Goal: Task Accomplishment & Management: Manage account settings

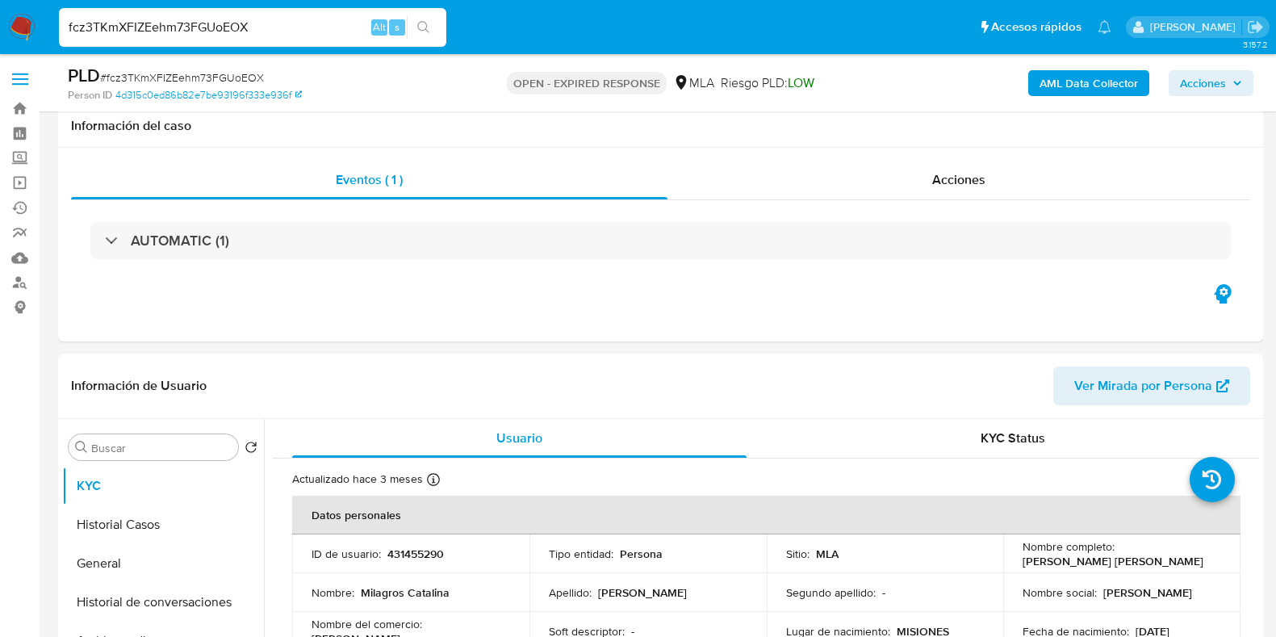
select select "10"
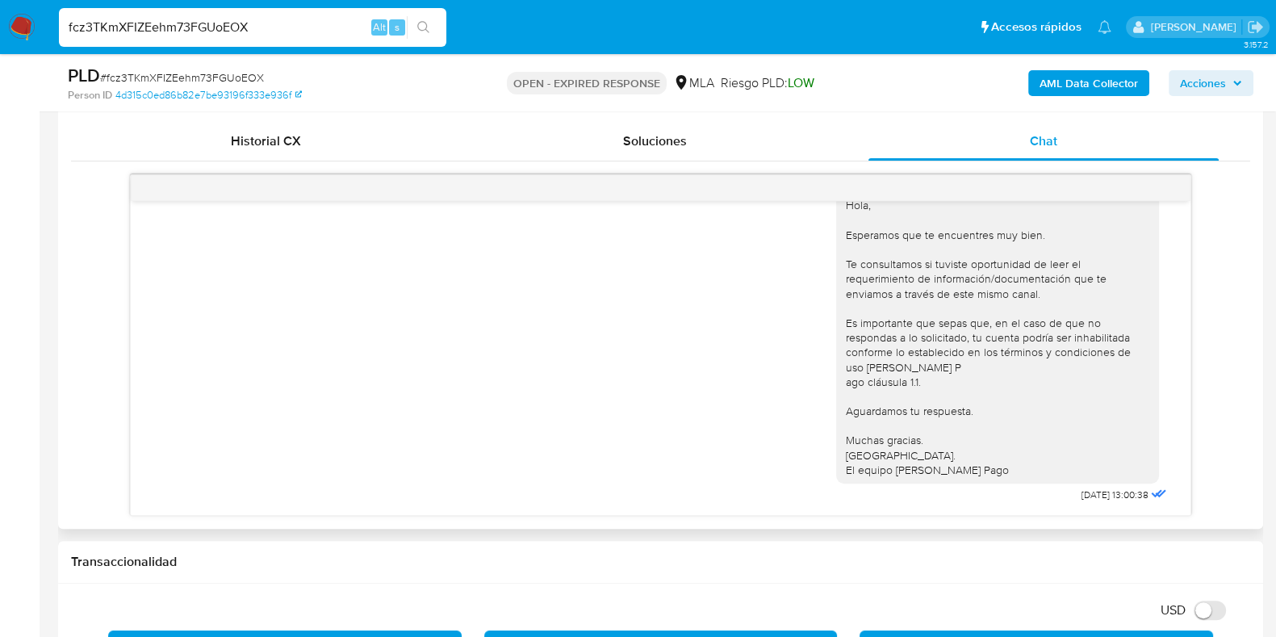
scroll to position [706, 0]
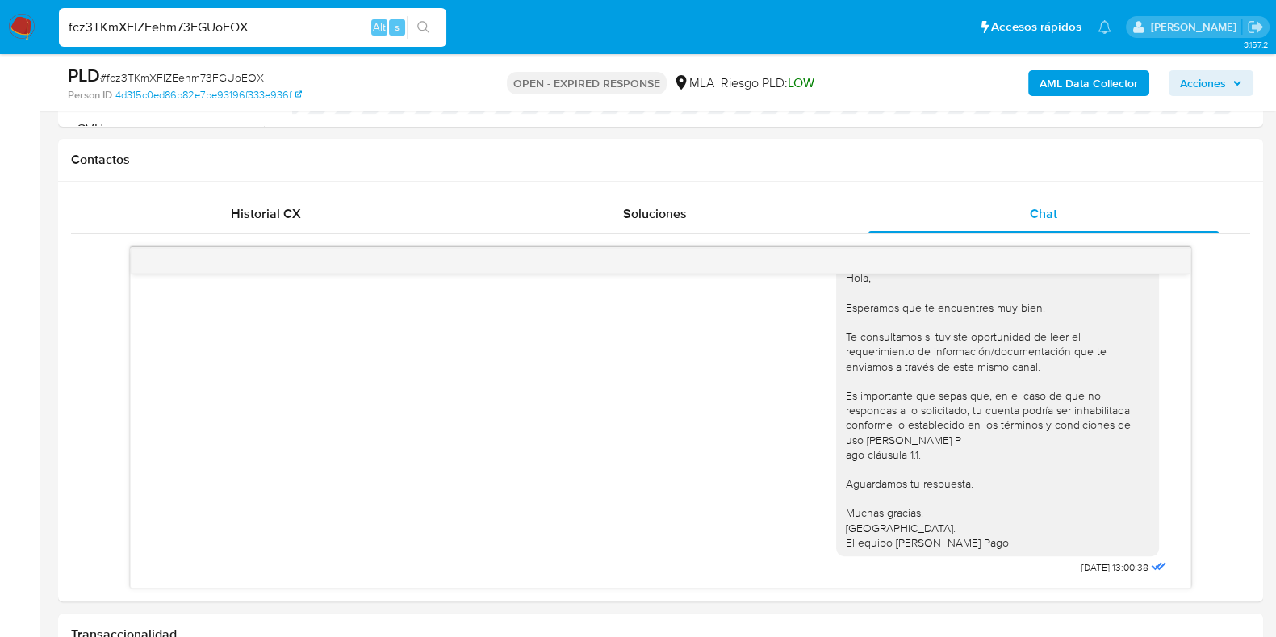
click at [214, 78] on span "# fcz3TKmXFIZEehm73FGUoEOX" at bounding box center [182, 77] width 164 height 16
copy span "fcz3TKmXFIZEehm73FGUoEOX"
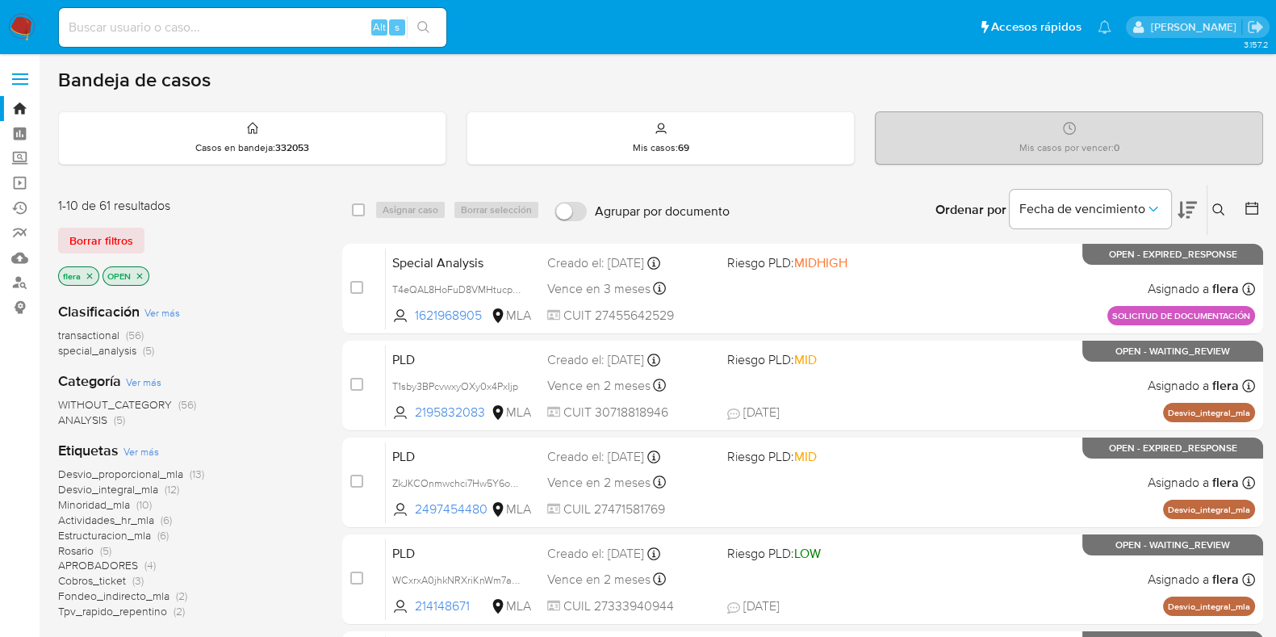
click at [1213, 208] on icon at bounding box center [1219, 209] width 13 height 13
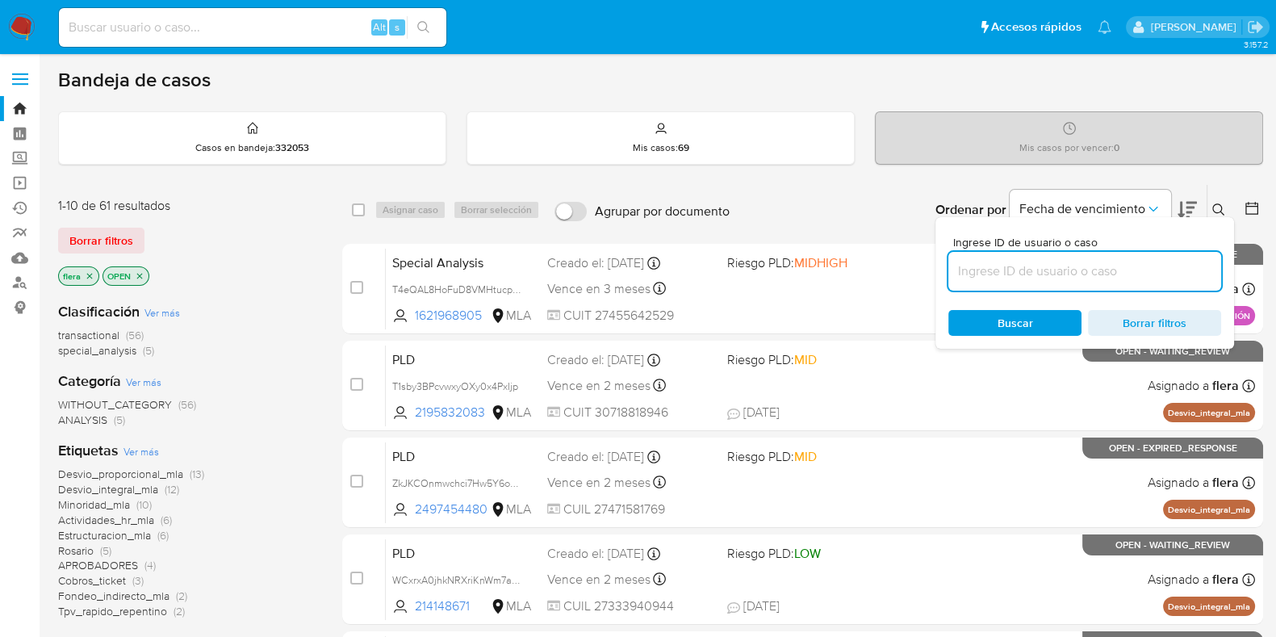
click at [1059, 271] on input at bounding box center [1085, 271] width 273 height 21
type input "fcz3TKmXFIZEehm73FGUoEOX"
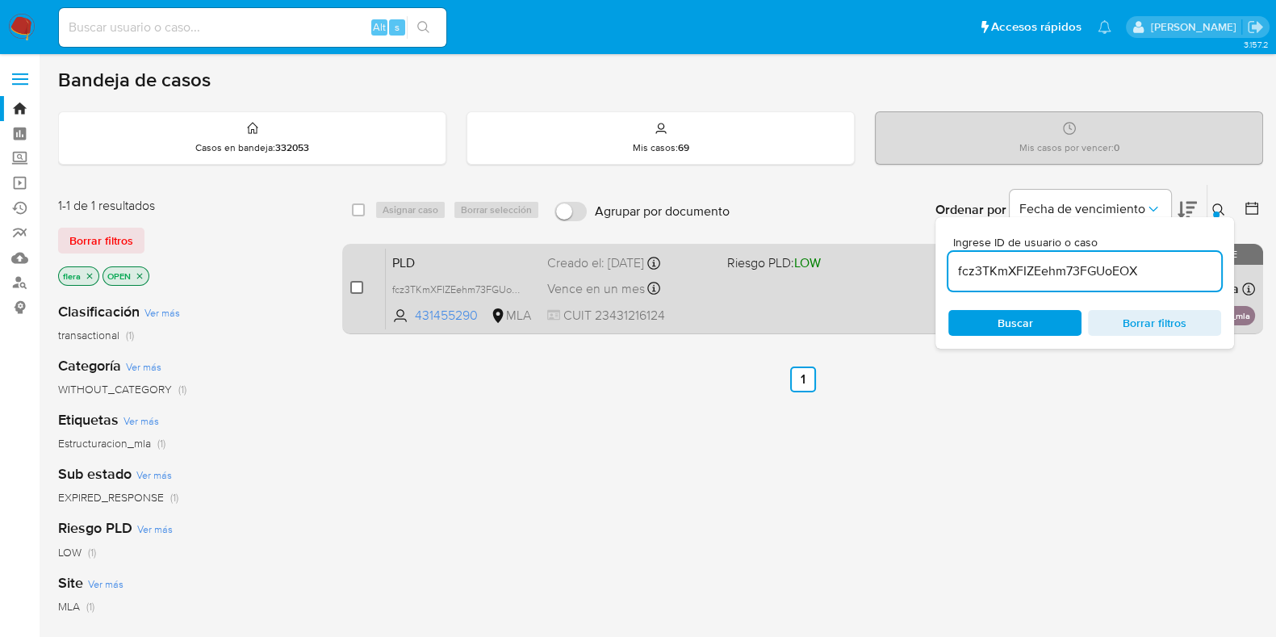
click at [360, 287] on input "checkbox" at bounding box center [356, 287] width 13 height 13
checkbox input "true"
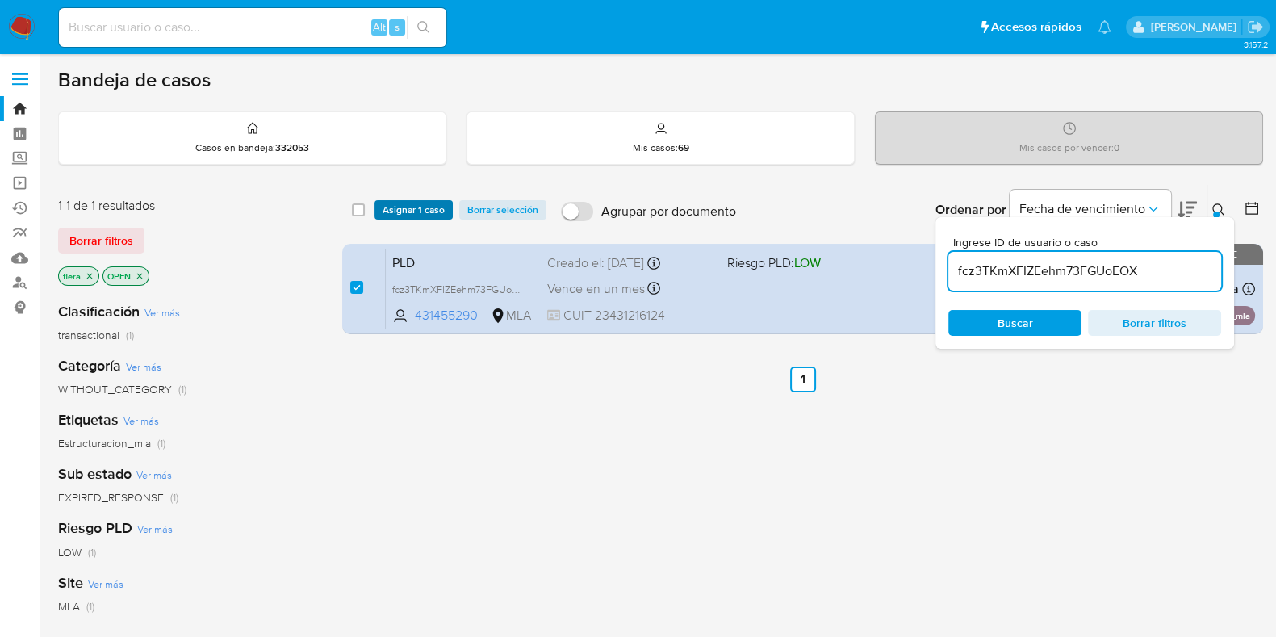
click at [409, 207] on span "Asignar 1 caso" at bounding box center [414, 210] width 62 height 16
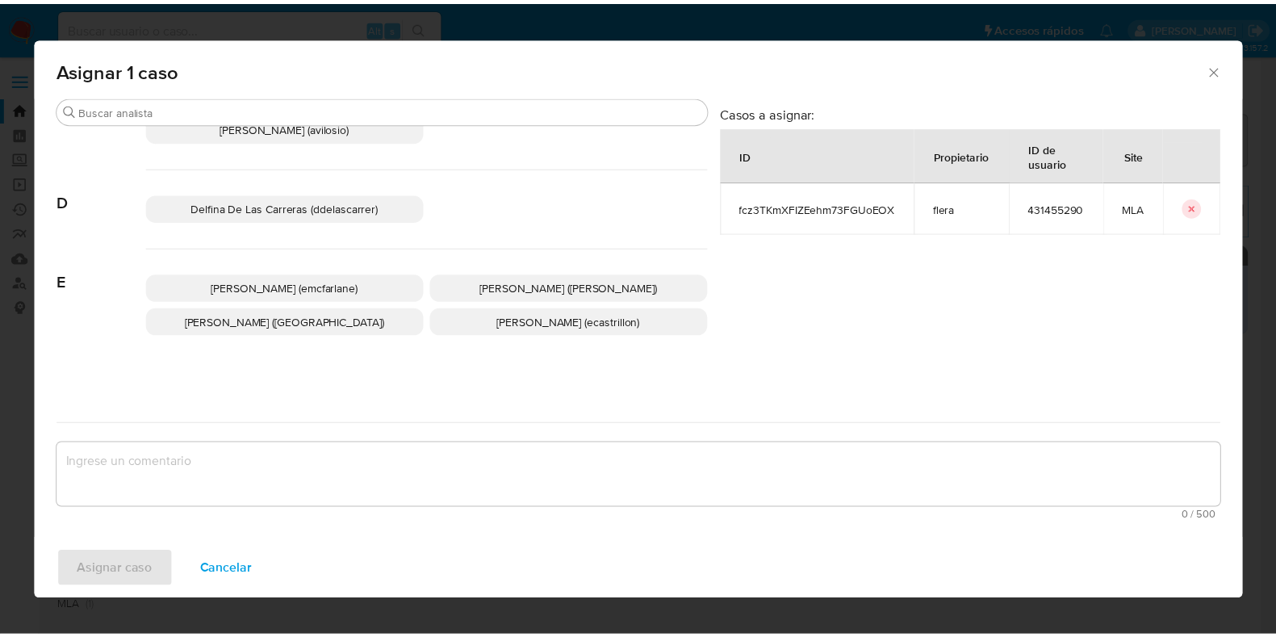
scroll to position [201, 0]
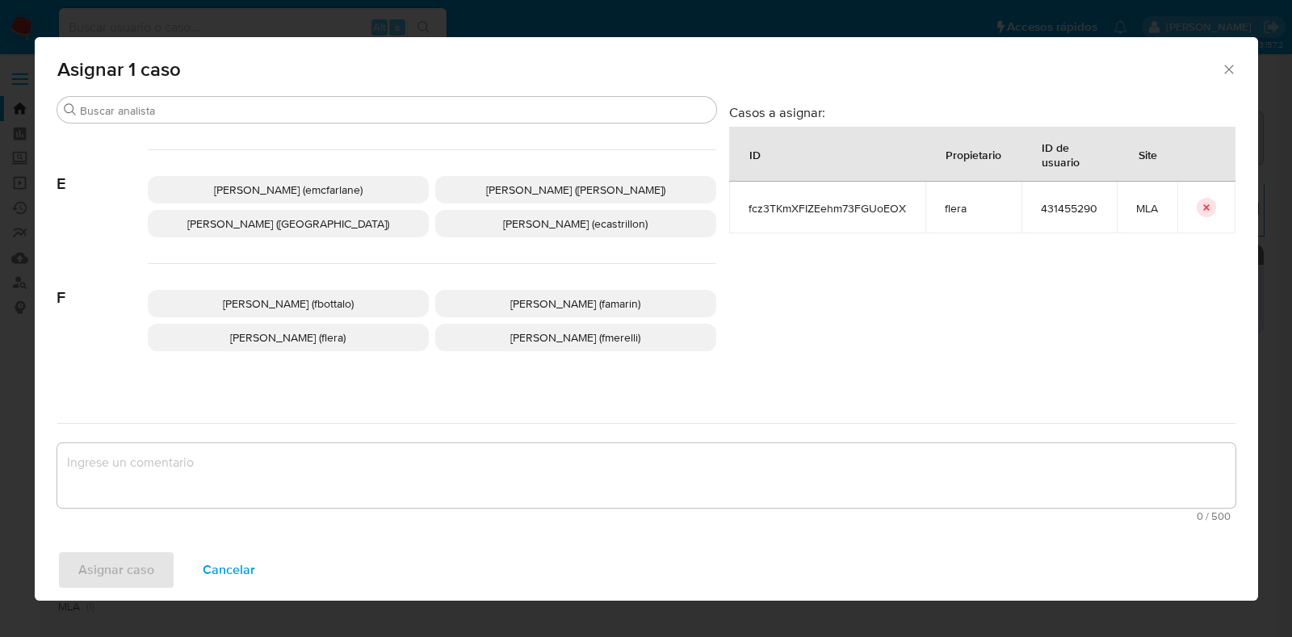
click at [291, 333] on span "Florencia Cecilia Lera (flera)" at bounding box center [287, 337] width 115 height 16
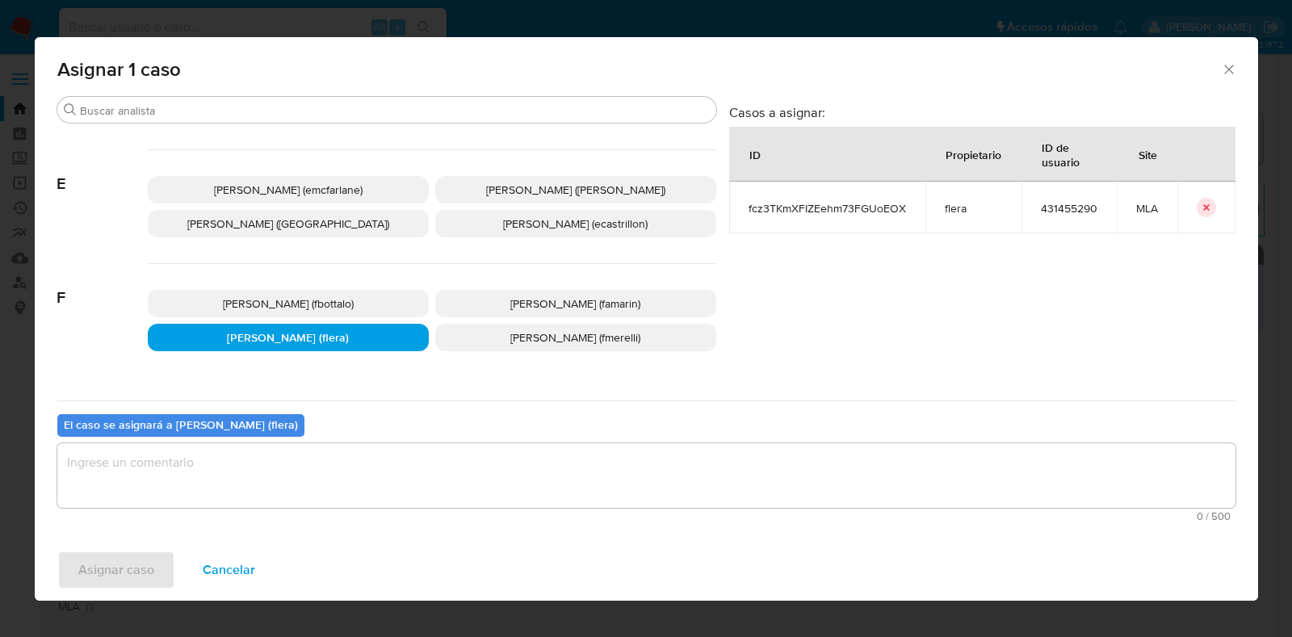
click at [284, 478] on textarea "assign-modal" at bounding box center [646, 475] width 1178 height 65
click at [125, 559] on span "Asignar caso" at bounding box center [116, 570] width 76 height 36
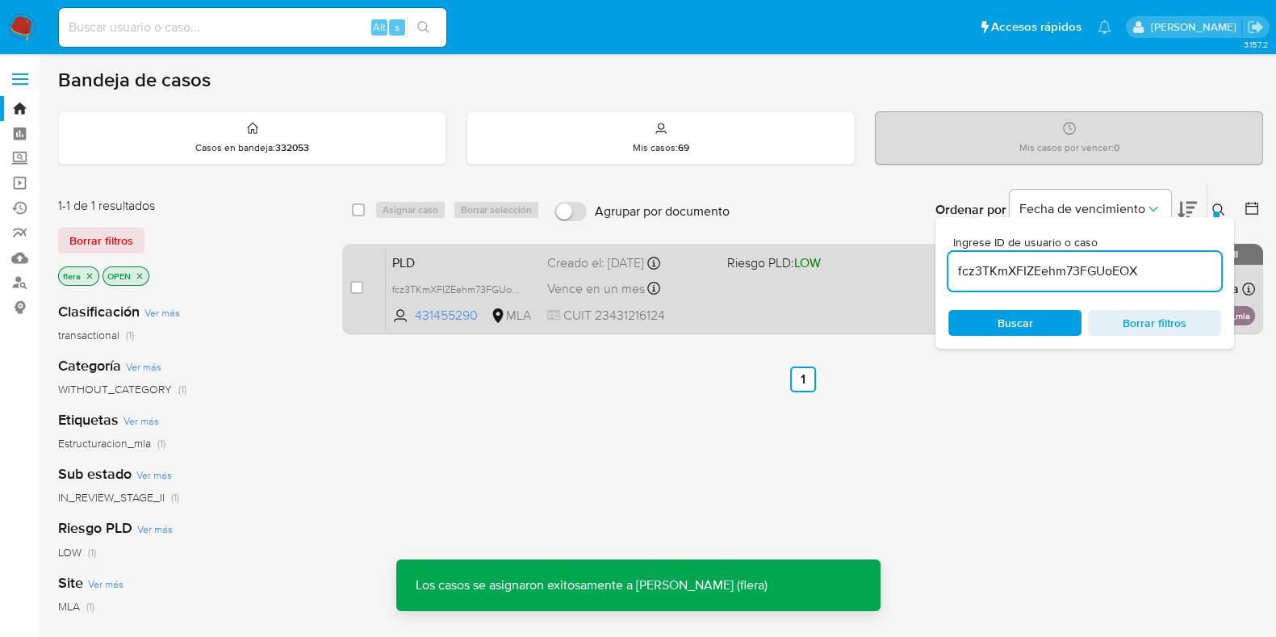
click at [424, 257] on span "PLD" at bounding box center [463, 261] width 142 height 21
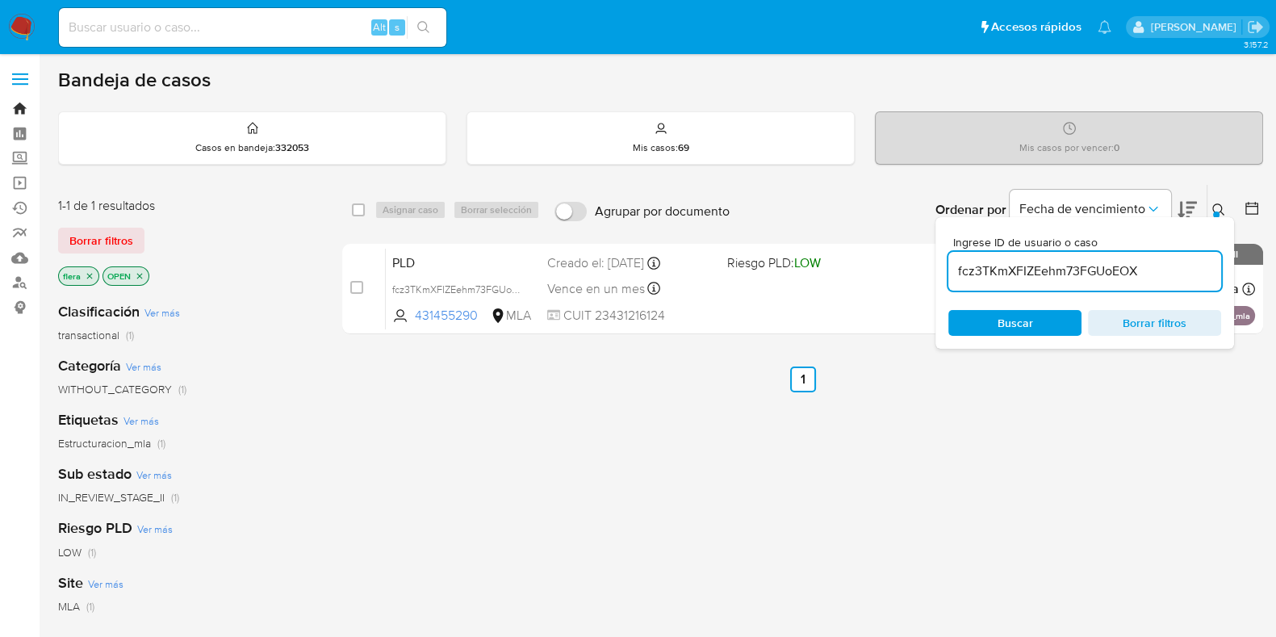
click at [20, 101] on link "Bandeja" at bounding box center [96, 108] width 192 height 25
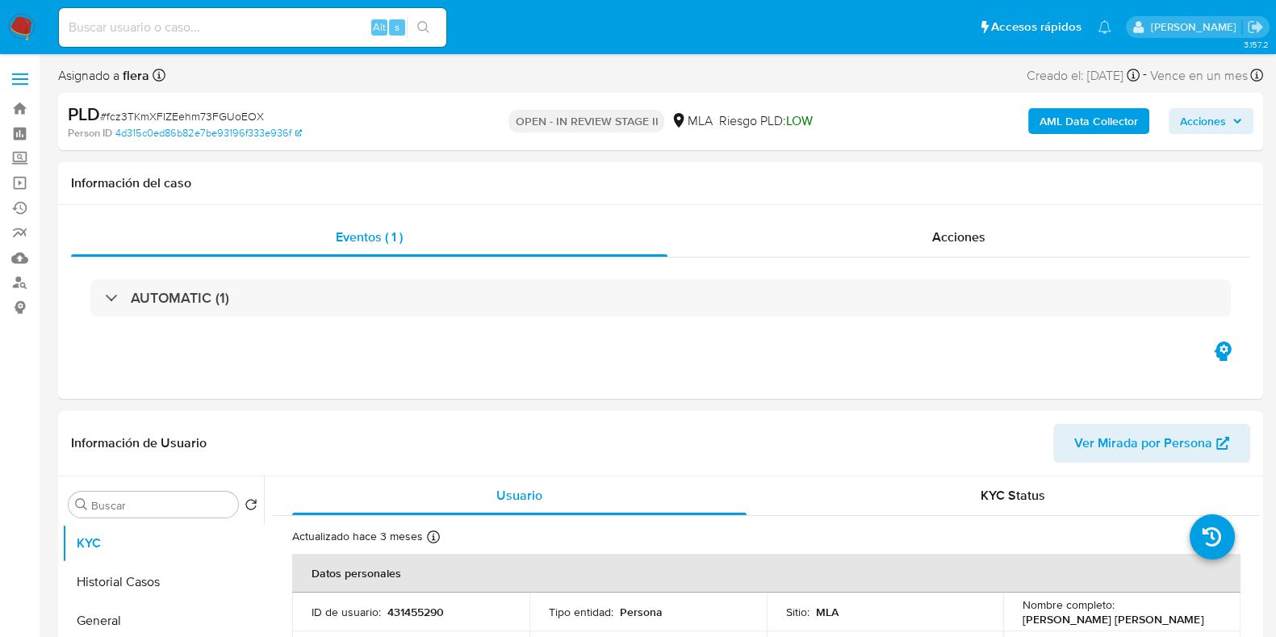
select select "10"
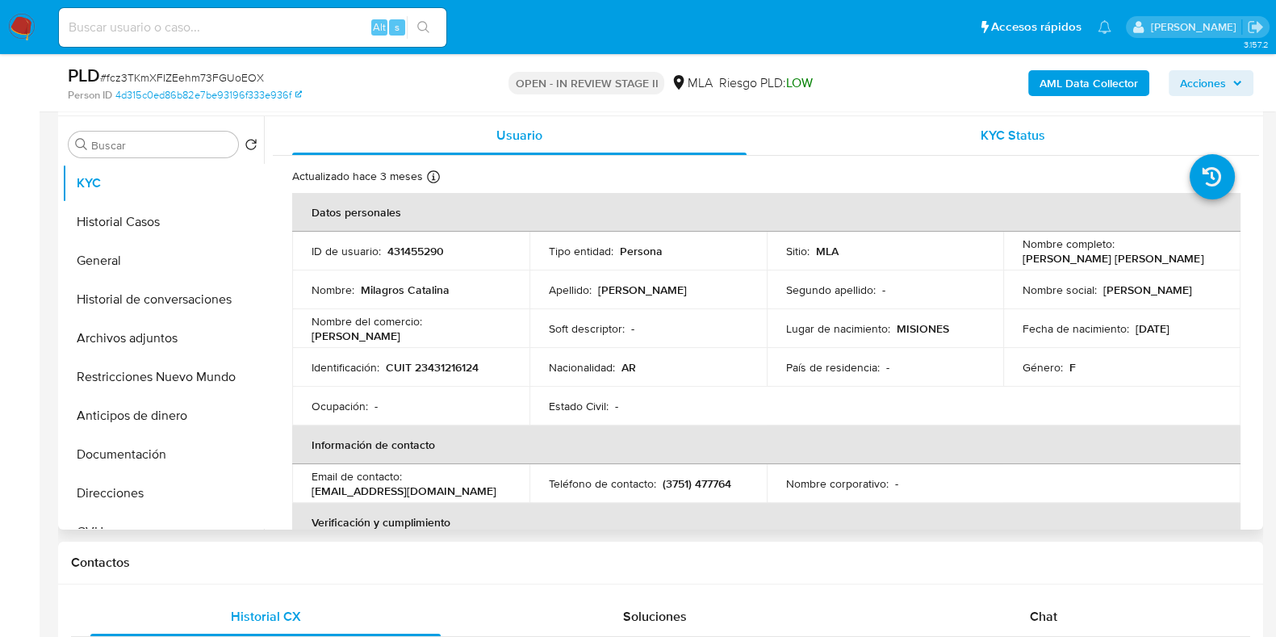
scroll to position [505, 0]
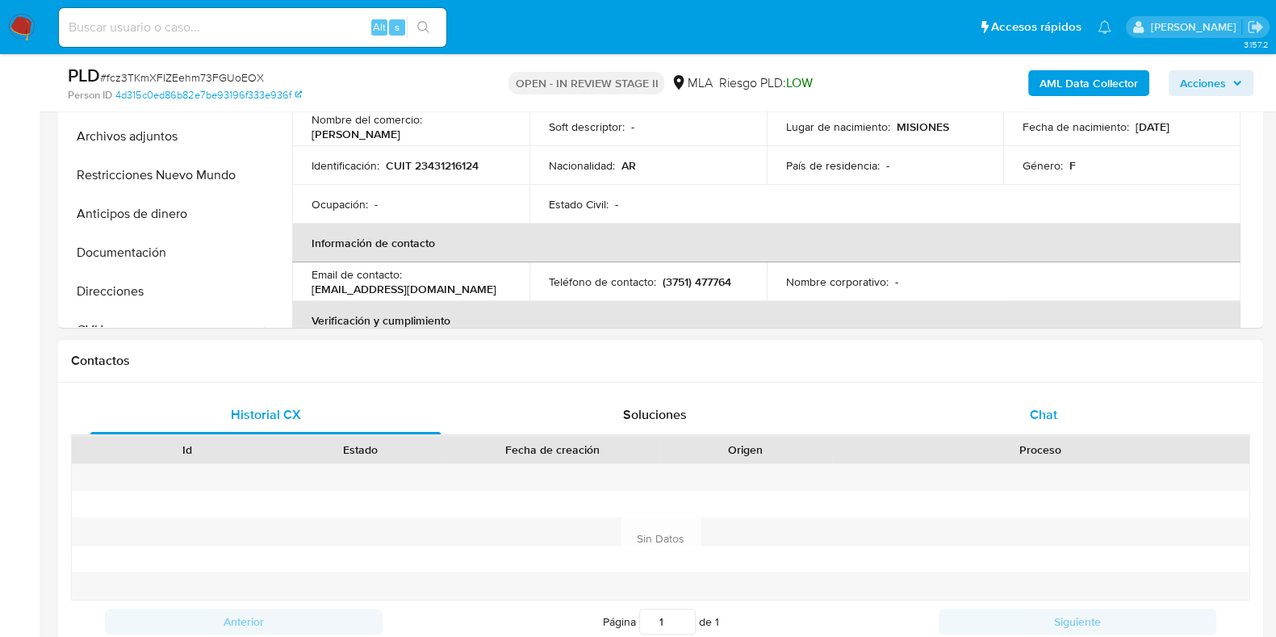
click at [1049, 419] on span "Chat" at bounding box center [1043, 414] width 27 height 19
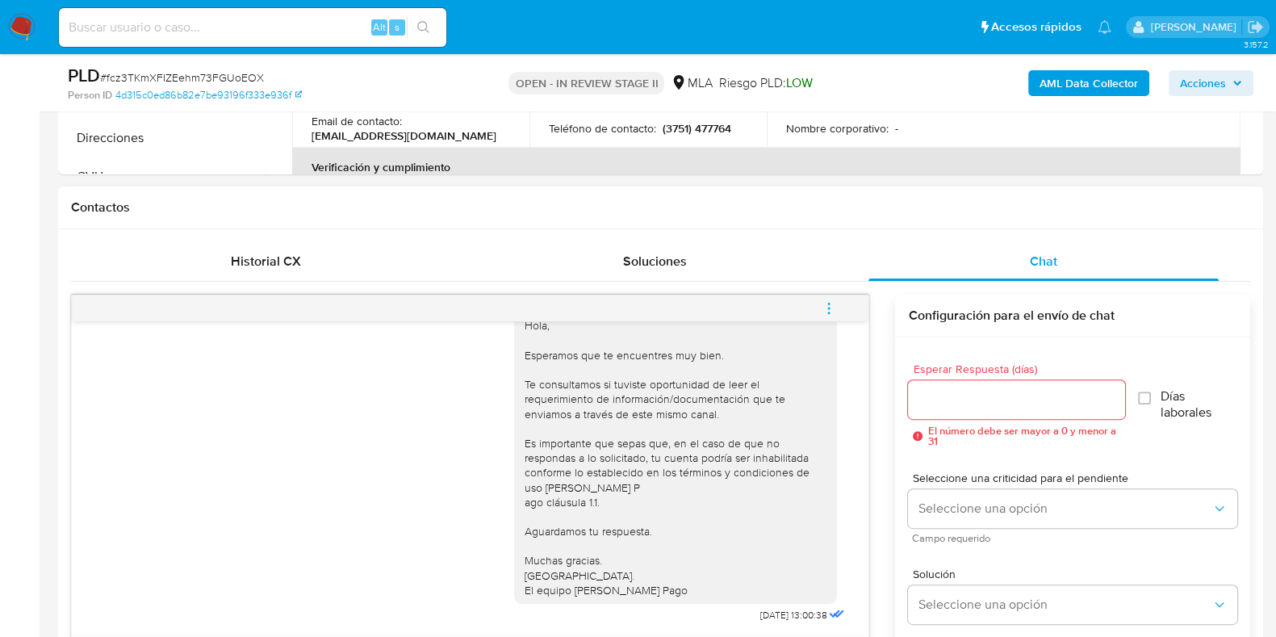
scroll to position [706, 0]
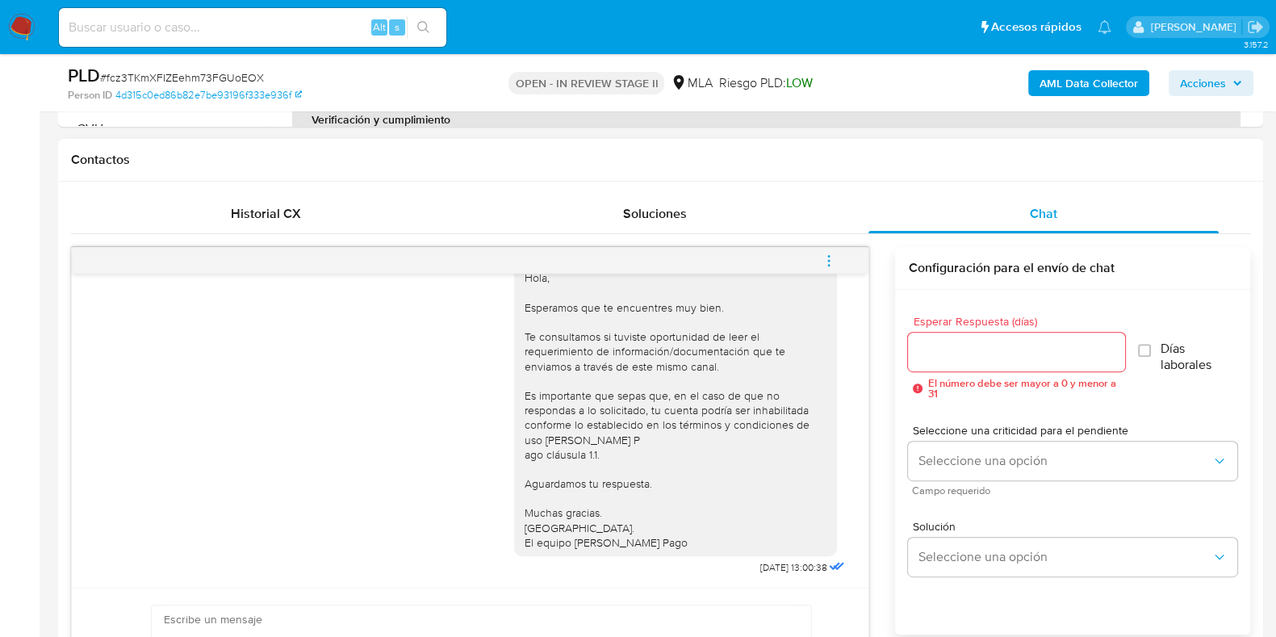
click at [832, 266] on icon "menu-action" at bounding box center [829, 261] width 15 height 15
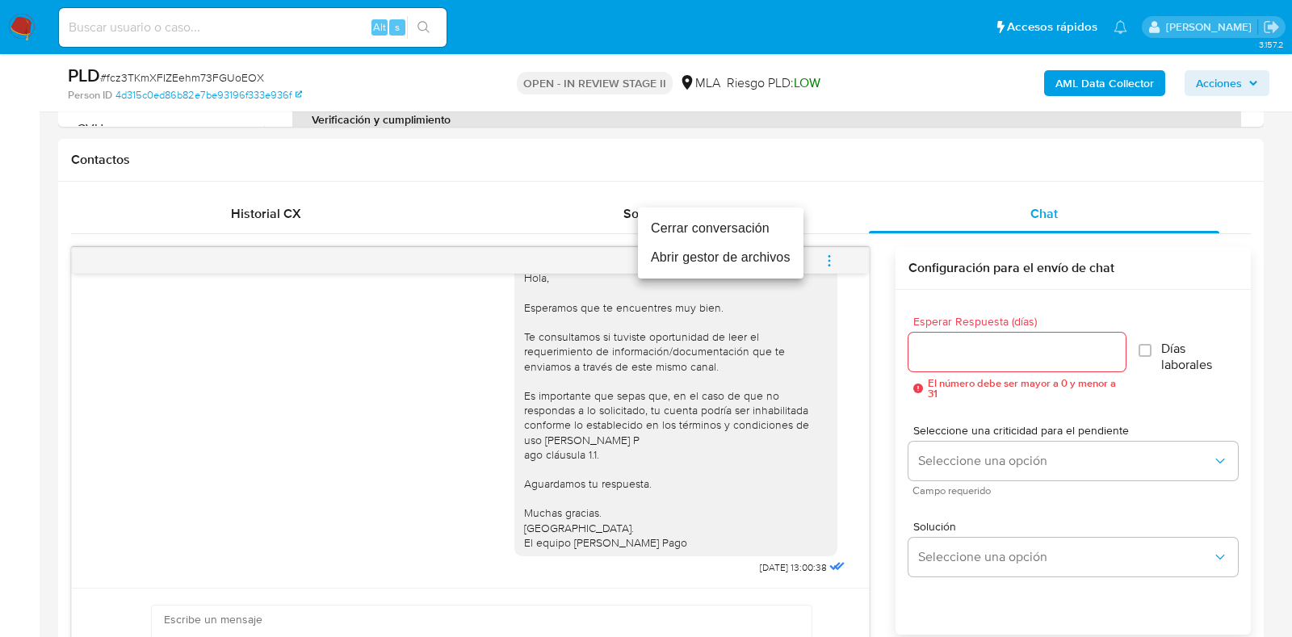
click at [750, 228] on li "Cerrar conversación" at bounding box center [721, 228] width 166 height 29
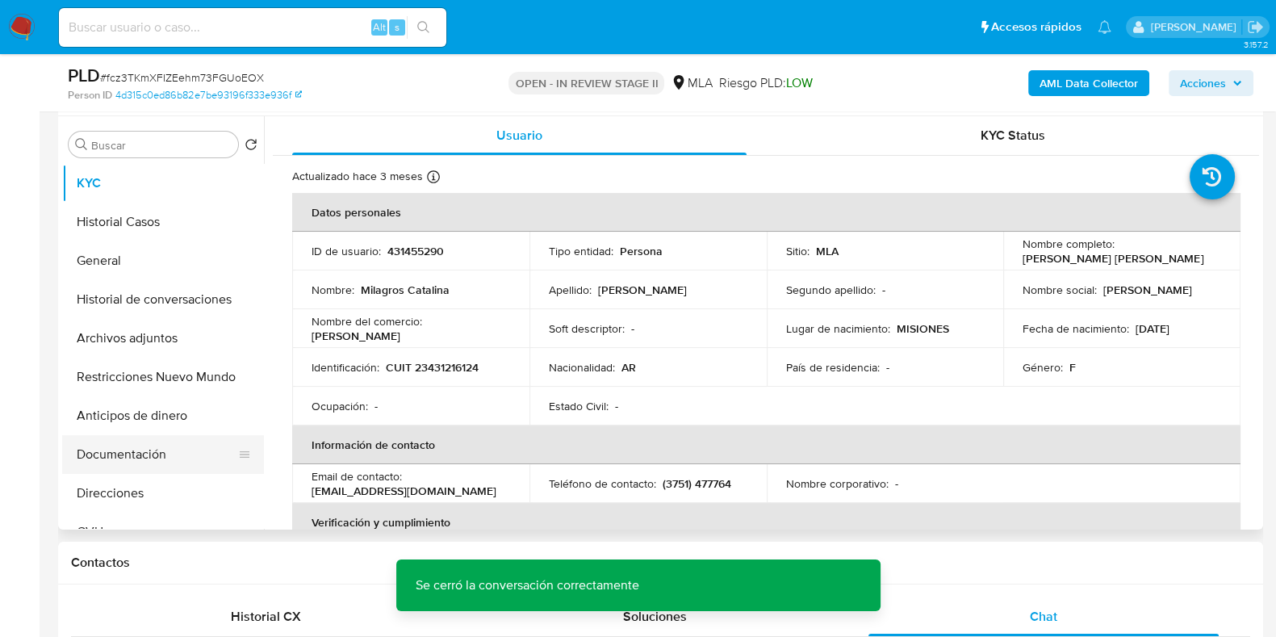
scroll to position [201, 0]
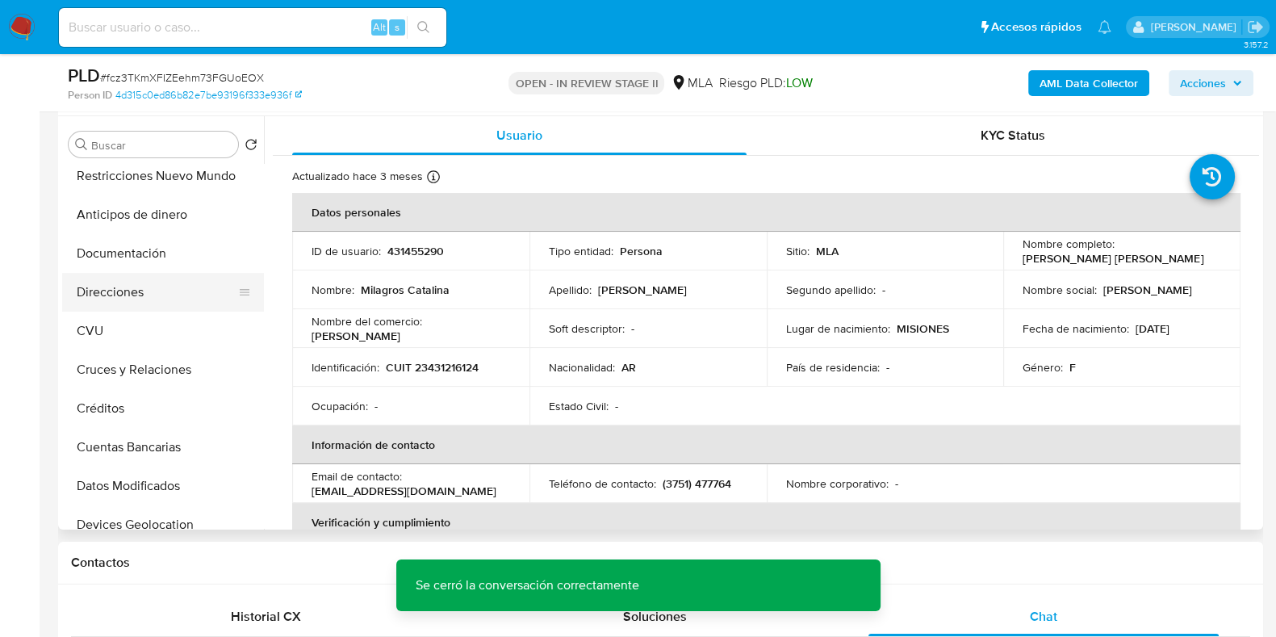
click at [142, 286] on button "Direcciones" at bounding box center [156, 292] width 189 height 39
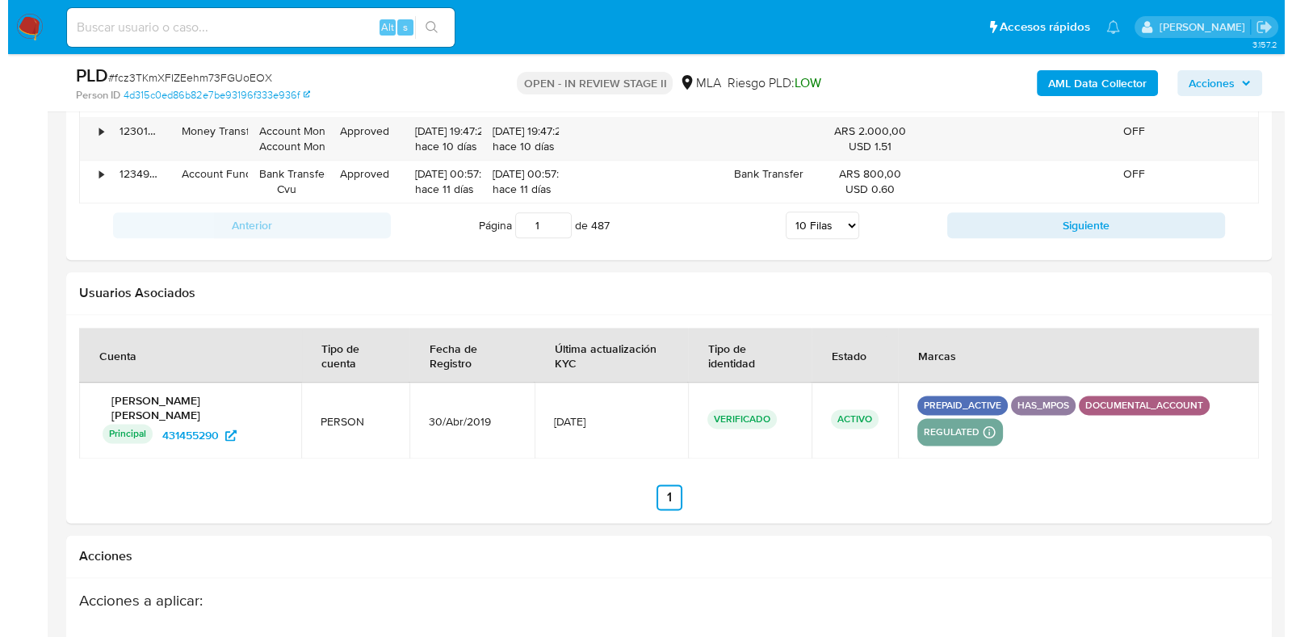
scroll to position [2873, 0]
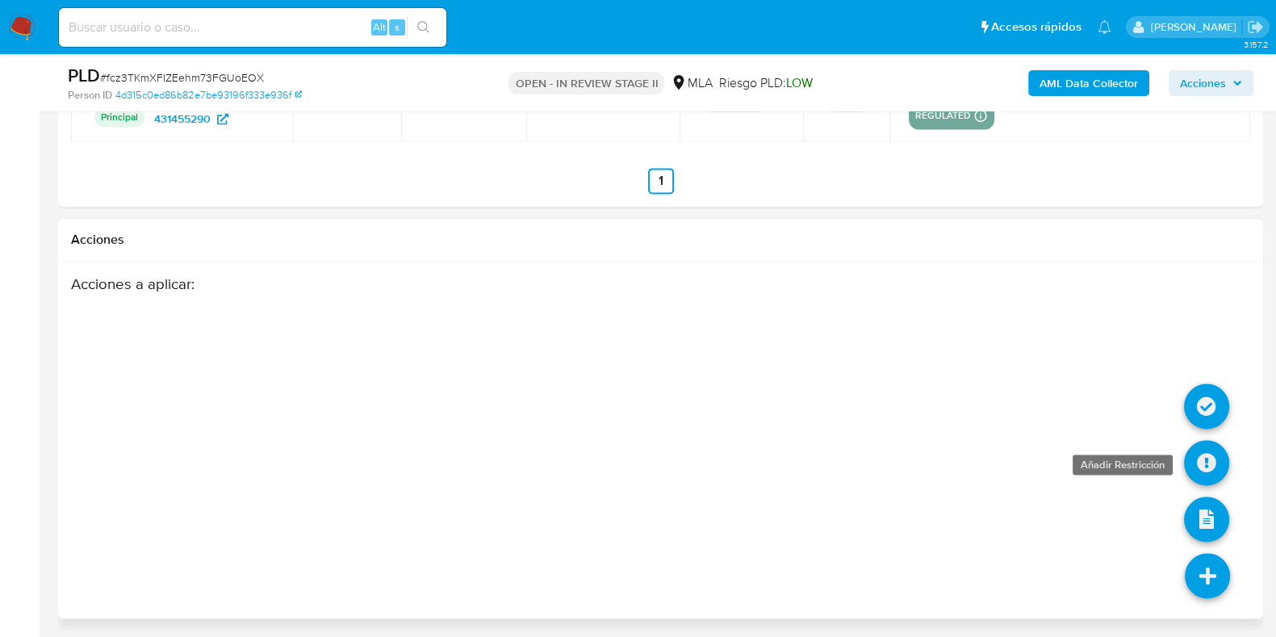
click at [1207, 462] on icon at bounding box center [1206, 462] width 45 height 45
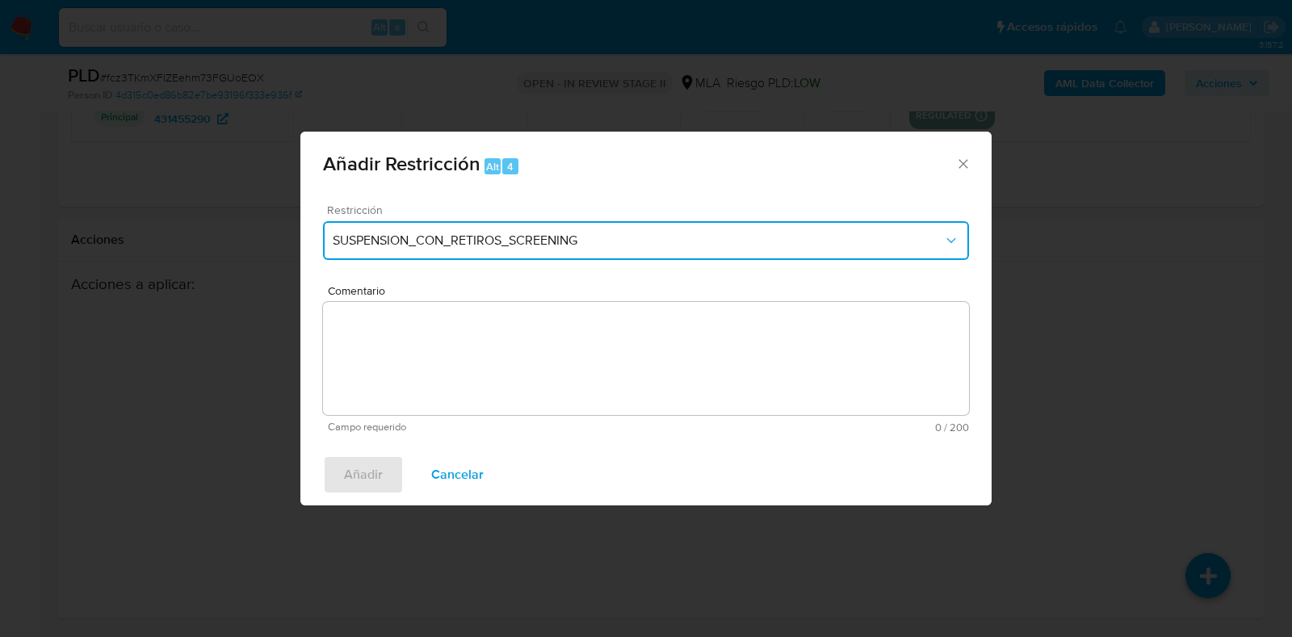
click at [622, 244] on span "SUSPENSION_CON_RETIROS_SCREENING" at bounding box center [638, 241] width 610 height 16
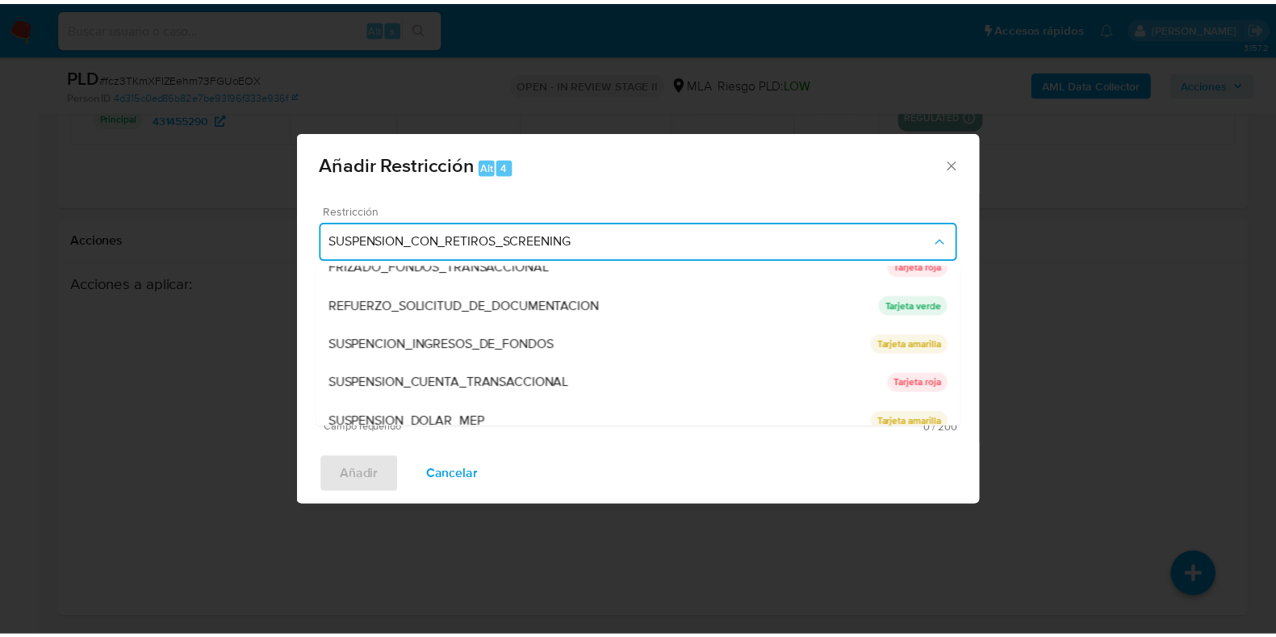
scroll to position [342, 0]
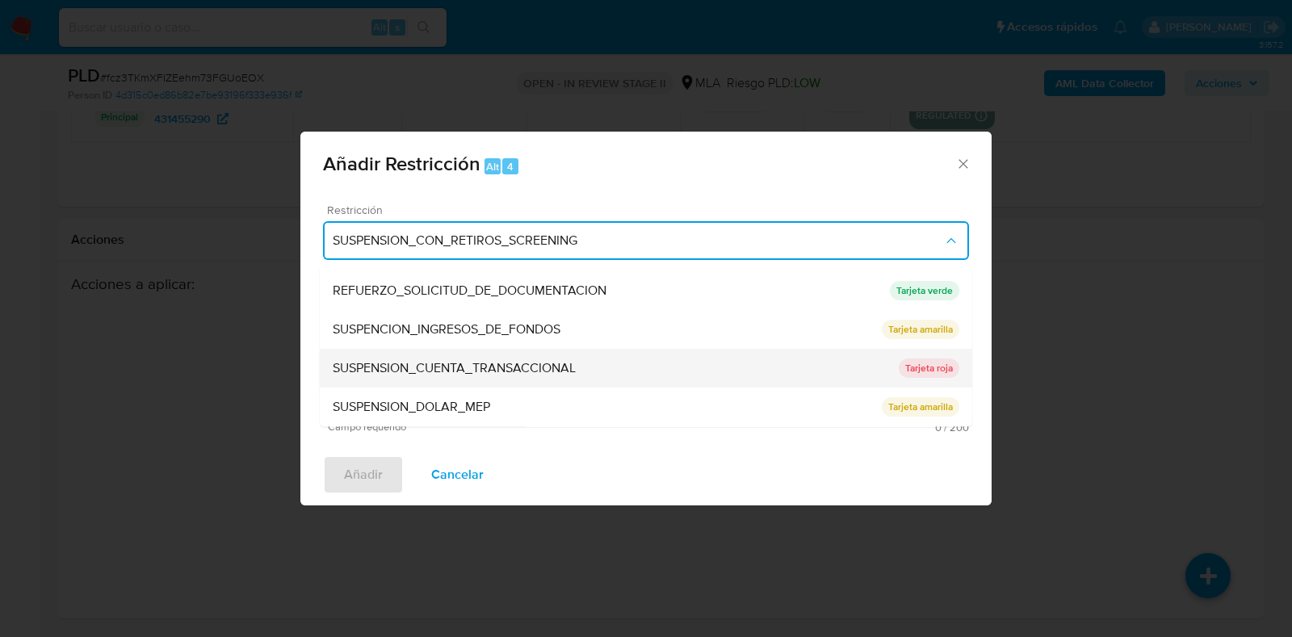
click at [581, 360] on div "SUSPENSION_CUENTA_TRANSACCIONAL" at bounding box center [616, 369] width 566 height 39
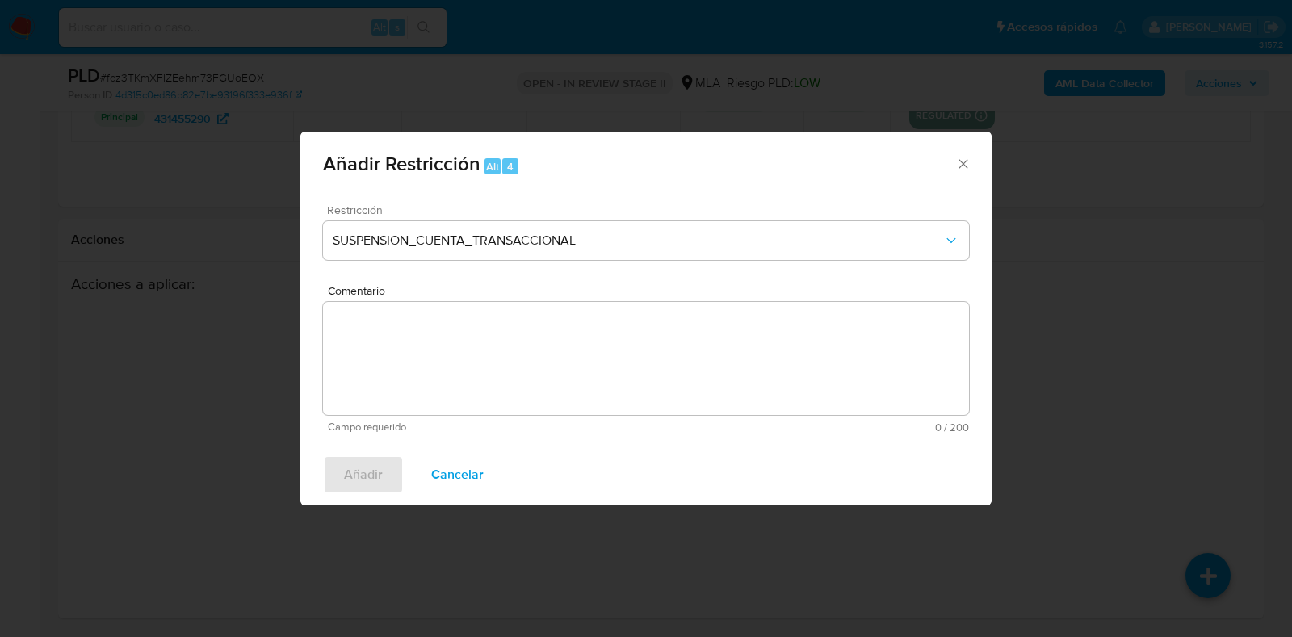
click at [580, 369] on textarea "Comentario" at bounding box center [646, 358] width 646 height 113
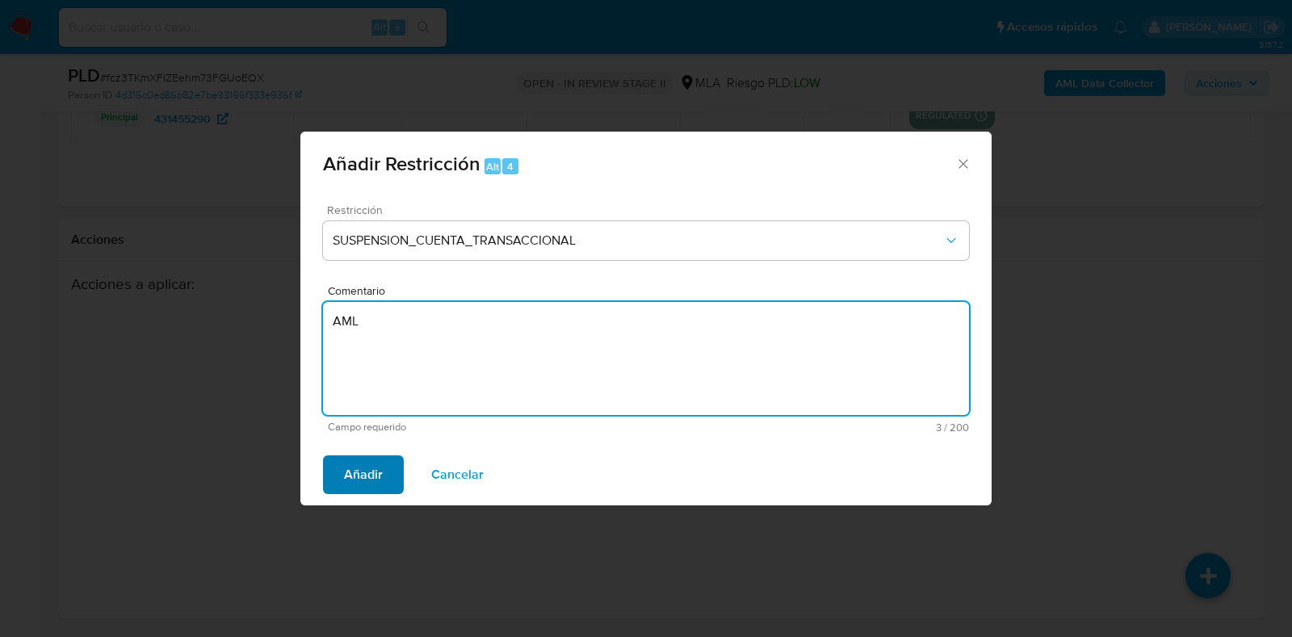
type textarea "AML"
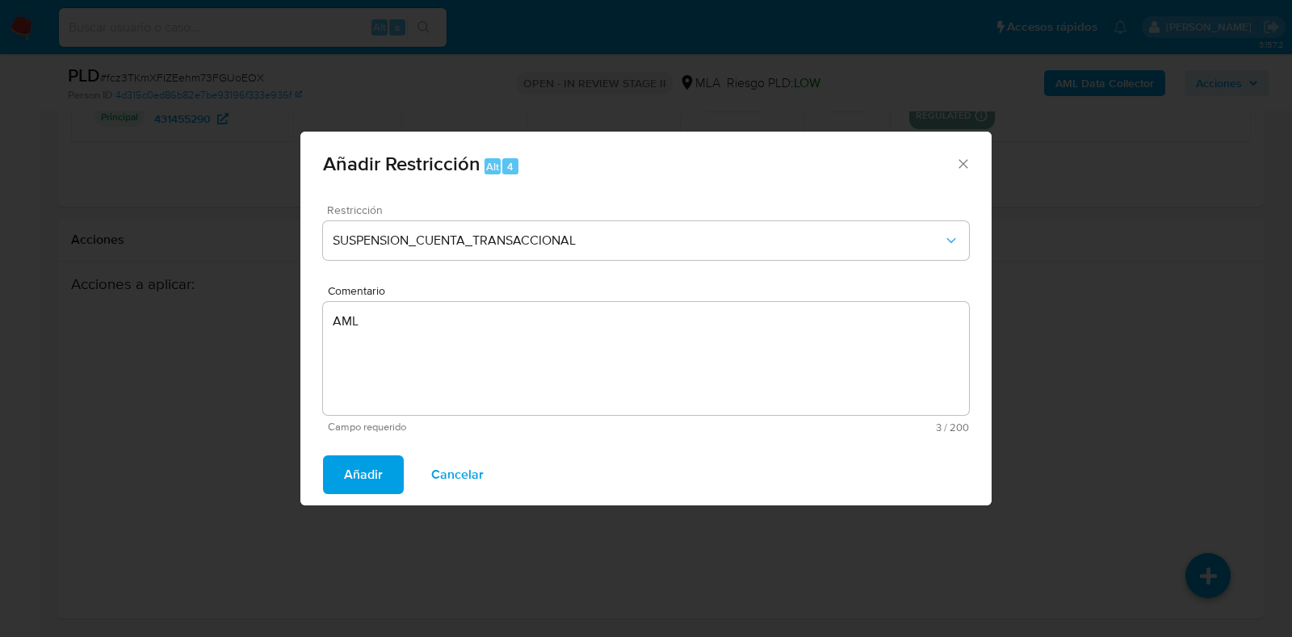
click at [358, 484] on span "Añadir" at bounding box center [363, 475] width 39 height 36
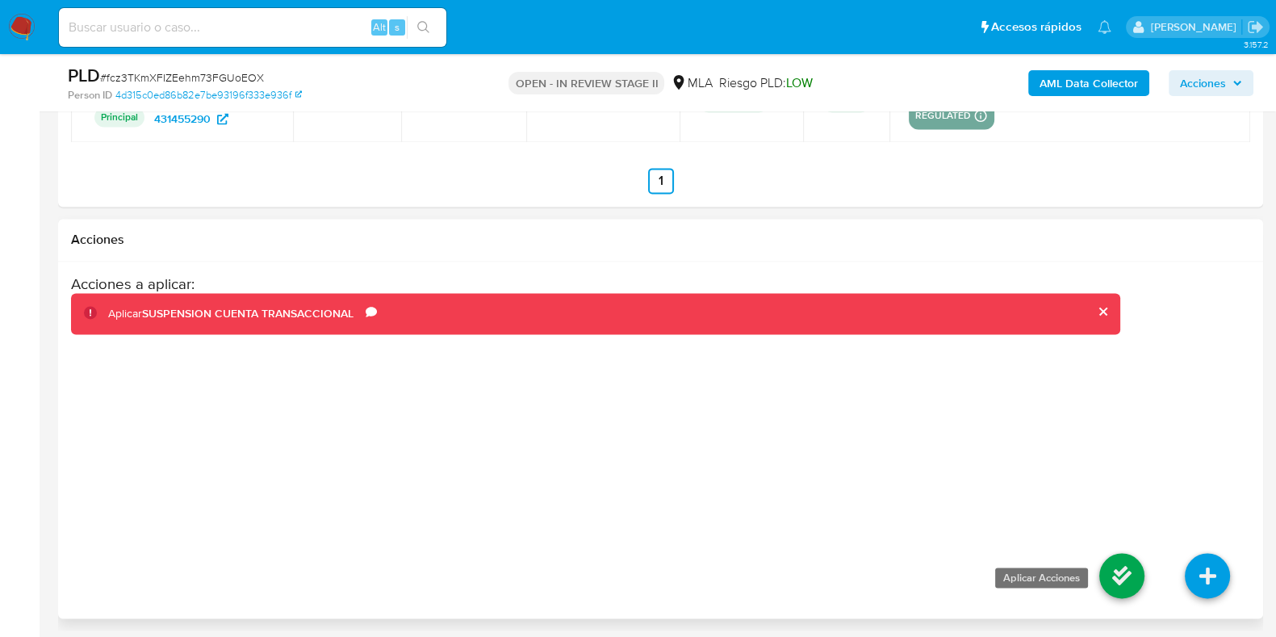
click at [1115, 584] on icon at bounding box center [1122, 575] width 45 height 45
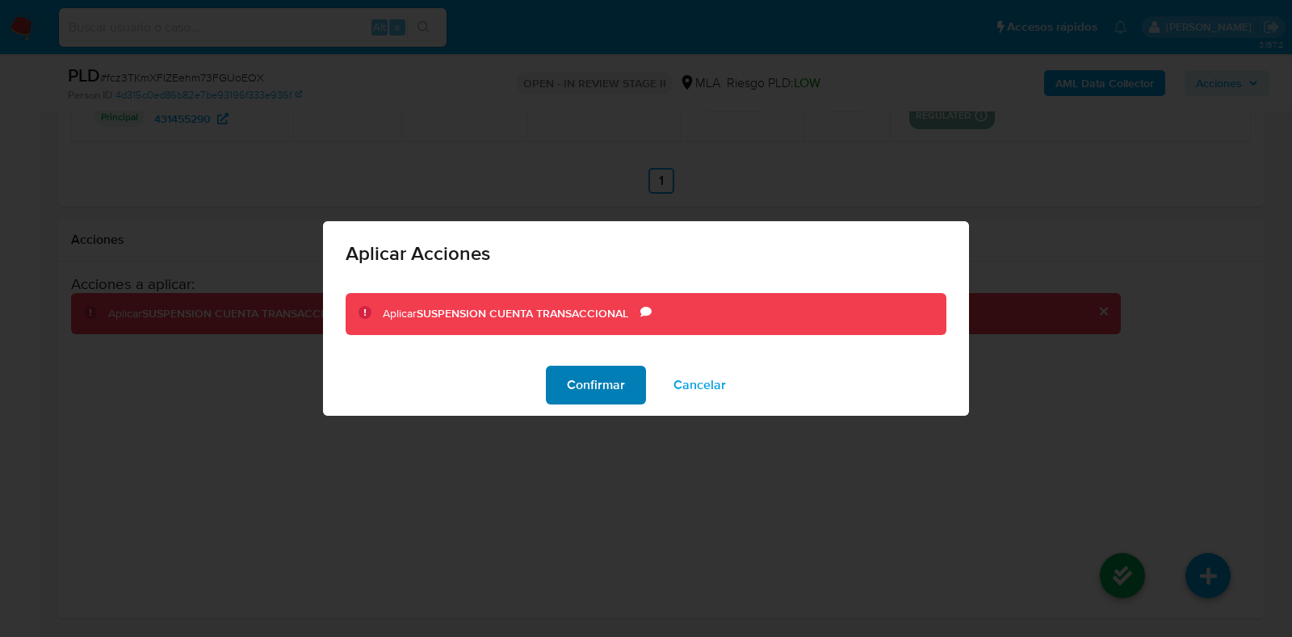
click at [583, 367] on span "Confirmar" at bounding box center [596, 385] width 58 height 36
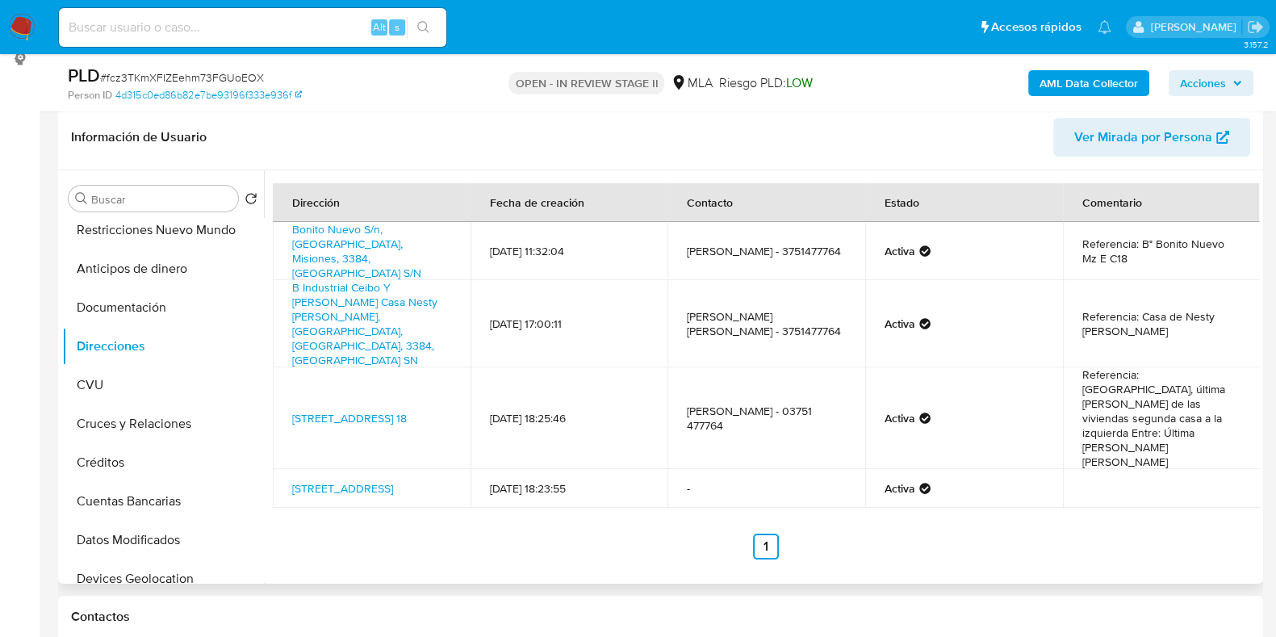
scroll to position [0, 0]
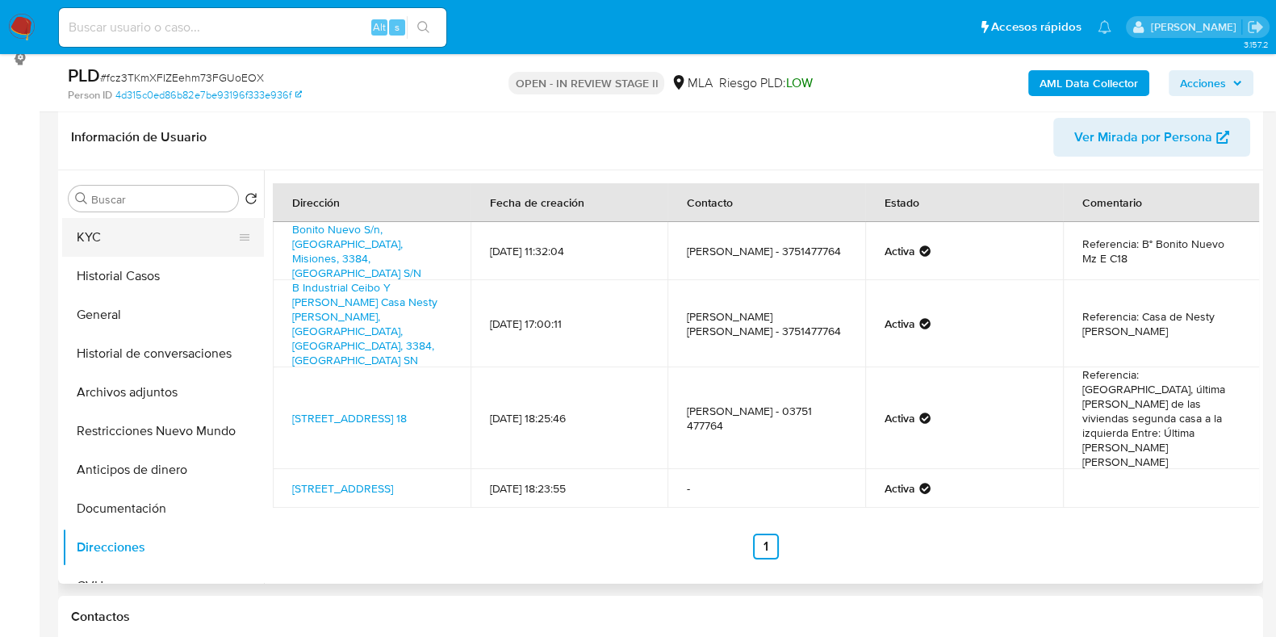
click at [105, 225] on button "KYC" at bounding box center [156, 237] width 189 height 39
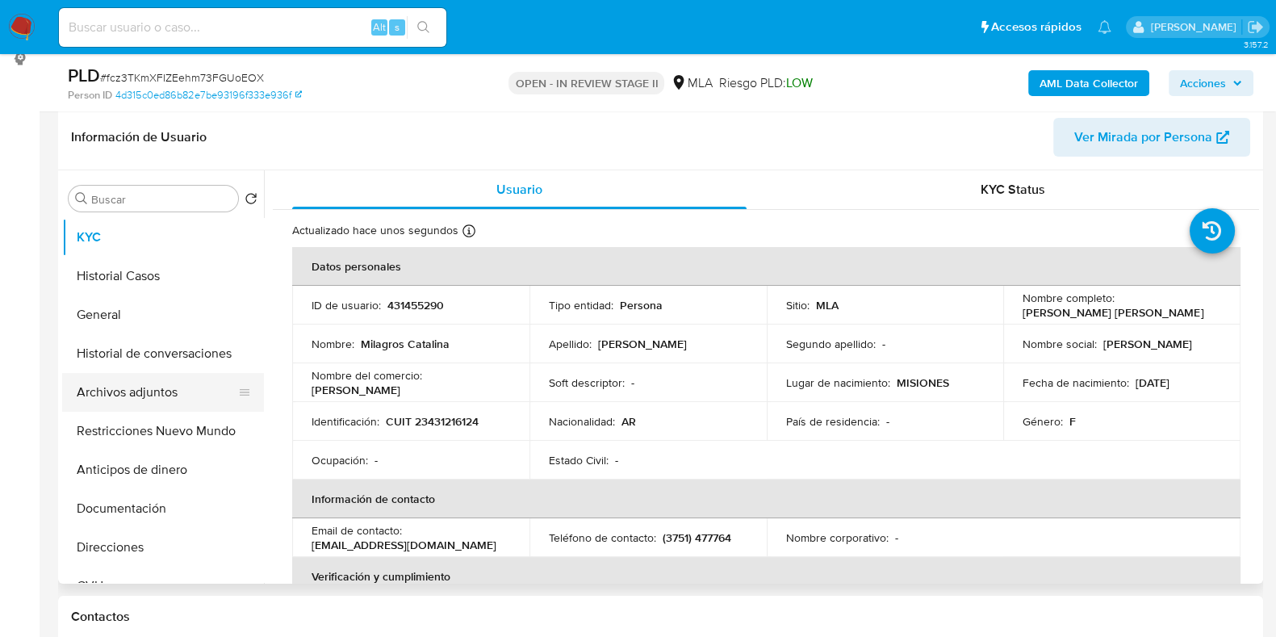
click at [149, 390] on button "Archivos adjuntos" at bounding box center [156, 392] width 189 height 39
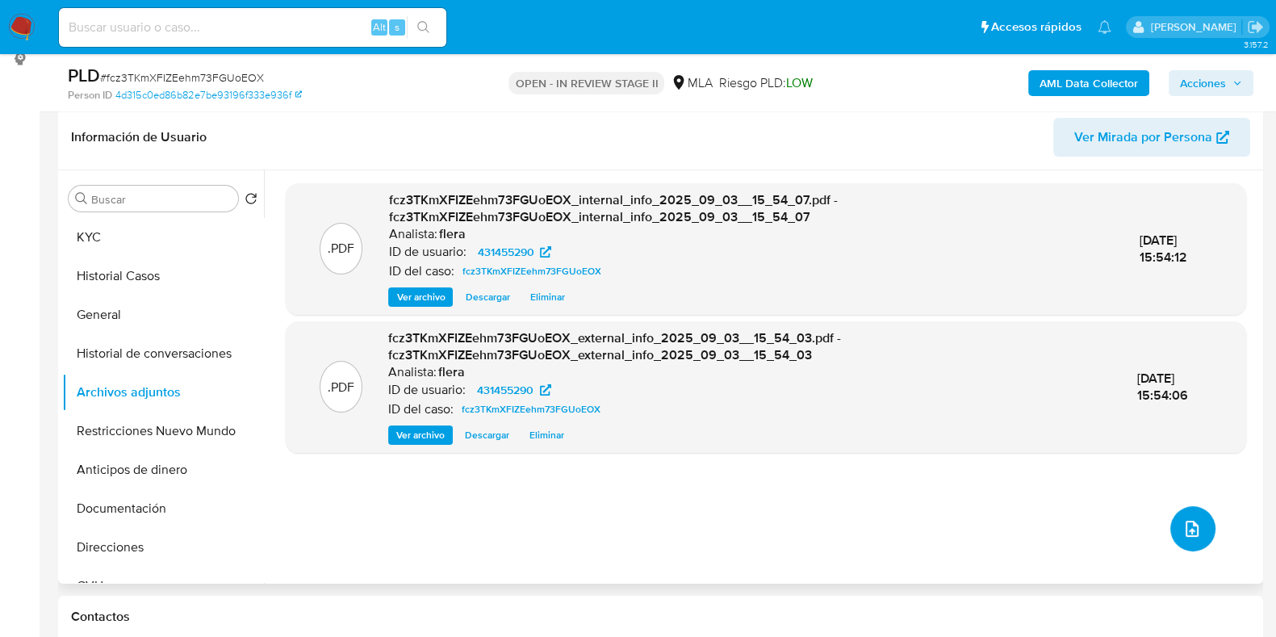
click at [1183, 519] on span "upload-file" at bounding box center [1192, 528] width 19 height 19
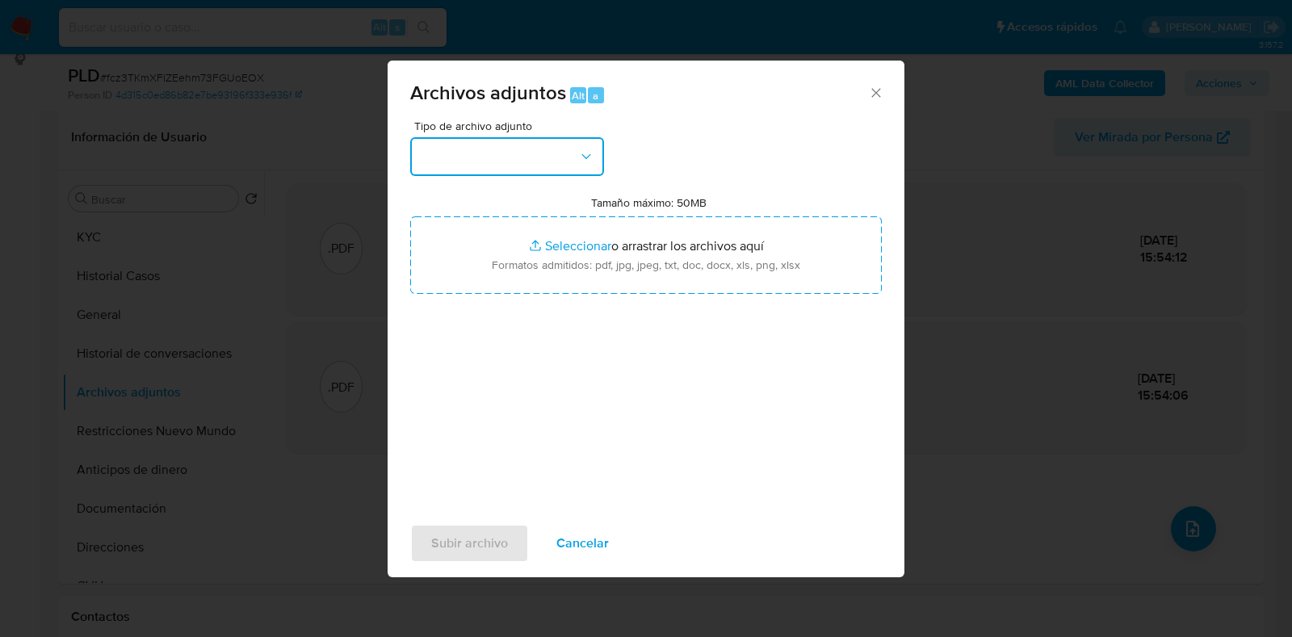
click at [495, 151] on button "button" at bounding box center [507, 156] width 194 height 39
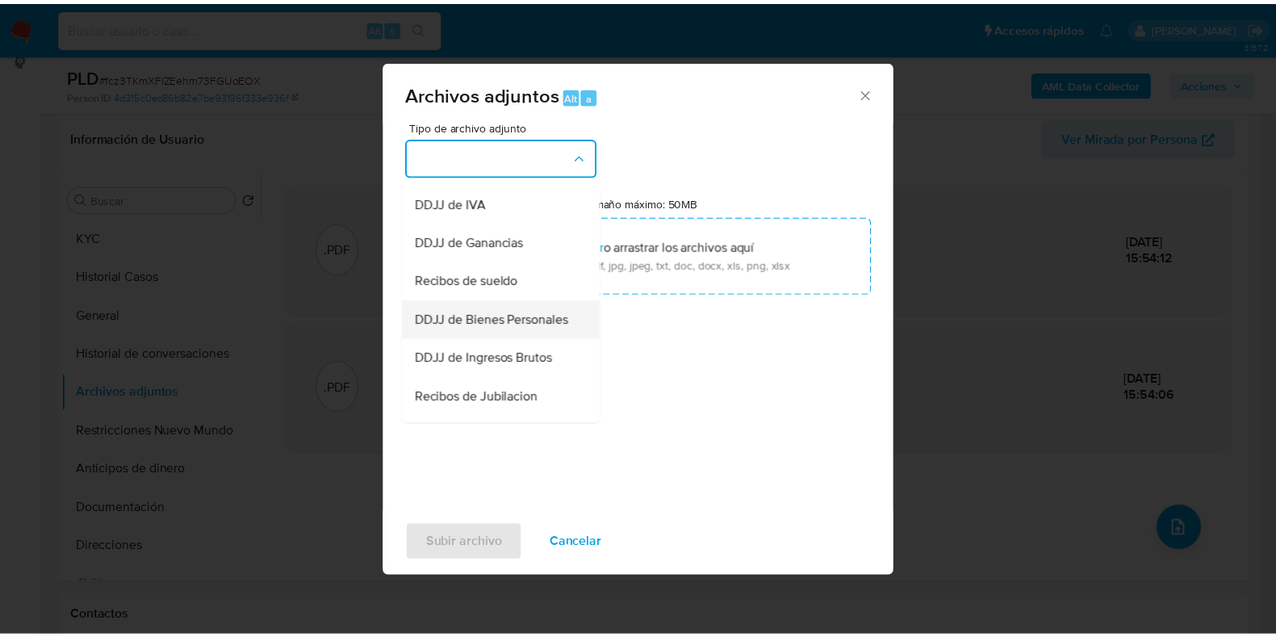
scroll to position [303, 0]
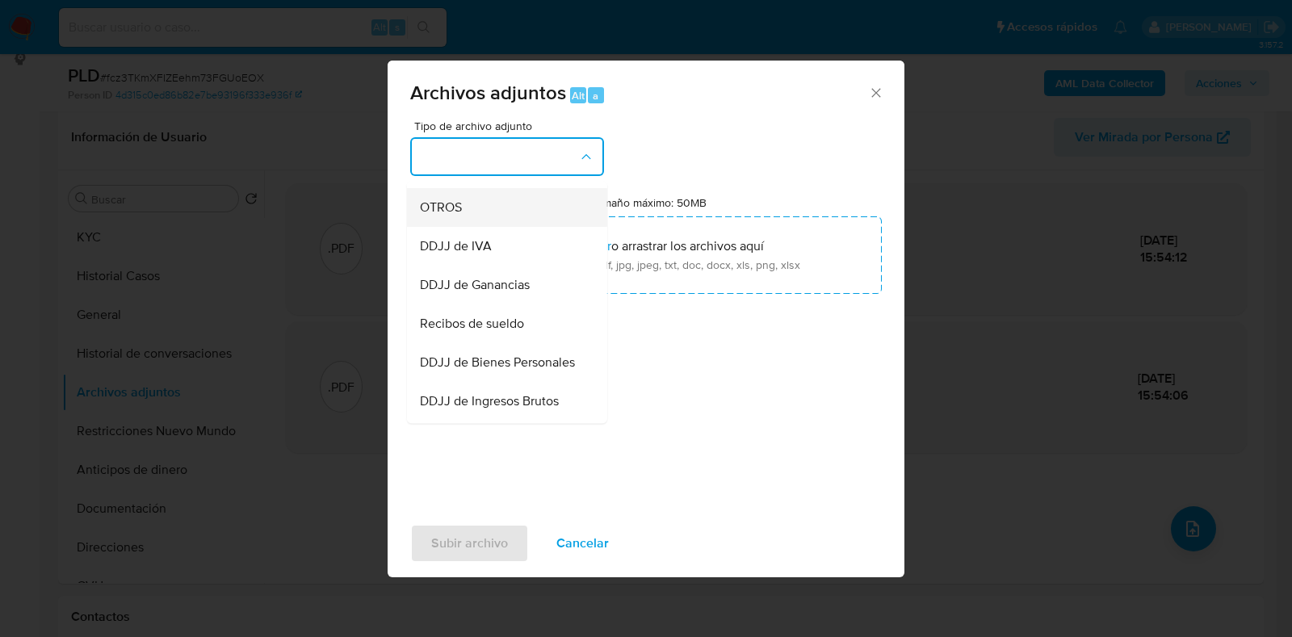
click at [476, 227] on div "OTROS" at bounding box center [502, 207] width 165 height 39
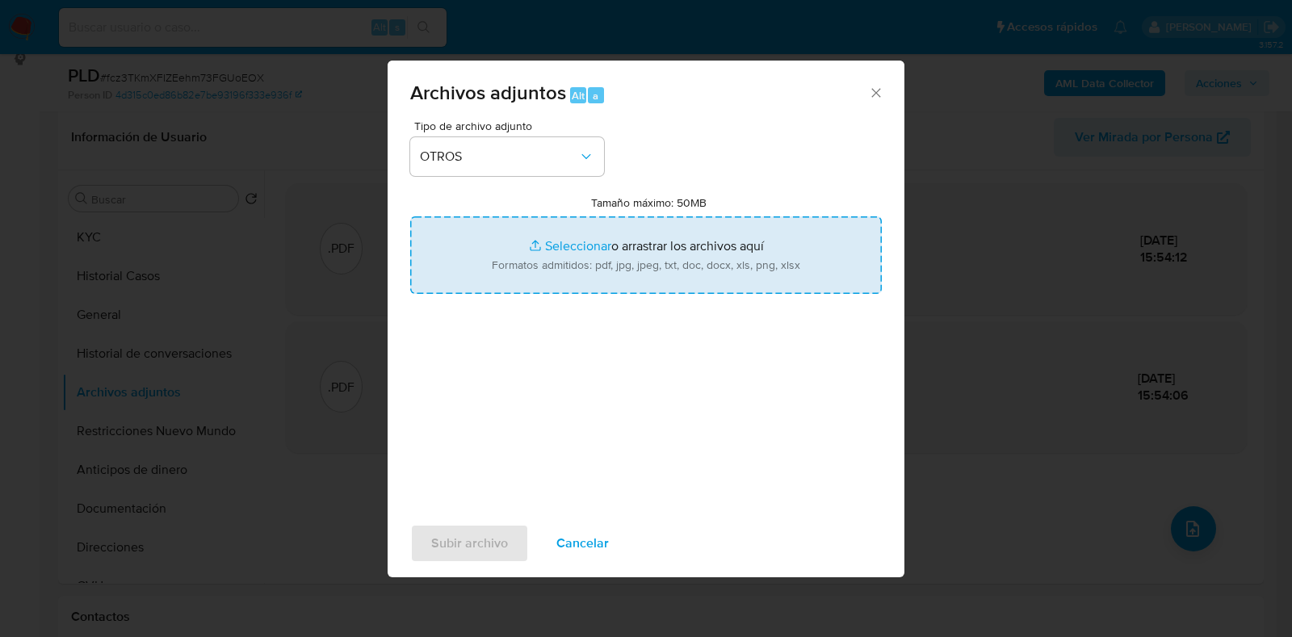
type input "C:\fakepath\Movimientos-Aladdin- Milagros Catalina Portillo.xlsx"
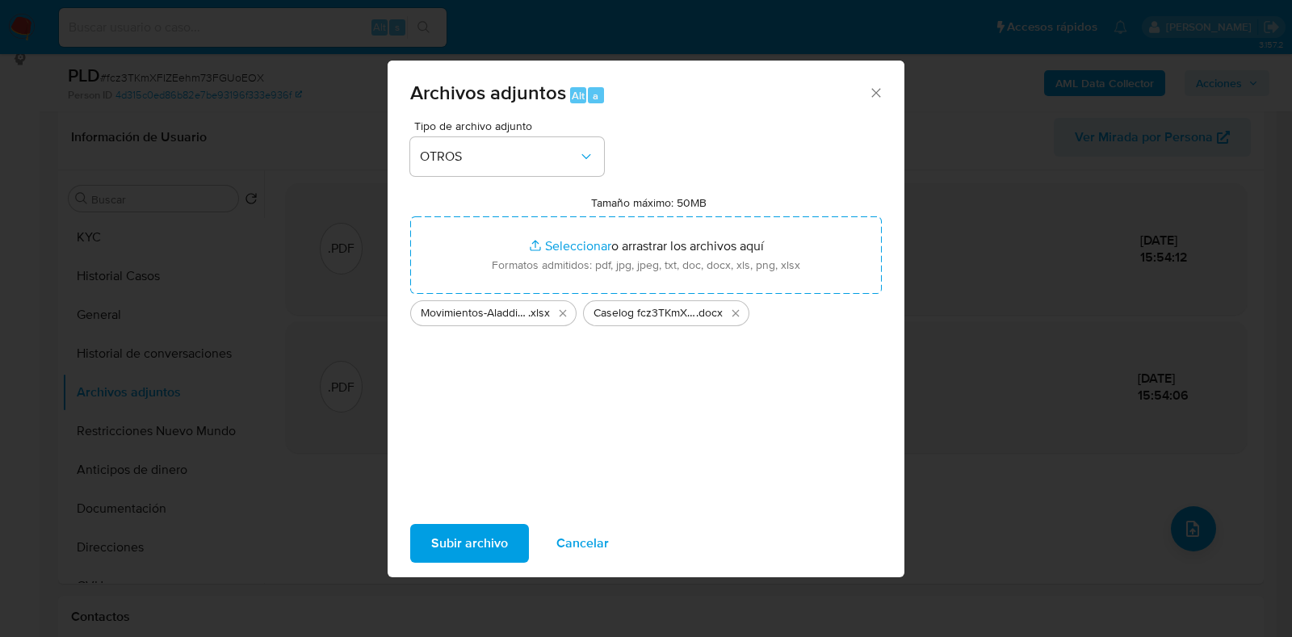
click at [497, 533] on span "Subir archivo" at bounding box center [469, 544] width 77 height 36
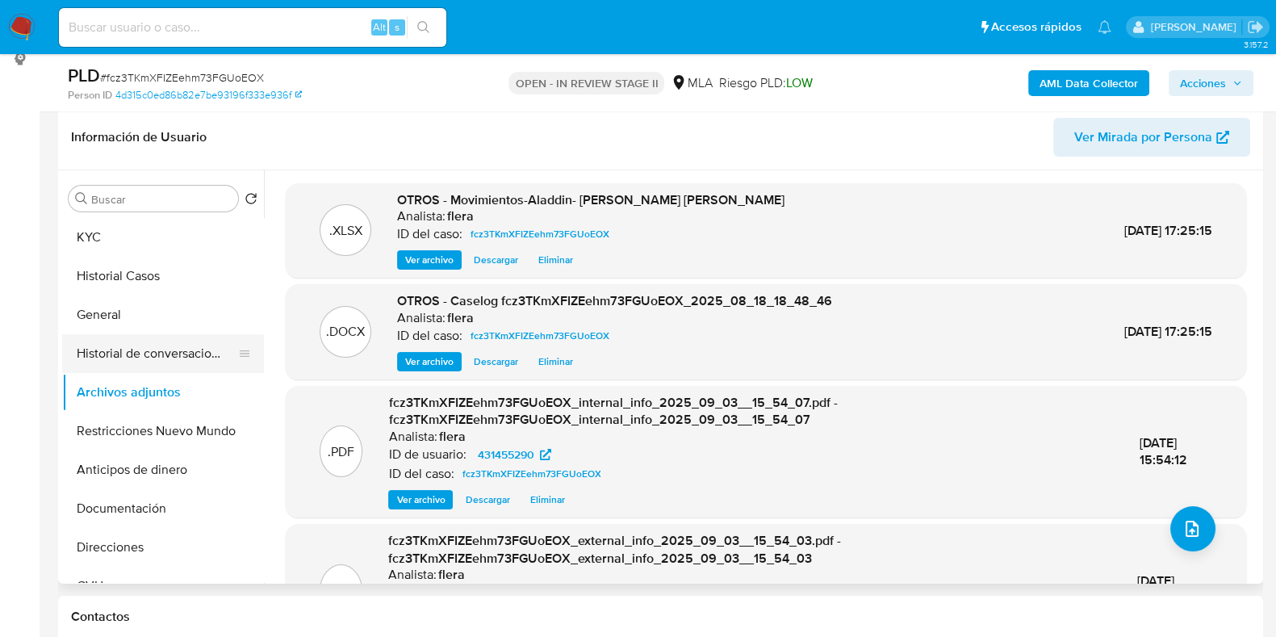
click at [140, 360] on button "Historial de conversaciones" at bounding box center [156, 353] width 189 height 39
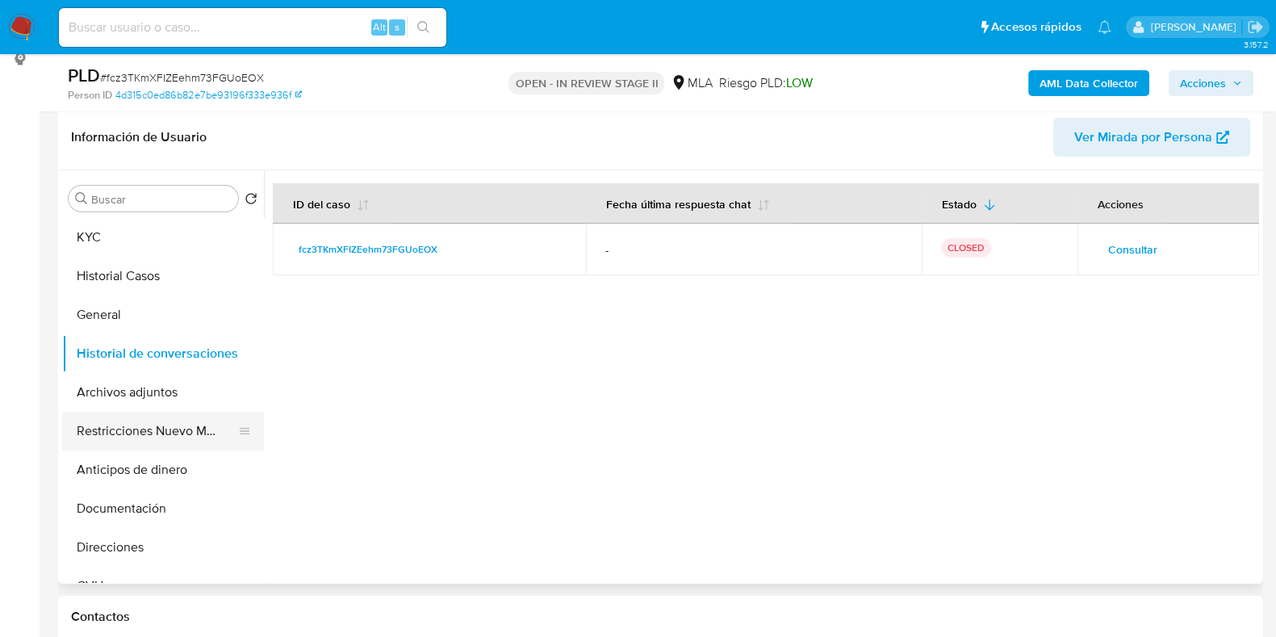
click at [146, 425] on button "Restricciones Nuevo Mundo" at bounding box center [156, 431] width 189 height 39
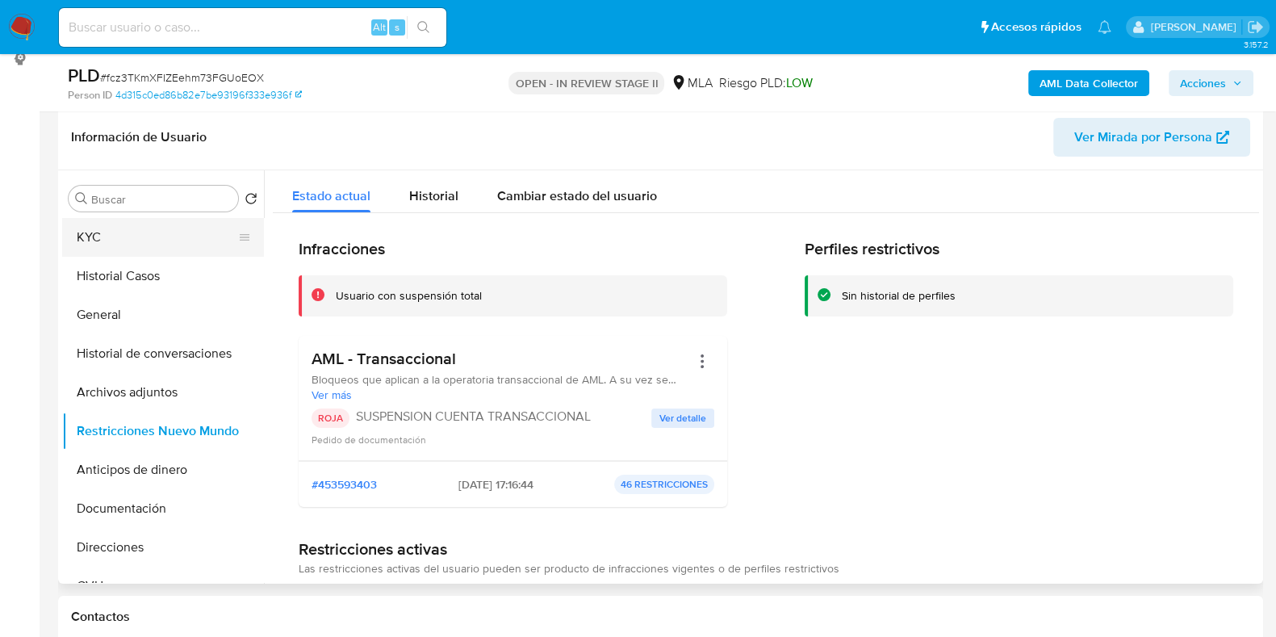
click at [136, 236] on button "KYC" at bounding box center [156, 237] width 189 height 39
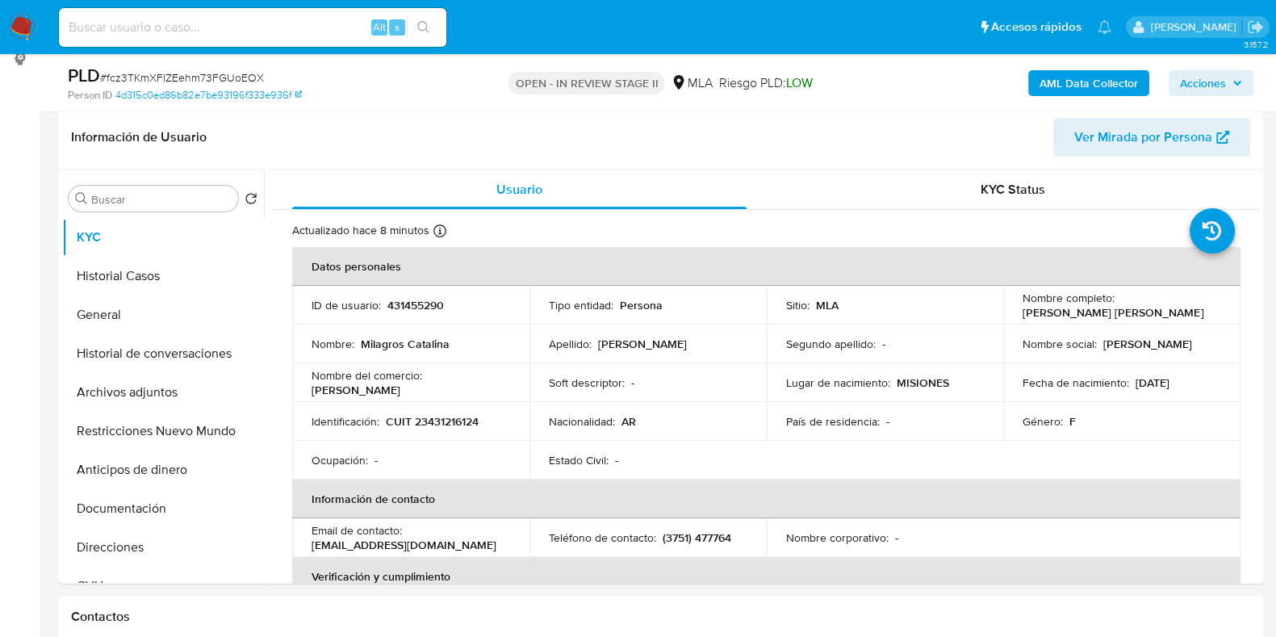
click at [1219, 78] on span "Acciones" at bounding box center [1203, 83] width 46 height 26
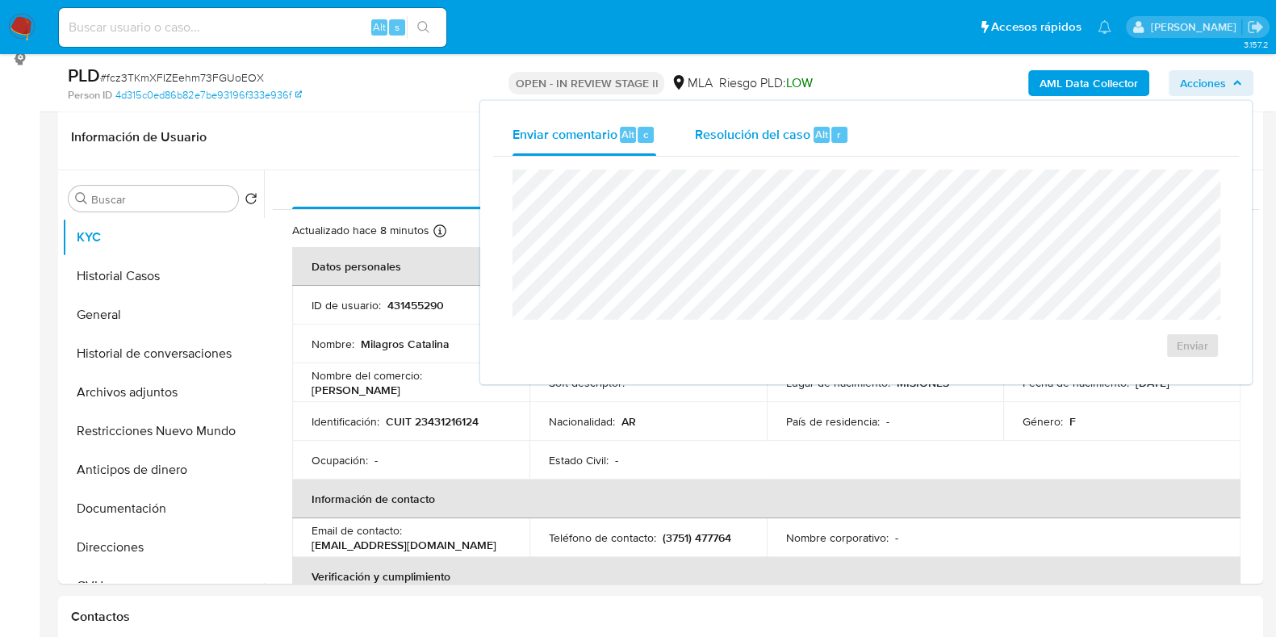
click at [786, 129] on span "Resolución del caso" at bounding box center [752, 133] width 115 height 19
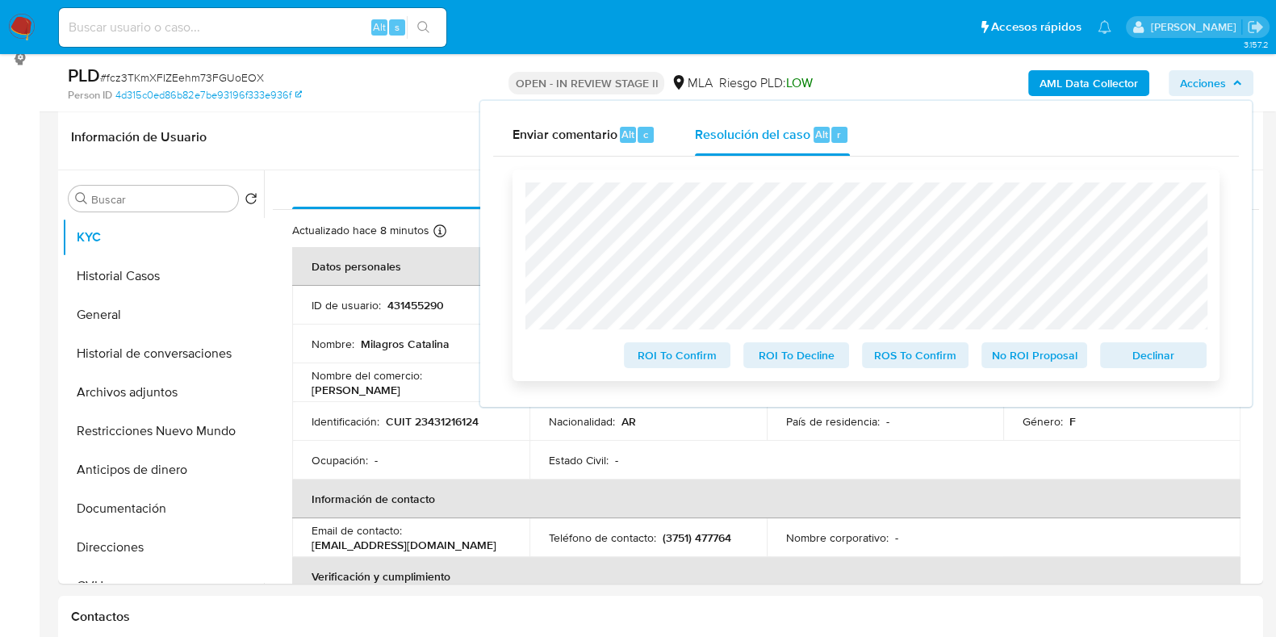
click at [1161, 355] on span "Declinar" at bounding box center [1154, 355] width 84 height 23
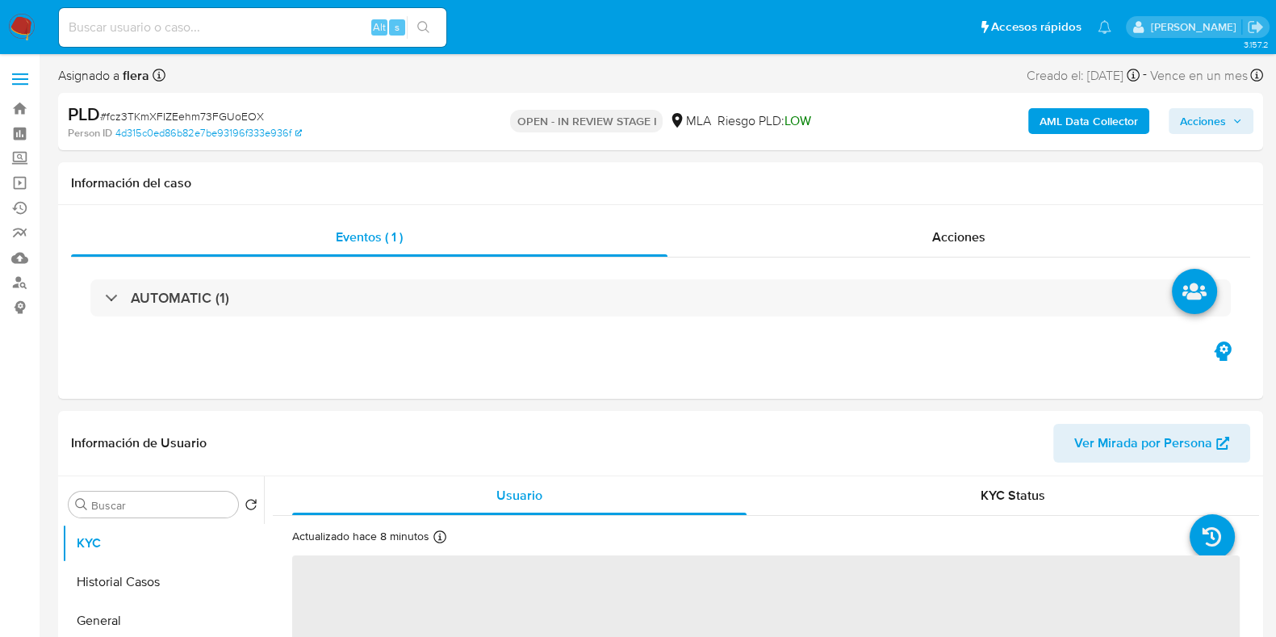
click at [1222, 119] on span "Acciones" at bounding box center [1203, 121] width 46 height 26
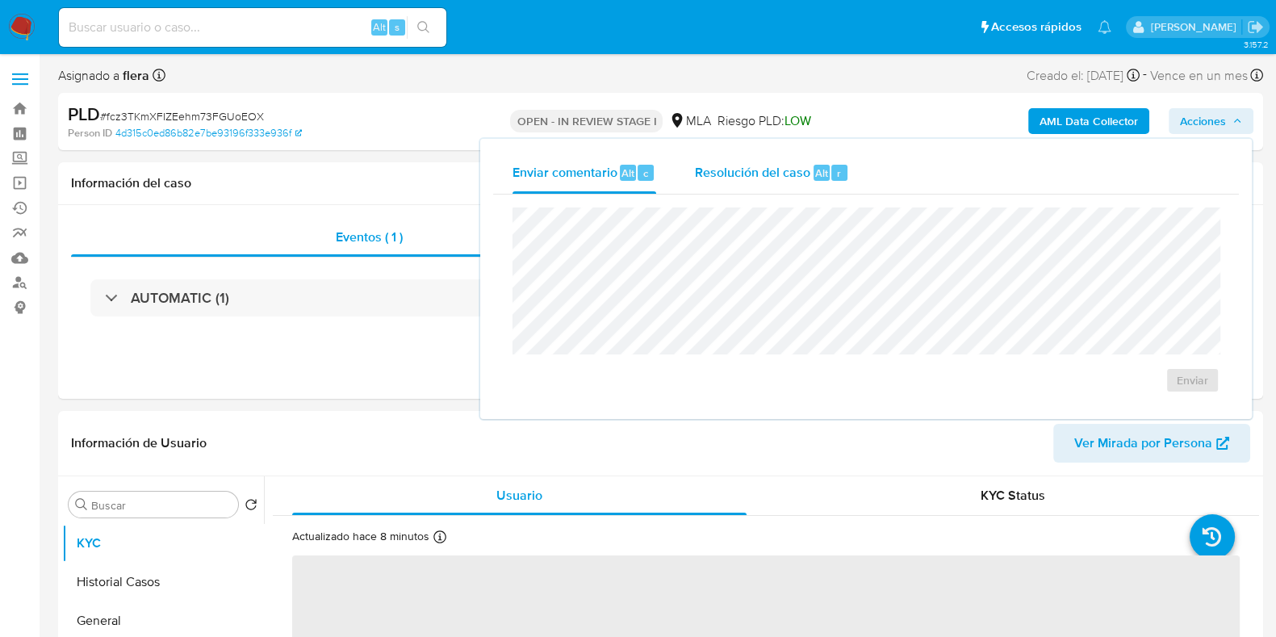
click at [839, 177] on div "r" at bounding box center [840, 173] width 16 height 16
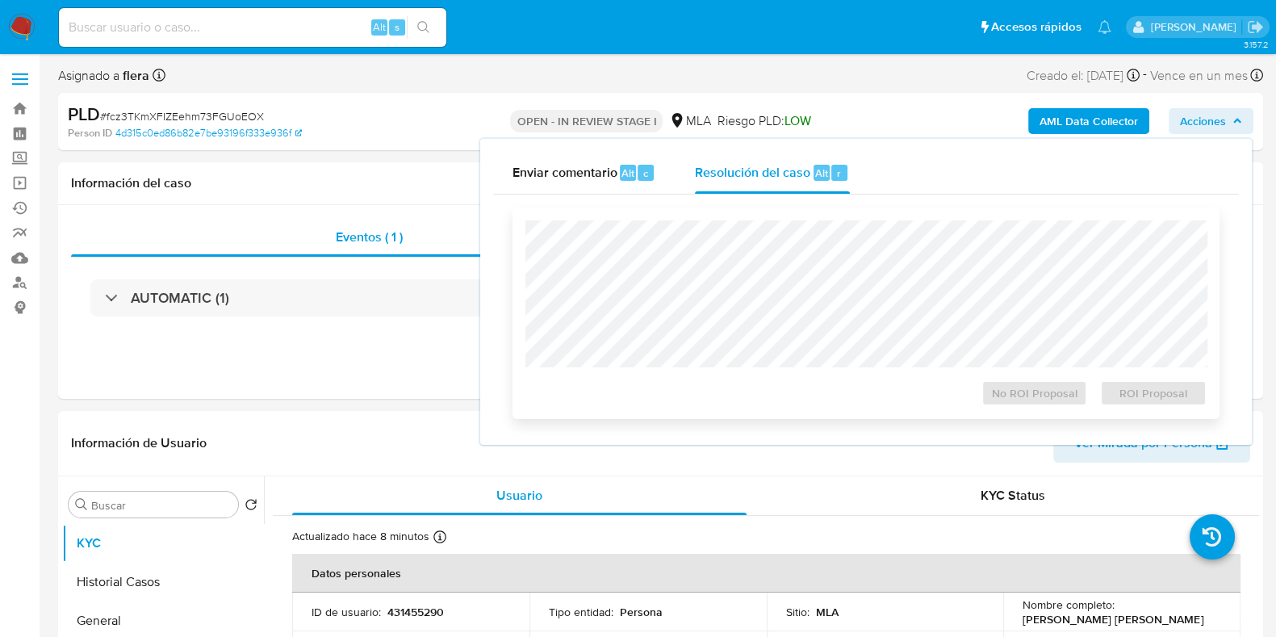
select select "10"
click at [1163, 395] on span "ROI Proposal" at bounding box center [1154, 393] width 84 height 23
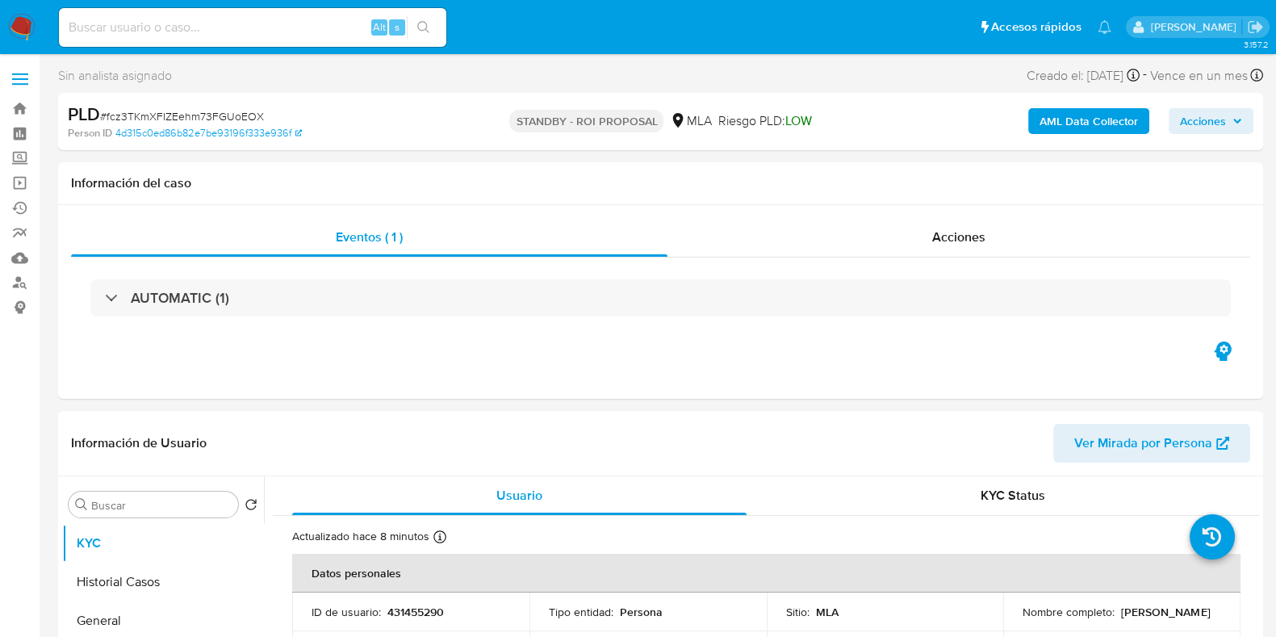
select select "10"
click at [178, 23] on input at bounding box center [253, 27] width 388 height 21
paste input "IcAOCFXKZOlKcJnJiuvUZ8bL"
type input "IcAOCFXKZOlKcJnJiuvUZ8bL"
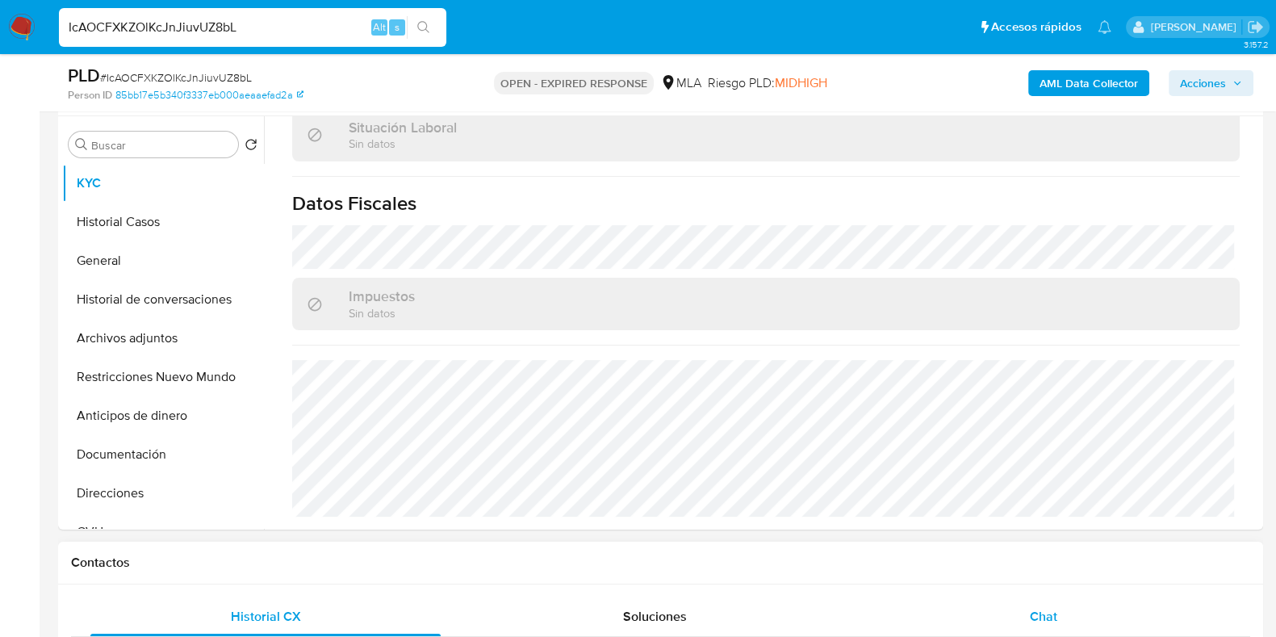
scroll to position [683, 0]
click at [1030, 620] on span "Chat" at bounding box center [1043, 616] width 27 height 19
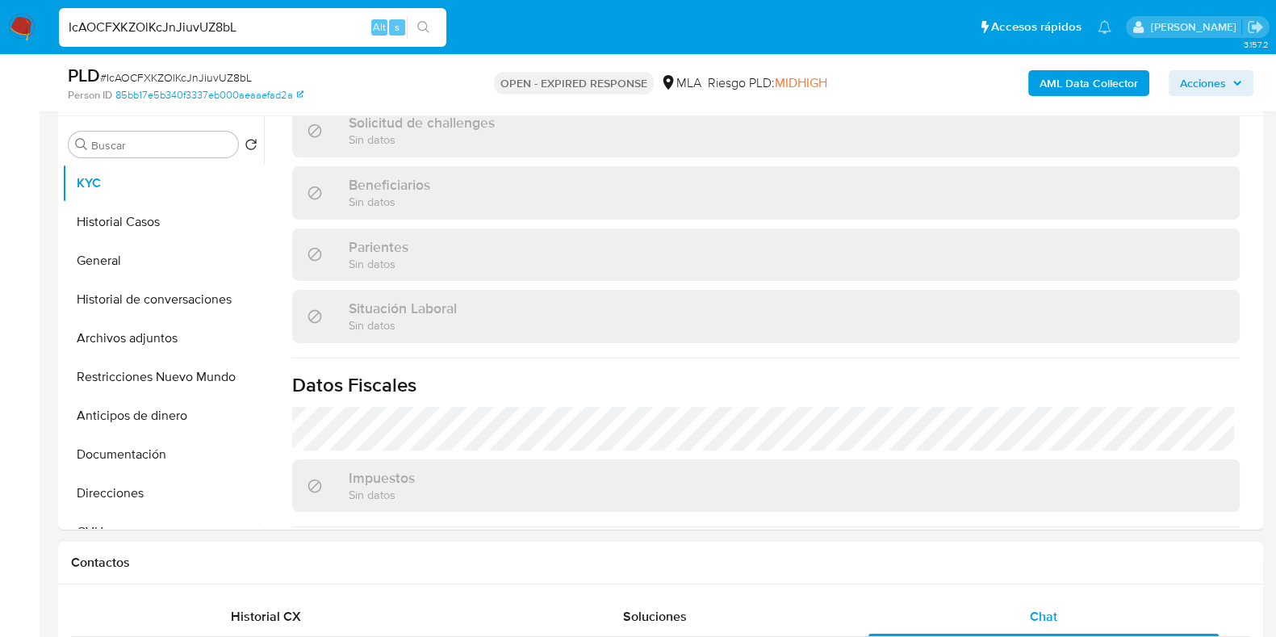
select select "10"
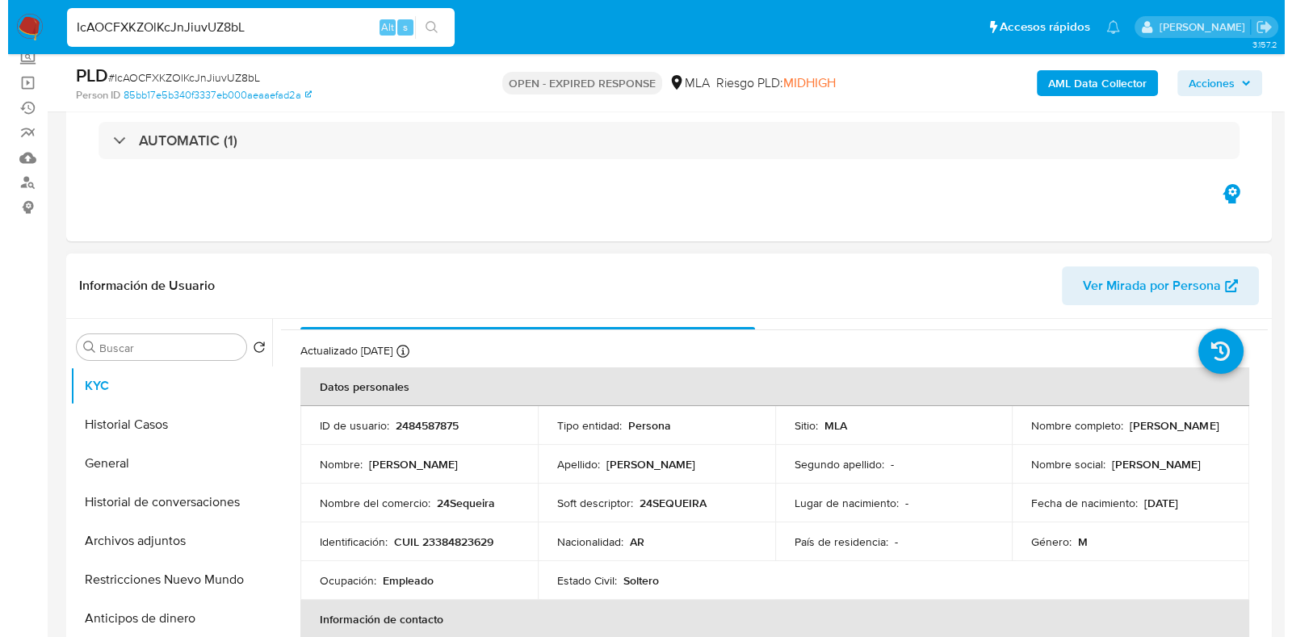
scroll to position [0, 0]
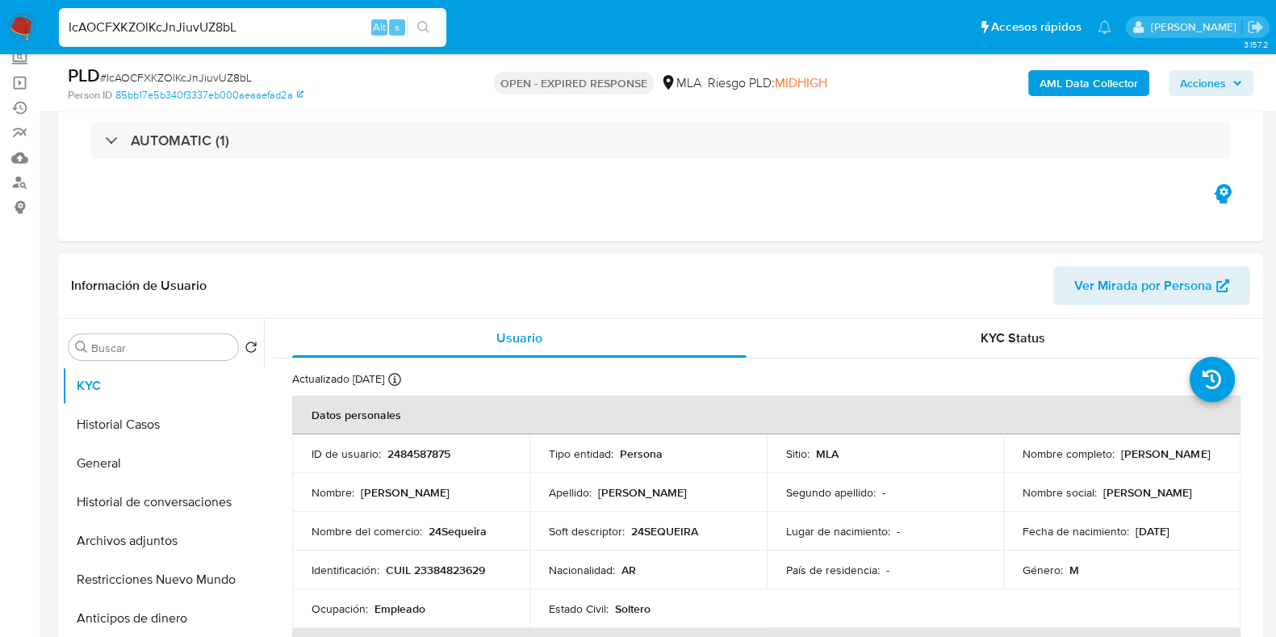
click at [404, 452] on p "2484587875" at bounding box center [419, 453] width 63 height 15
copy p "2484587875"
drag, startPoint x: 1161, startPoint y: 462, endPoint x: 1021, endPoint y: 462, distance: 139.7
click at [1023, 461] on div "Nombre completo : Ricardo Armando Sequeira" at bounding box center [1122, 453] width 199 height 15
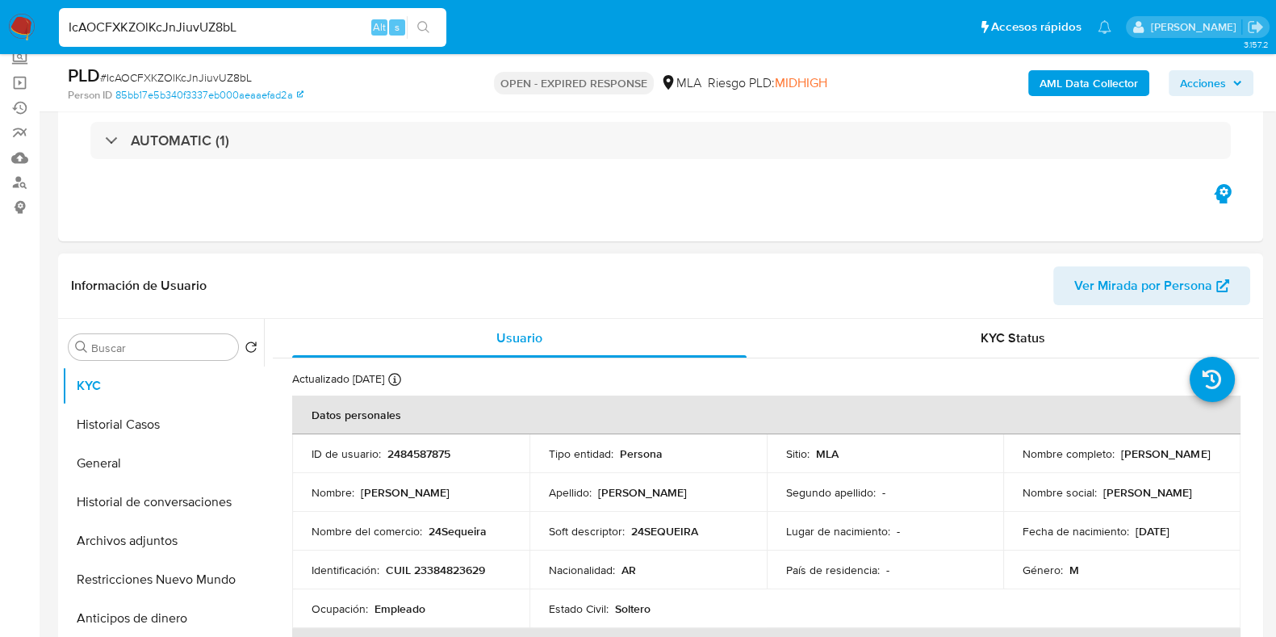
drag, startPoint x: 1018, startPoint y: 461, endPoint x: 1167, endPoint y: 463, distance: 148.6
click at [1167, 461] on div "Nombre completo : Ricardo Armando Sequeira" at bounding box center [1122, 453] width 199 height 15
copy p "Ricardo Armando Sequeira"
click at [1075, 81] on b "AML Data Collector" at bounding box center [1089, 83] width 98 height 26
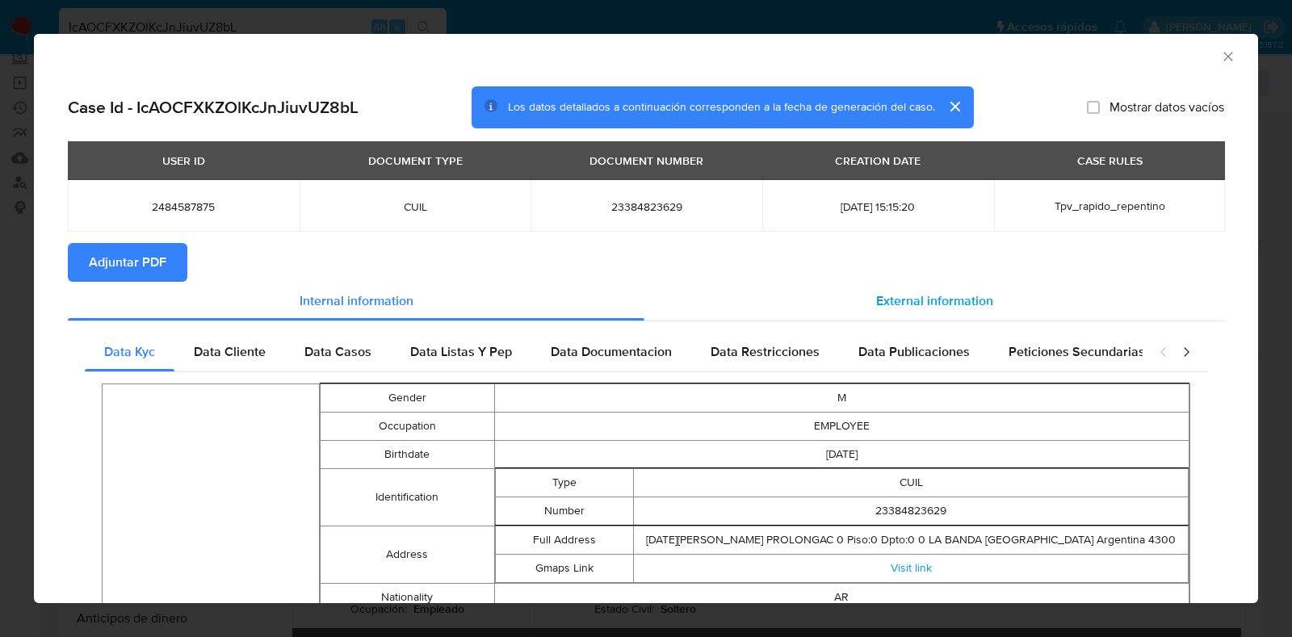
click at [930, 304] on span "External information" at bounding box center [934, 300] width 117 height 19
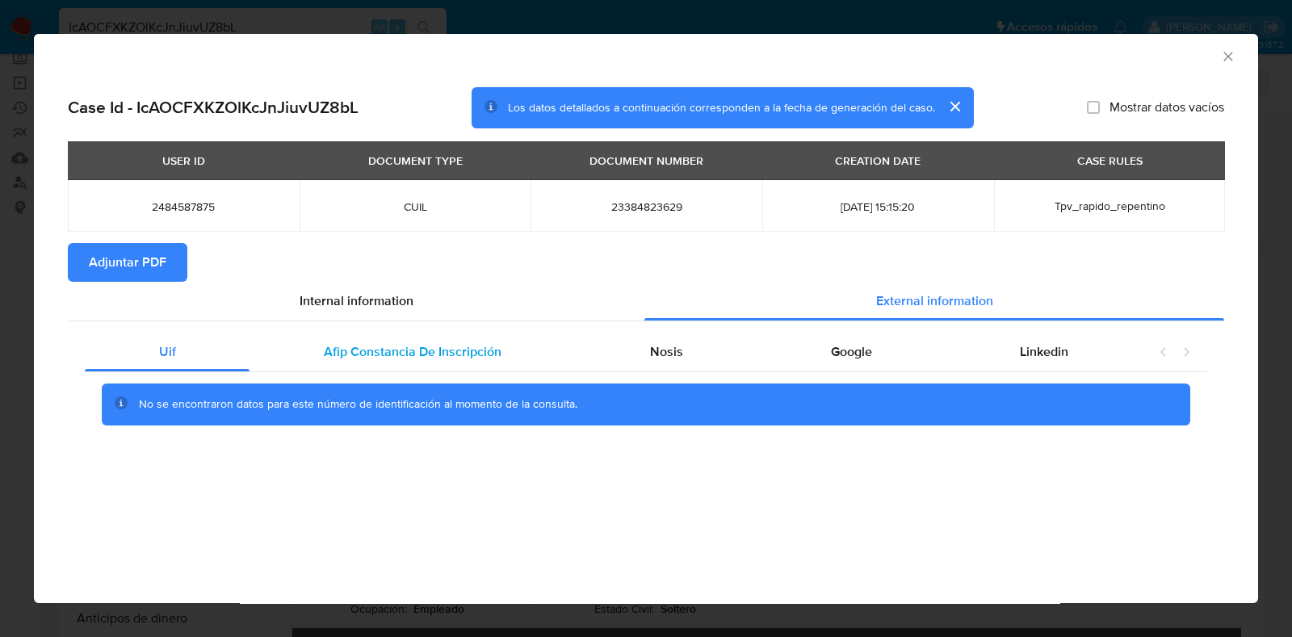
click at [449, 352] on span "Afip Constancia De Inscripción" at bounding box center [413, 351] width 178 height 19
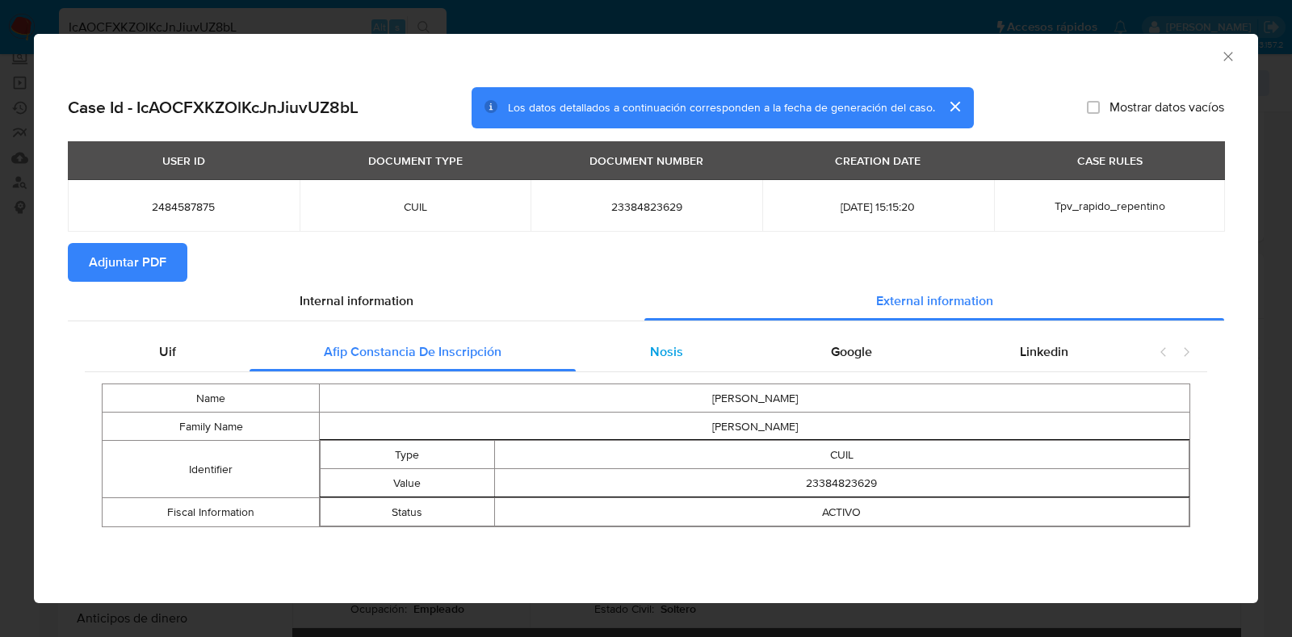
click at [661, 346] on span "Nosis" at bounding box center [666, 351] width 33 height 19
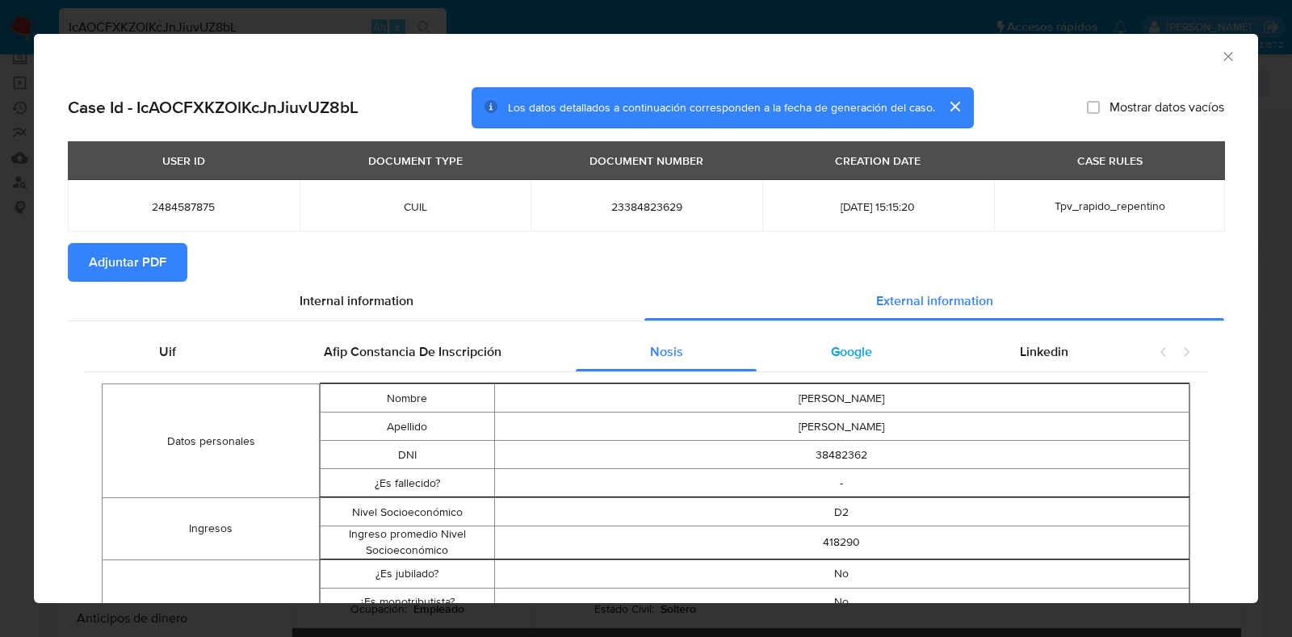
click at [832, 351] on span "Google" at bounding box center [851, 351] width 41 height 19
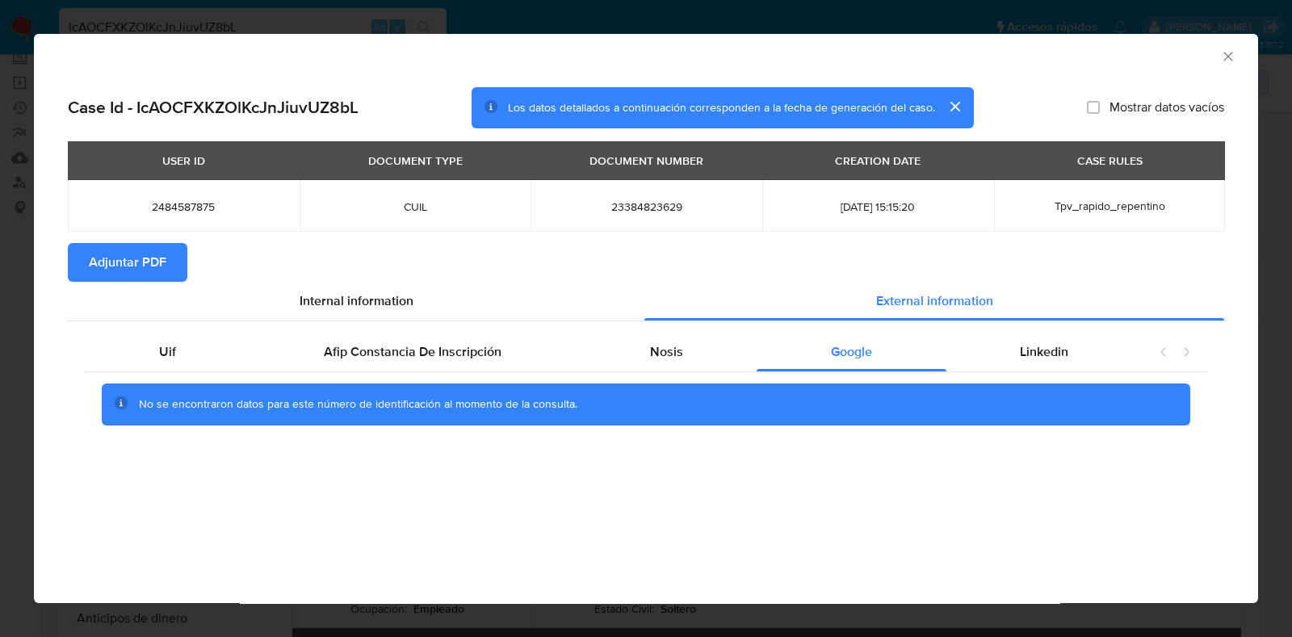
click at [119, 261] on span "Adjuntar PDF" at bounding box center [128, 263] width 78 height 36
click at [1226, 59] on icon "Cerrar ventana" at bounding box center [1228, 56] width 16 height 16
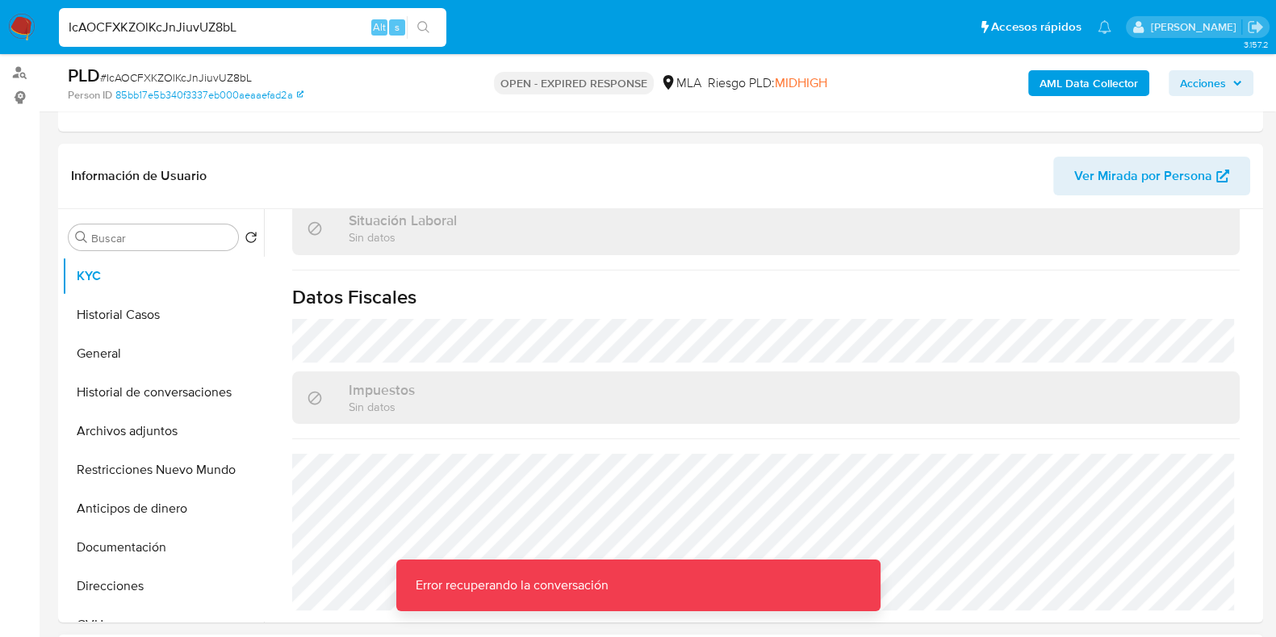
scroll to position [201, 0]
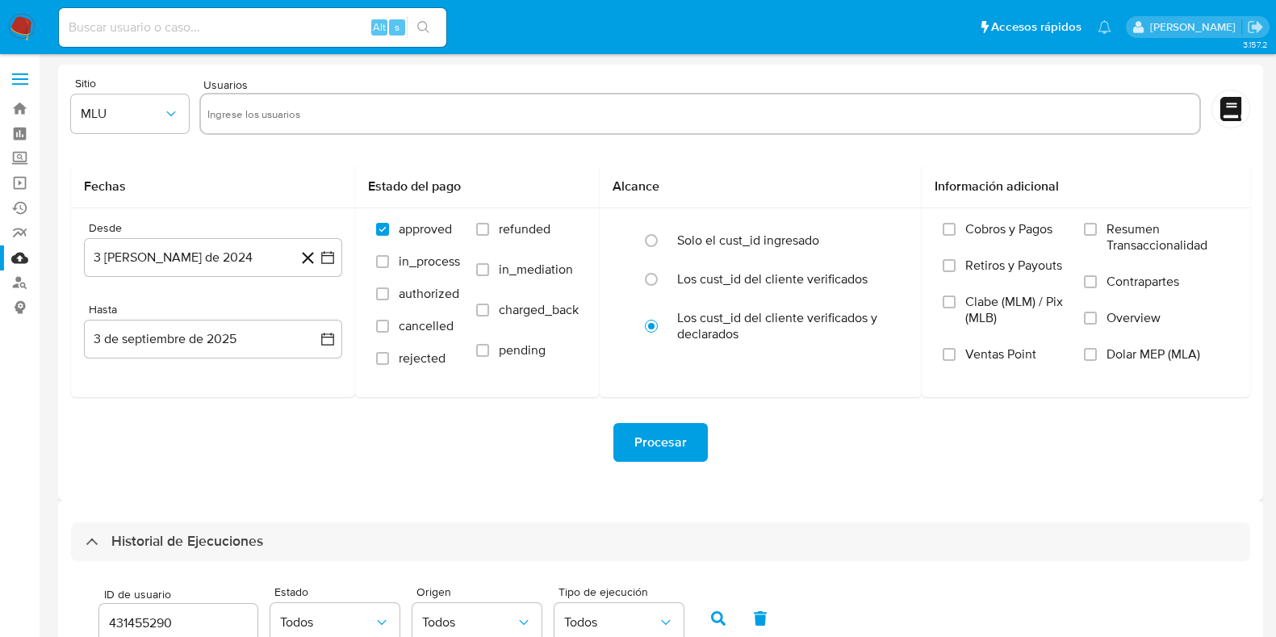
select select "10"
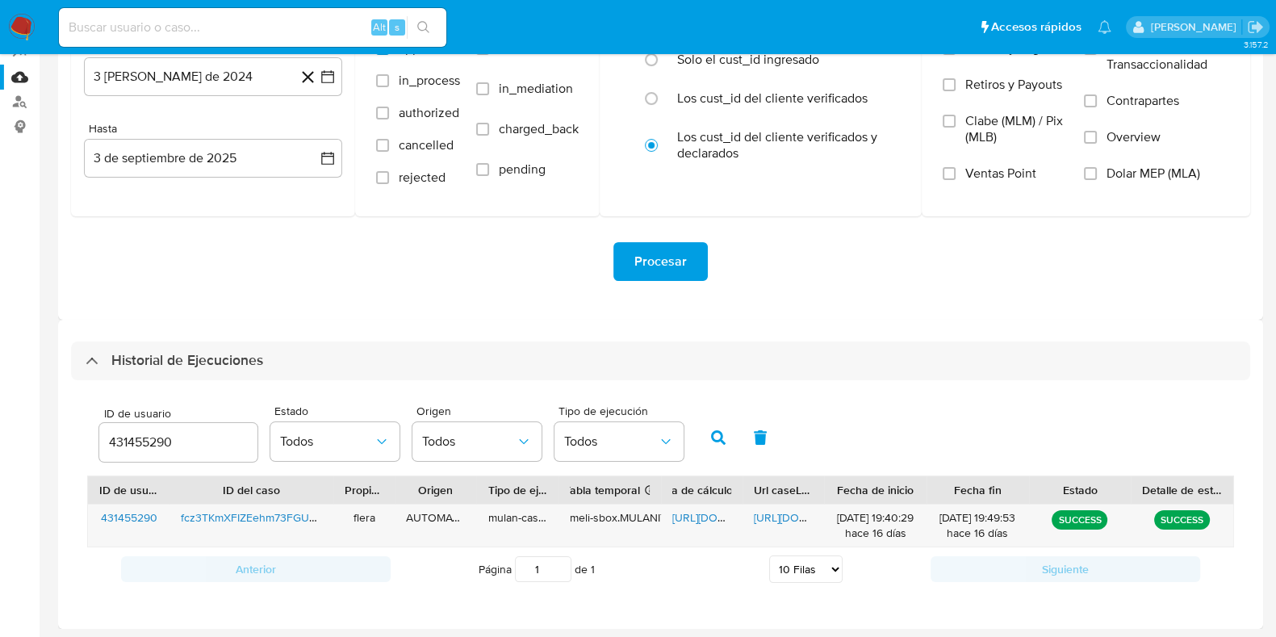
click at [146, 434] on input "431455290" at bounding box center [178, 442] width 158 height 21
type input "2484587875"
click at [712, 446] on button "button" at bounding box center [719, 437] width 42 height 39
click at [688, 510] on span "[URL][DOMAIN_NAME]" at bounding box center [728, 517] width 111 height 16
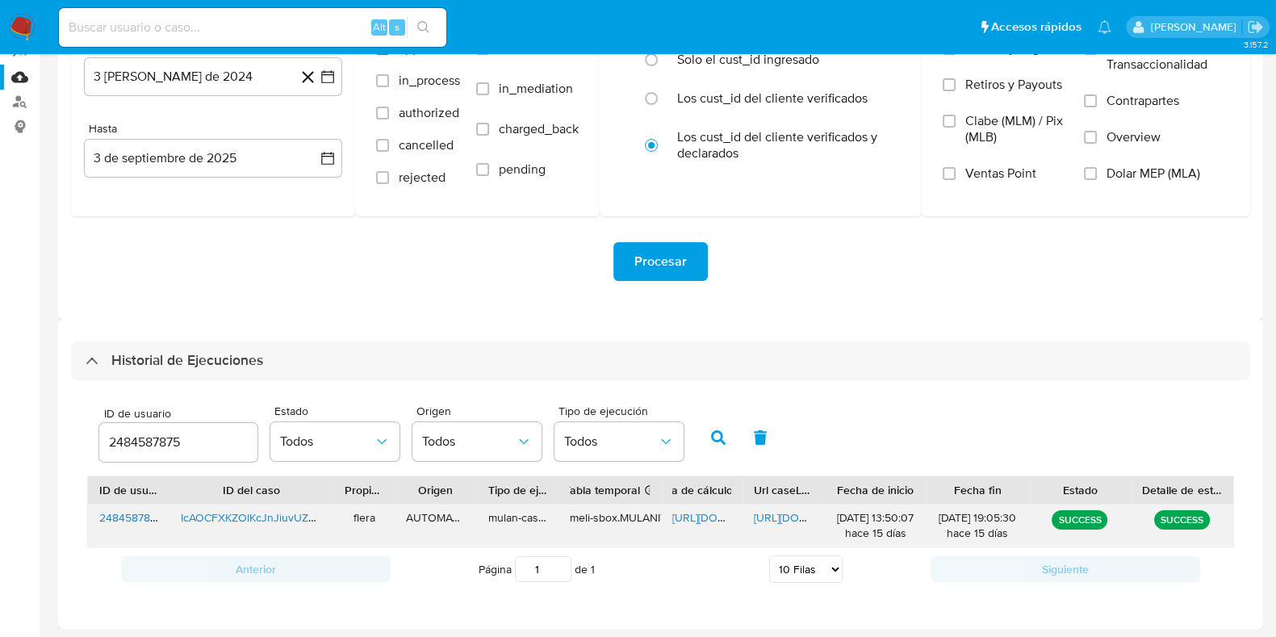
click at [769, 517] on span "[URL][DOMAIN_NAME]" at bounding box center [809, 517] width 111 height 16
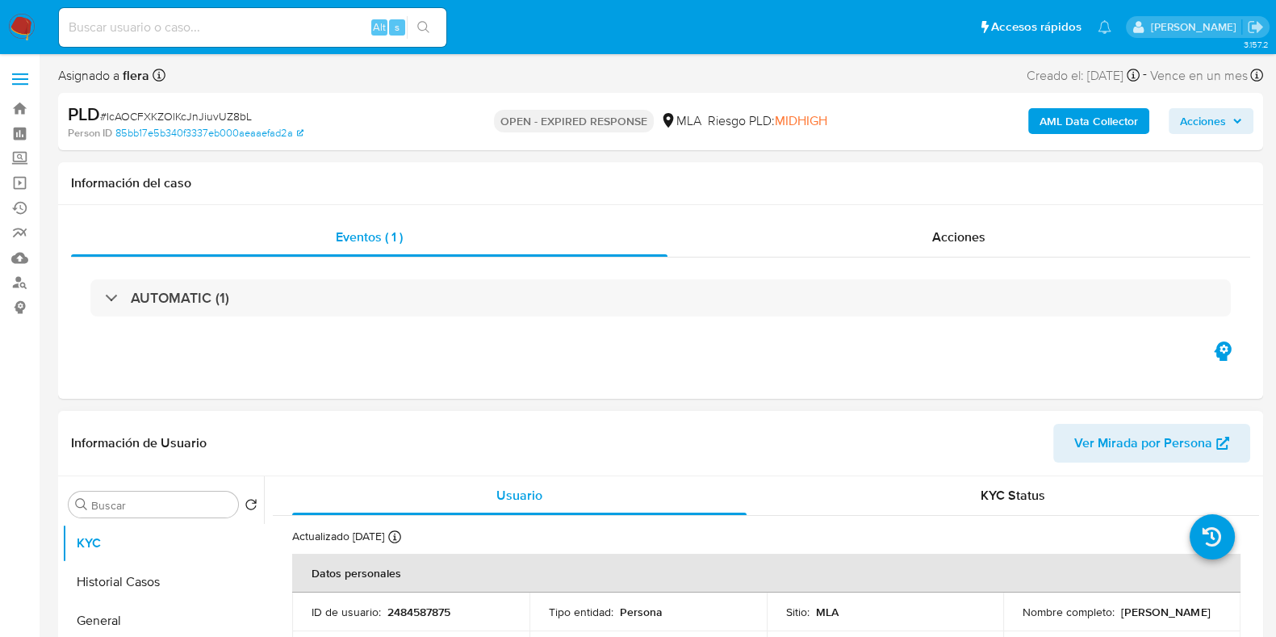
select select "10"
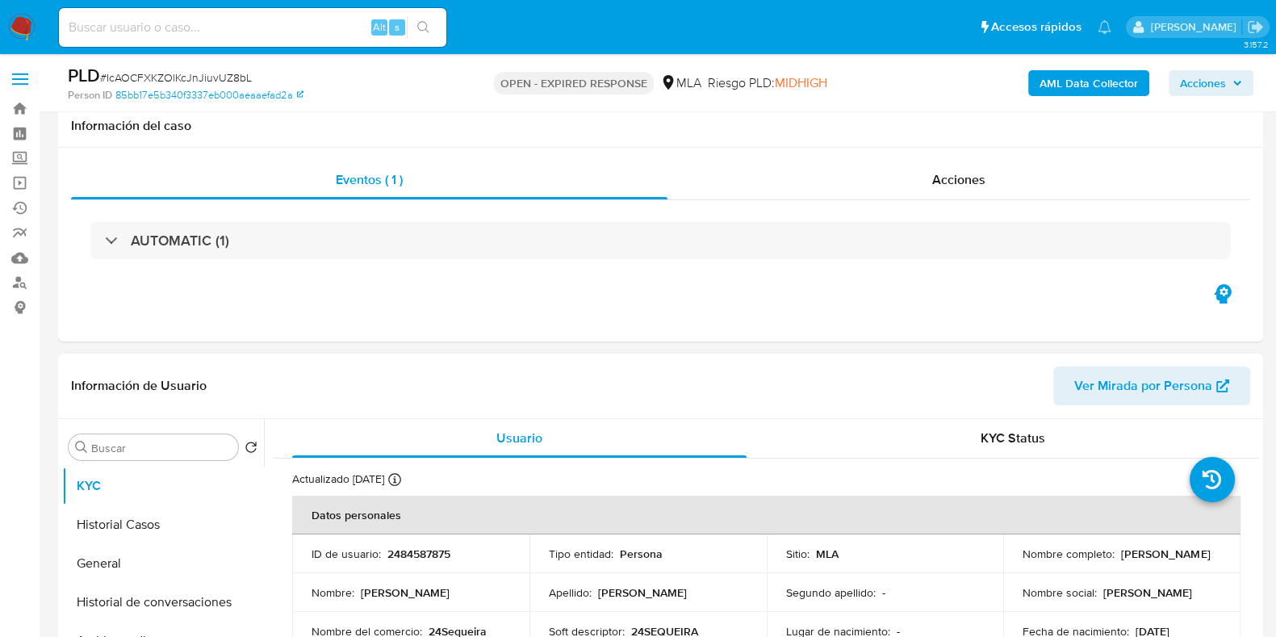
scroll to position [303, 0]
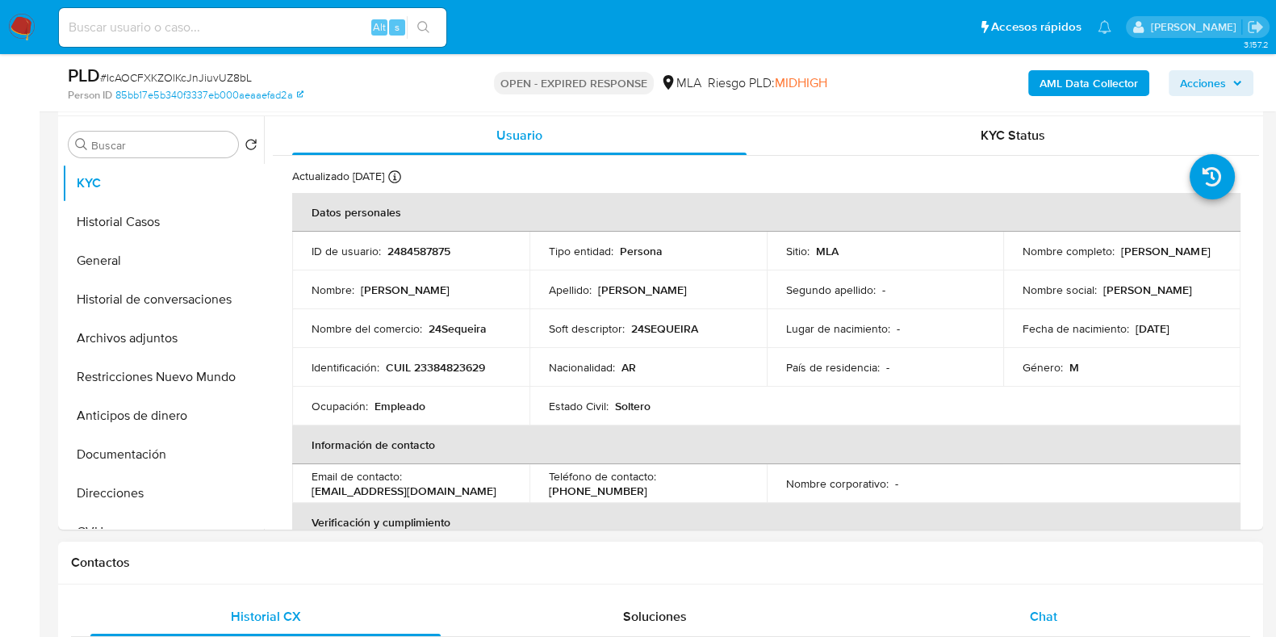
click at [1048, 618] on span "Chat" at bounding box center [1043, 616] width 27 height 19
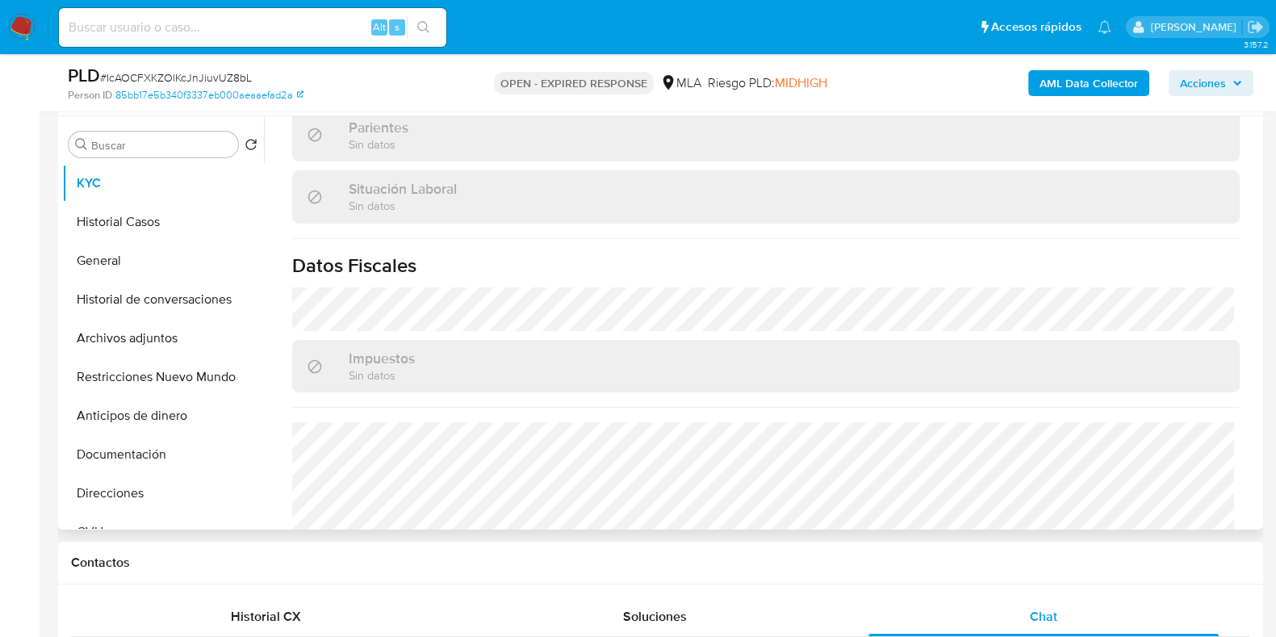
scroll to position [869, 0]
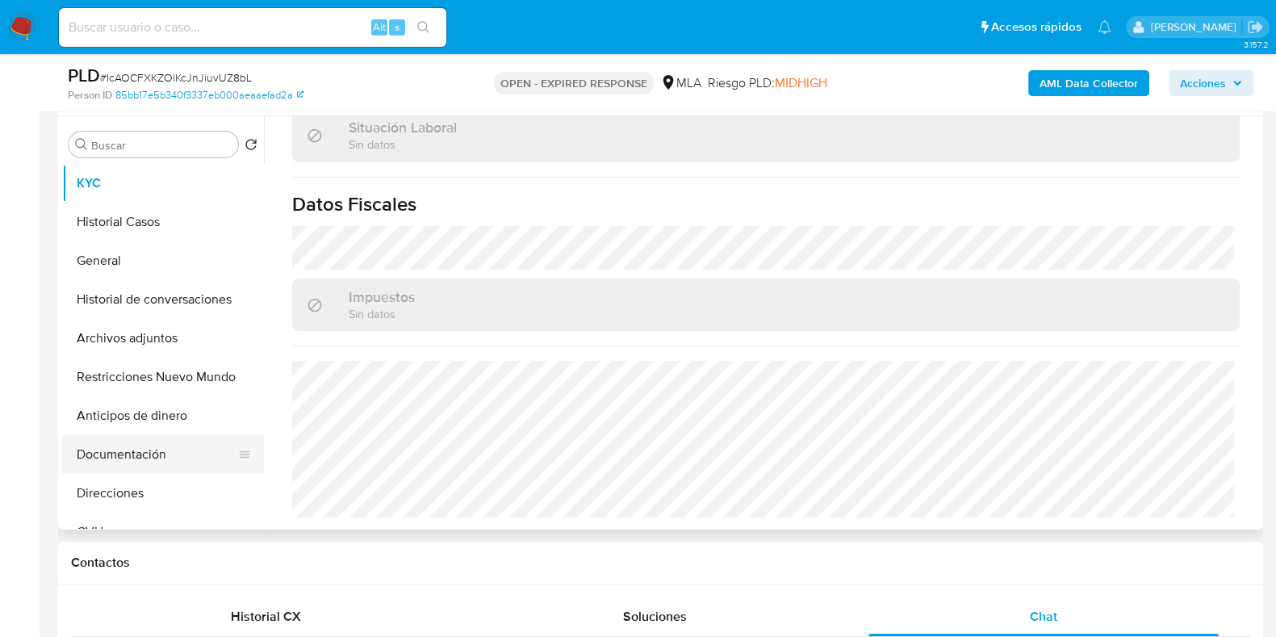
click at [143, 464] on button "Documentación" at bounding box center [156, 454] width 189 height 39
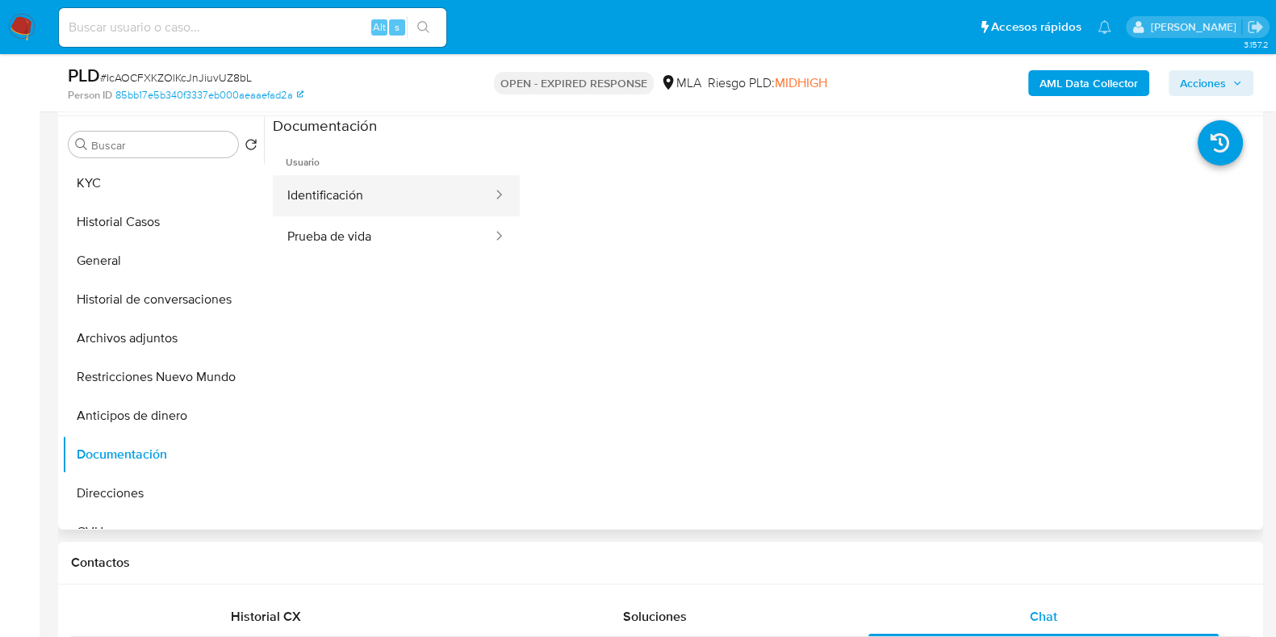
click at [339, 199] on button "Identificación" at bounding box center [383, 195] width 221 height 41
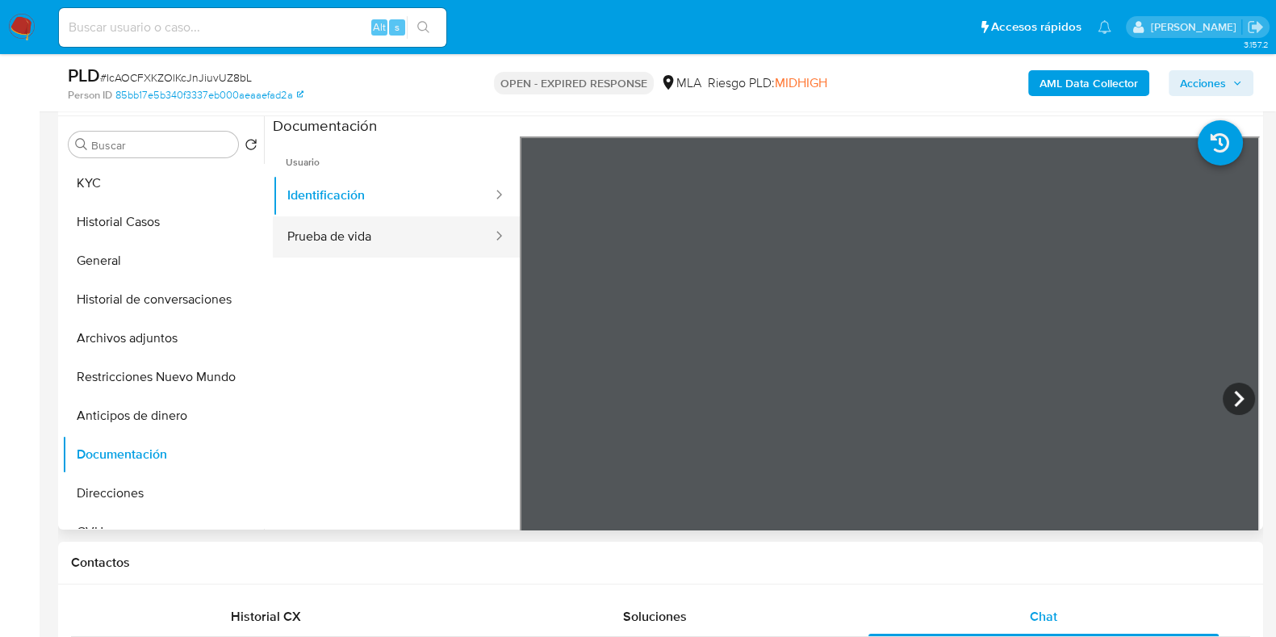
click at [392, 228] on button "Prueba de vida" at bounding box center [383, 236] width 221 height 41
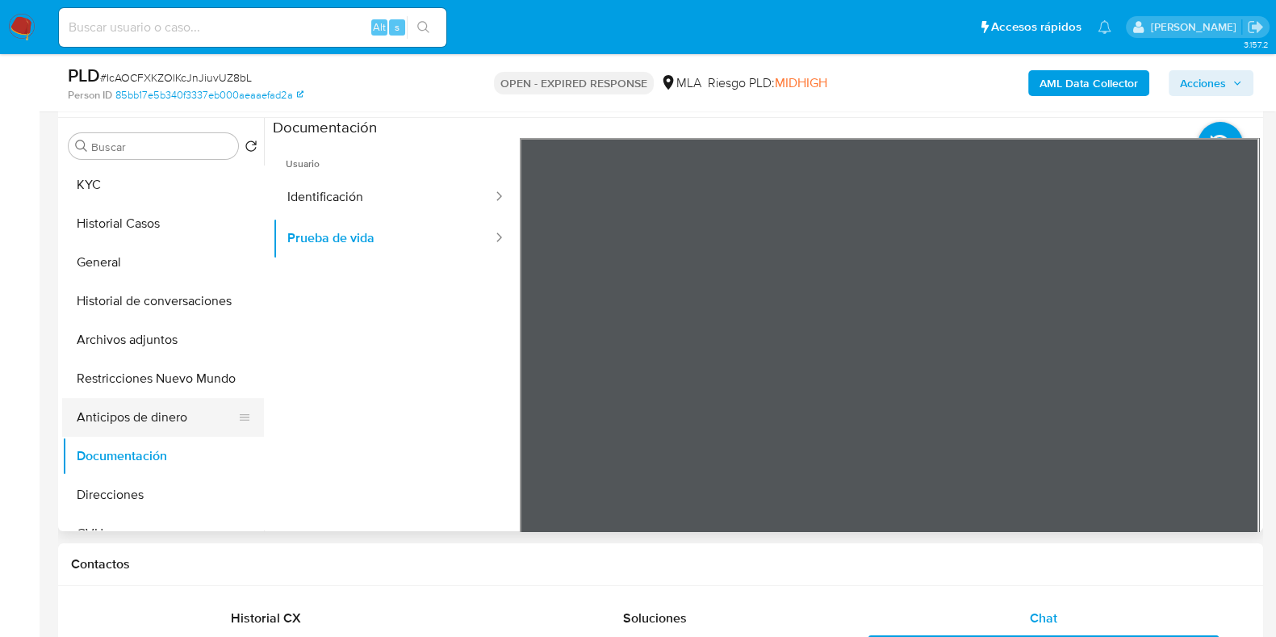
scroll to position [303, 0]
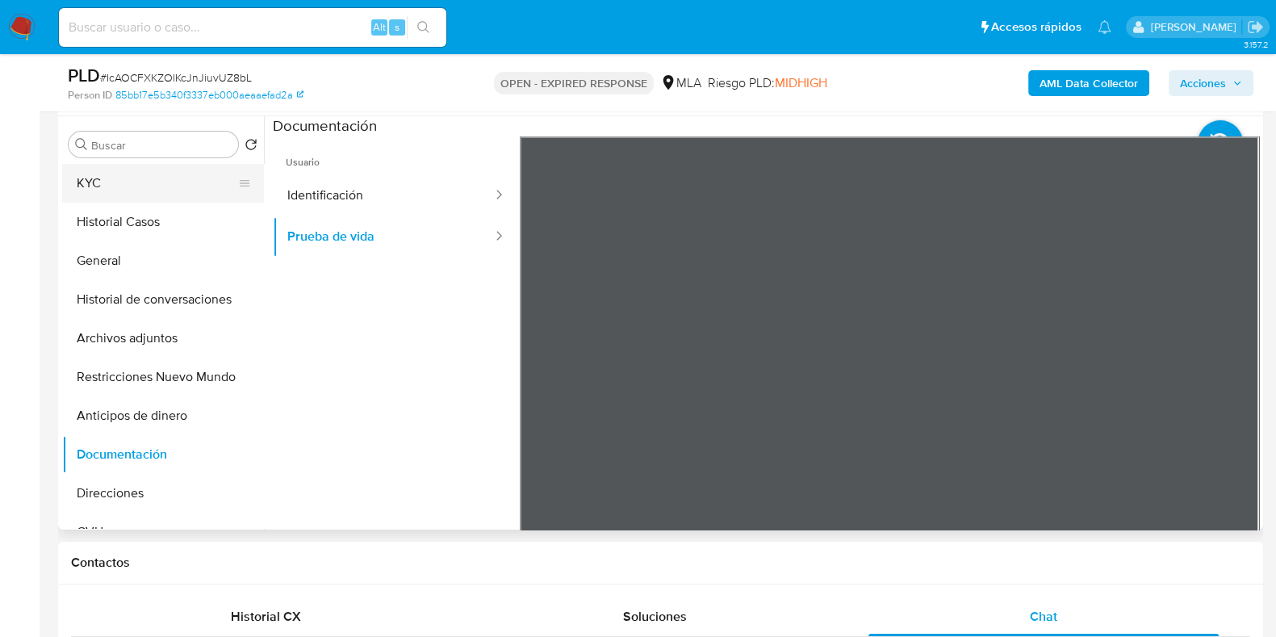
click at [141, 191] on button "KYC" at bounding box center [156, 183] width 189 height 39
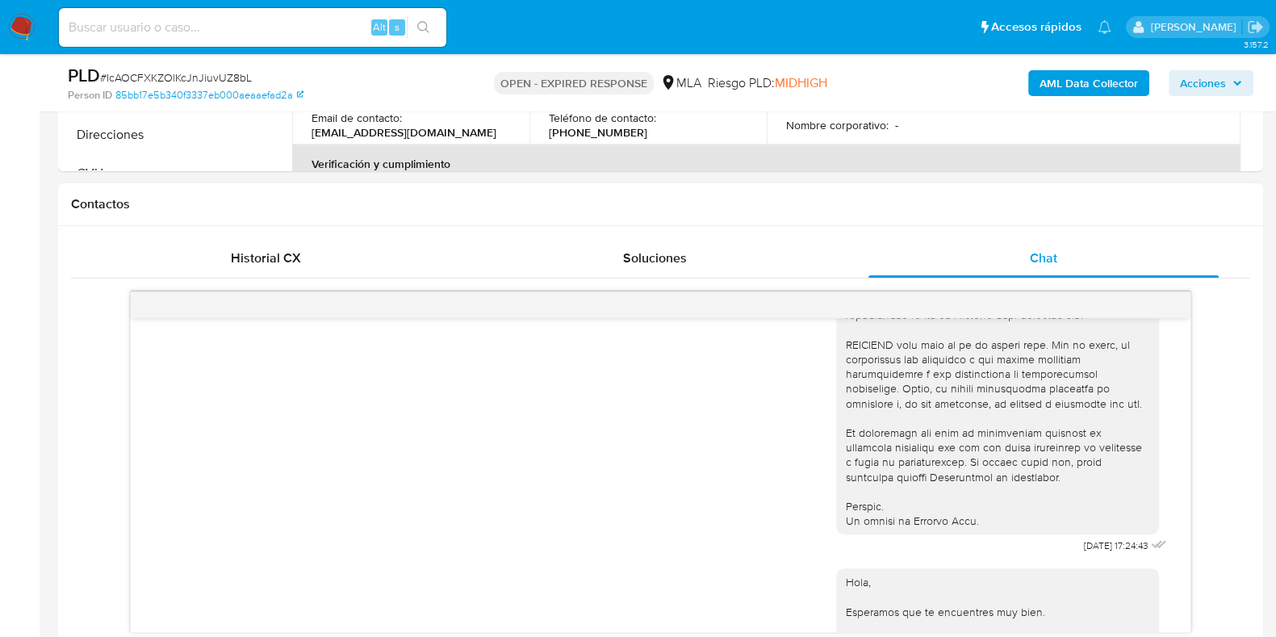
scroll to position [955, 0]
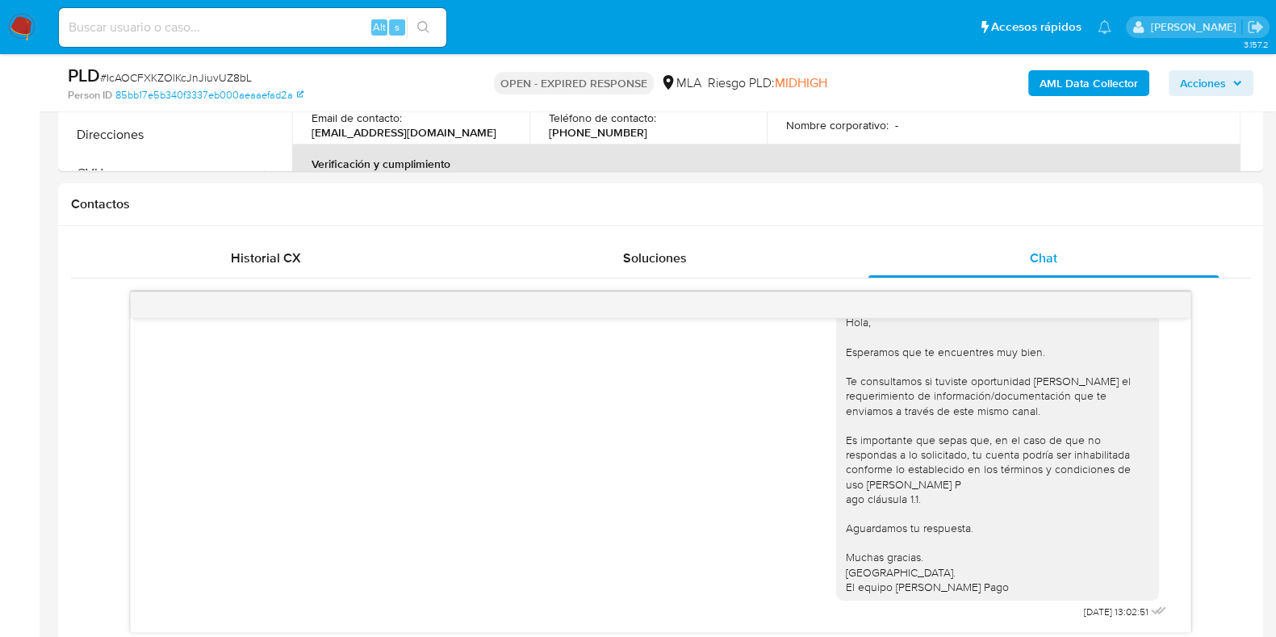
click at [199, 76] on span "# IcAOCFXKZOlKcJnJiuvUZ8bL" at bounding box center [176, 77] width 152 height 16
copy span "IcAOCFXKZOlKcJnJiuvUZ8bL"
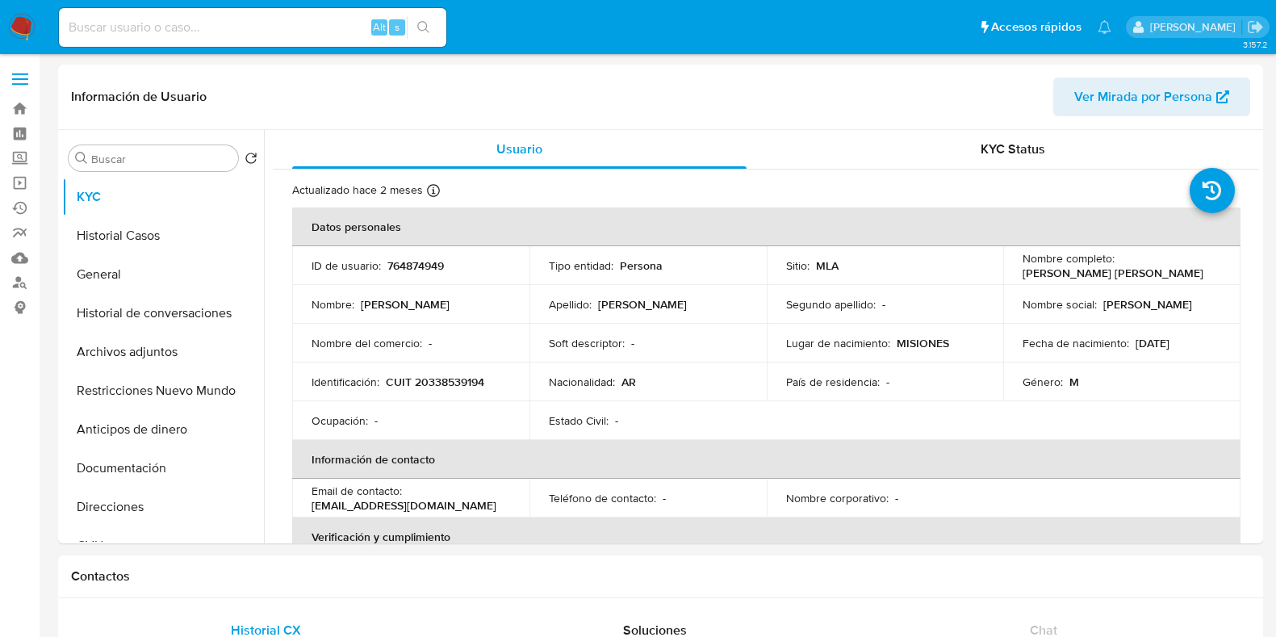
select select "10"
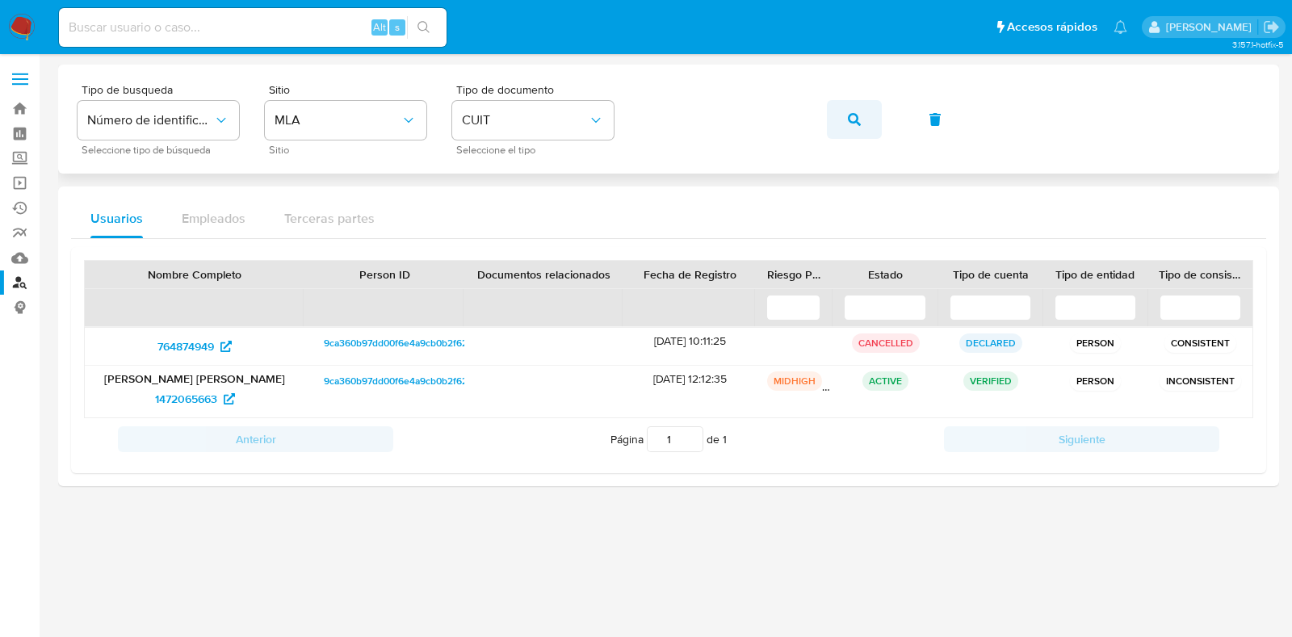
click at [849, 113] on icon "button" at bounding box center [854, 119] width 13 height 13
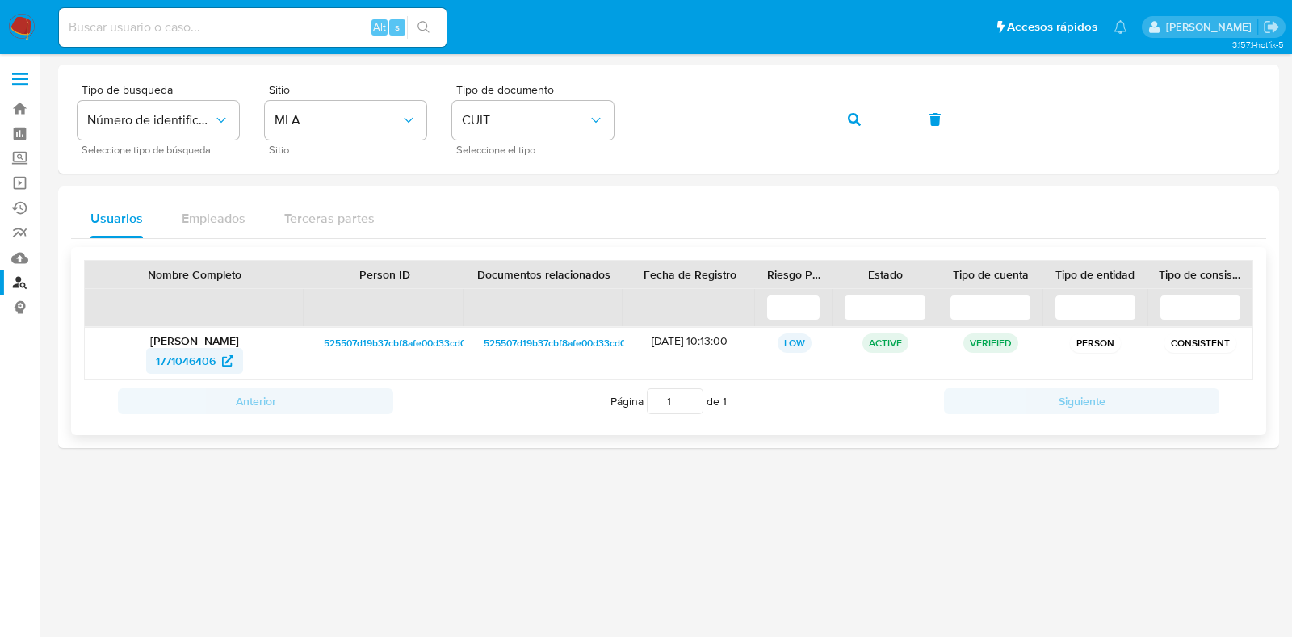
click at [195, 356] on span "1771046406" at bounding box center [186, 361] width 60 height 26
click at [865, 116] on button "button" at bounding box center [854, 119] width 55 height 39
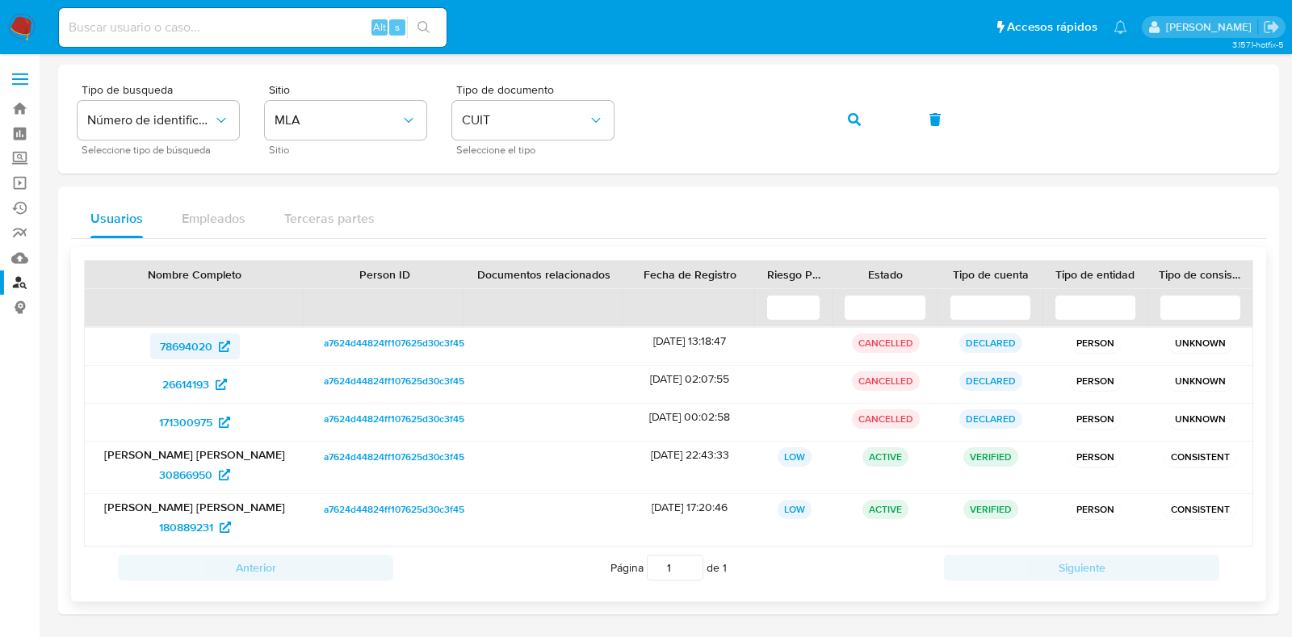
click at [192, 346] on span "78694020" at bounding box center [186, 346] width 52 height 26
click at [194, 382] on span "26614193" at bounding box center [185, 384] width 47 height 26
click at [203, 411] on span "171300975" at bounding box center [185, 422] width 53 height 26
click at [187, 475] on span "30866950" at bounding box center [185, 475] width 53 height 26
click at [199, 522] on span "180889231" at bounding box center [186, 527] width 54 height 26
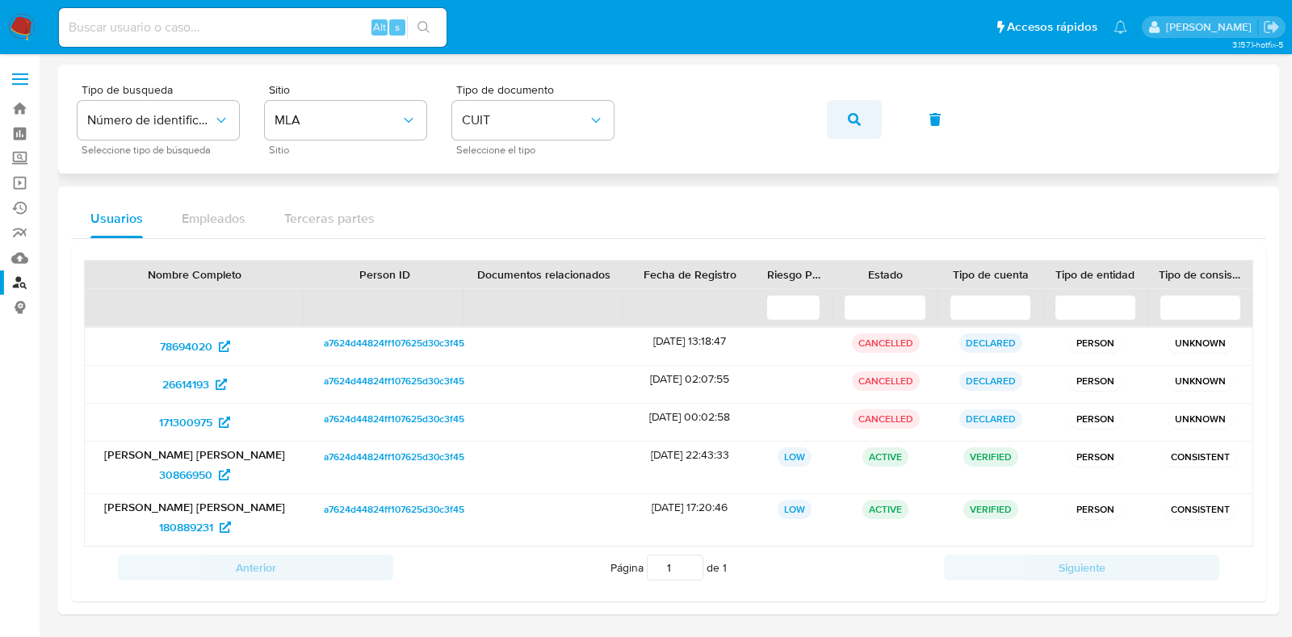
click at [846, 111] on button "button" at bounding box center [854, 119] width 55 height 39
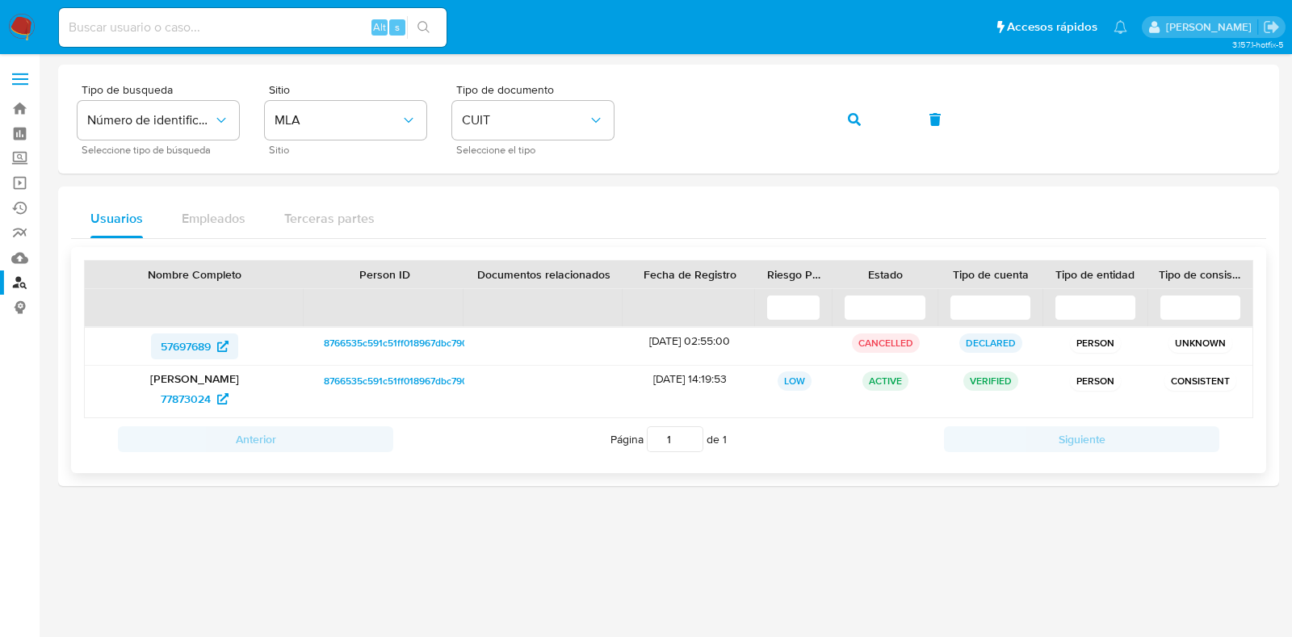
click at [205, 341] on span "57697689" at bounding box center [186, 346] width 50 height 26
click at [183, 389] on span "77873024" at bounding box center [186, 399] width 50 height 26
click at [198, 335] on span "57697689" at bounding box center [186, 346] width 50 height 26
click at [859, 111] on span "button" at bounding box center [854, 120] width 13 height 36
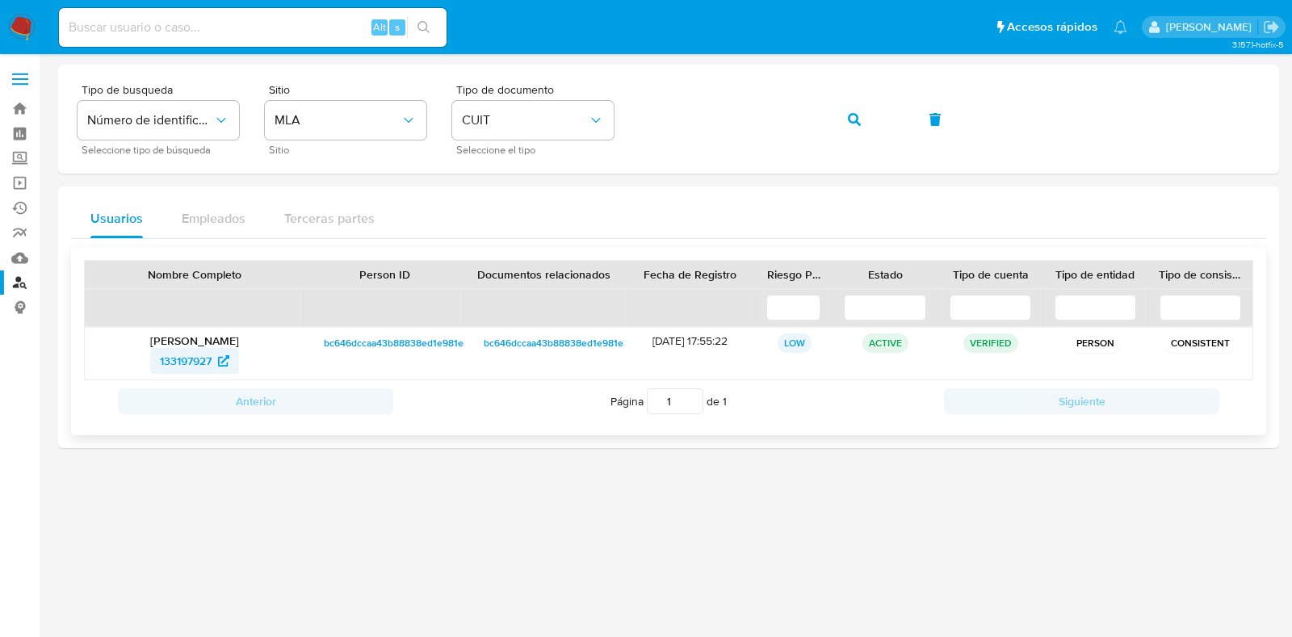
click at [192, 354] on span "133197927" at bounding box center [186, 361] width 52 height 26
click at [864, 117] on button "button" at bounding box center [854, 119] width 55 height 39
click at [193, 362] on span "59171406" at bounding box center [185, 361] width 47 height 26
click at [854, 113] on icon "button" at bounding box center [854, 119] width 13 height 13
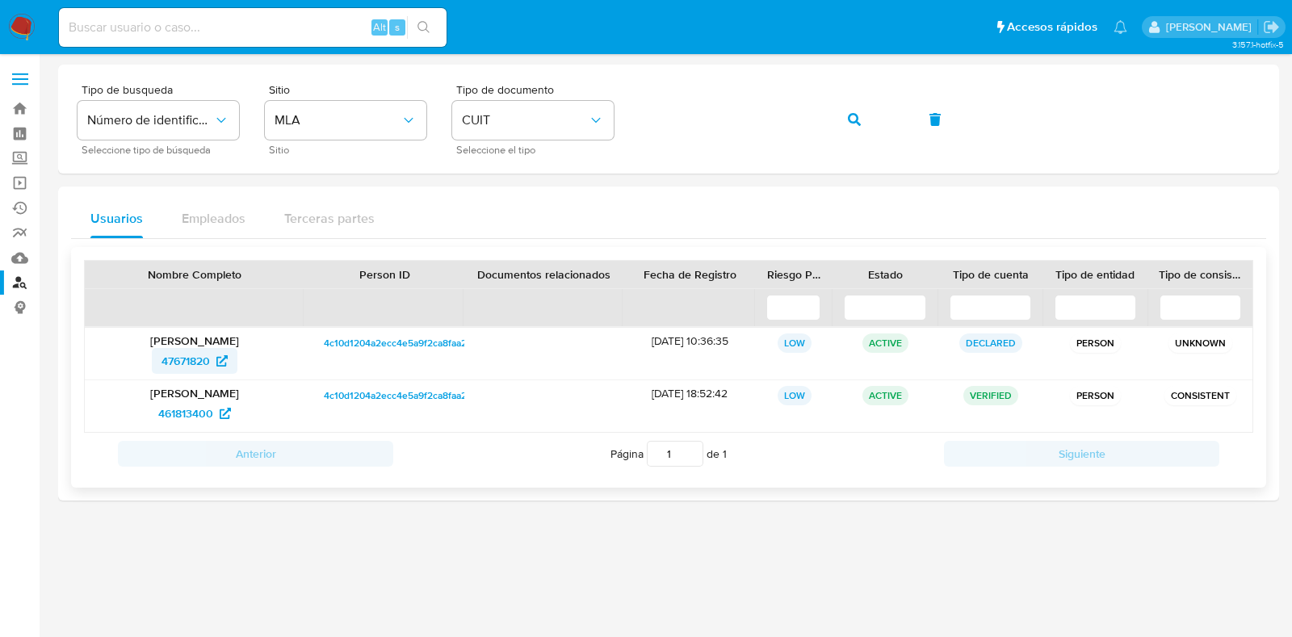
click at [176, 352] on span "47671820" at bounding box center [185, 361] width 48 height 26
click at [207, 411] on span "461813400" at bounding box center [185, 413] width 55 height 26
click at [851, 118] on icon "button" at bounding box center [854, 119] width 13 height 13
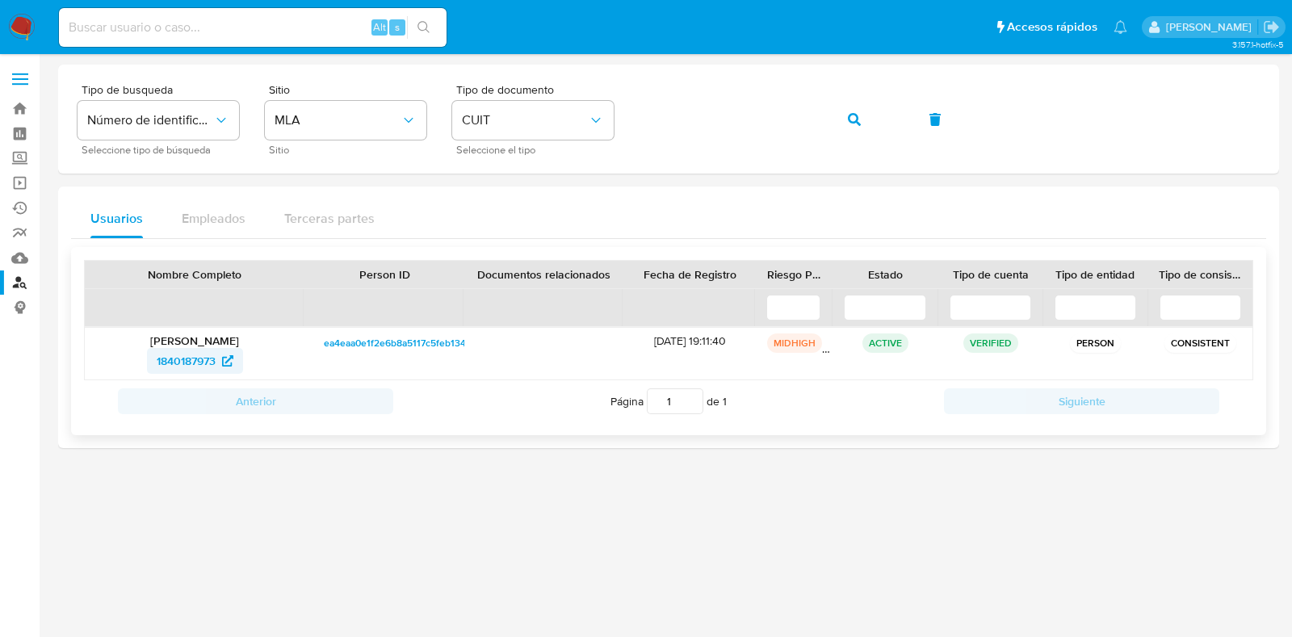
click at [187, 362] on span "1840187973" at bounding box center [186, 361] width 59 height 26
click at [857, 105] on span "button" at bounding box center [854, 120] width 13 height 36
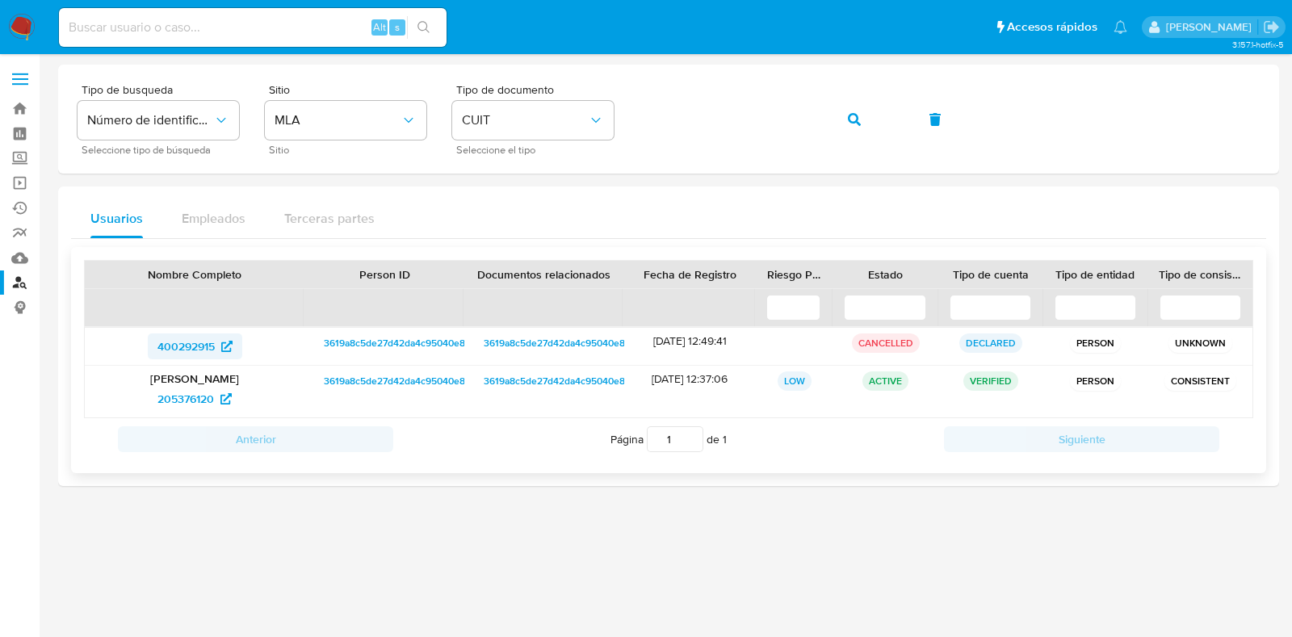
click at [188, 349] on span "400292915" at bounding box center [185, 346] width 57 height 26
click at [212, 390] on span "205376120" at bounding box center [185, 399] width 57 height 26
click at [861, 124] on button "button" at bounding box center [854, 119] width 55 height 39
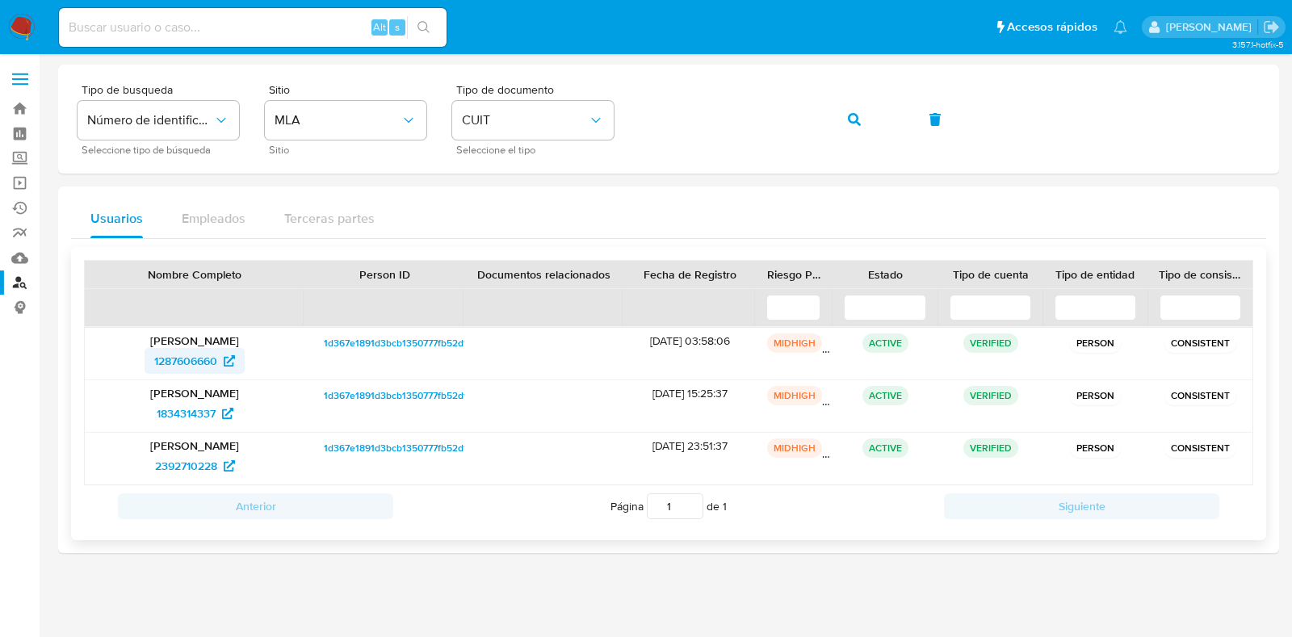
click at [201, 359] on span "1287606660" at bounding box center [185, 361] width 63 height 26
click at [206, 406] on span "1834314337" at bounding box center [186, 413] width 59 height 26
click at [187, 471] on span "2392710228" at bounding box center [186, 466] width 62 height 26
click at [858, 113] on icon "button" at bounding box center [854, 119] width 13 height 13
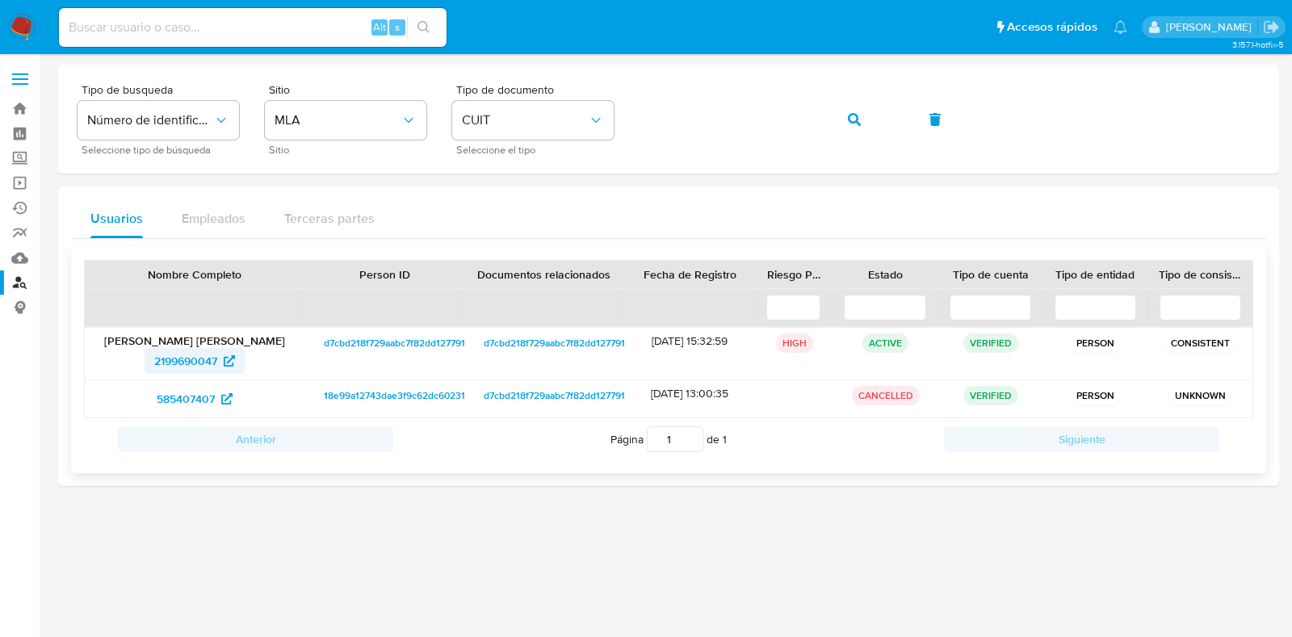
click at [193, 354] on span "2199690047" at bounding box center [185, 361] width 63 height 26
click at [197, 397] on span "585407407" at bounding box center [186, 399] width 58 height 26
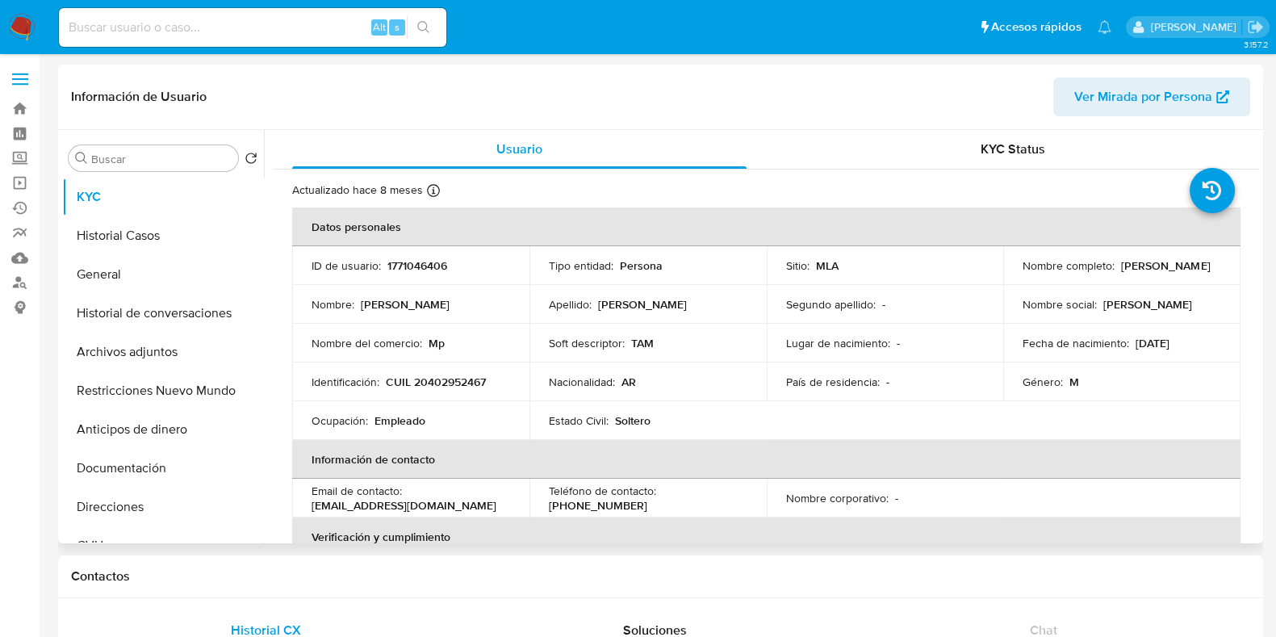
select select "10"
click at [128, 233] on button "Historial Casos" at bounding box center [156, 235] width 189 height 39
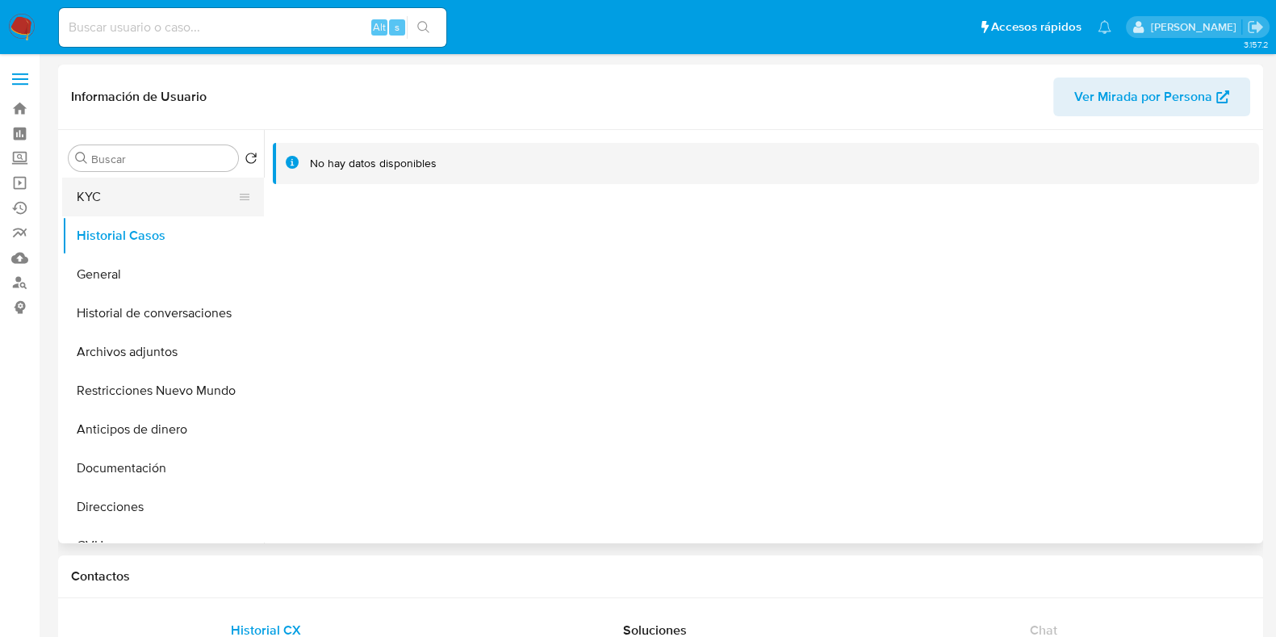
click at [164, 187] on button "KYC" at bounding box center [156, 197] width 189 height 39
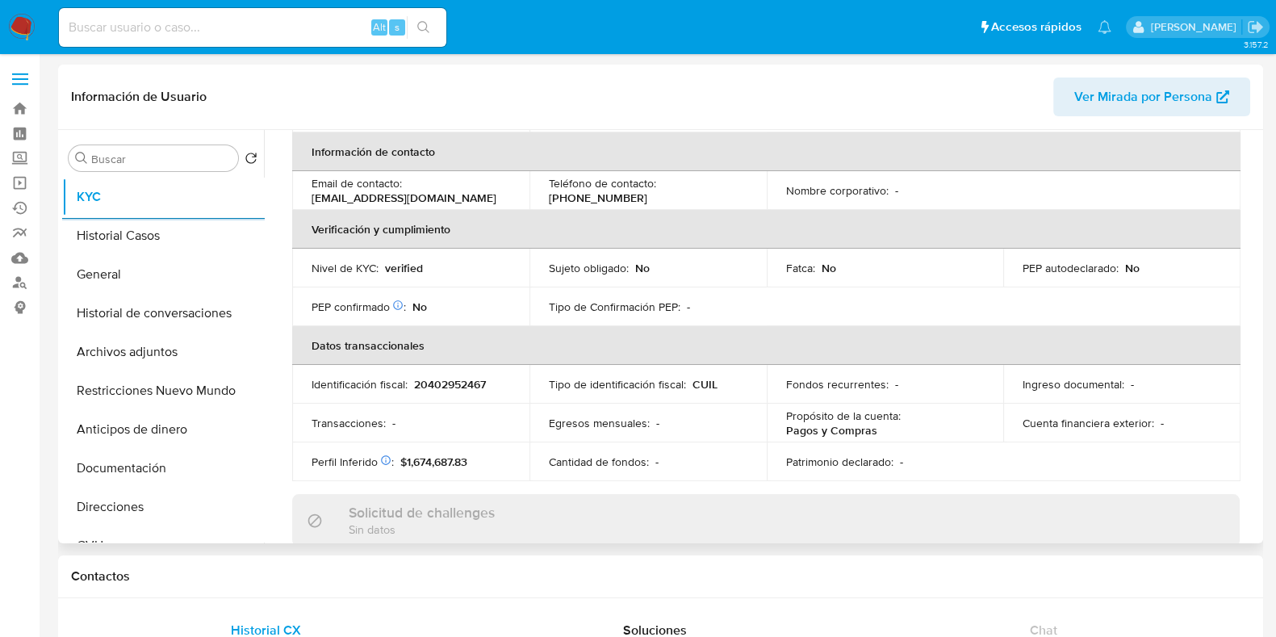
scroll to position [57, 0]
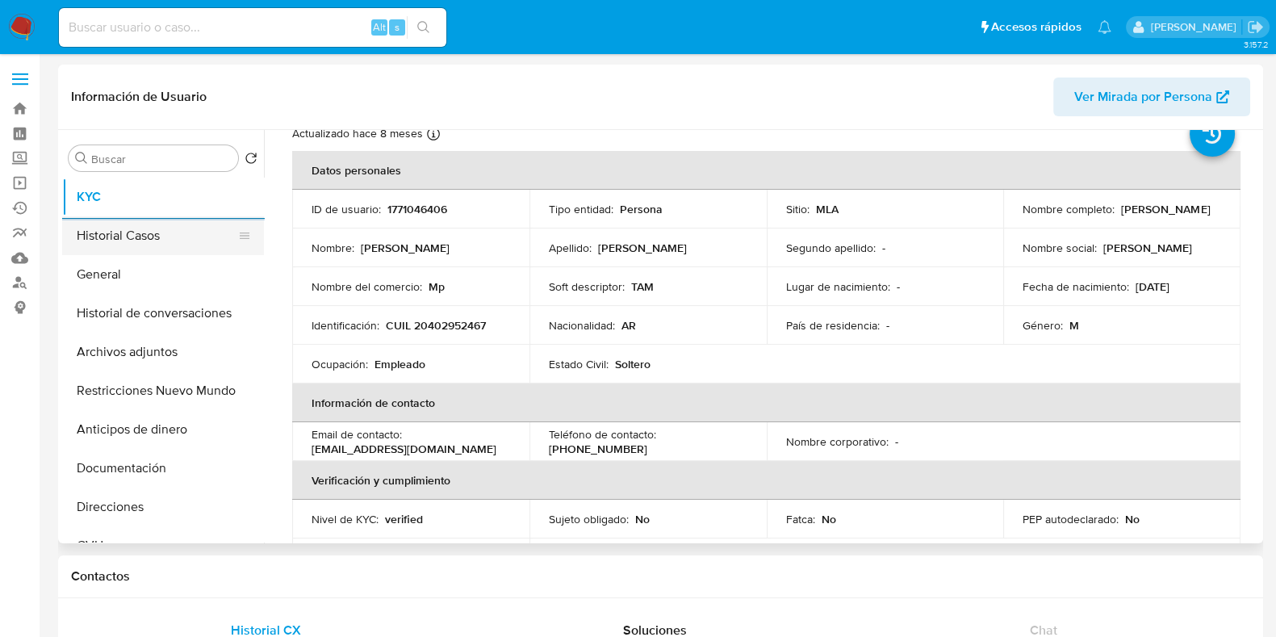
click at [155, 238] on button "Historial Casos" at bounding box center [156, 235] width 189 height 39
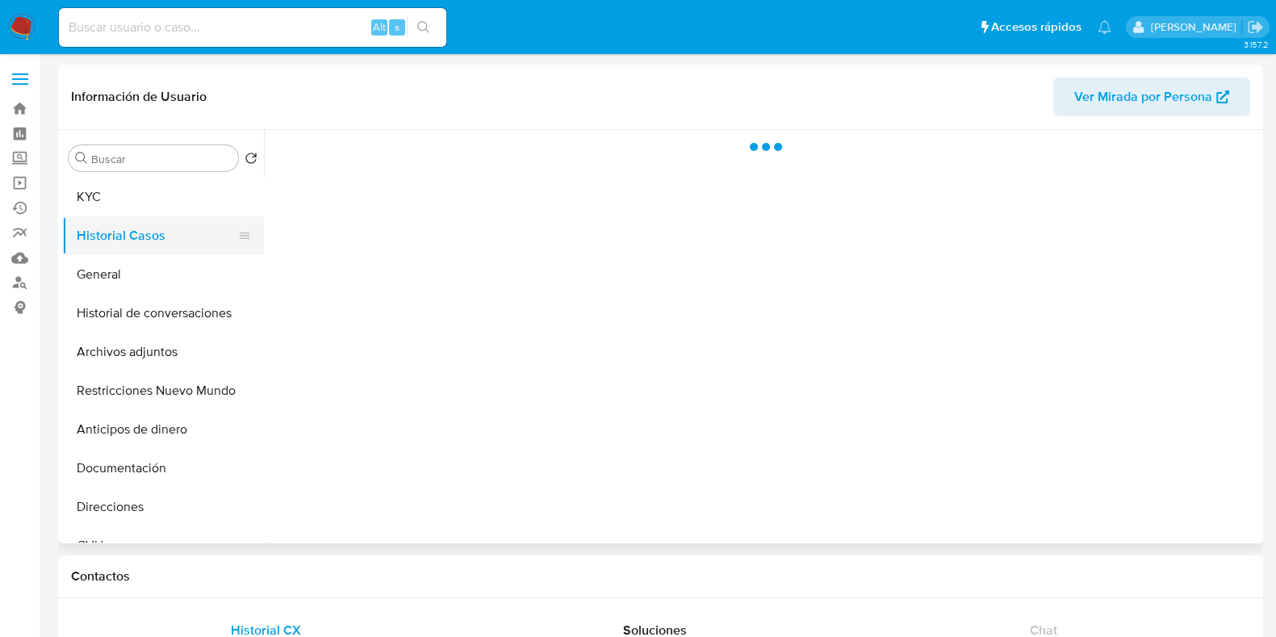
scroll to position [0, 0]
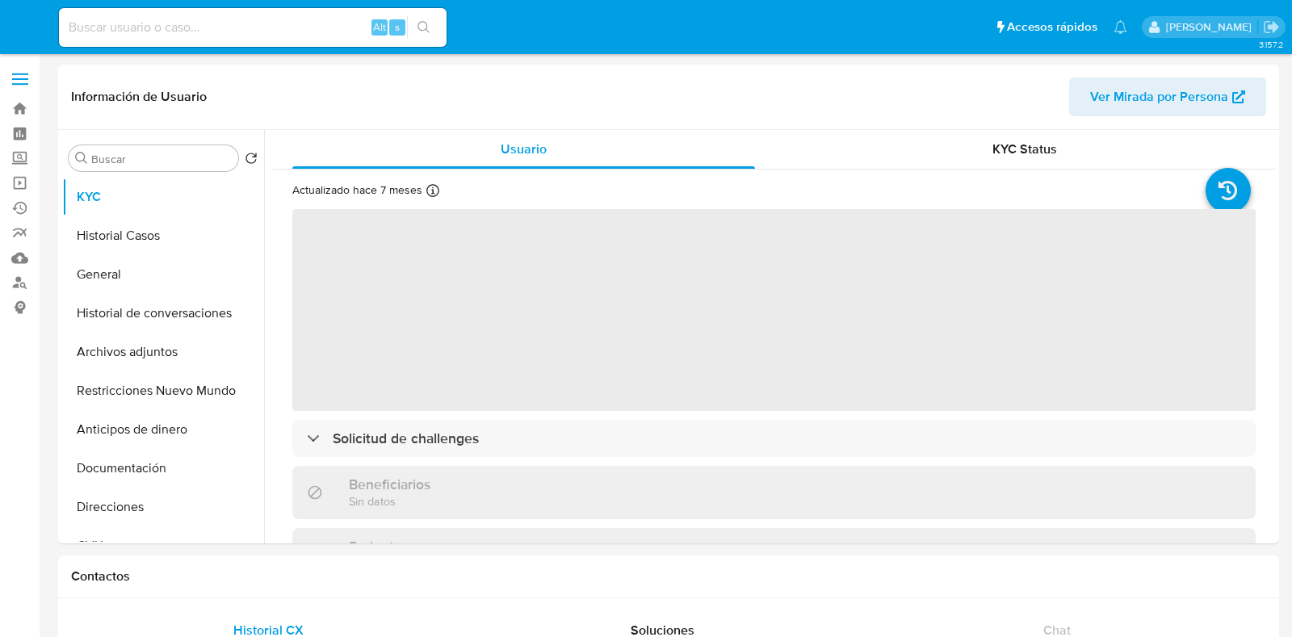
select select "10"
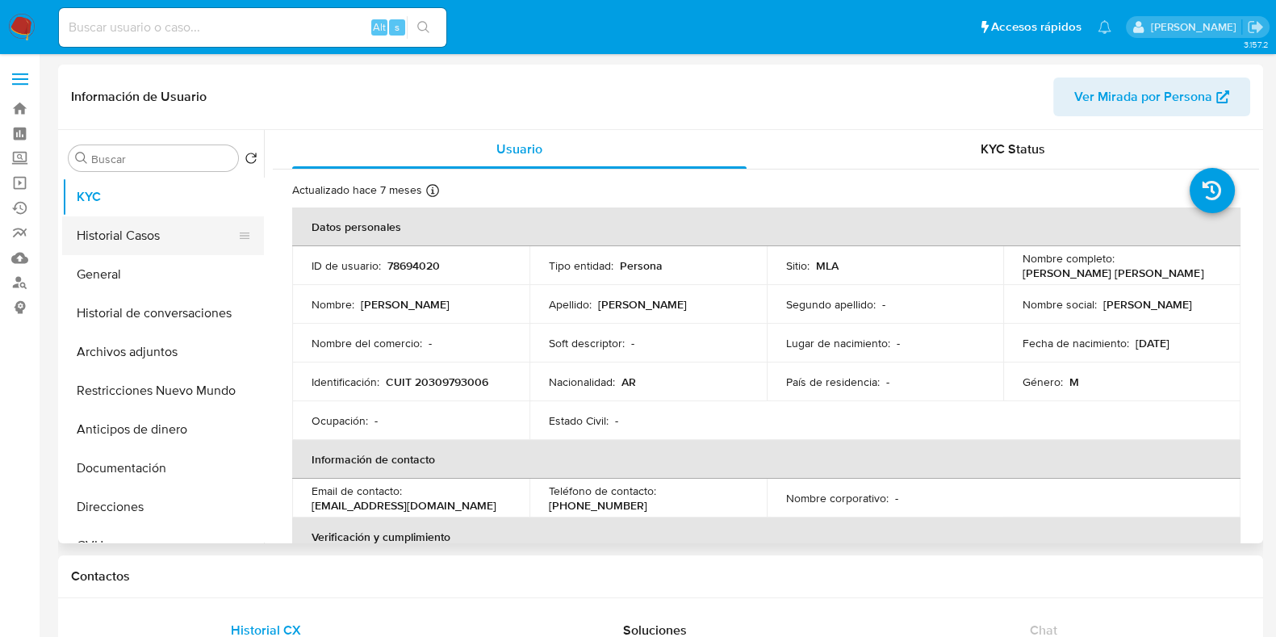
click at [136, 239] on button "Historial Casos" at bounding box center [156, 235] width 189 height 39
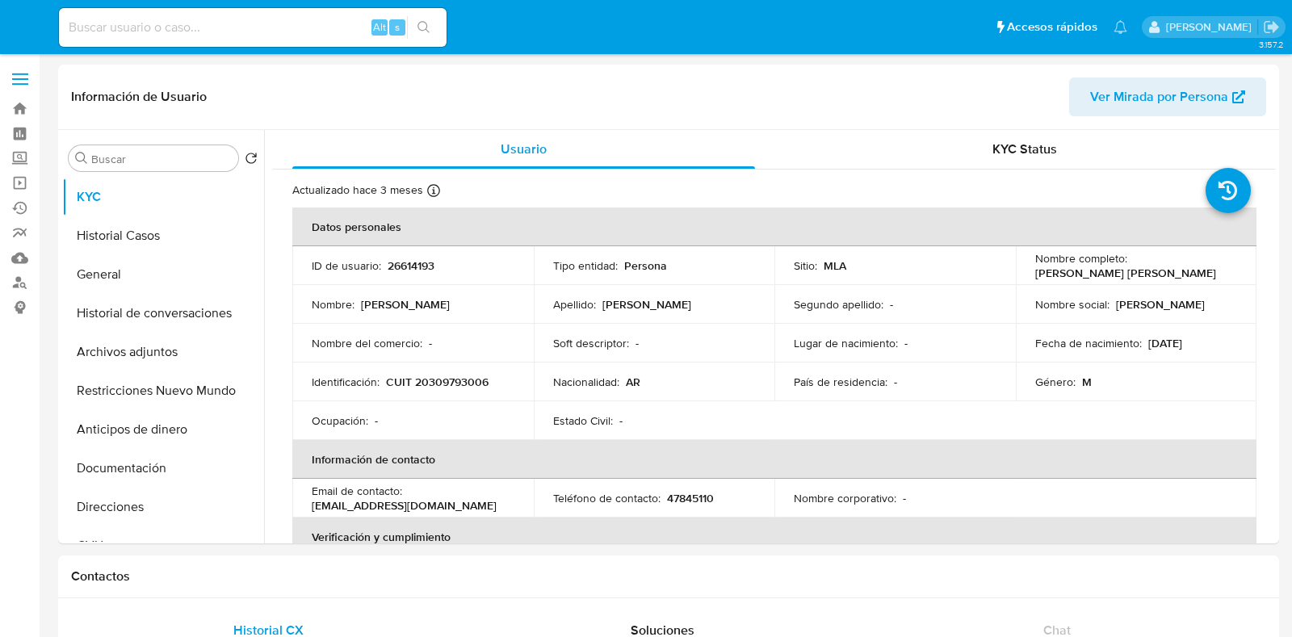
select select "10"
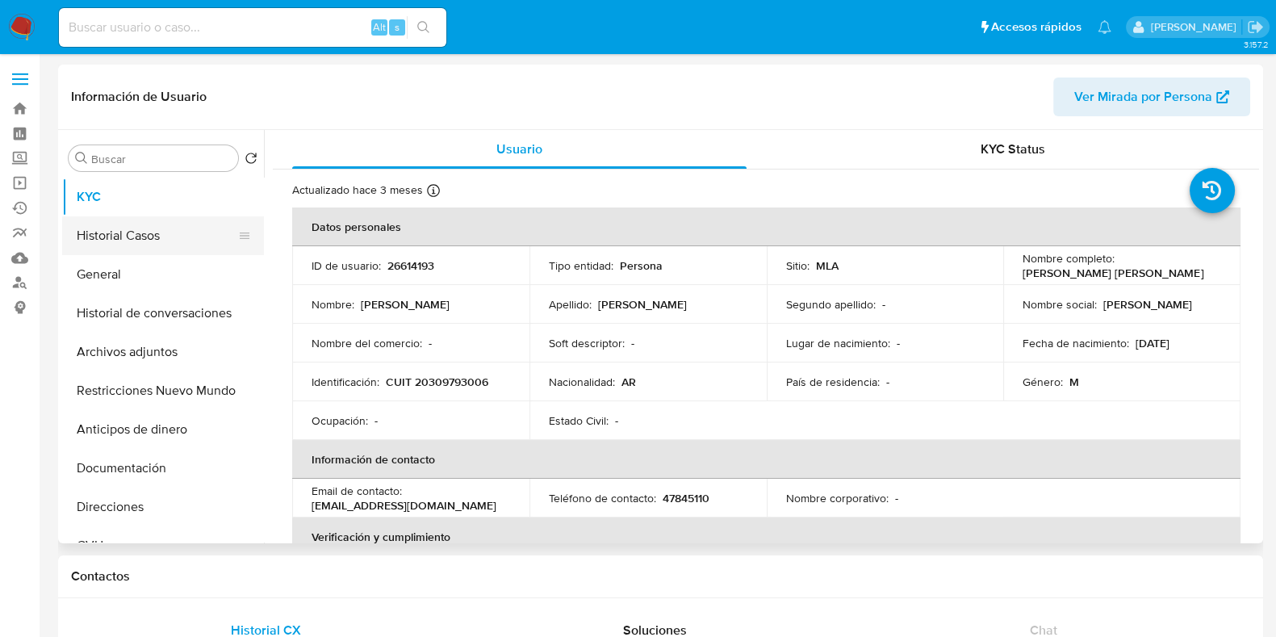
click at [133, 239] on button "Historial Casos" at bounding box center [156, 235] width 189 height 39
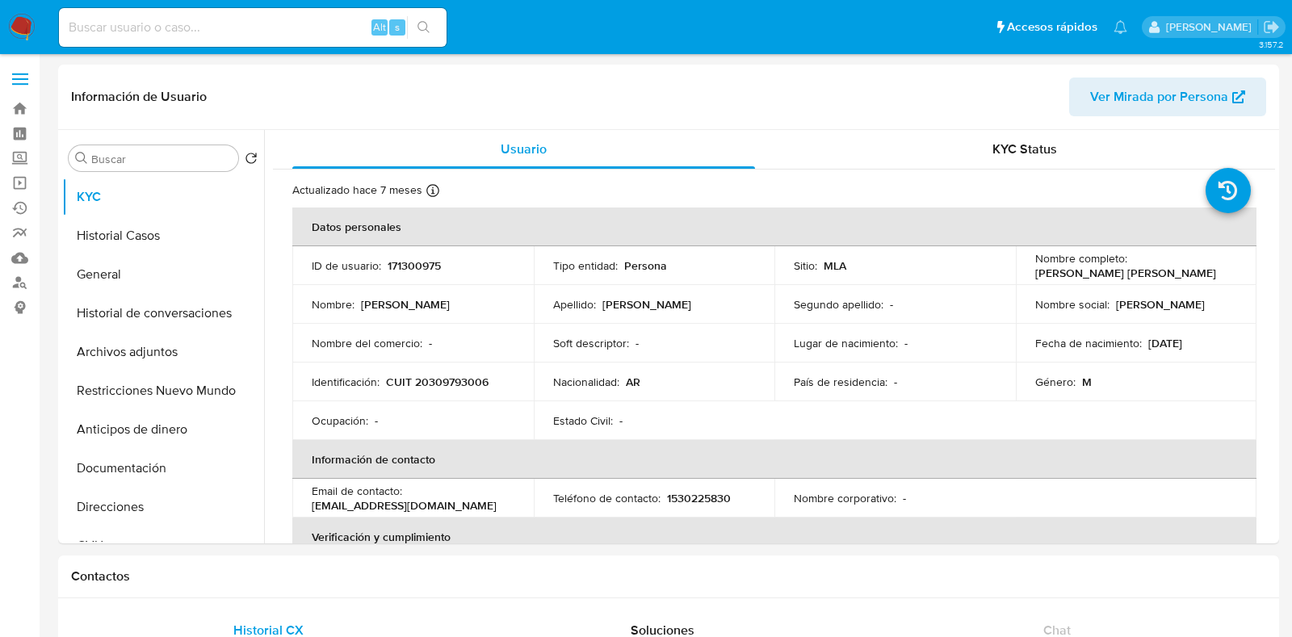
select select "10"
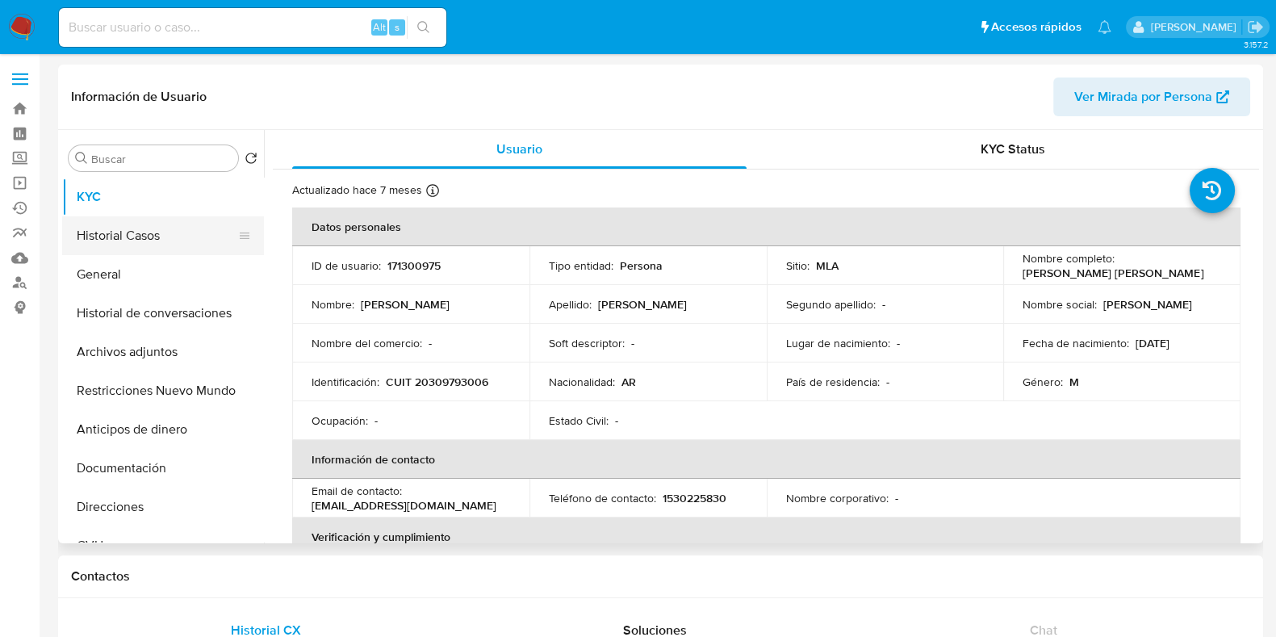
click at [154, 234] on button "Historial Casos" at bounding box center [156, 235] width 189 height 39
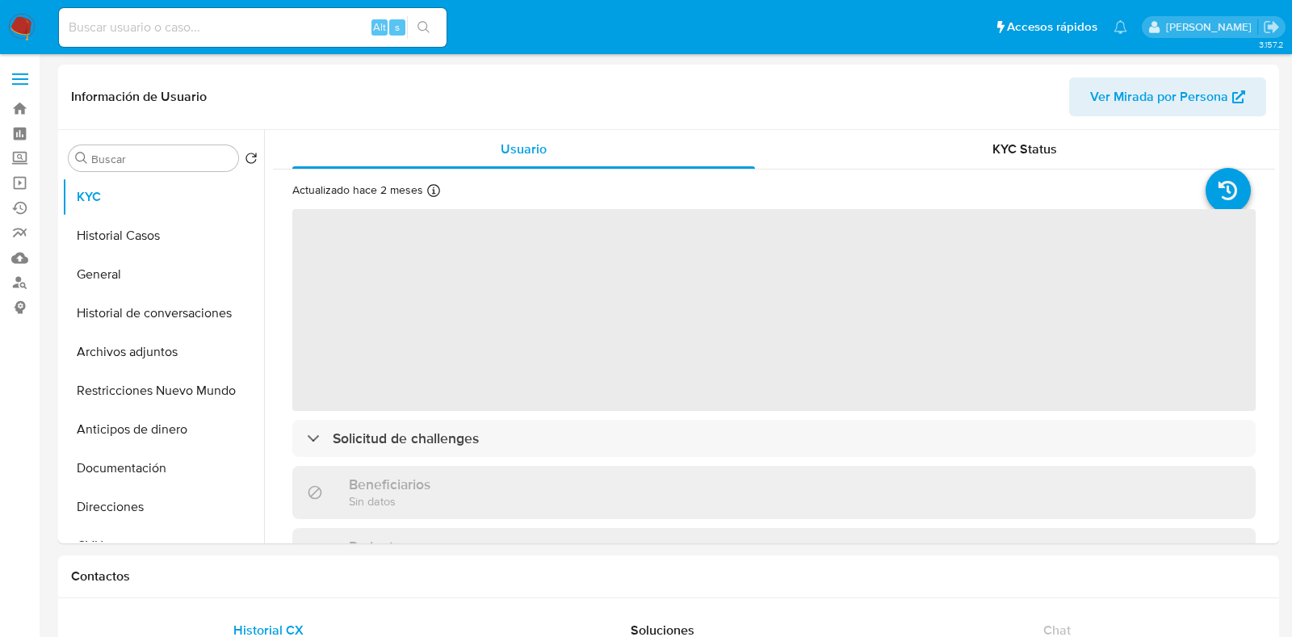
select select "10"
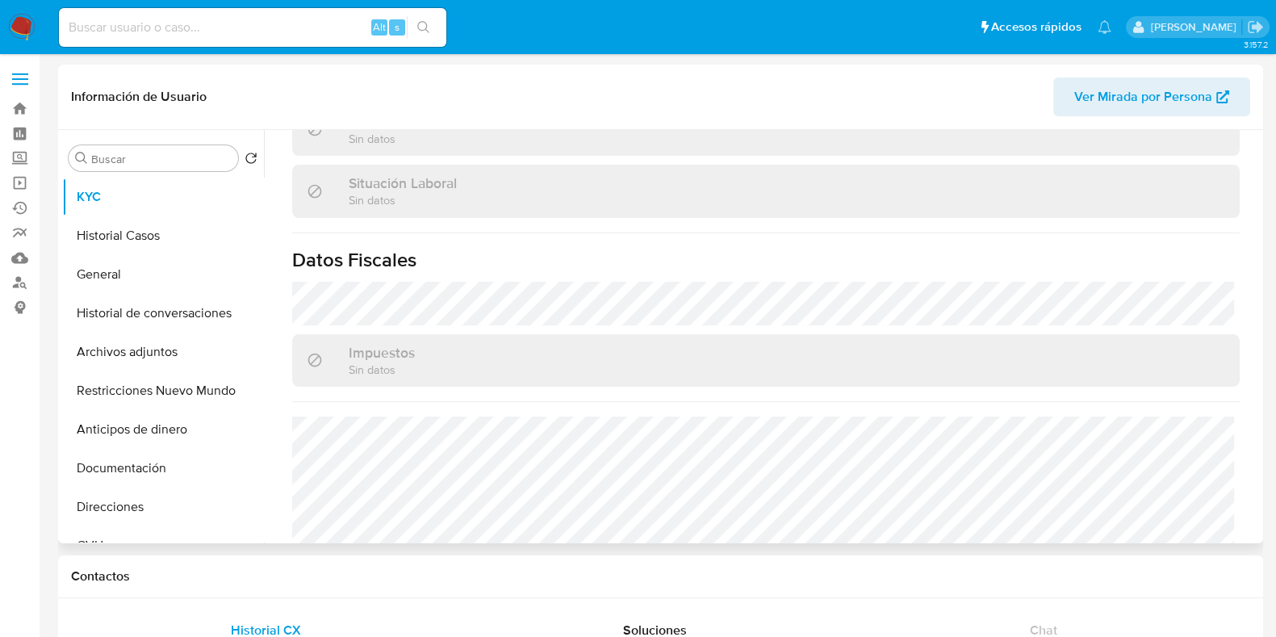
scroll to position [849, 0]
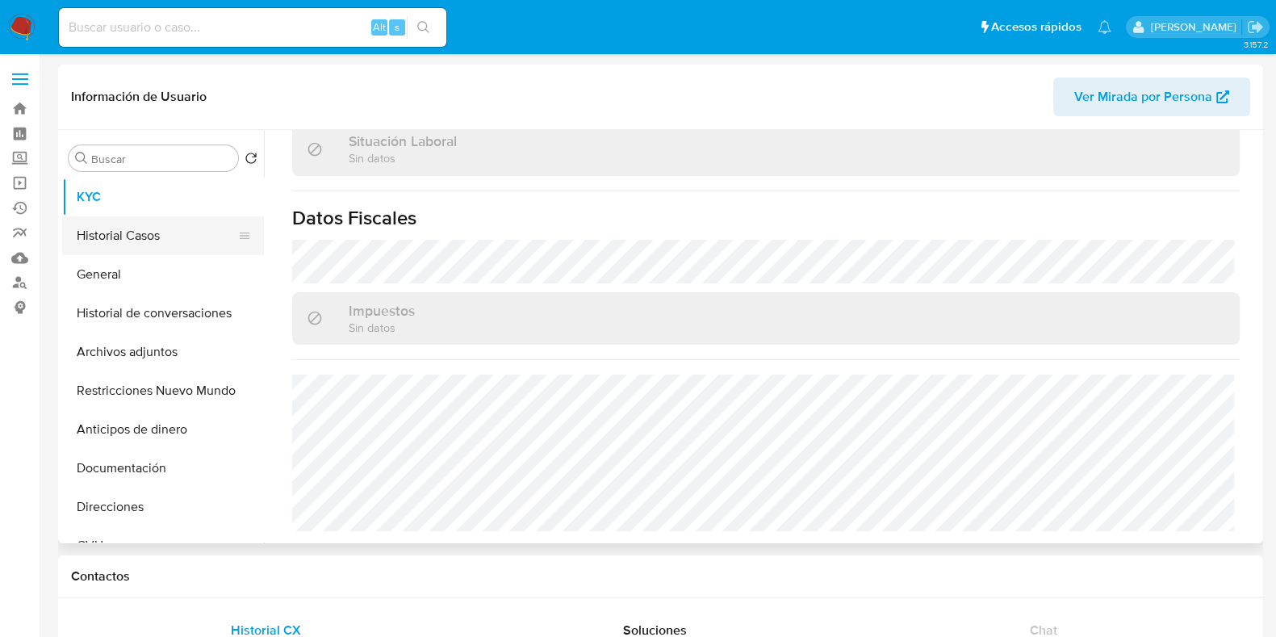
click at [127, 229] on button "Historial Casos" at bounding box center [156, 235] width 189 height 39
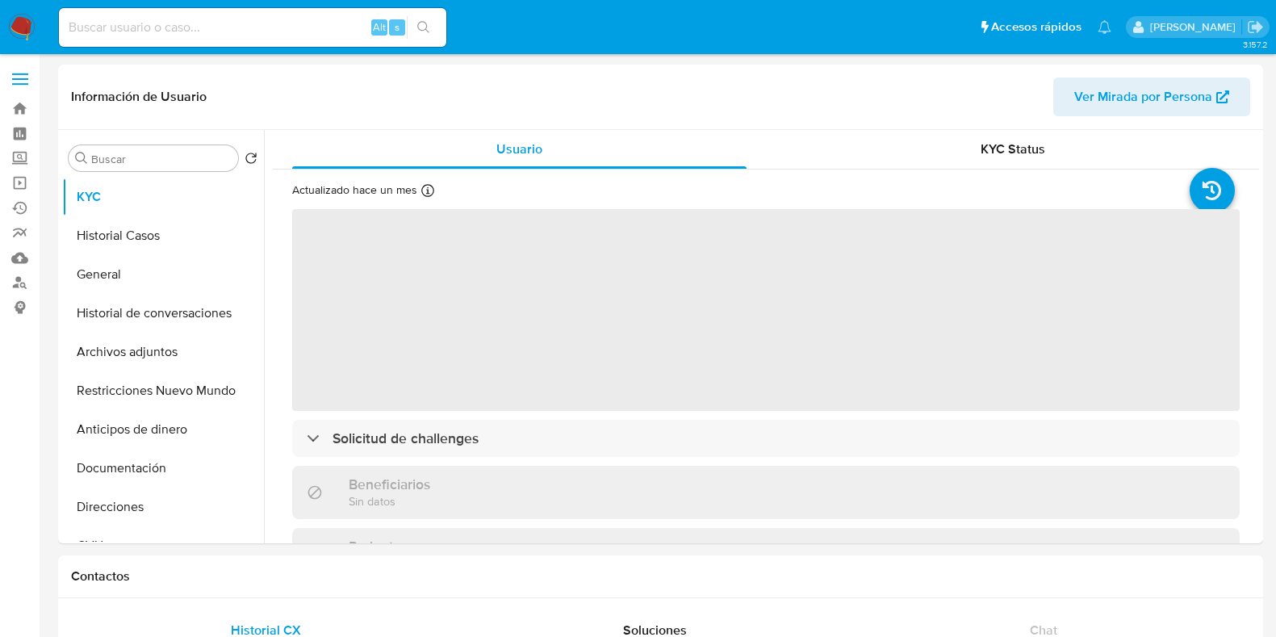
select select "10"
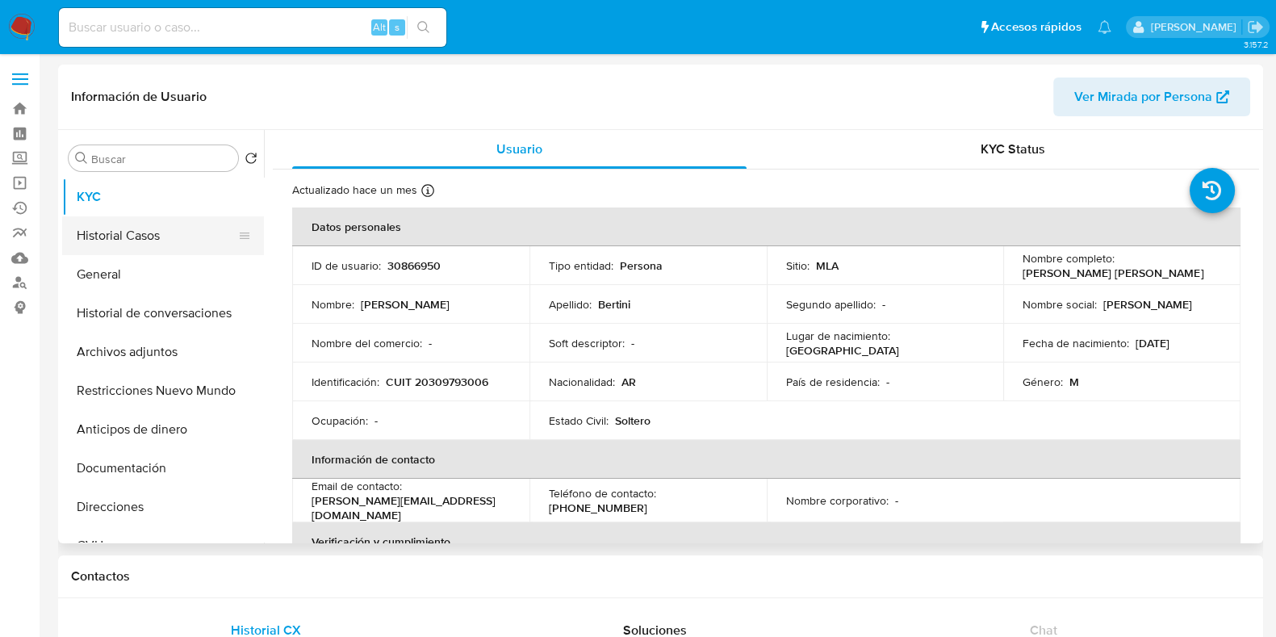
click at [142, 231] on button "Historial Casos" at bounding box center [156, 235] width 189 height 39
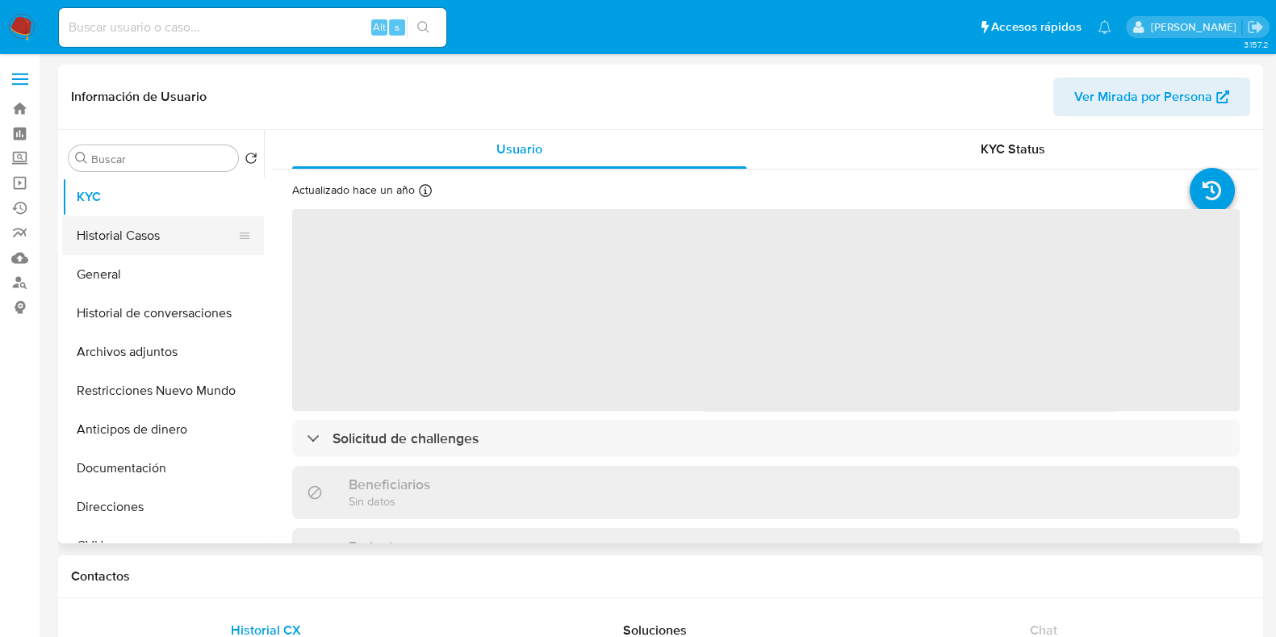
click at [113, 243] on button "Historial Casos" at bounding box center [156, 235] width 189 height 39
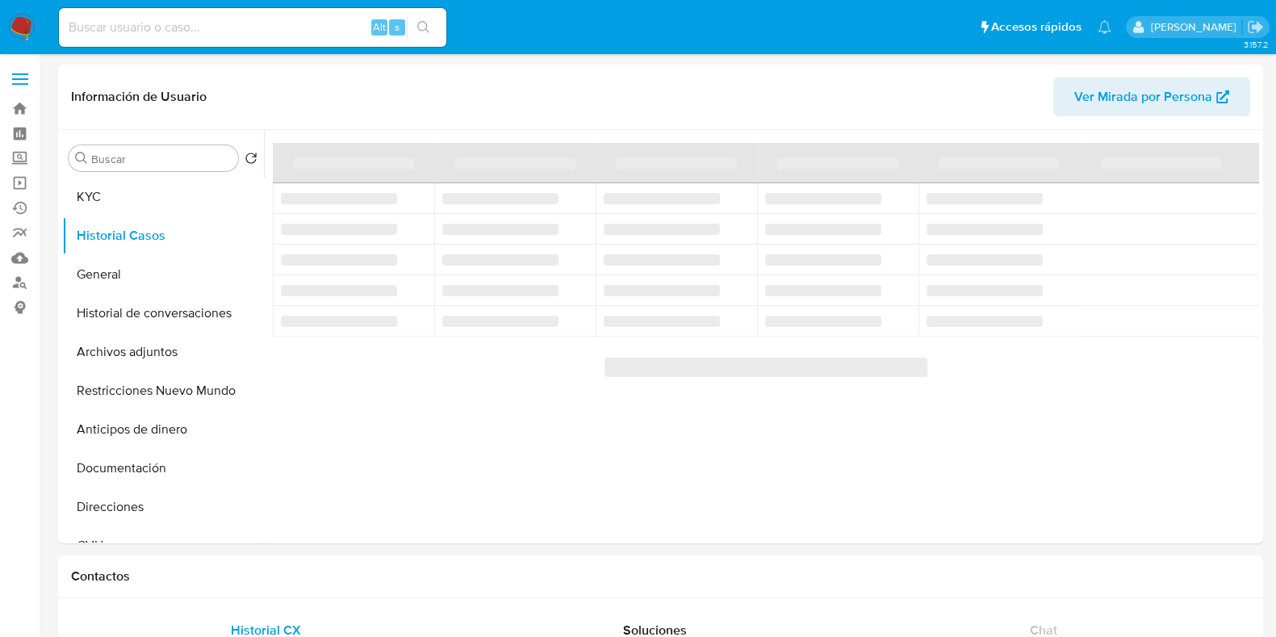
select select "10"
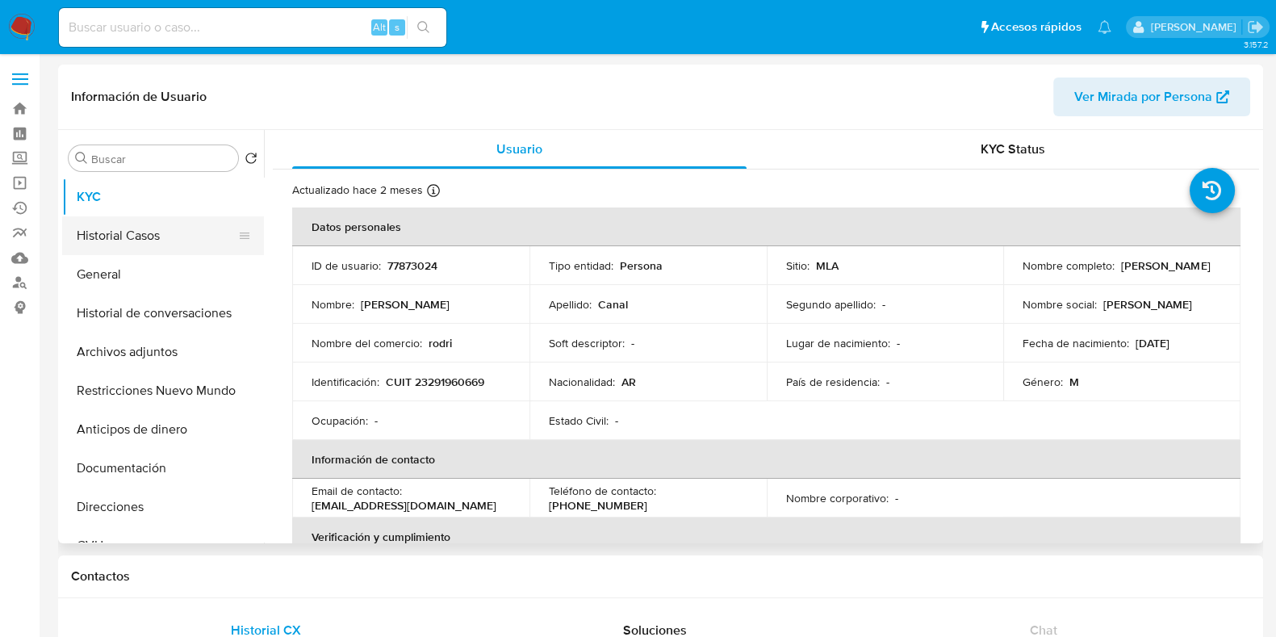
click at [186, 237] on button "Historial Casos" at bounding box center [156, 235] width 189 height 39
select select "10"
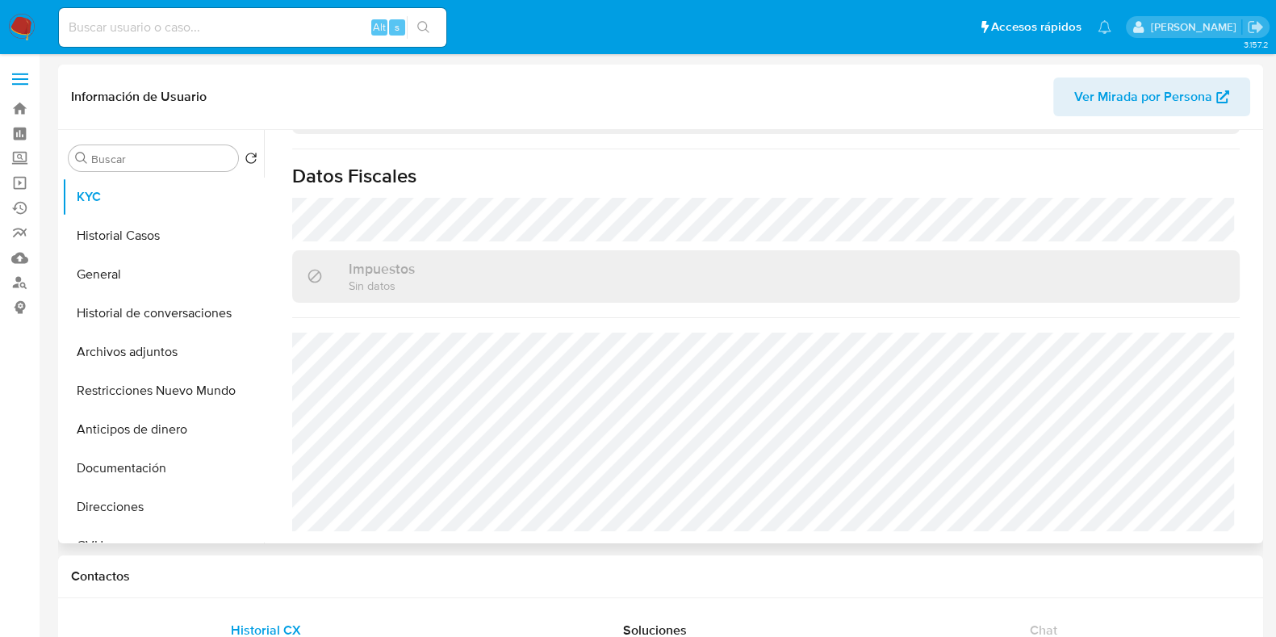
scroll to position [896, 0]
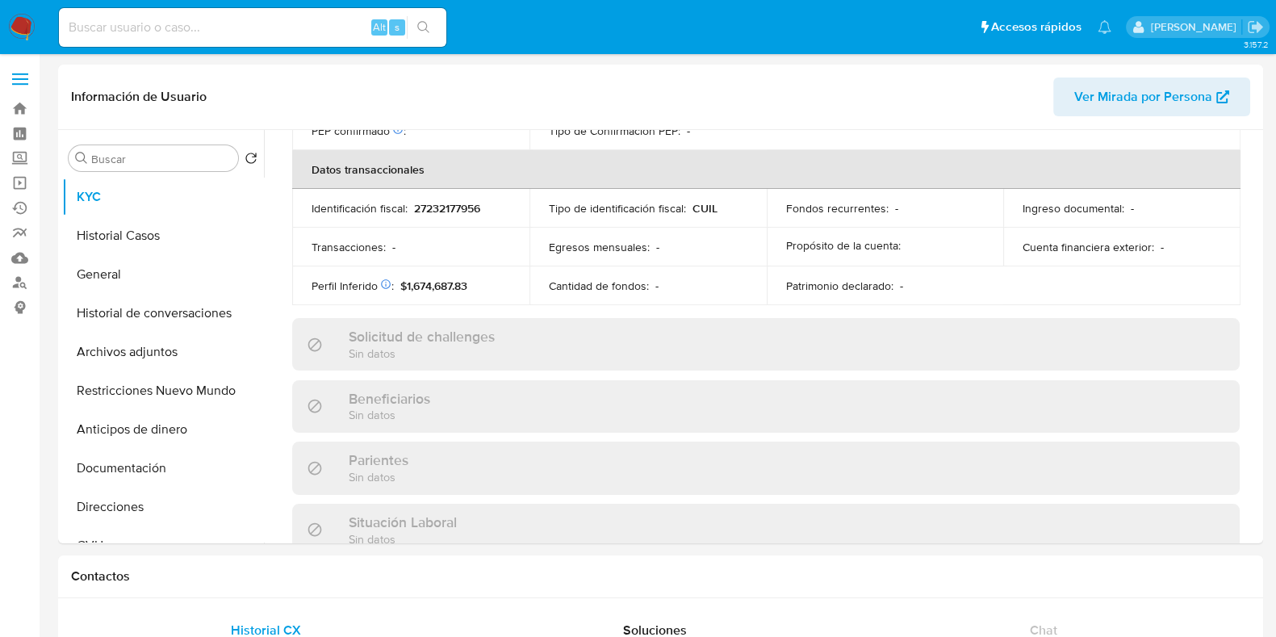
scroll to position [864, 0]
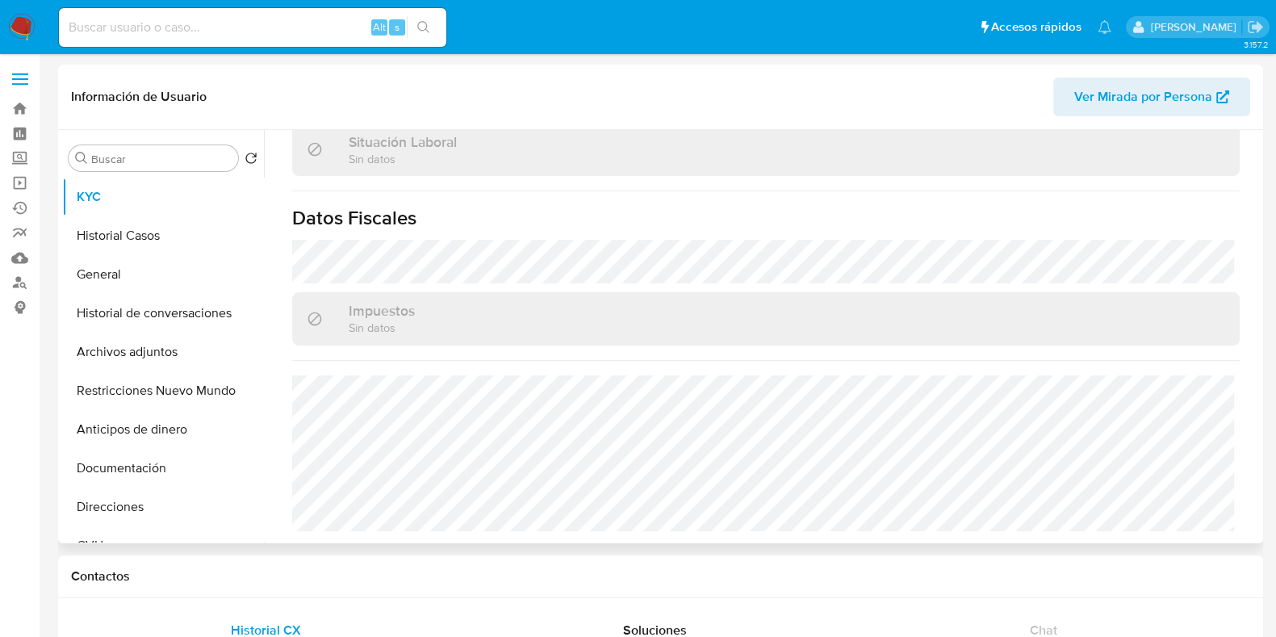
select select "10"
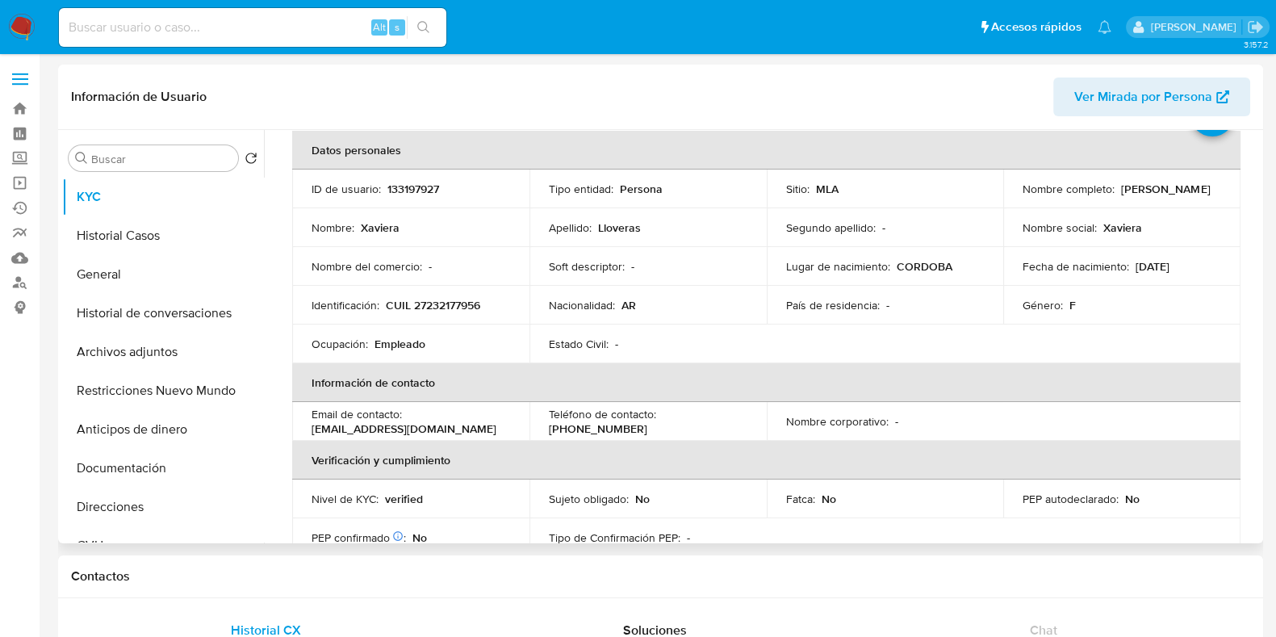
scroll to position [0, 0]
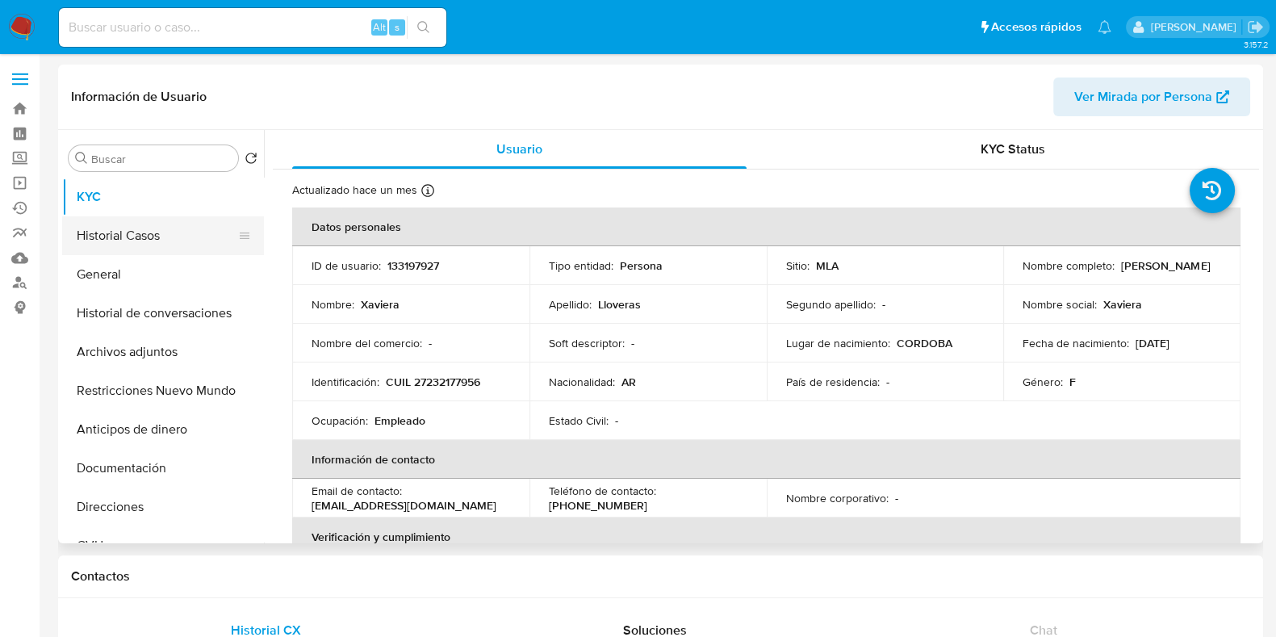
click at [146, 230] on button "Historial Casos" at bounding box center [156, 235] width 189 height 39
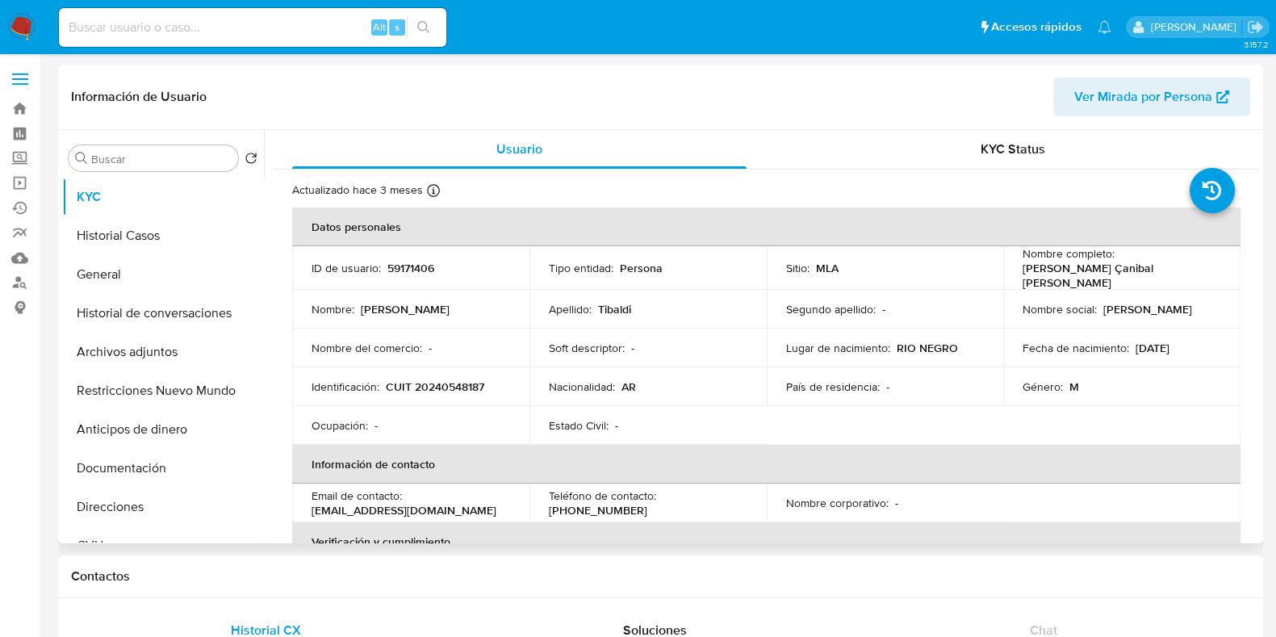
select select "10"
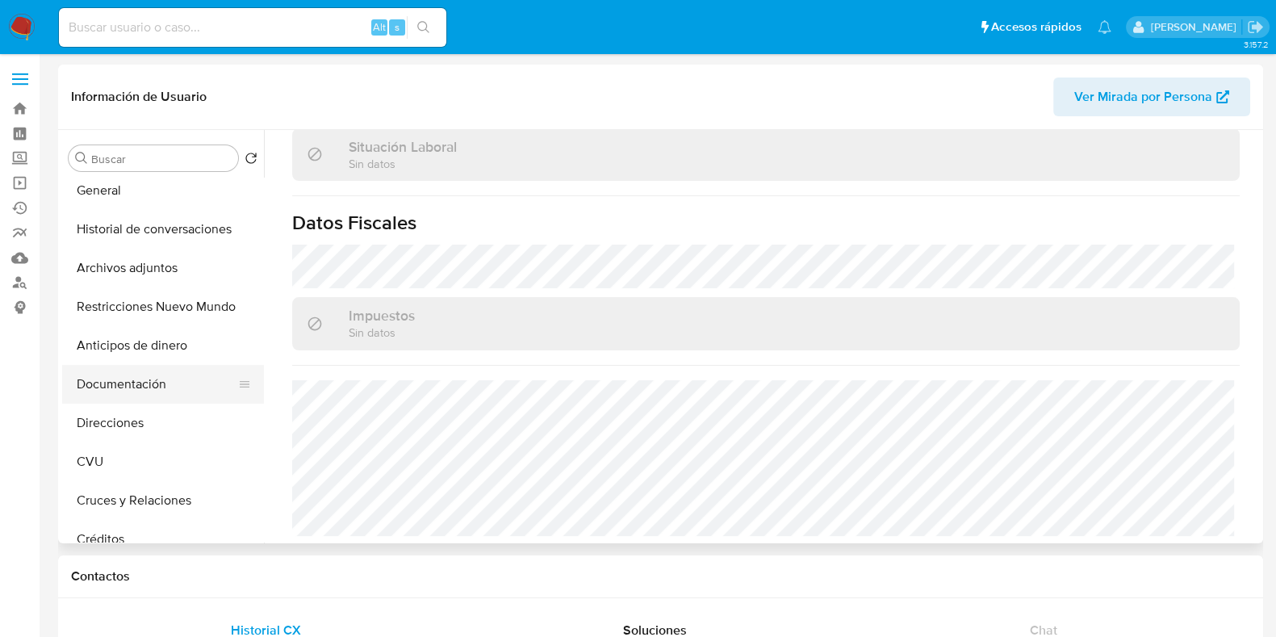
scroll to position [201, 0]
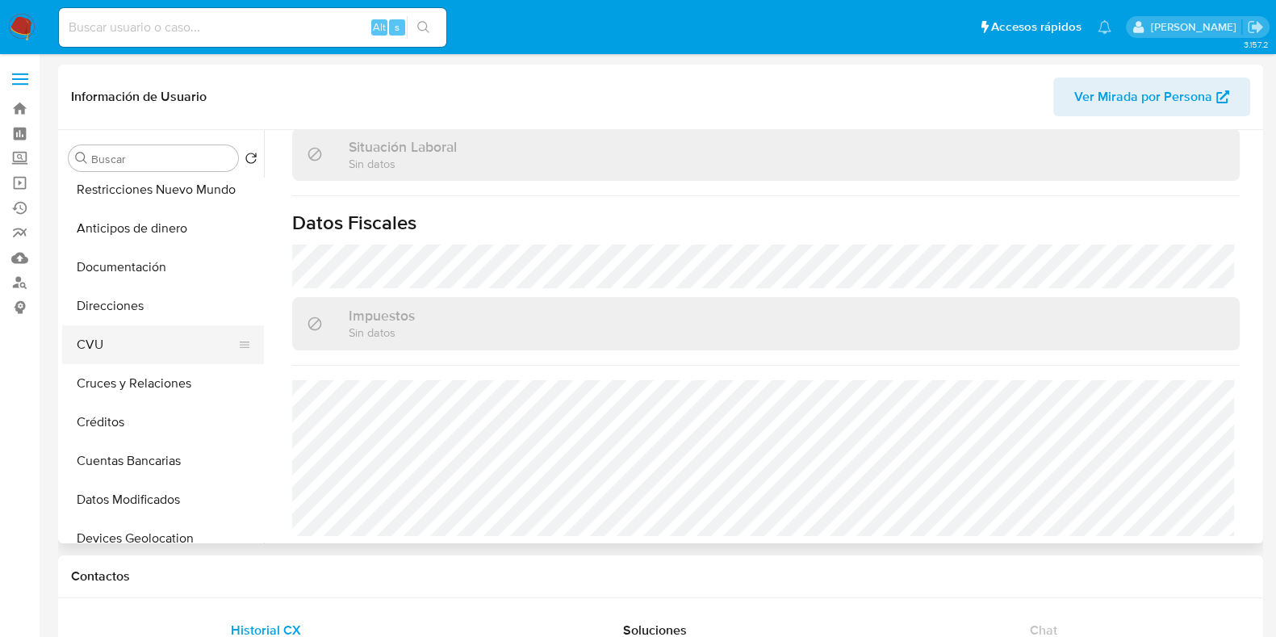
click at [135, 335] on button "CVU" at bounding box center [156, 344] width 189 height 39
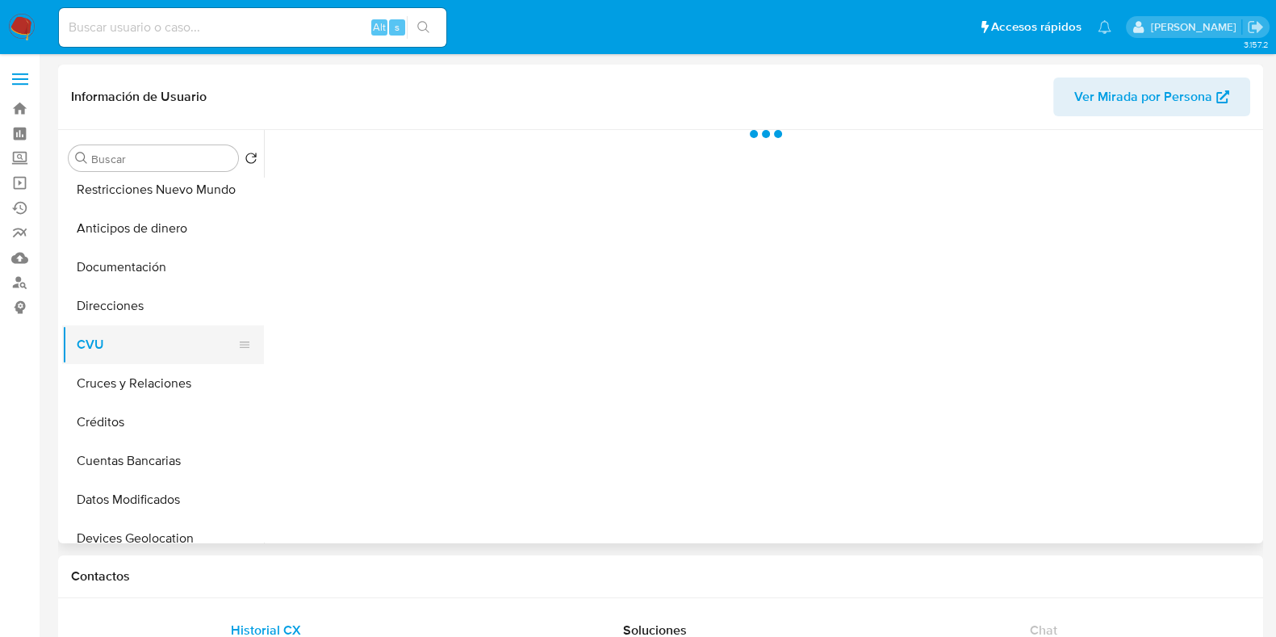
scroll to position [0, 0]
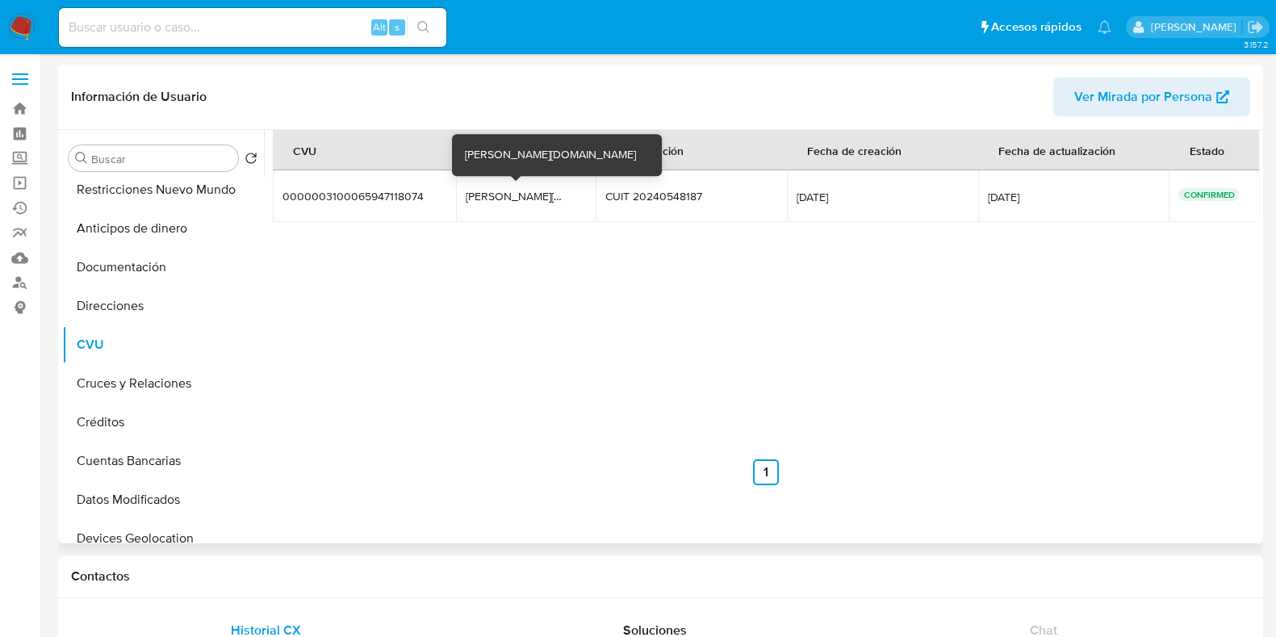
drag, startPoint x: 554, startPoint y: 198, endPoint x: 464, endPoint y: 199, distance: 89.6
click at [466, 199] on div "rito.zinc.avatar.mp" at bounding box center [517, 196] width 103 height 15
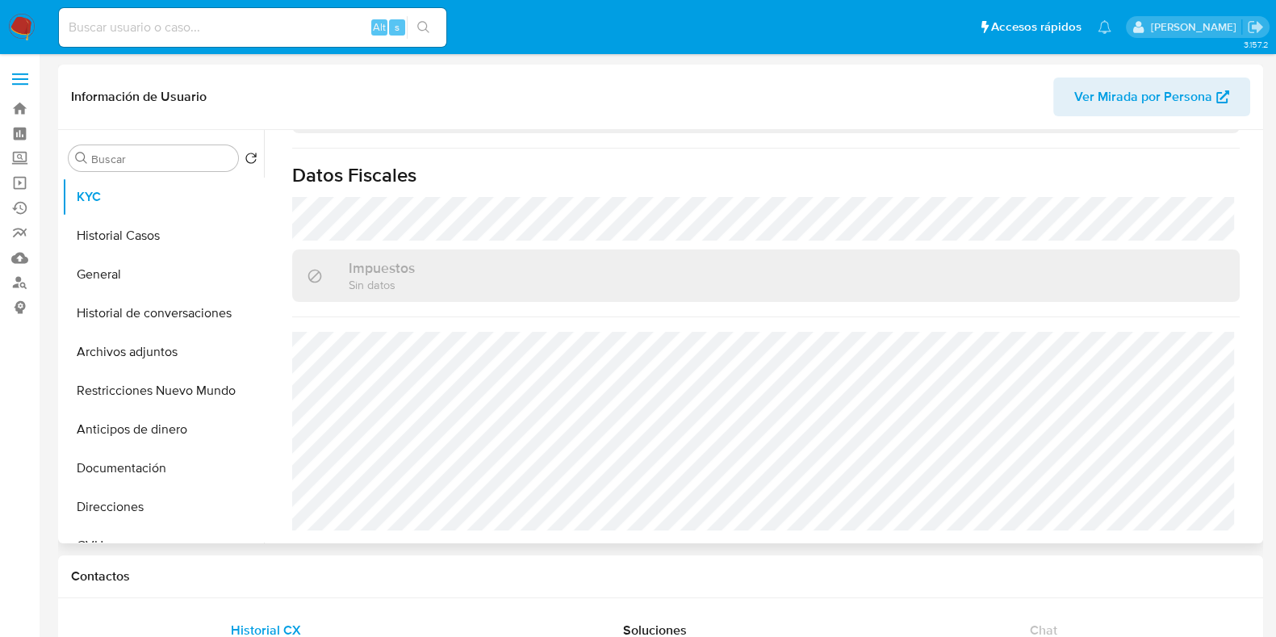
select select "10"
click at [155, 236] on button "Historial Casos" at bounding box center [156, 235] width 189 height 39
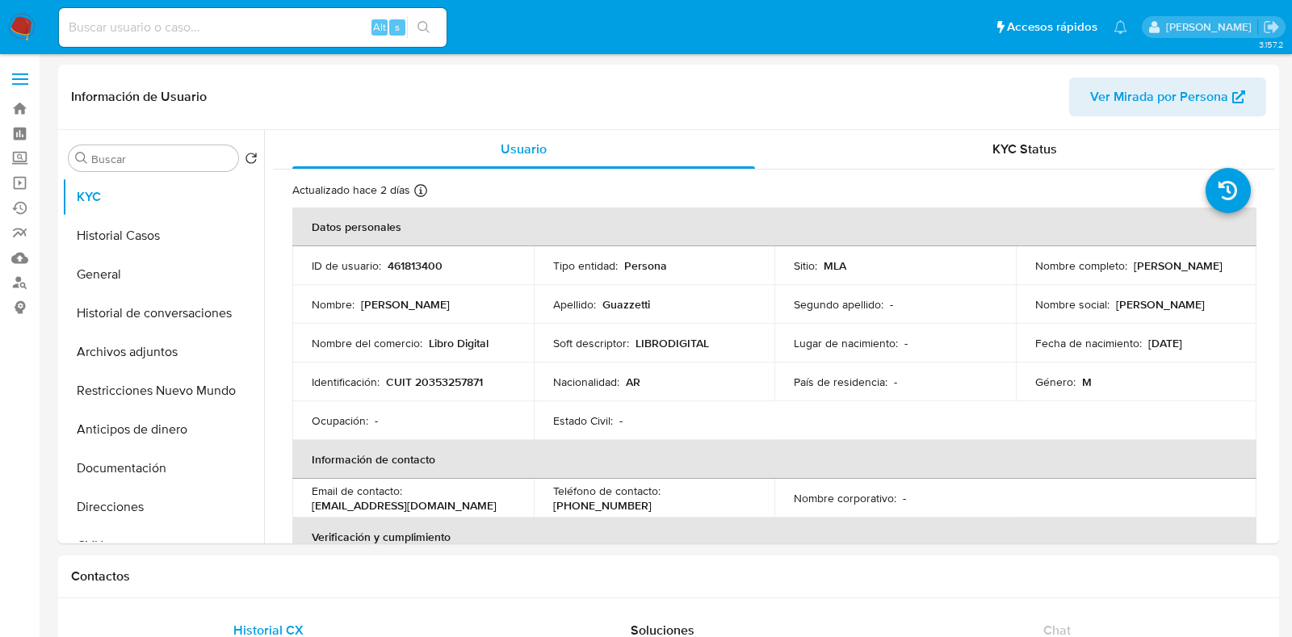
select select "10"
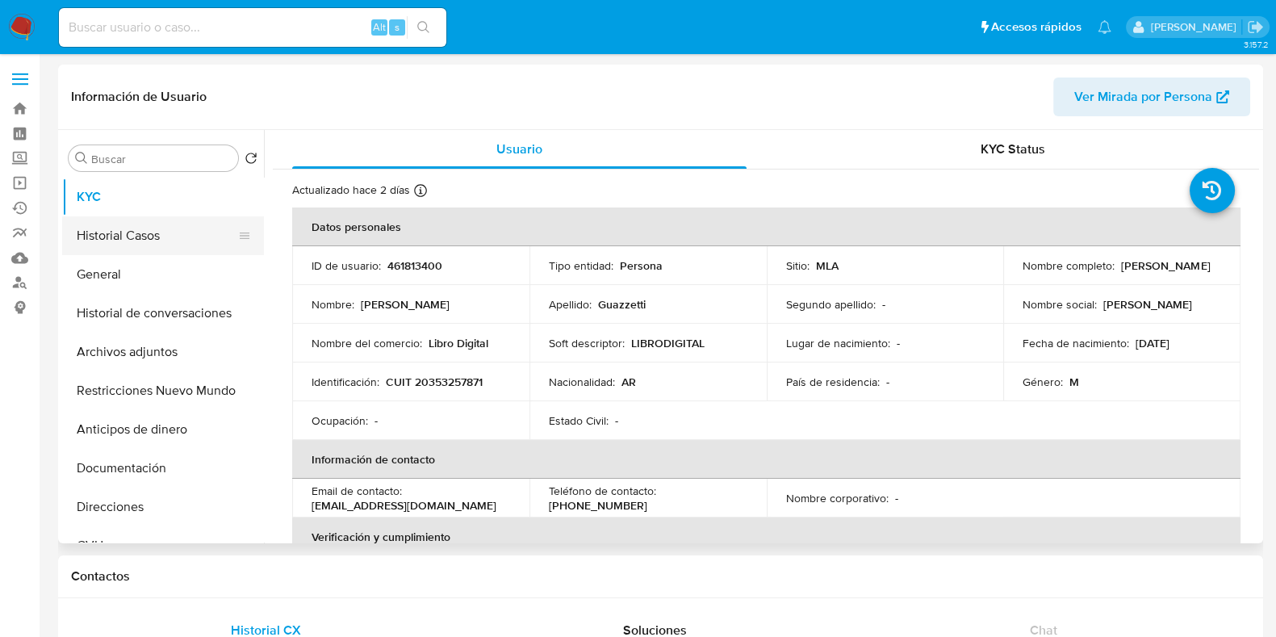
click at [126, 240] on button "Historial Casos" at bounding box center [156, 235] width 189 height 39
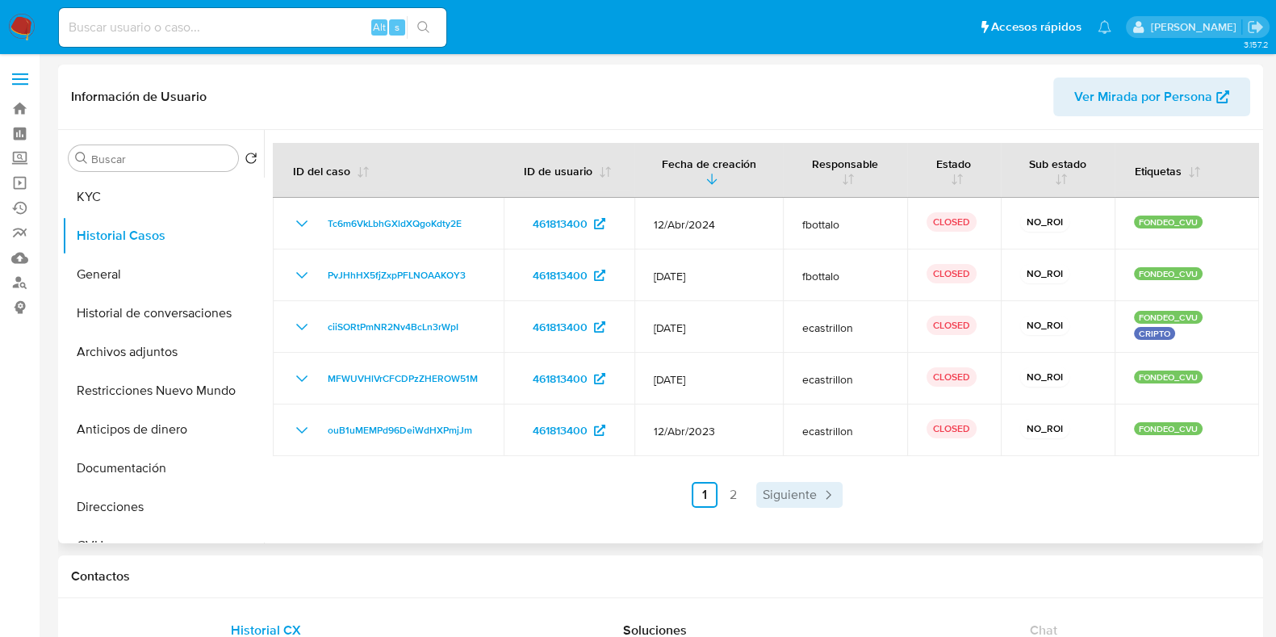
click at [783, 500] on span "Siguiente" at bounding box center [790, 494] width 54 height 13
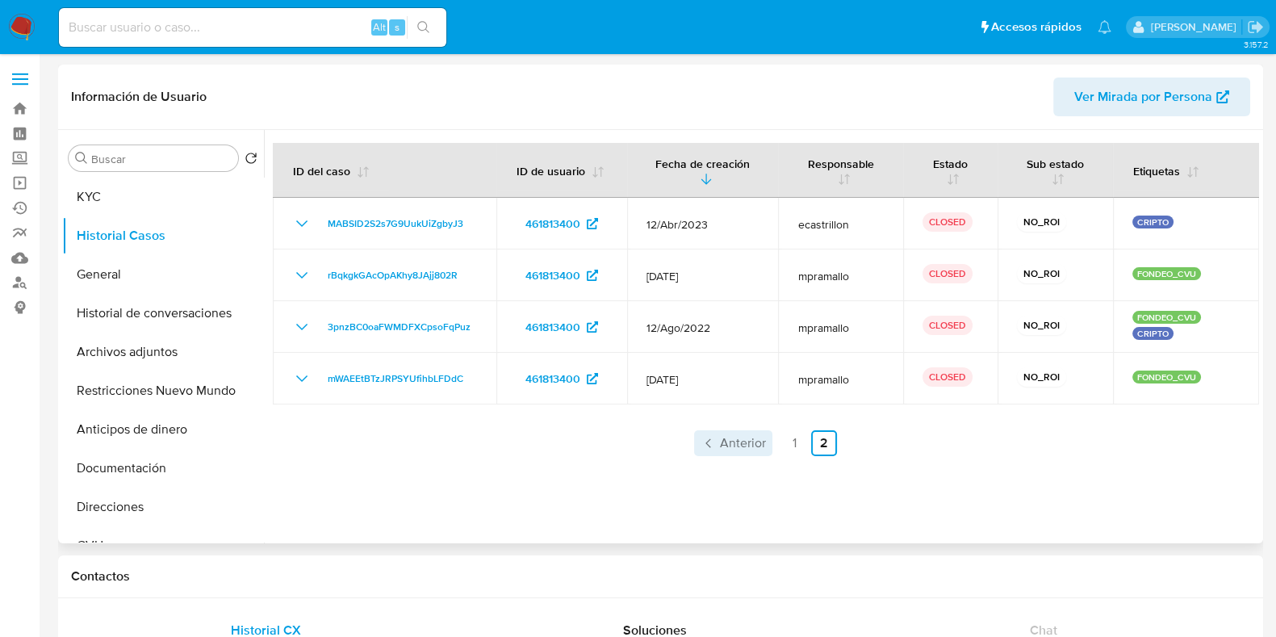
click at [702, 446] on icon "Paginación" at bounding box center [709, 443] width 16 height 16
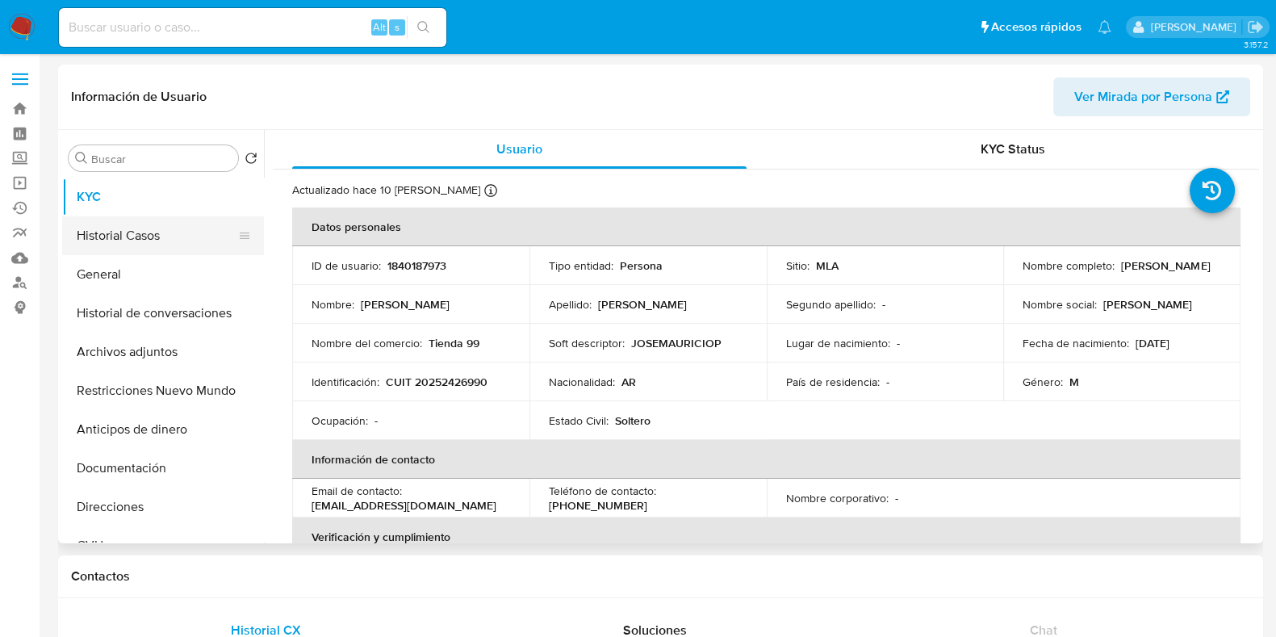
click at [147, 232] on button "Historial Casos" at bounding box center [156, 235] width 189 height 39
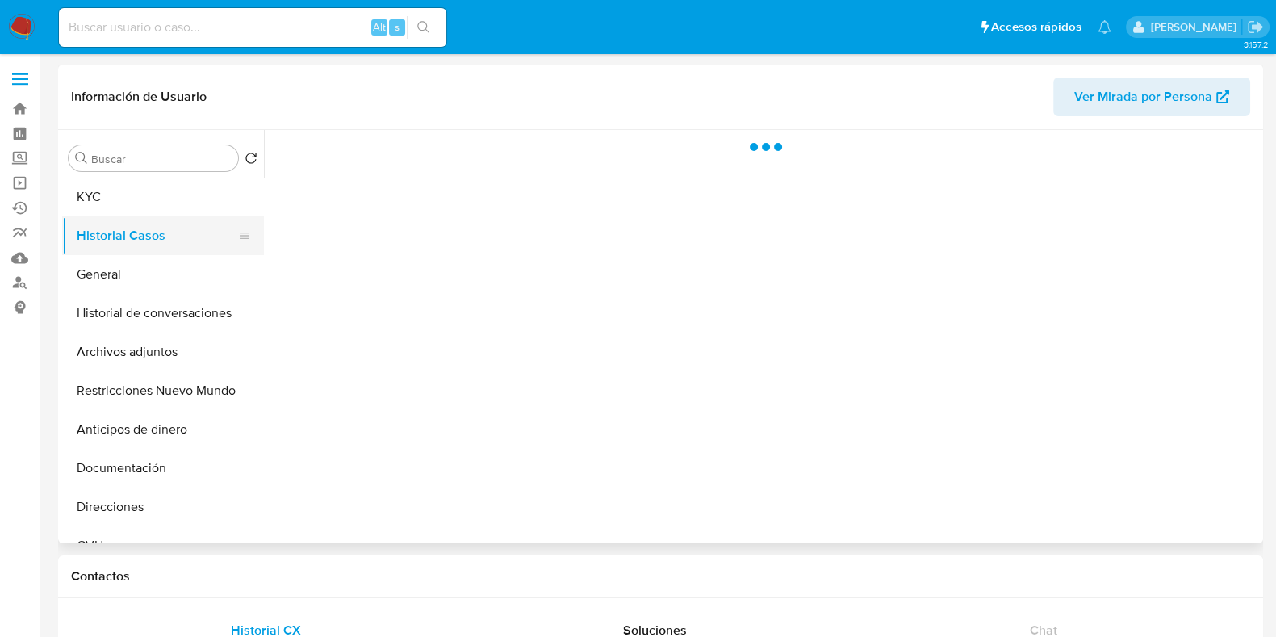
select select "10"
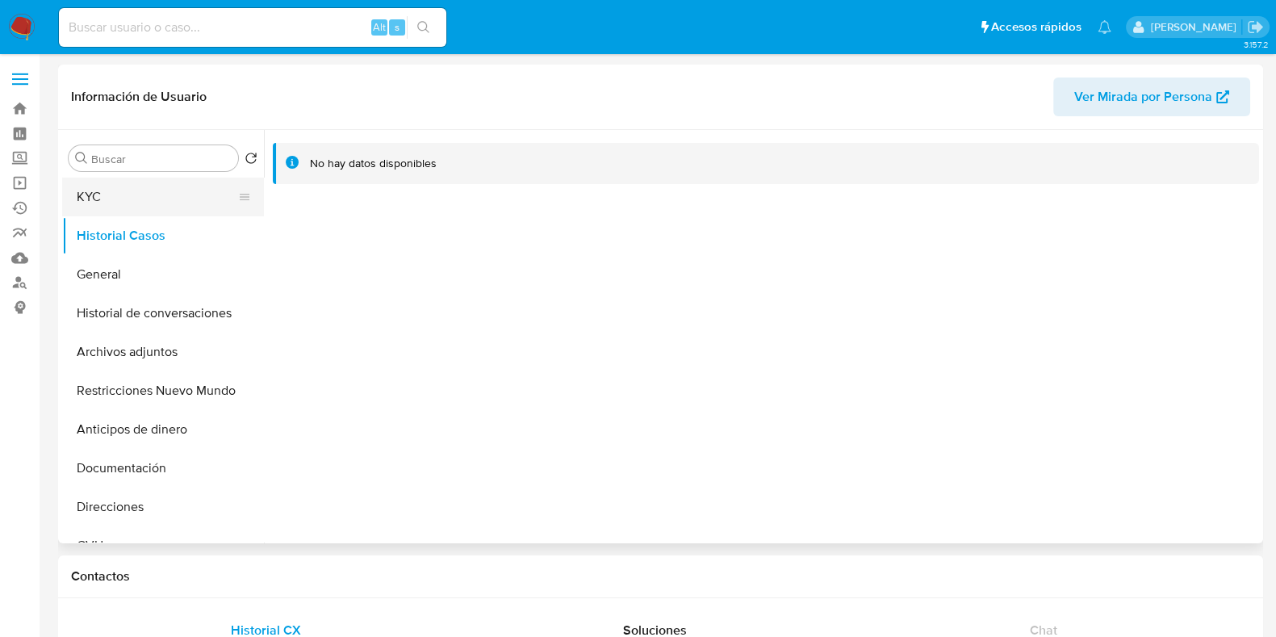
click at [141, 200] on button "KYC" at bounding box center [156, 197] width 189 height 39
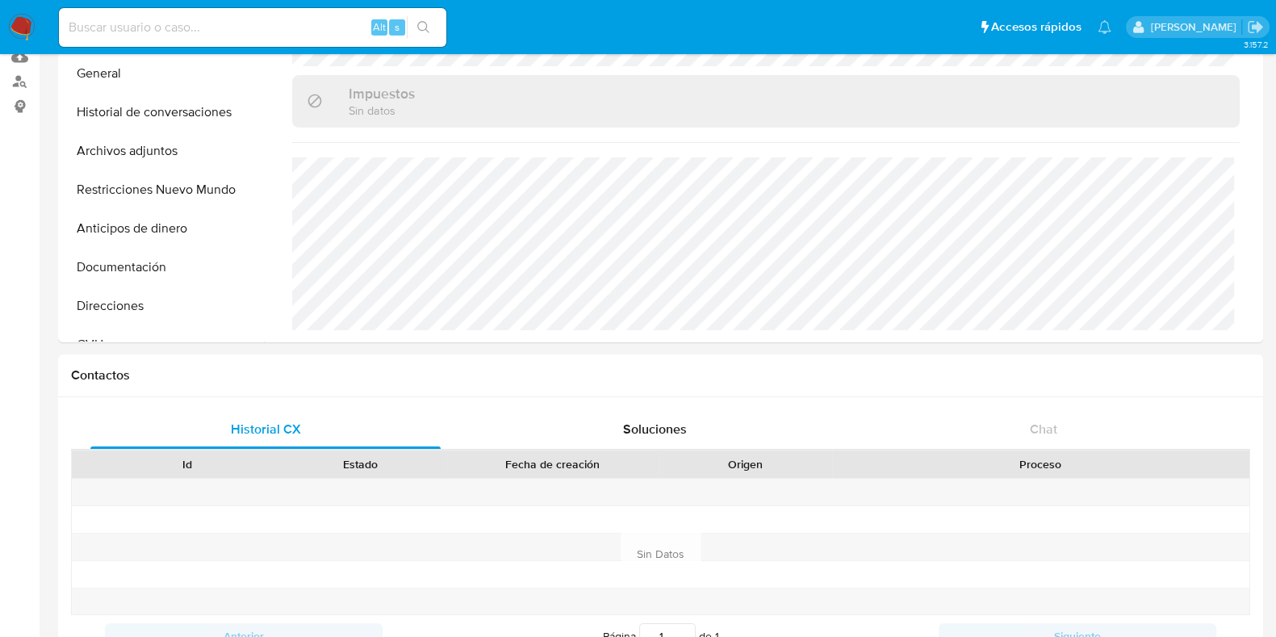
scroll to position [201, 0]
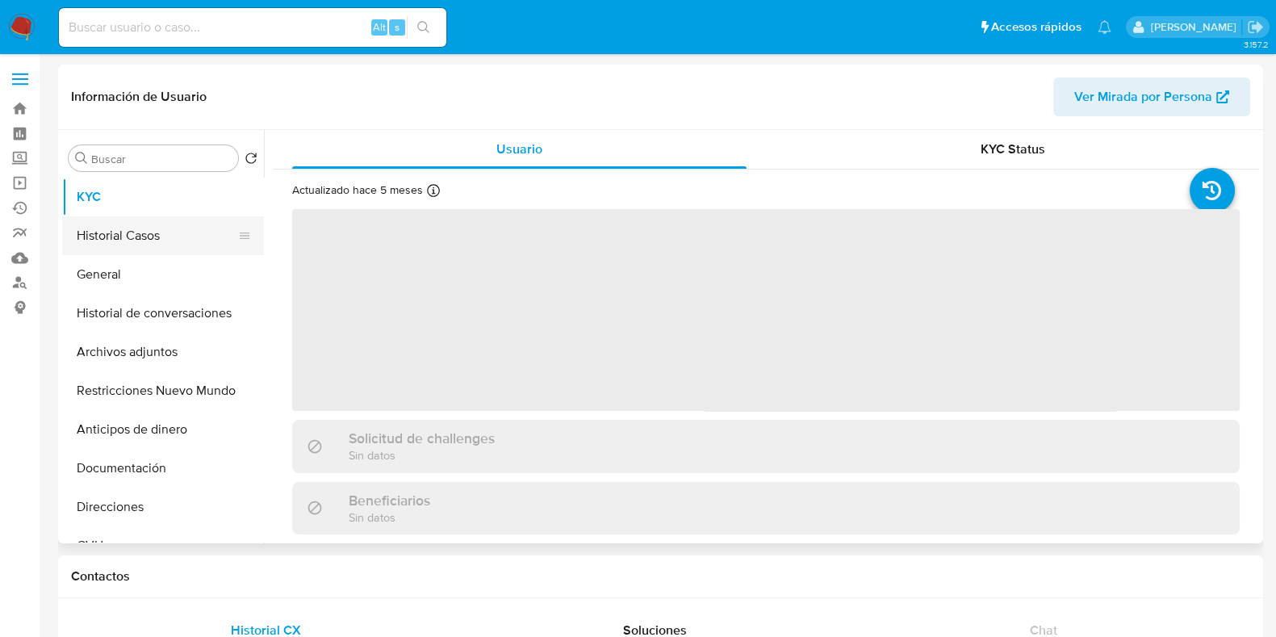
click at [155, 243] on button "Historial Casos" at bounding box center [156, 235] width 189 height 39
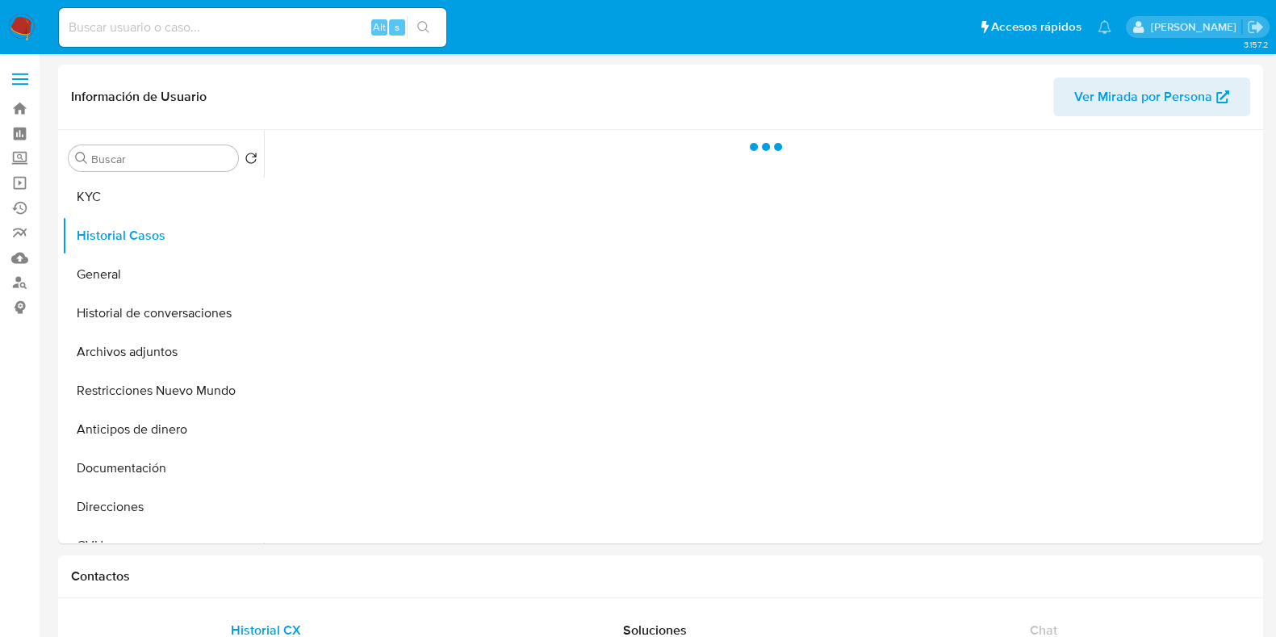
select select "10"
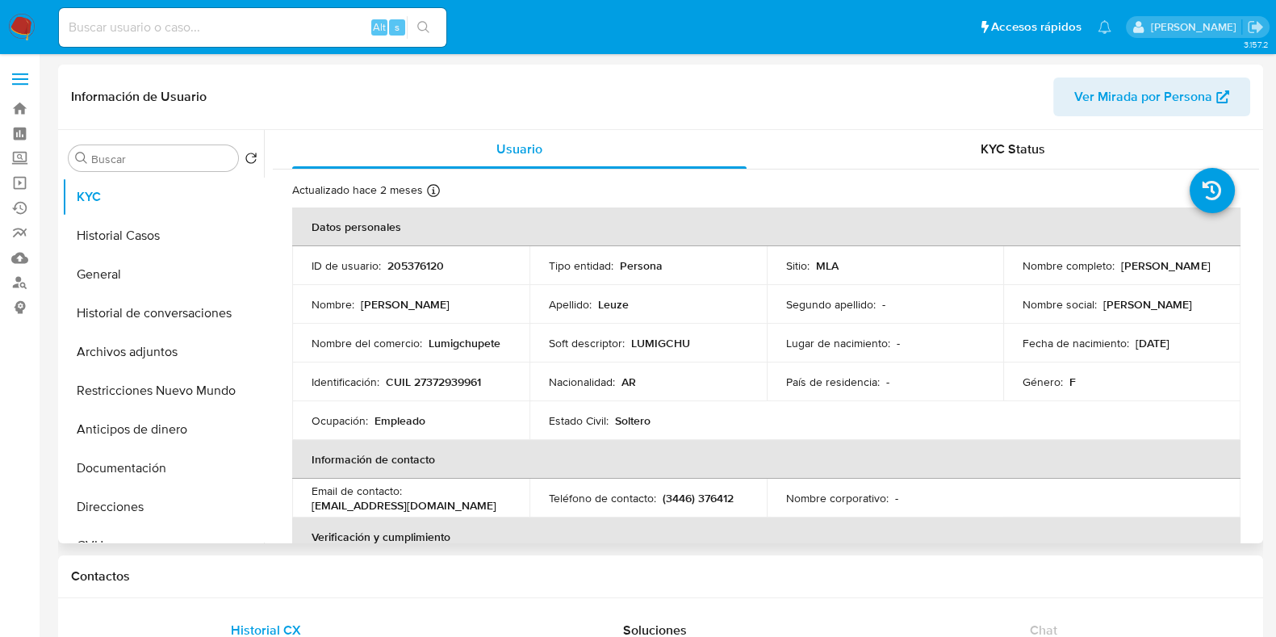
select select "10"
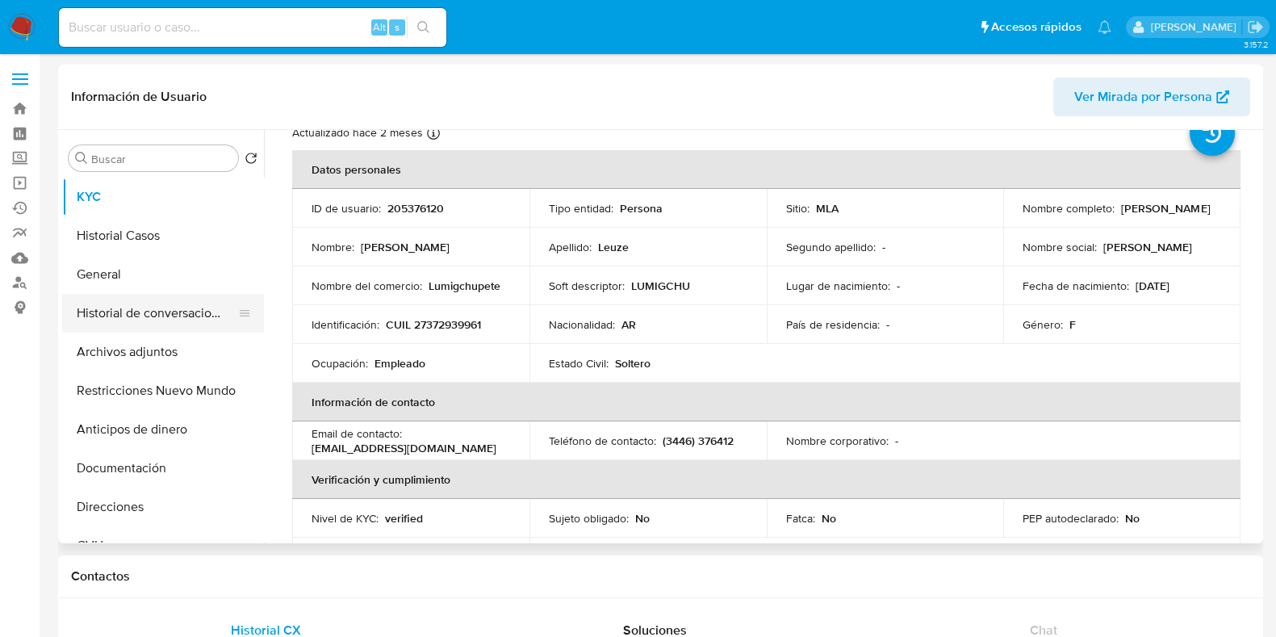
scroll to position [57, 0]
click at [132, 219] on button "Historial Casos" at bounding box center [156, 235] width 189 height 39
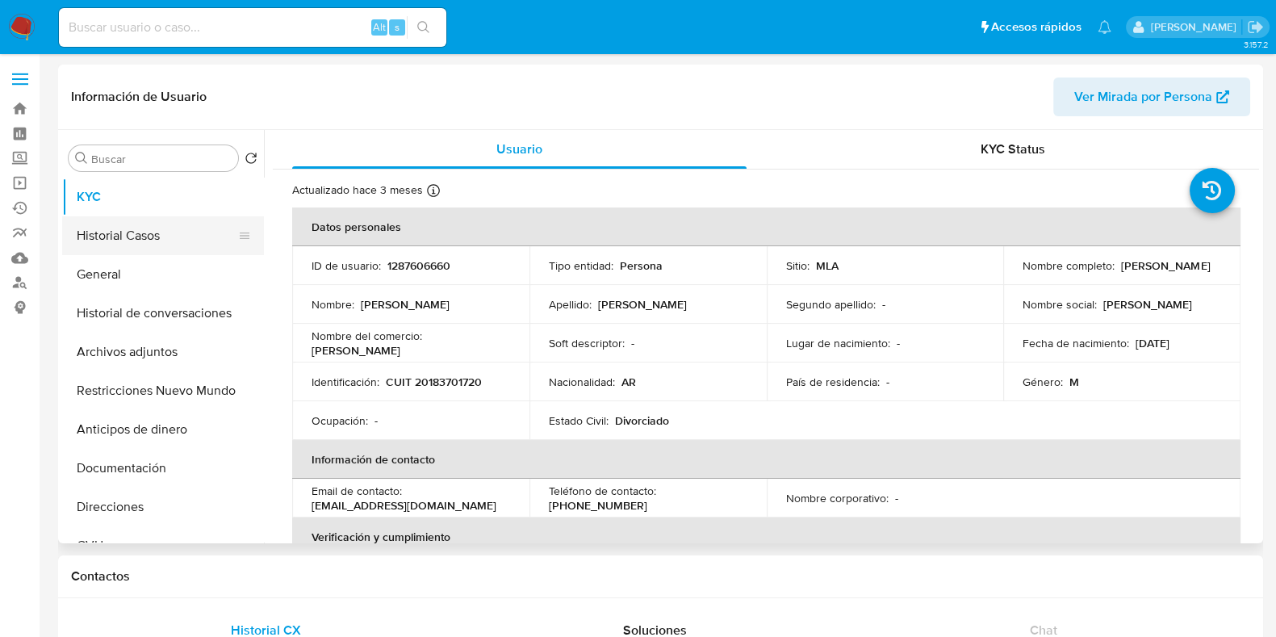
select select "10"
click at [121, 227] on button "Historial Casos" at bounding box center [156, 235] width 189 height 39
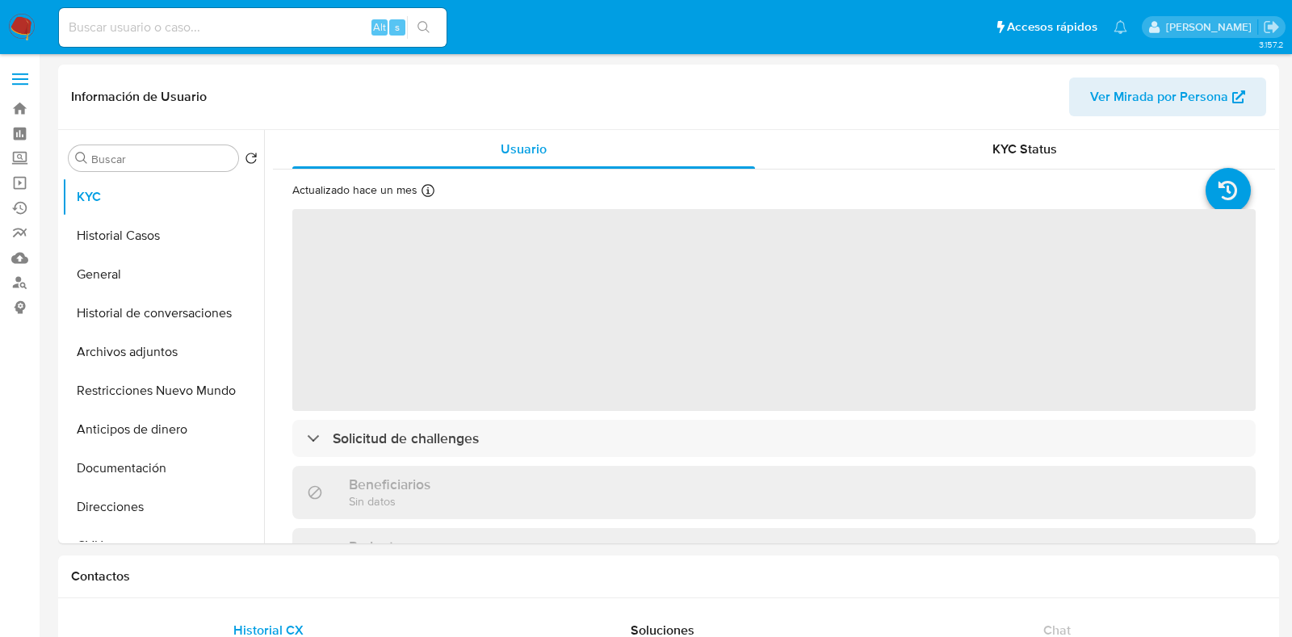
select select "10"
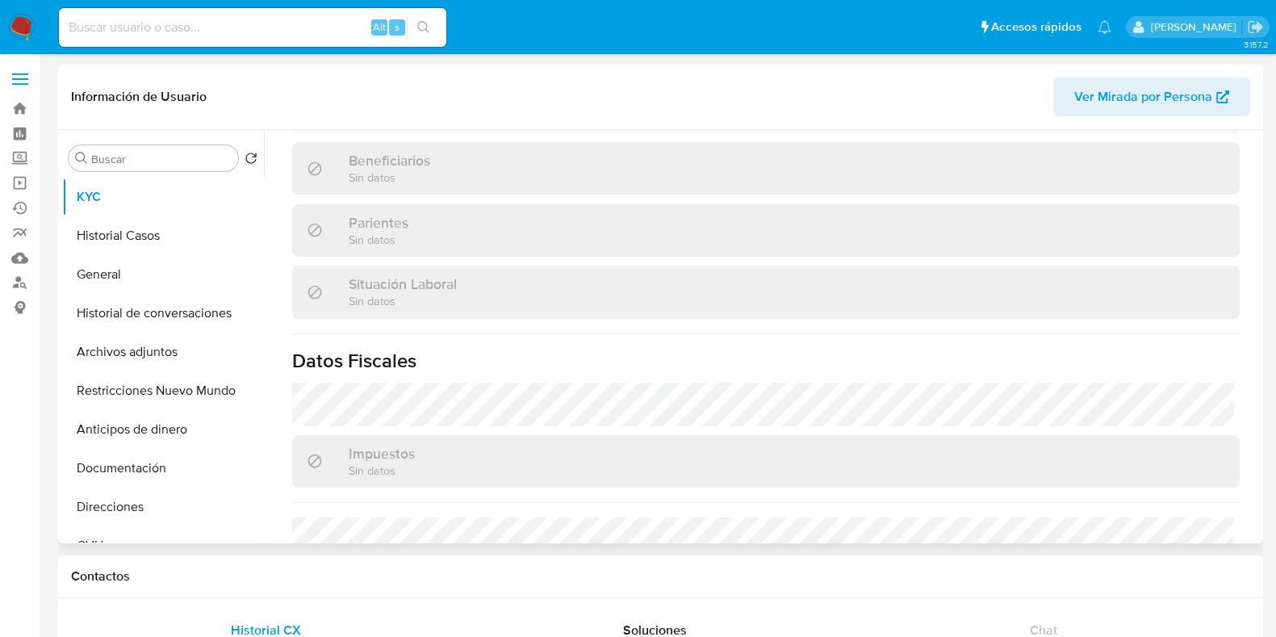
scroll to position [807, 0]
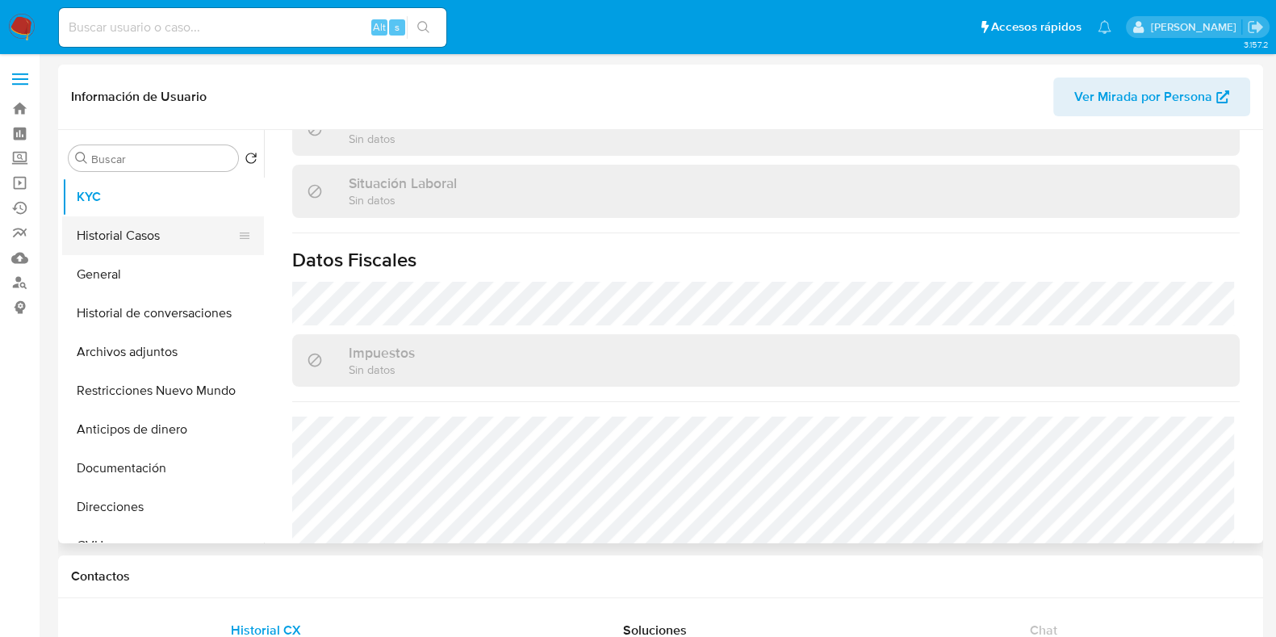
click at [146, 242] on button "Historial Casos" at bounding box center [156, 235] width 189 height 39
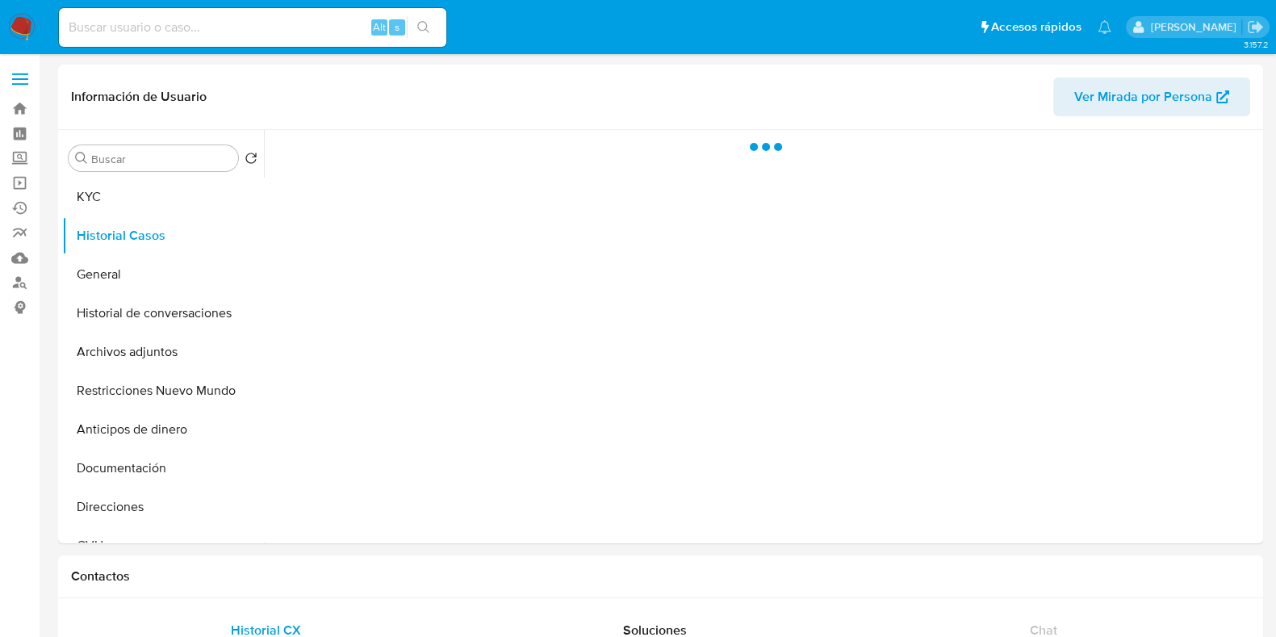
scroll to position [0, 0]
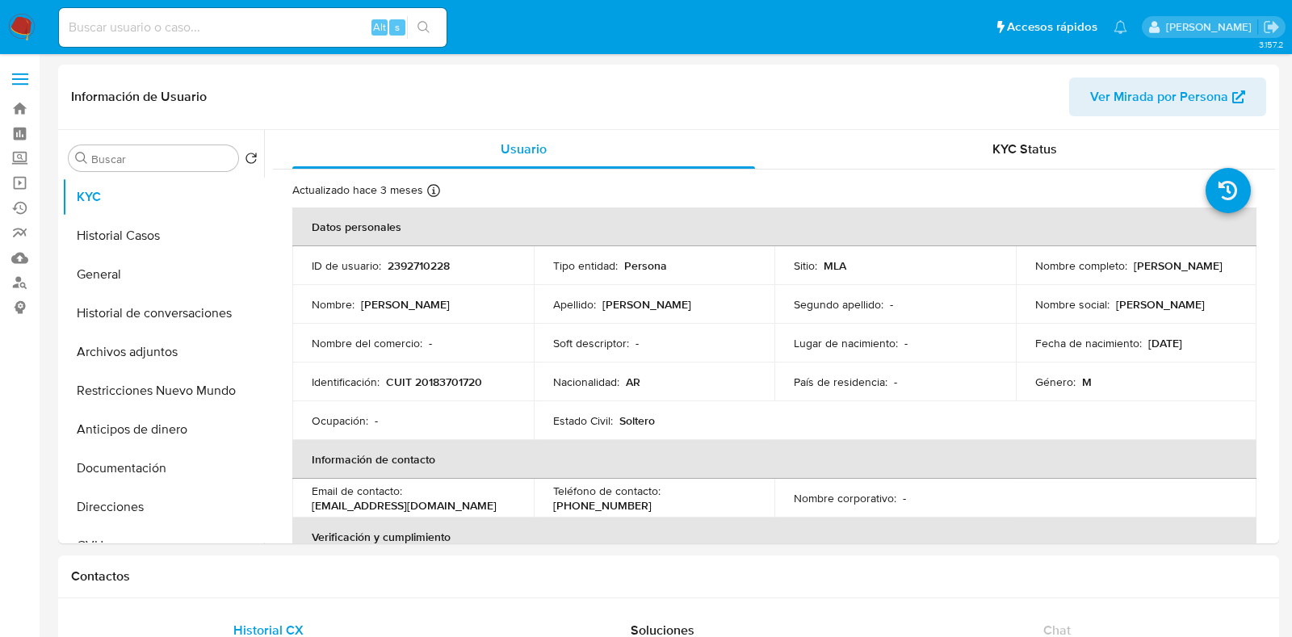
select select "10"
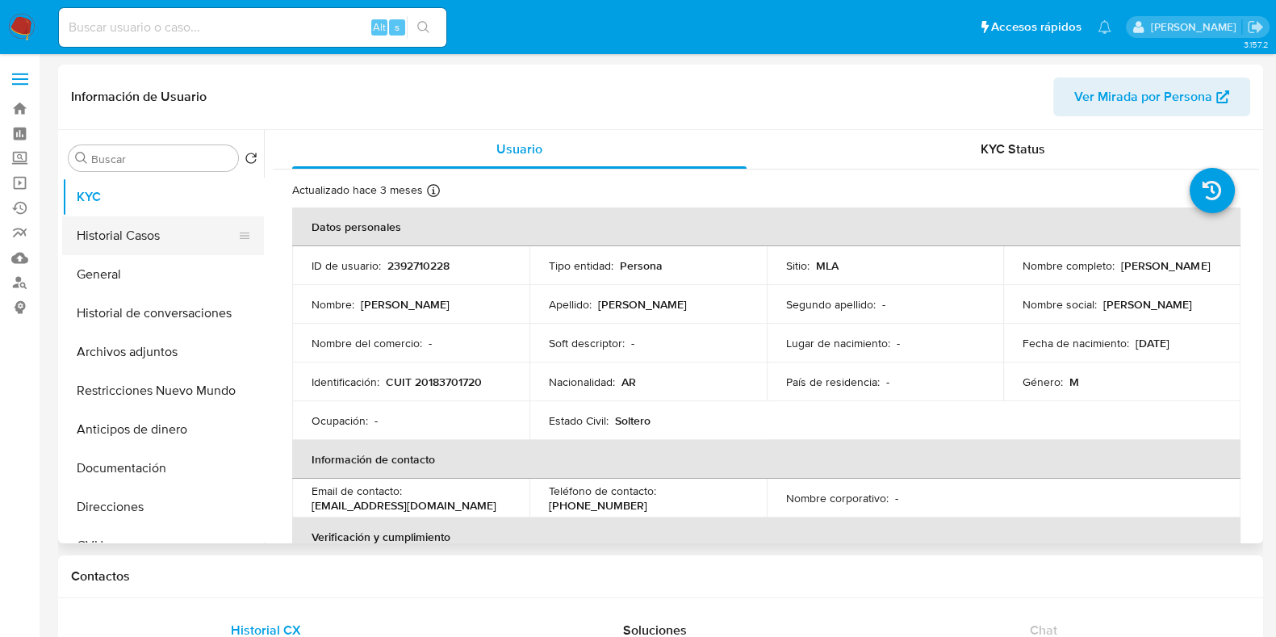
click at [145, 244] on button "Historial Casos" at bounding box center [156, 235] width 189 height 39
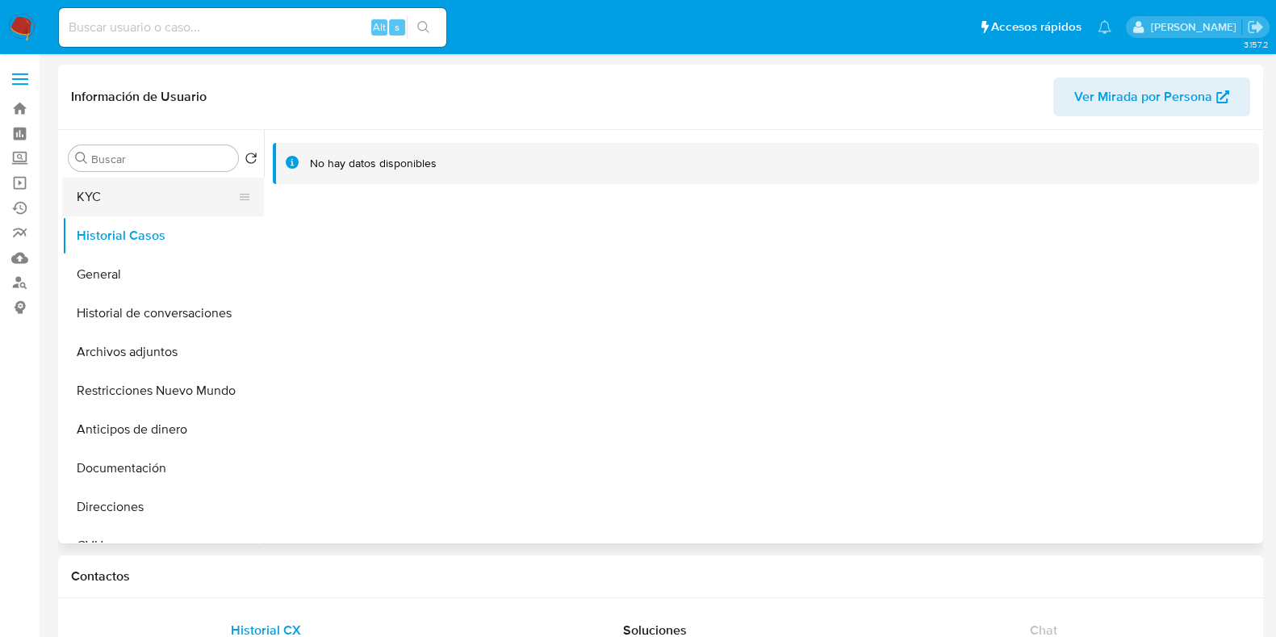
click at [211, 201] on button "KYC" at bounding box center [156, 197] width 189 height 39
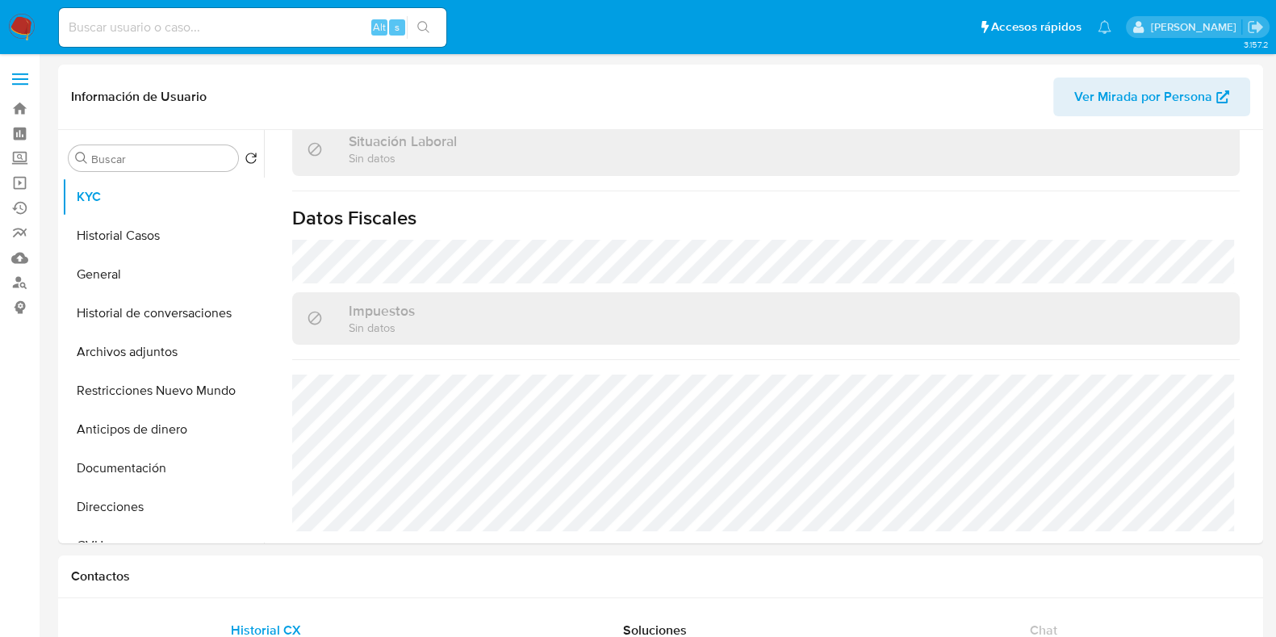
scroll to position [853, 0]
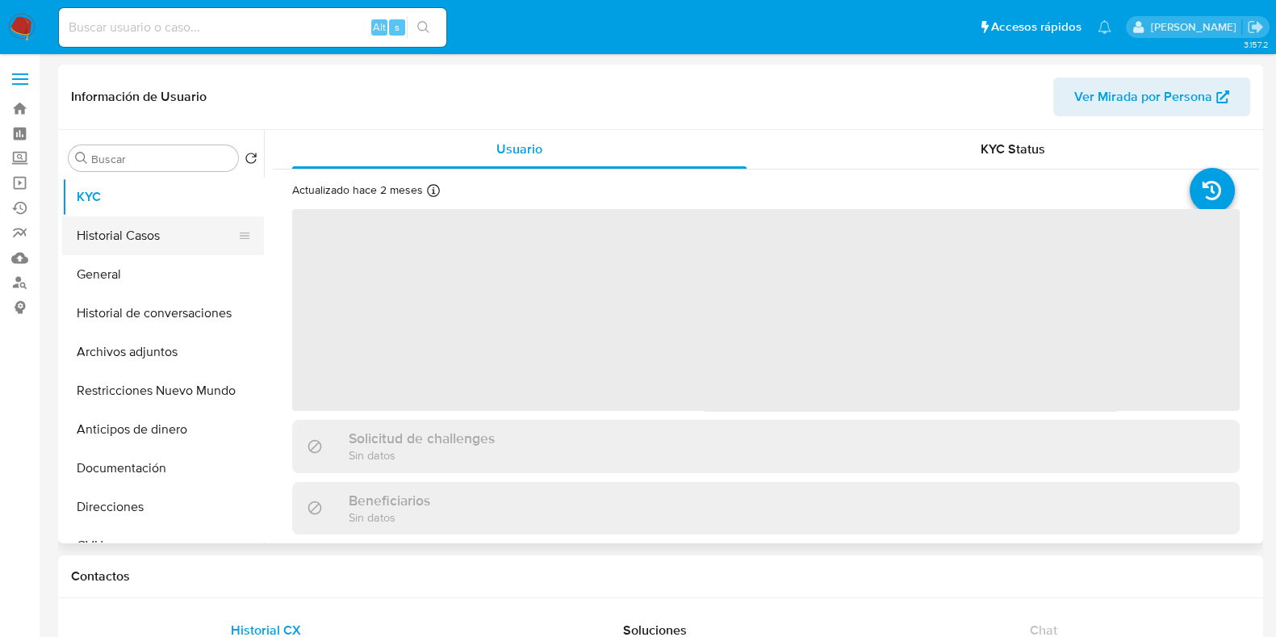
click at [134, 232] on button "Historial Casos" at bounding box center [156, 235] width 189 height 39
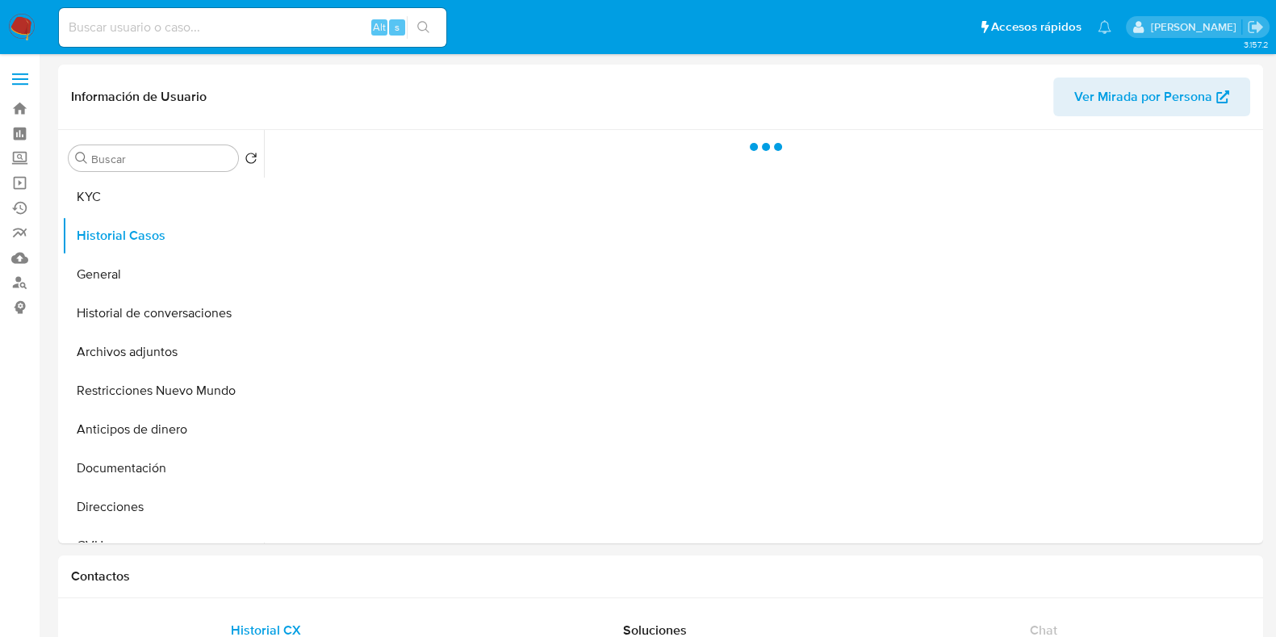
select select "10"
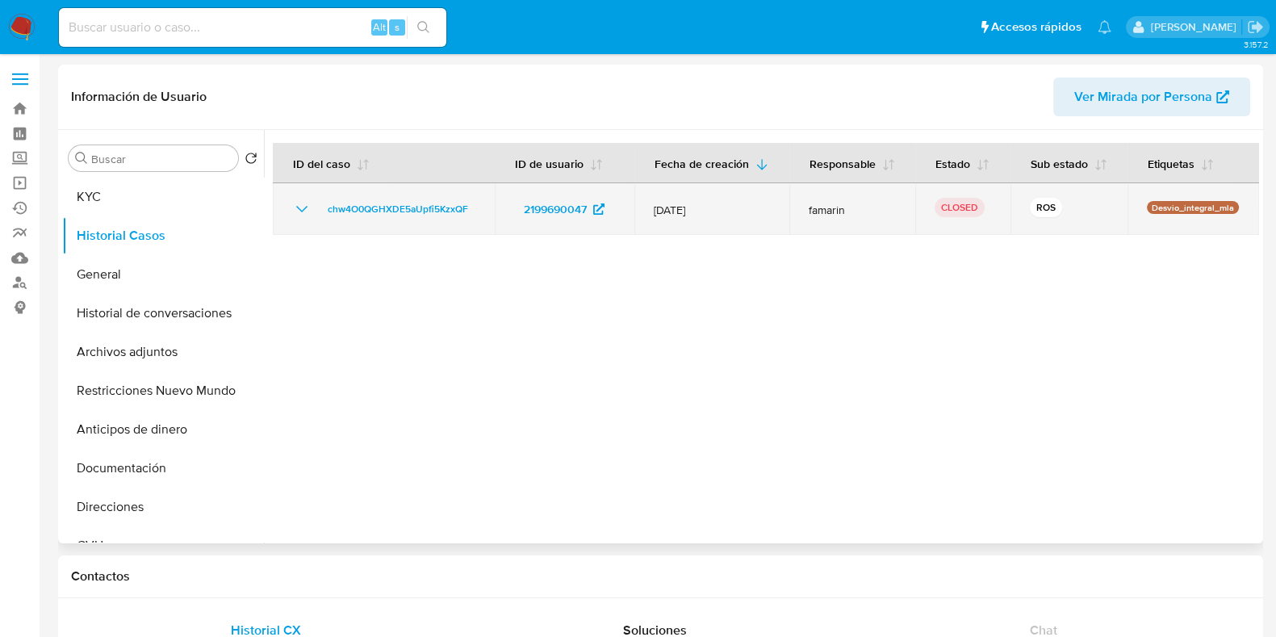
click at [301, 205] on icon "Mostrar/Ocultar" at bounding box center [301, 208] width 19 height 19
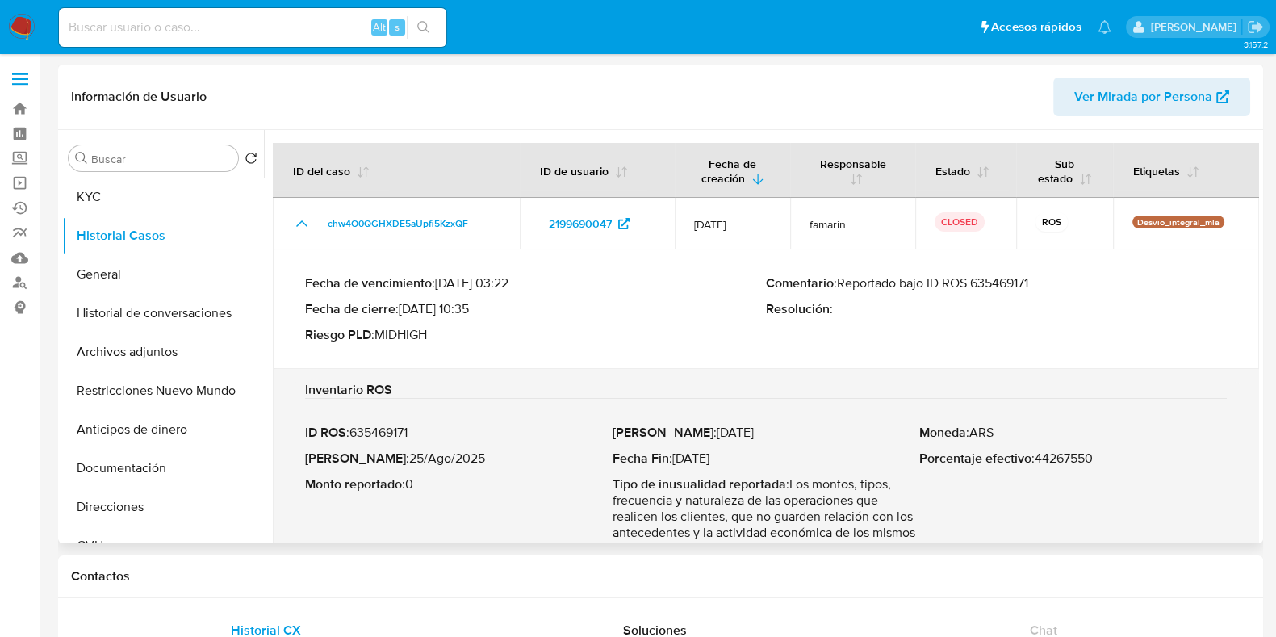
drag, startPoint x: 1041, startPoint y: 300, endPoint x: 842, endPoint y: 303, distance: 198.6
click at [842, 291] on p "Comentario : Reportado bajo ID ROS 635469171" at bounding box center [996, 283] width 461 height 16
click at [157, 201] on button "KYC" at bounding box center [156, 197] width 189 height 39
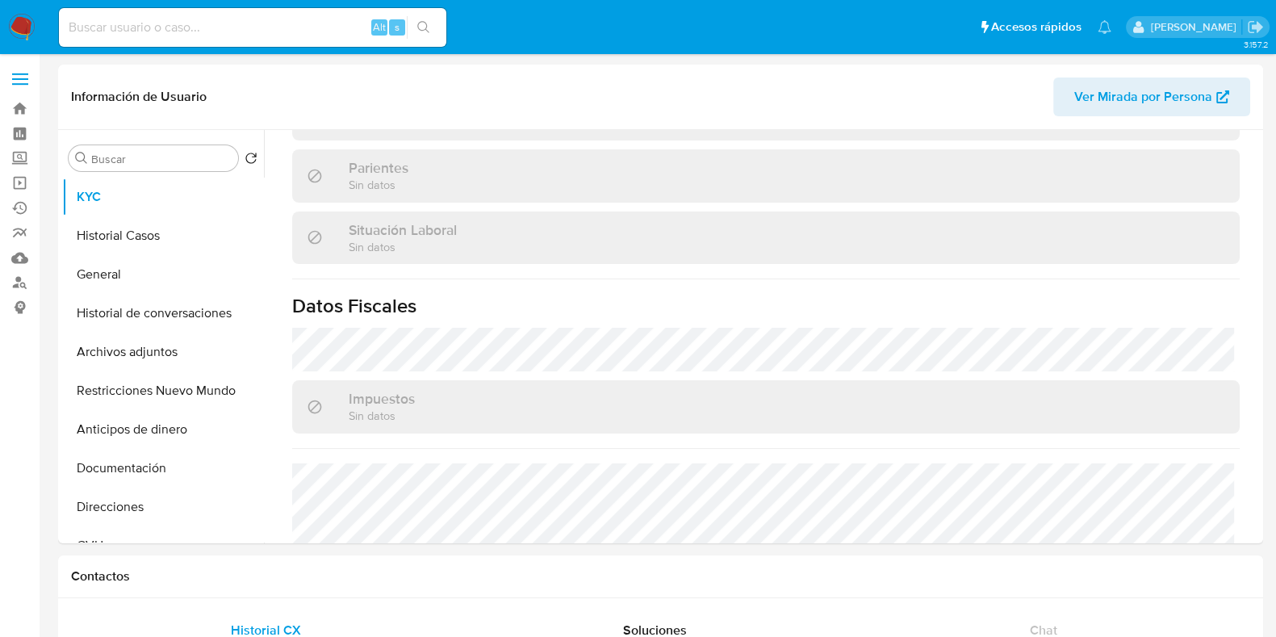
scroll to position [880, 0]
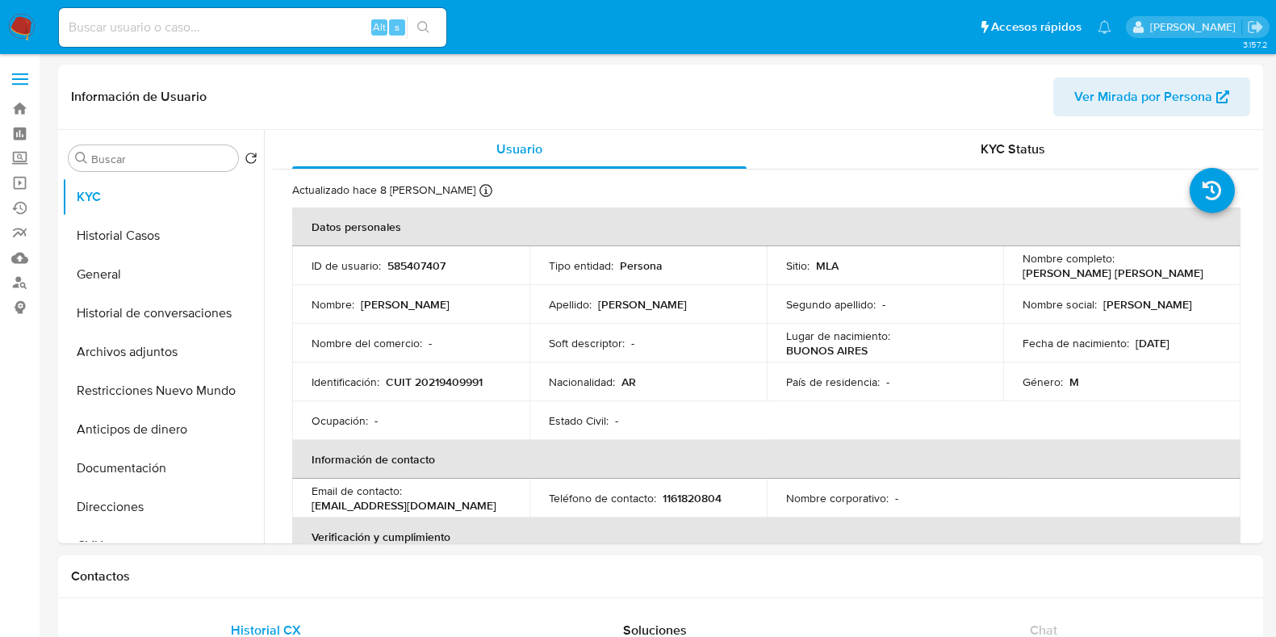
select select "10"
click at [139, 232] on button "Historial Casos" at bounding box center [156, 235] width 189 height 39
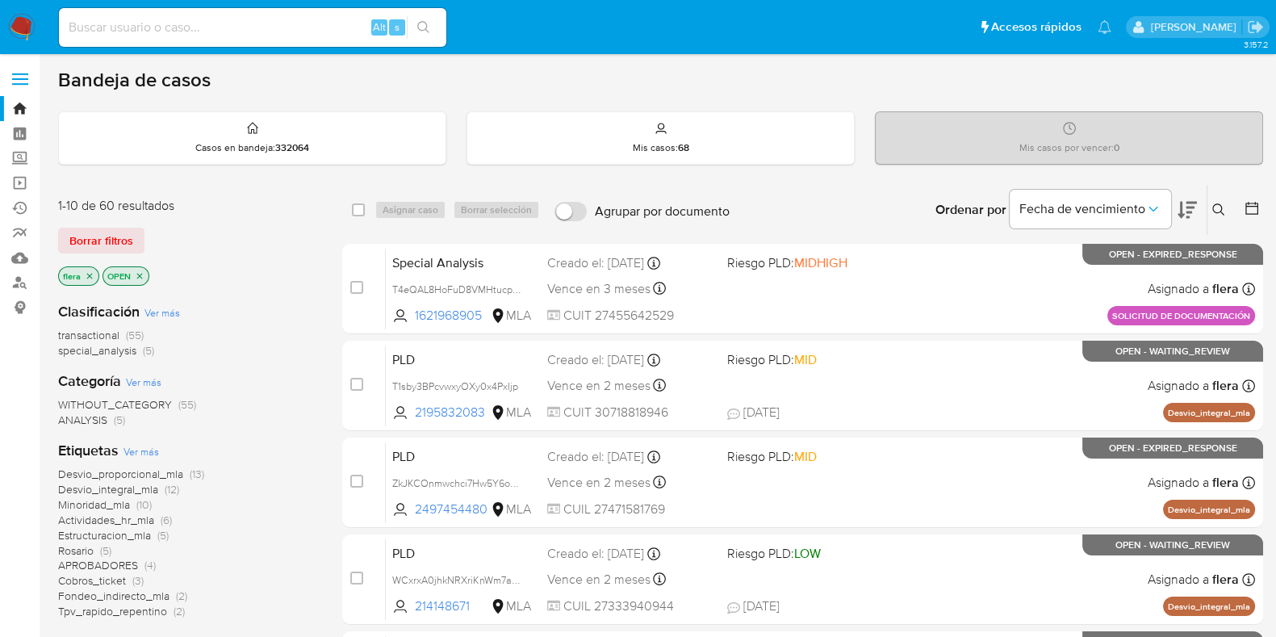
click at [1215, 205] on icon at bounding box center [1219, 209] width 13 height 13
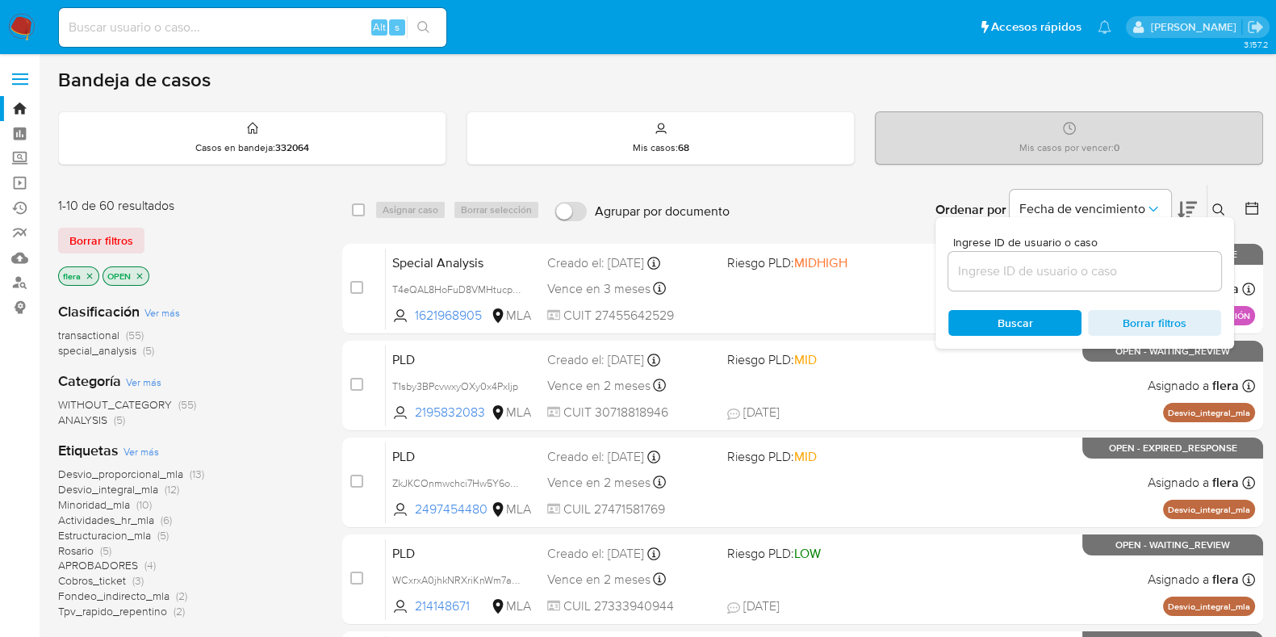
click at [1066, 276] on input at bounding box center [1085, 271] width 273 height 21
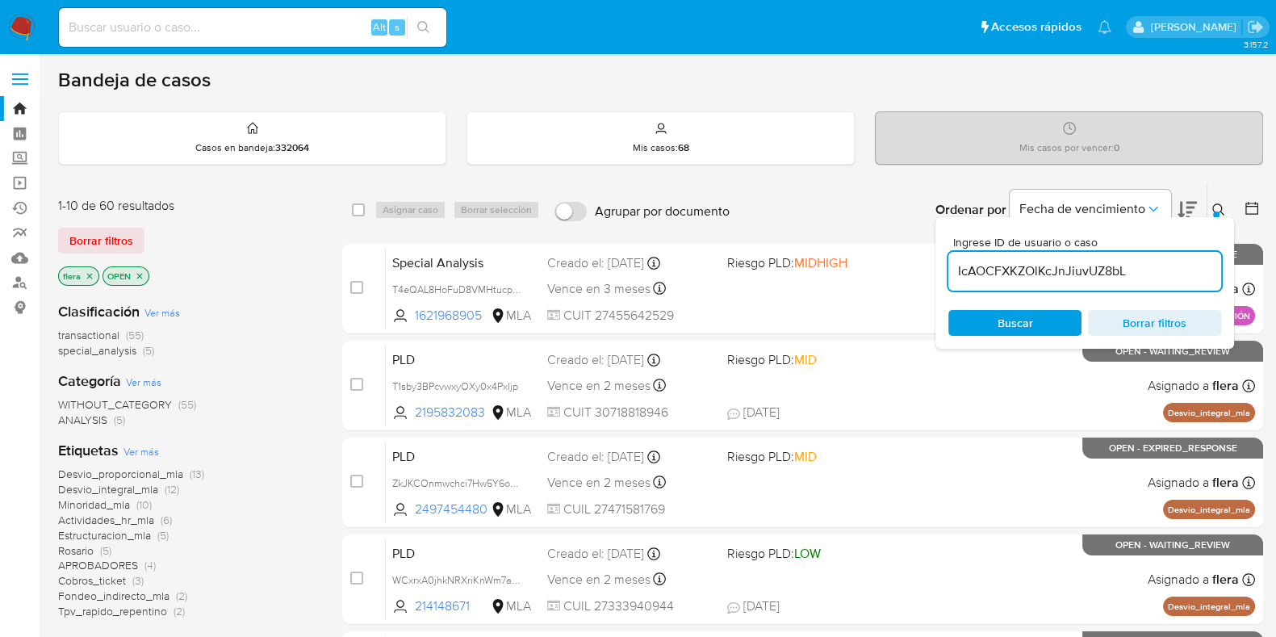
type input "IcAOCFXKZOlKcJnJiuvUZ8bL"
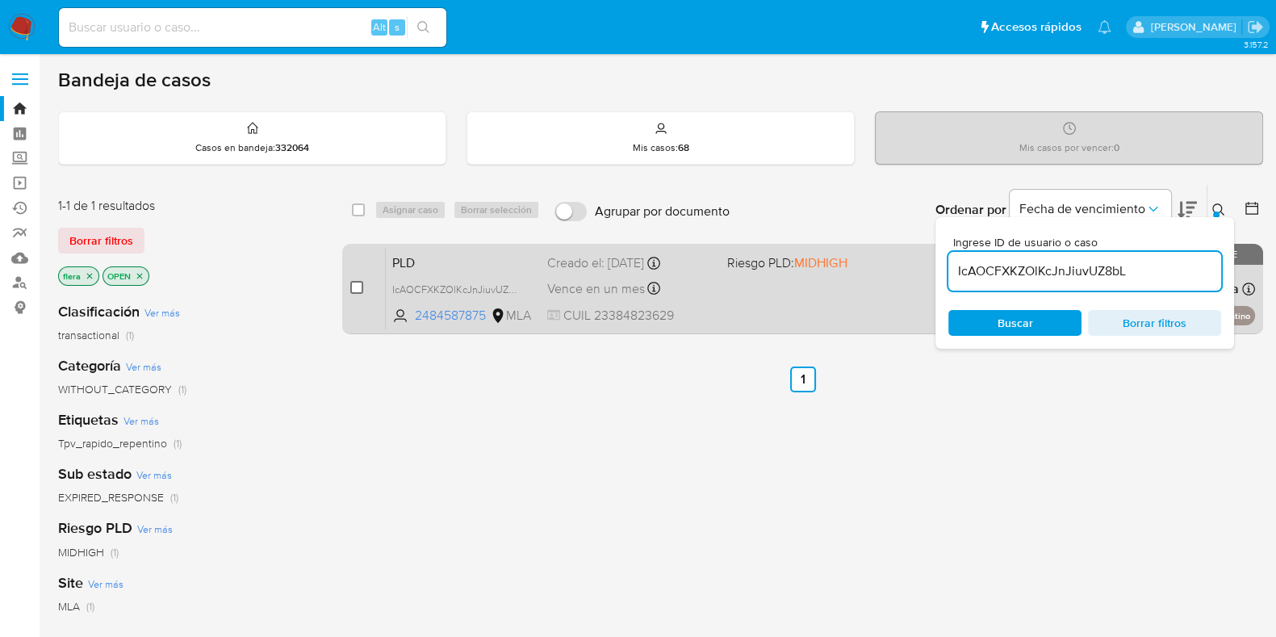
click at [363, 283] on input "checkbox" at bounding box center [356, 287] width 13 height 13
checkbox input "true"
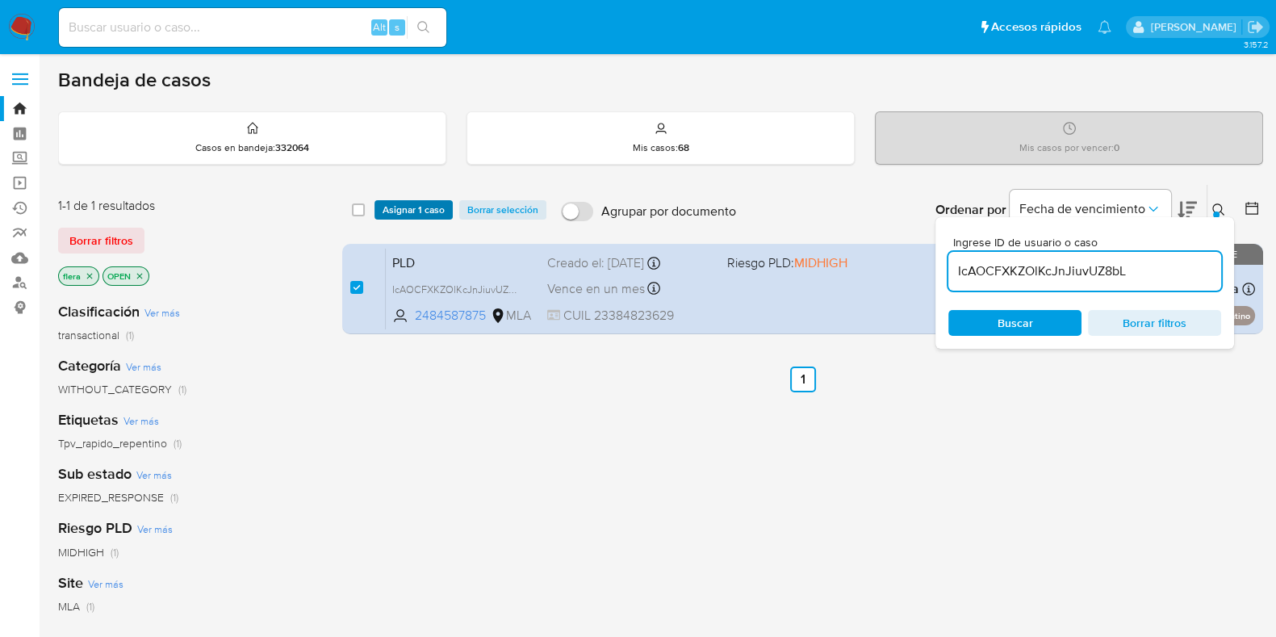
click at [401, 207] on span "Asignar 1 caso" at bounding box center [414, 210] width 62 height 16
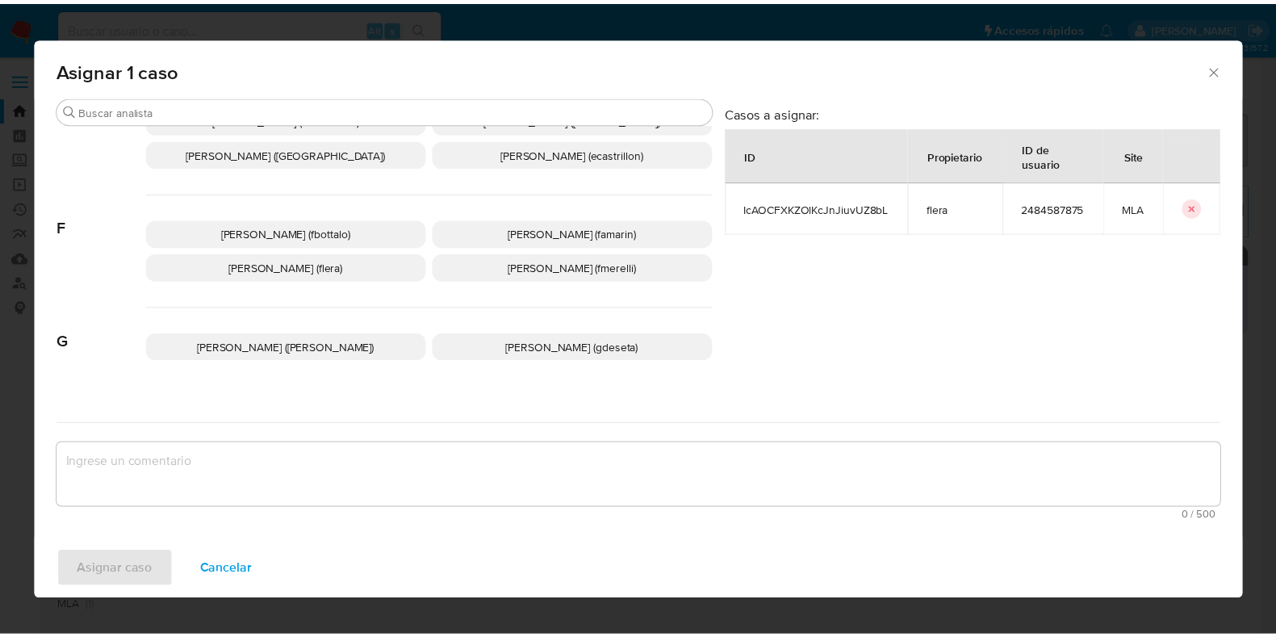
scroll to position [303, 0]
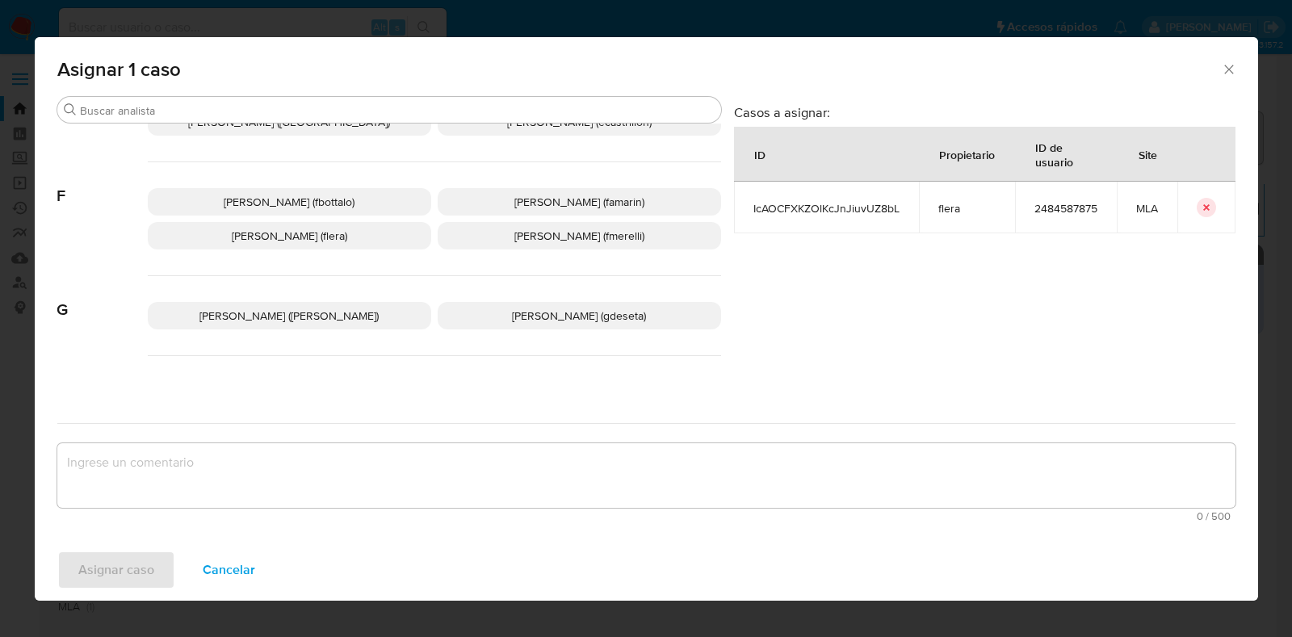
click at [359, 240] on p "Florencia Cecilia Lera (flera)" at bounding box center [289, 235] width 283 height 27
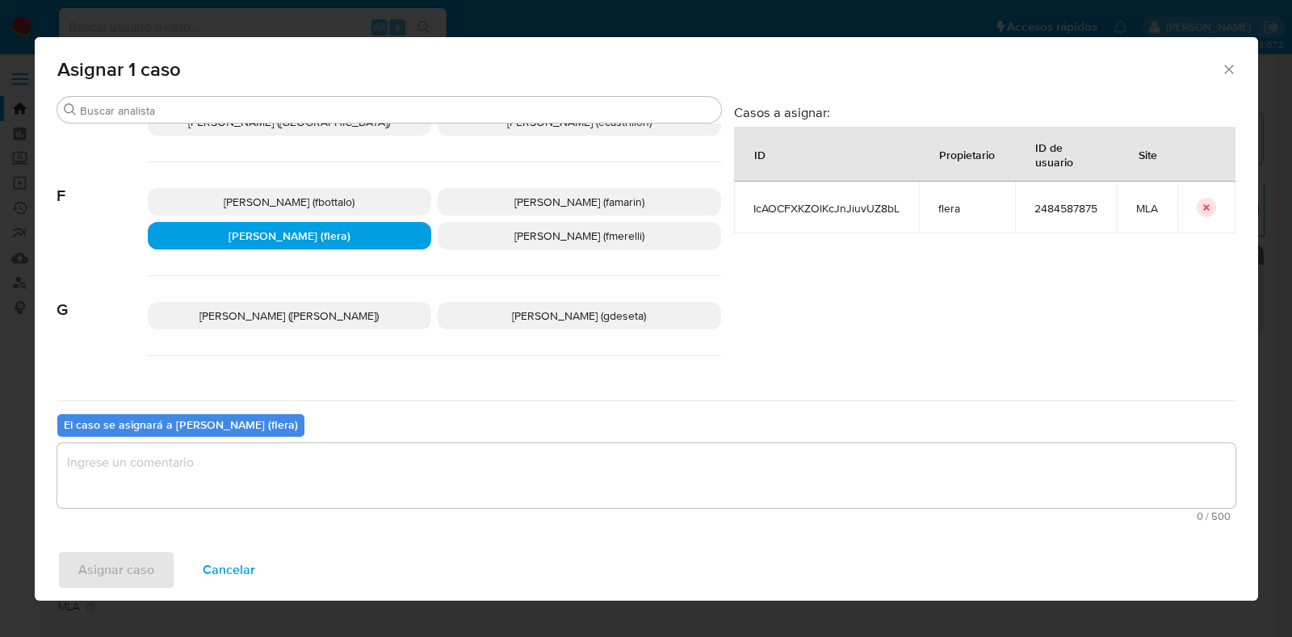
click at [283, 506] on textarea "assign-modal" at bounding box center [646, 475] width 1178 height 65
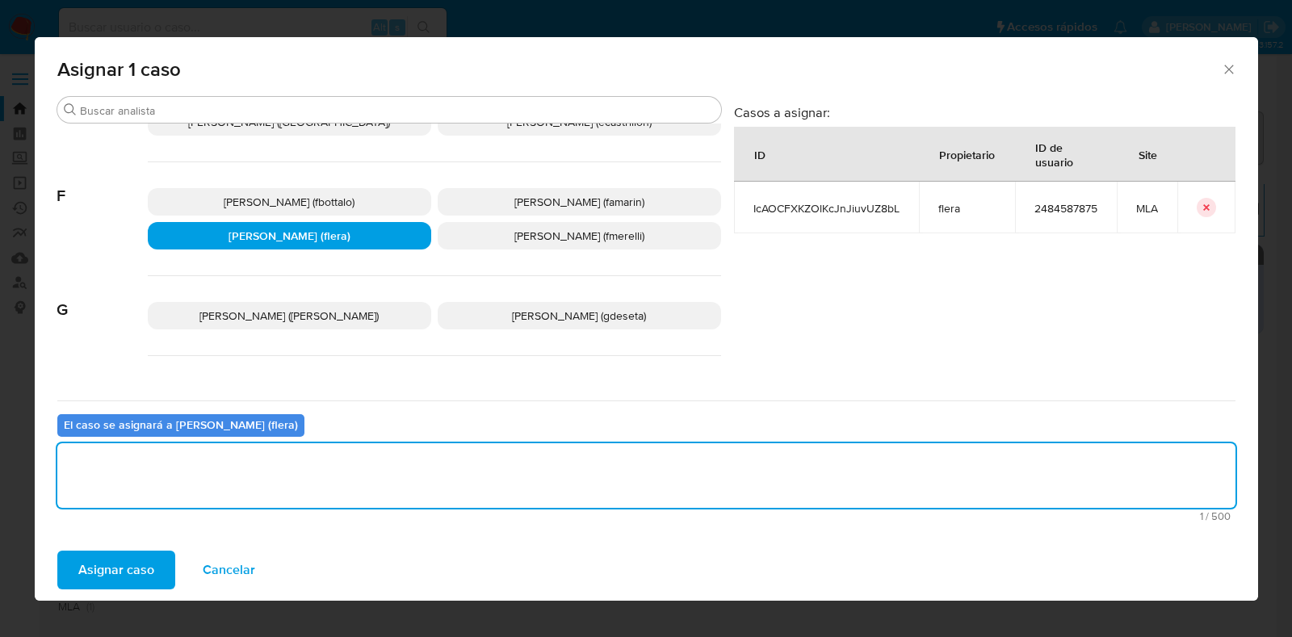
click at [134, 571] on span "Asignar caso" at bounding box center [116, 570] width 76 height 36
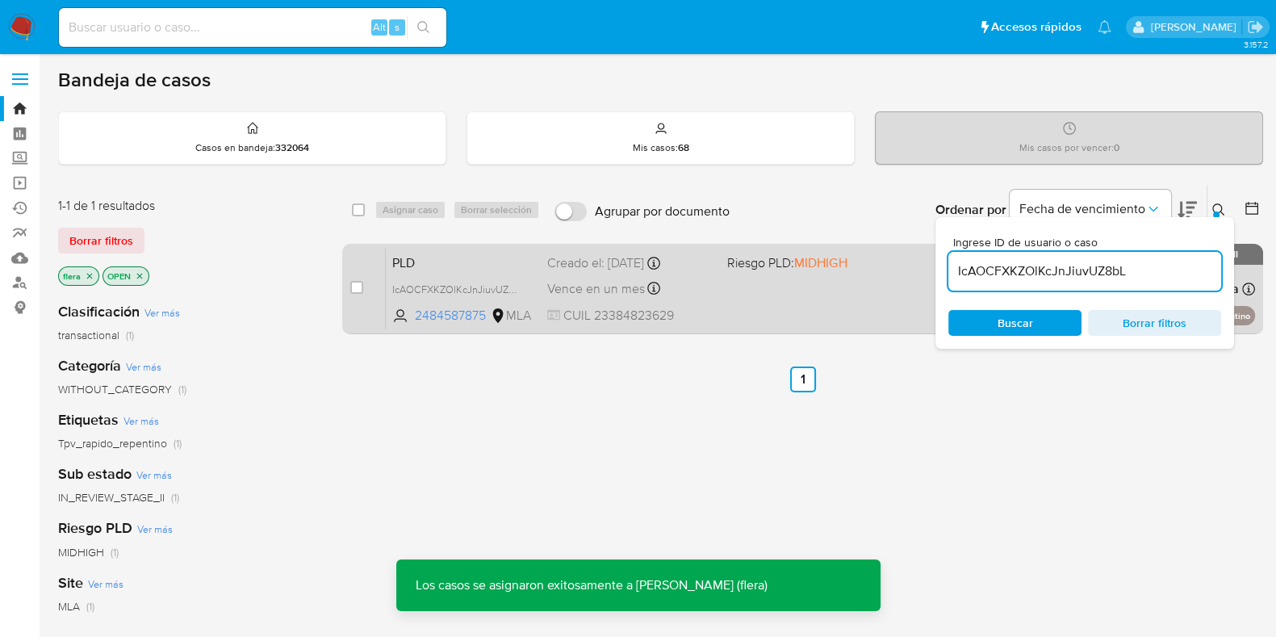
click at [423, 262] on span "PLD" at bounding box center [463, 261] width 142 height 21
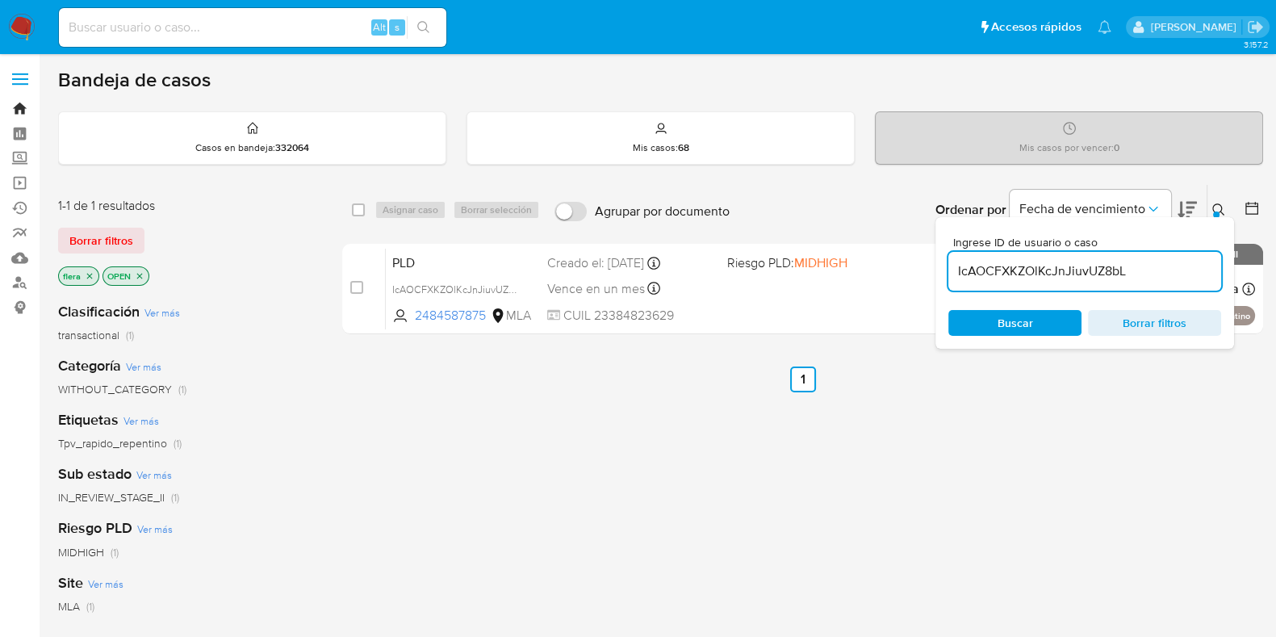
click at [20, 108] on link "Bandeja" at bounding box center [96, 108] width 192 height 25
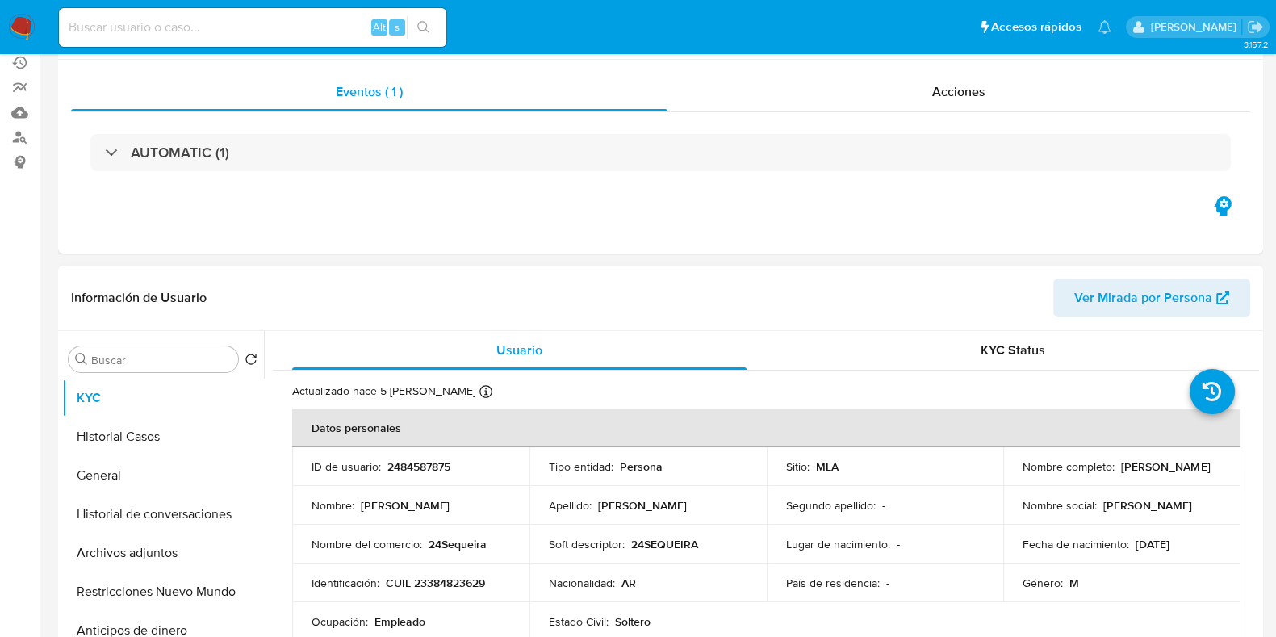
select select "10"
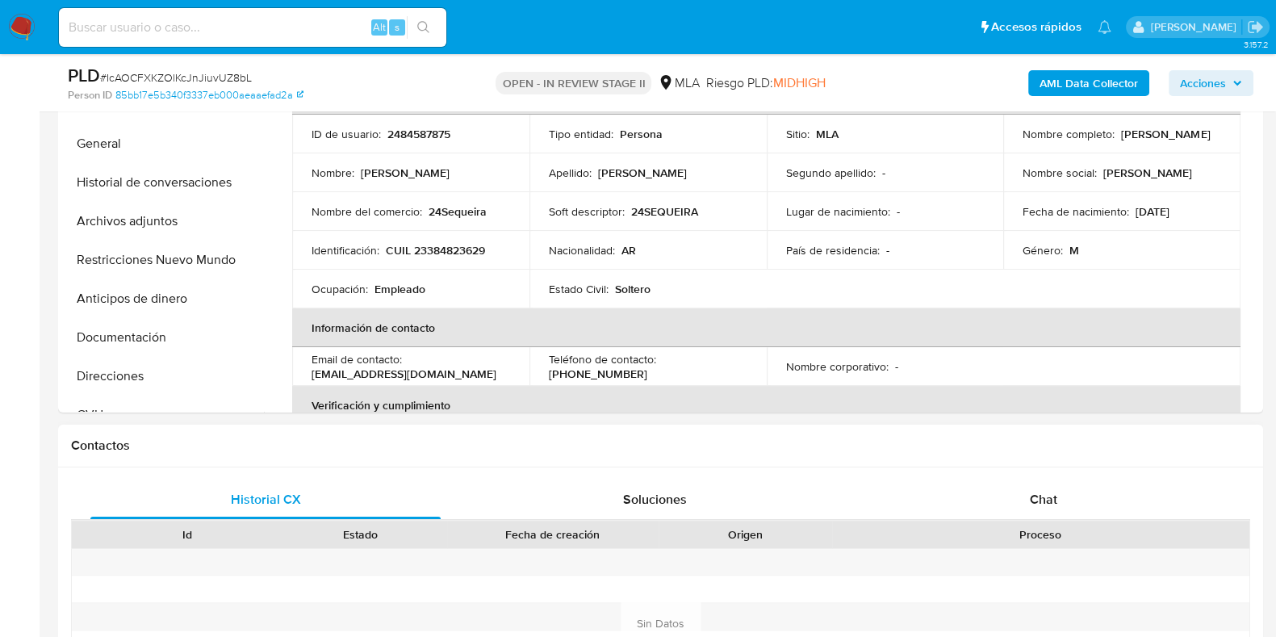
scroll to position [606, 0]
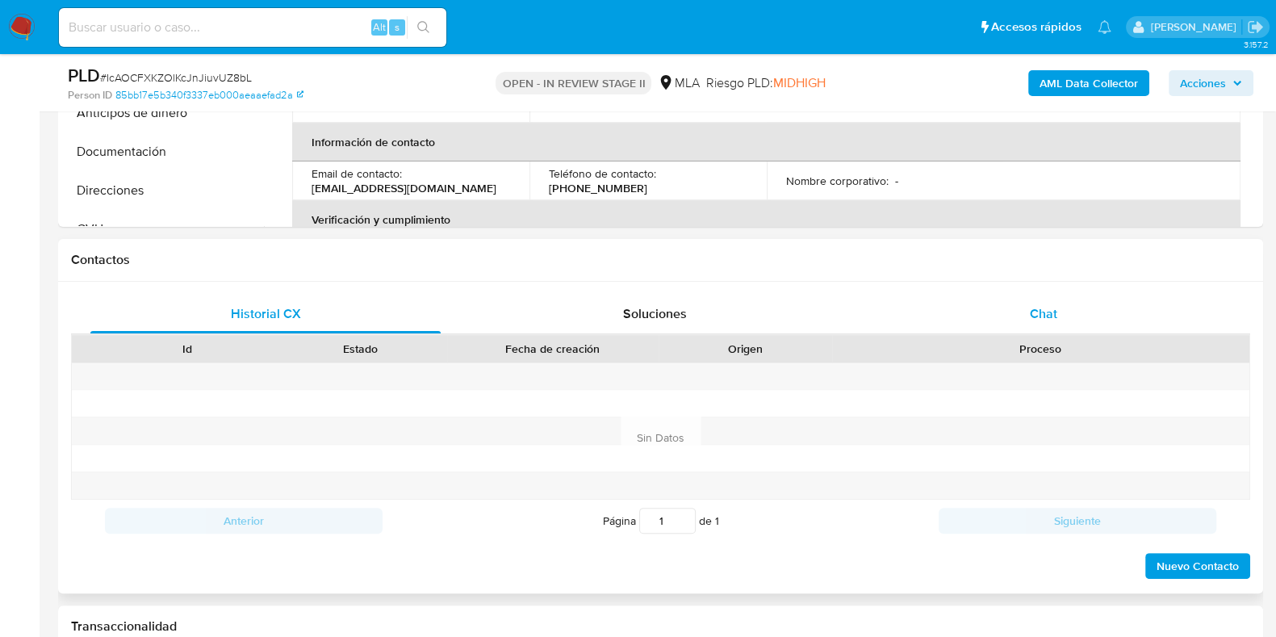
click at [1046, 304] on span "Chat" at bounding box center [1043, 313] width 27 height 19
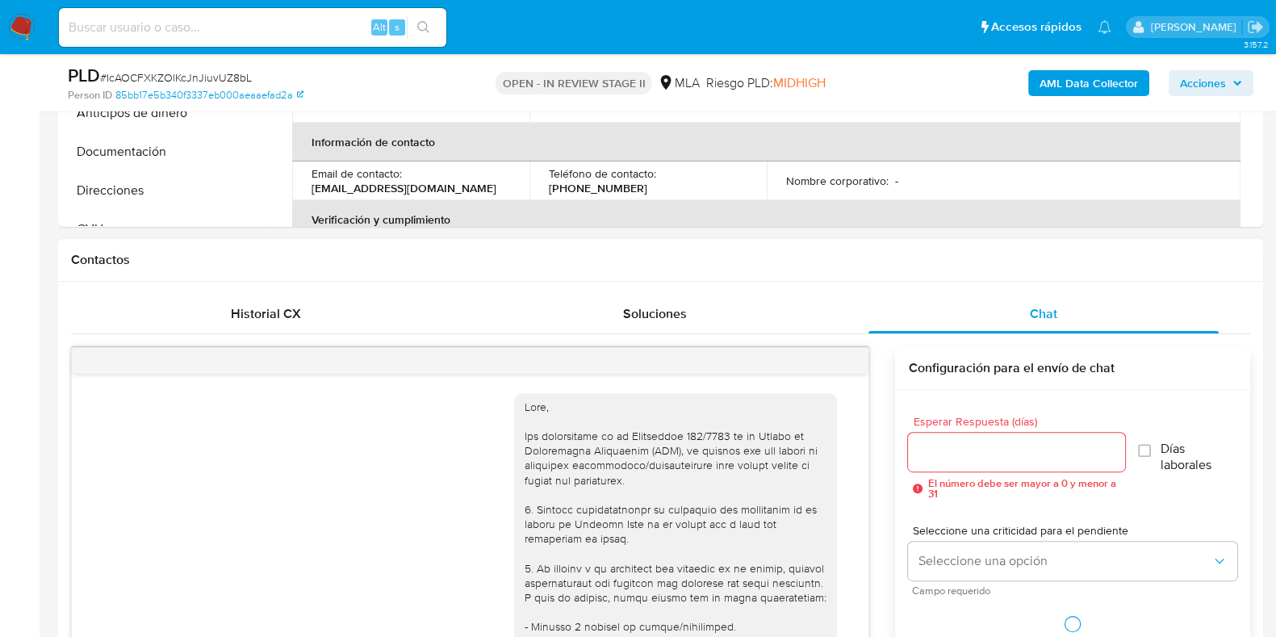
scroll to position [955, 0]
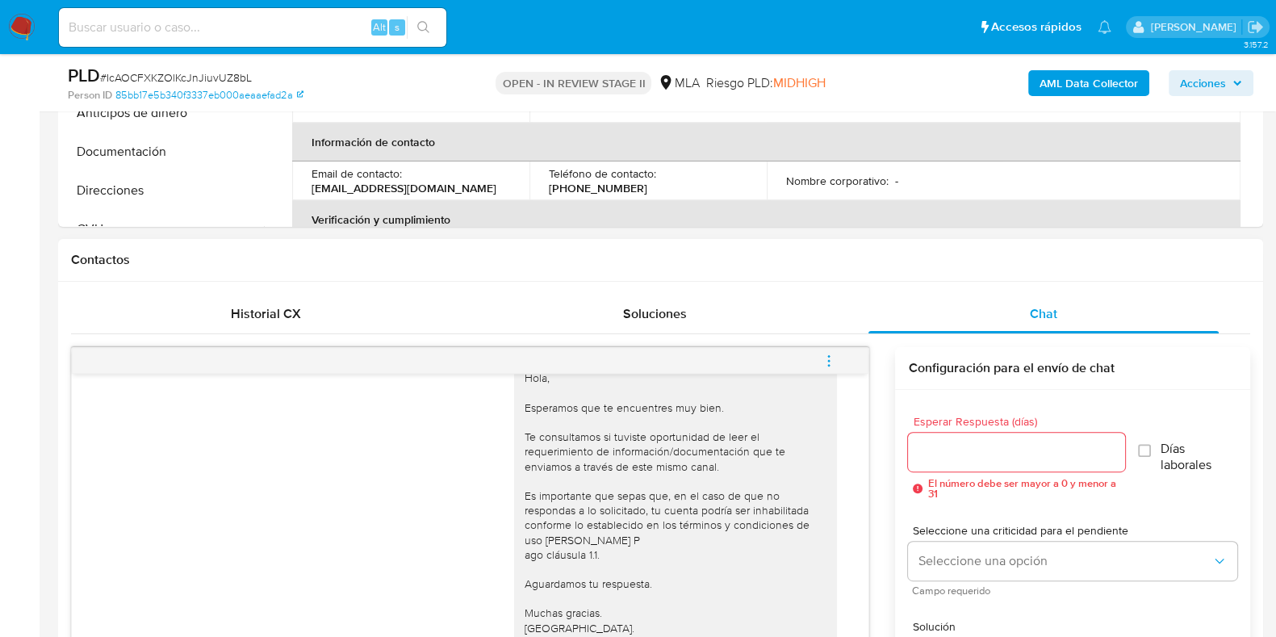
click at [829, 359] on icon "menu-action" at bounding box center [829, 360] width 2 height 2
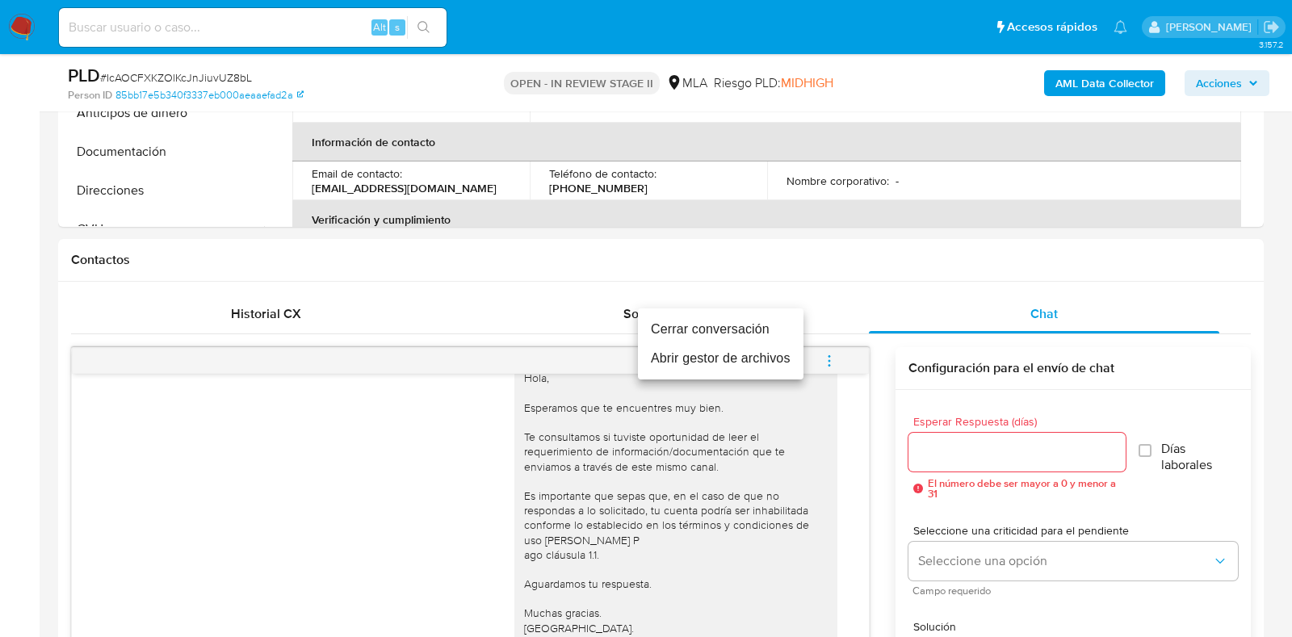
click at [763, 333] on li "Cerrar conversación" at bounding box center [721, 329] width 166 height 29
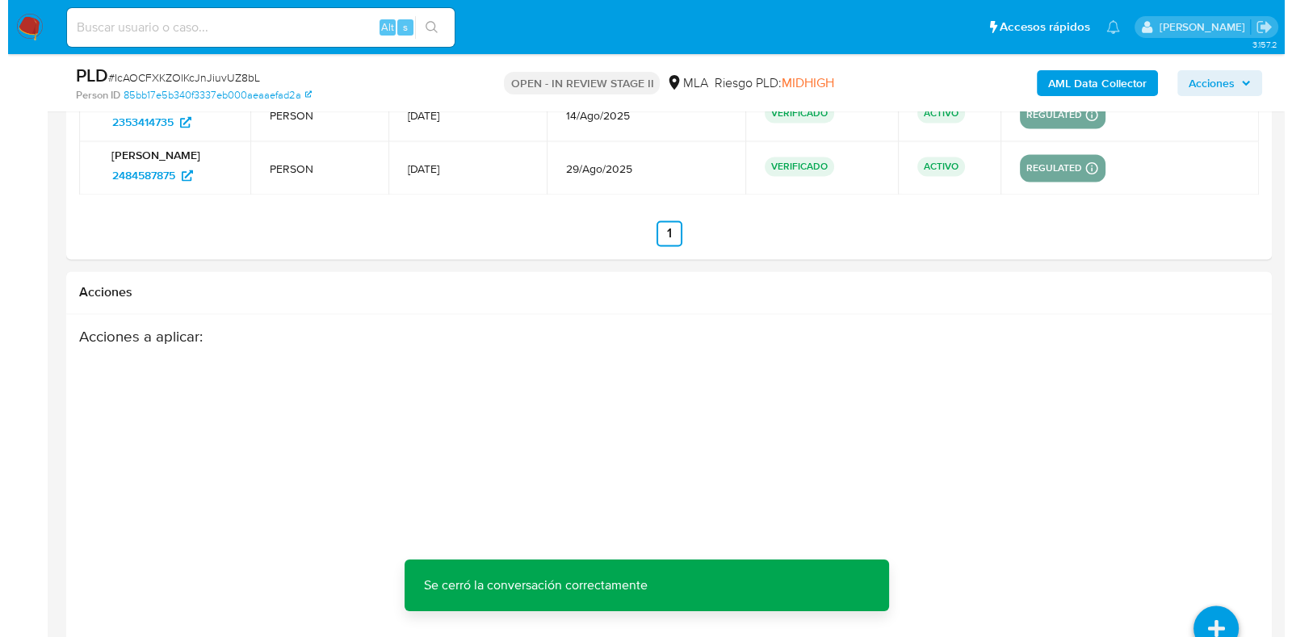
scroll to position [3049, 0]
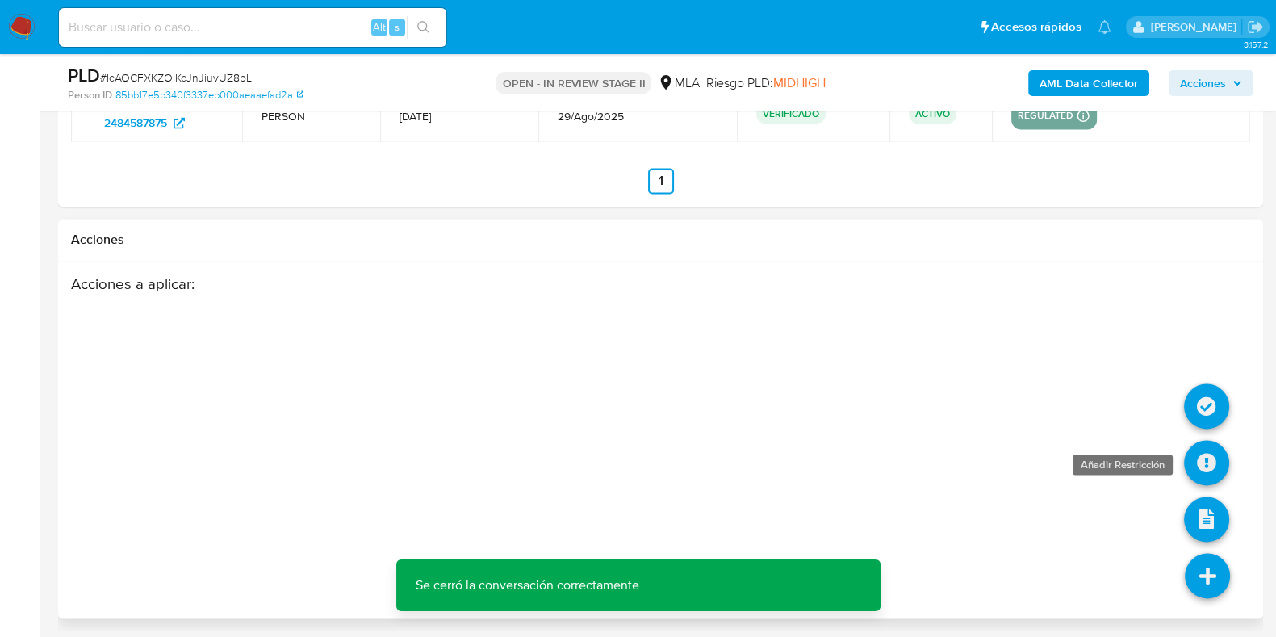
click at [1207, 458] on icon at bounding box center [1206, 462] width 45 height 45
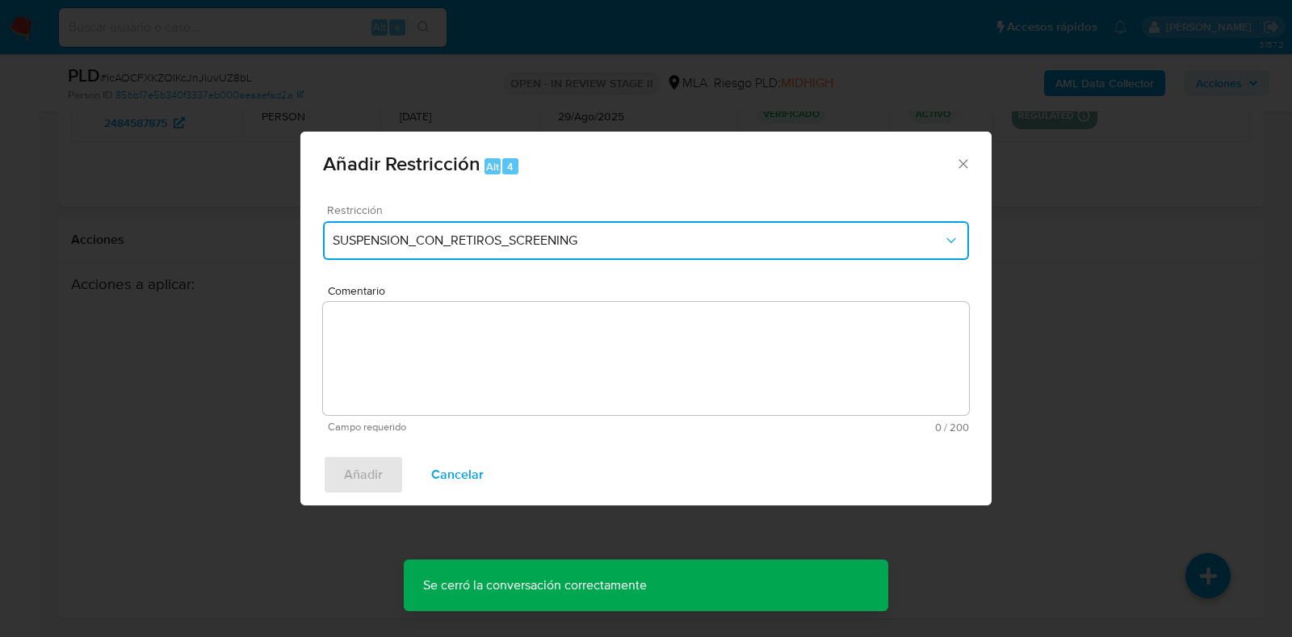
click at [564, 243] on span "SUSPENSION_CON_RETIROS_SCREENING" at bounding box center [638, 241] width 610 height 16
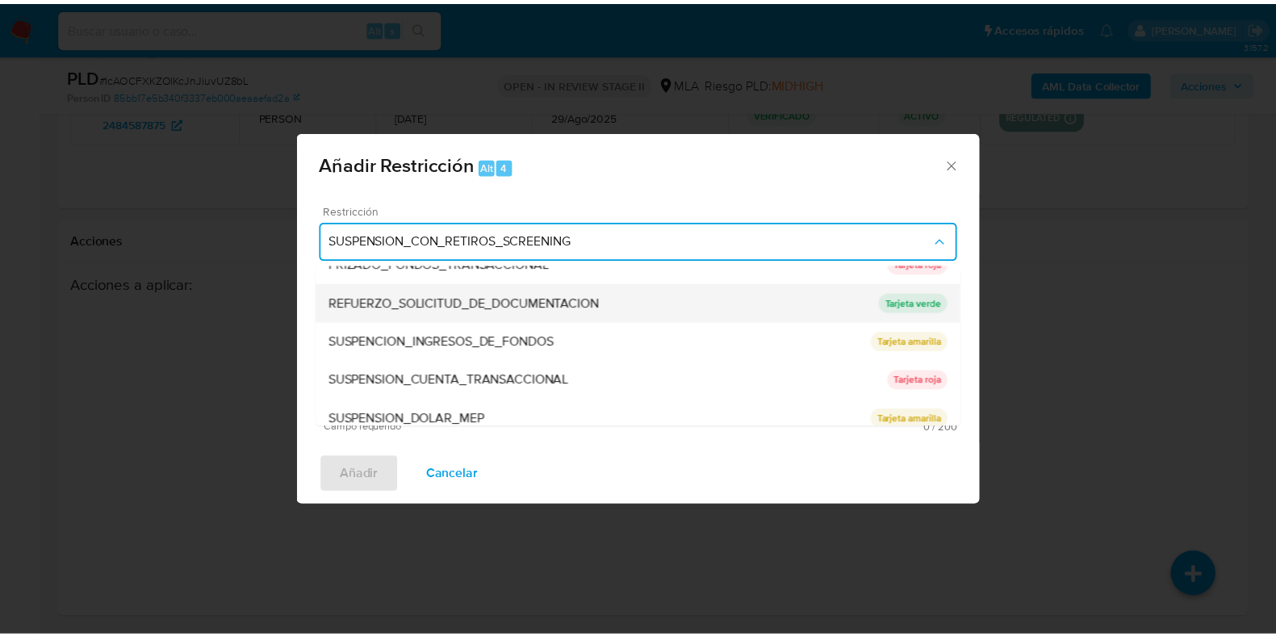
scroll to position [342, 0]
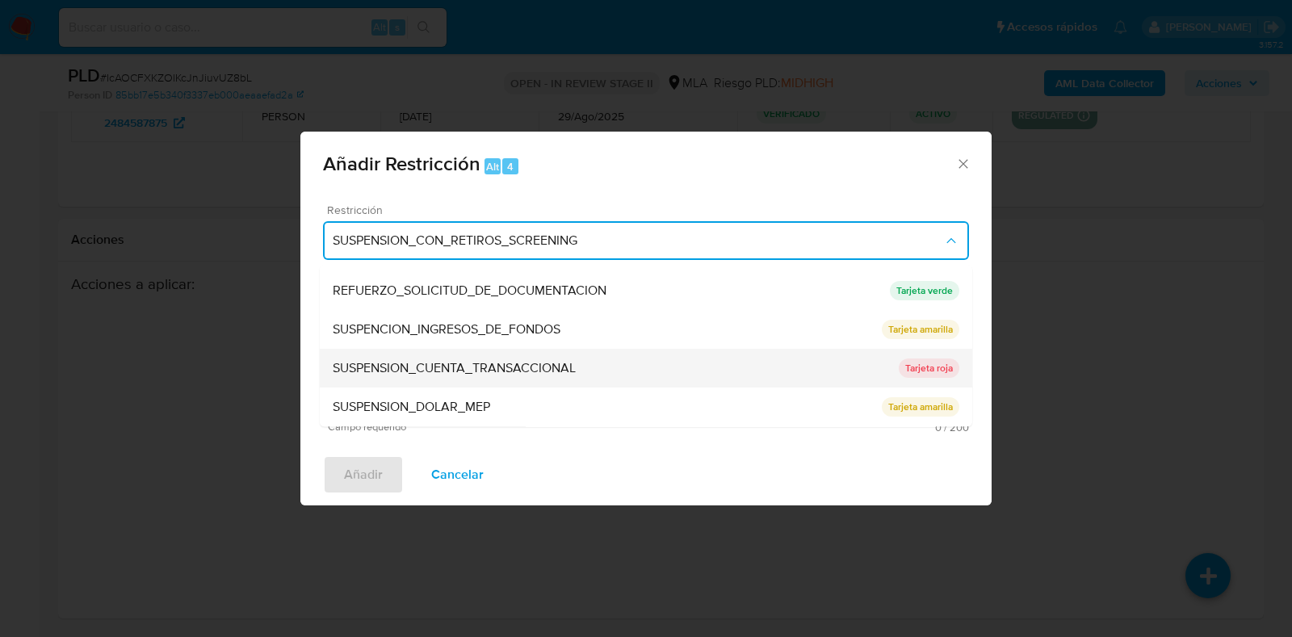
click at [555, 365] on span "SUSPENSION_CUENTA_TRANSACCIONAL" at bounding box center [454, 369] width 243 height 16
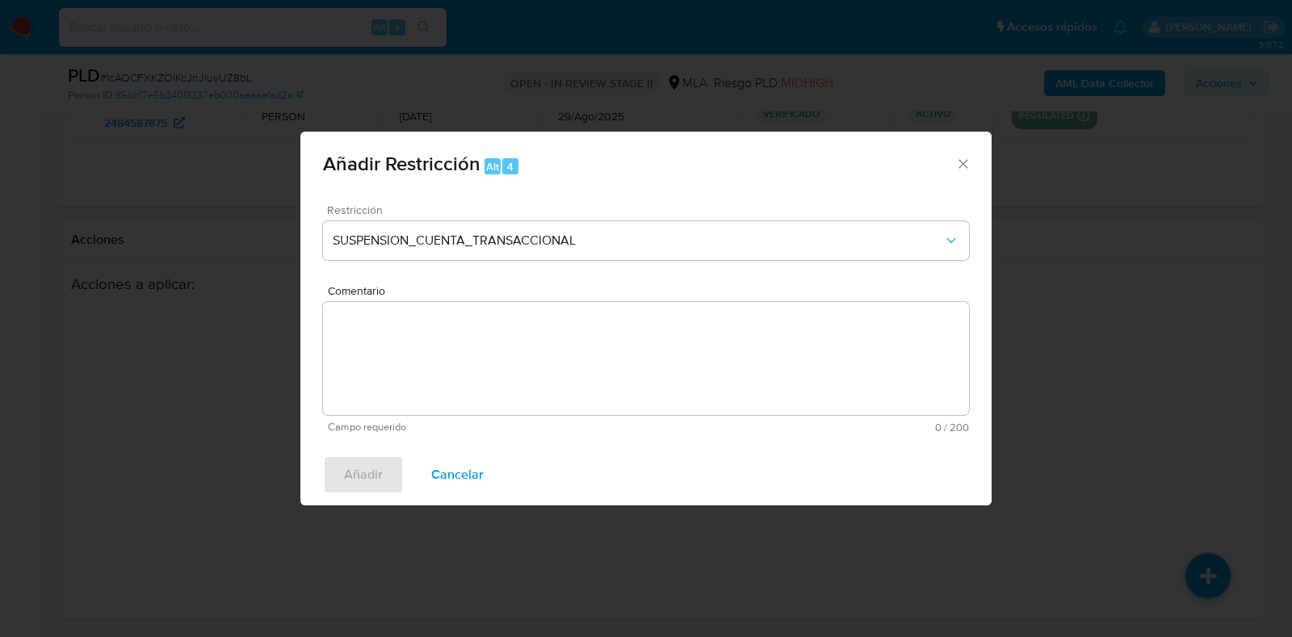
click at [555, 365] on textarea "Comentario" at bounding box center [646, 358] width 646 height 113
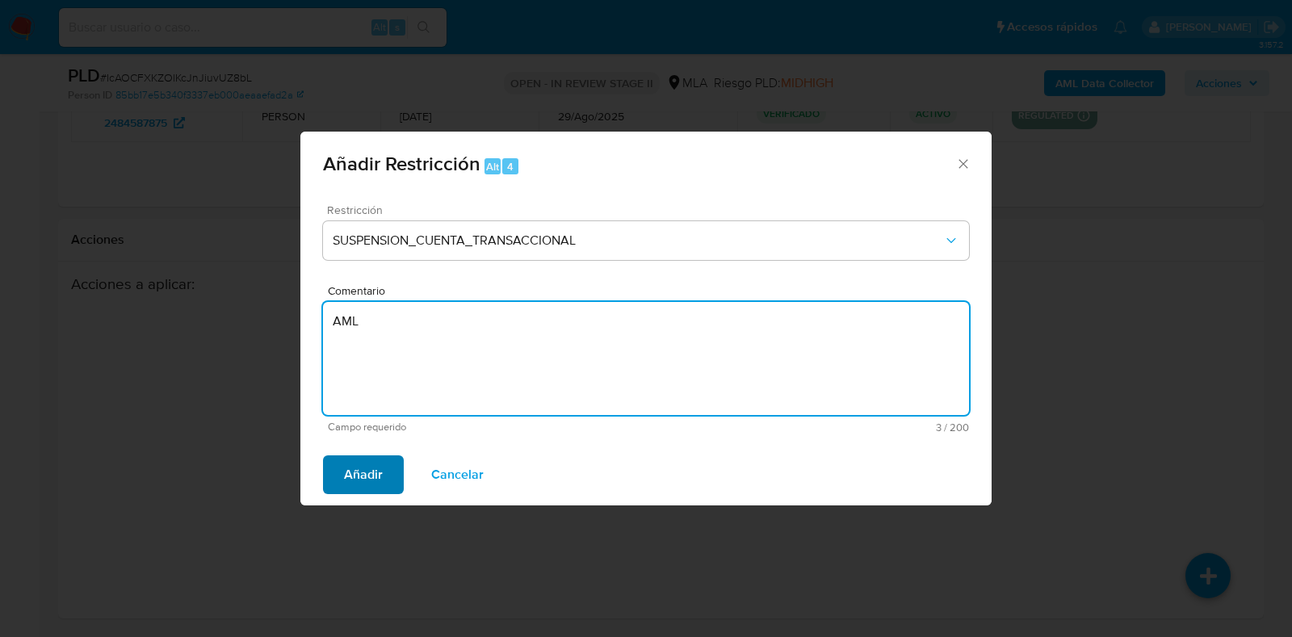
type textarea "AML"
click at [373, 480] on span "Añadir" at bounding box center [363, 475] width 39 height 36
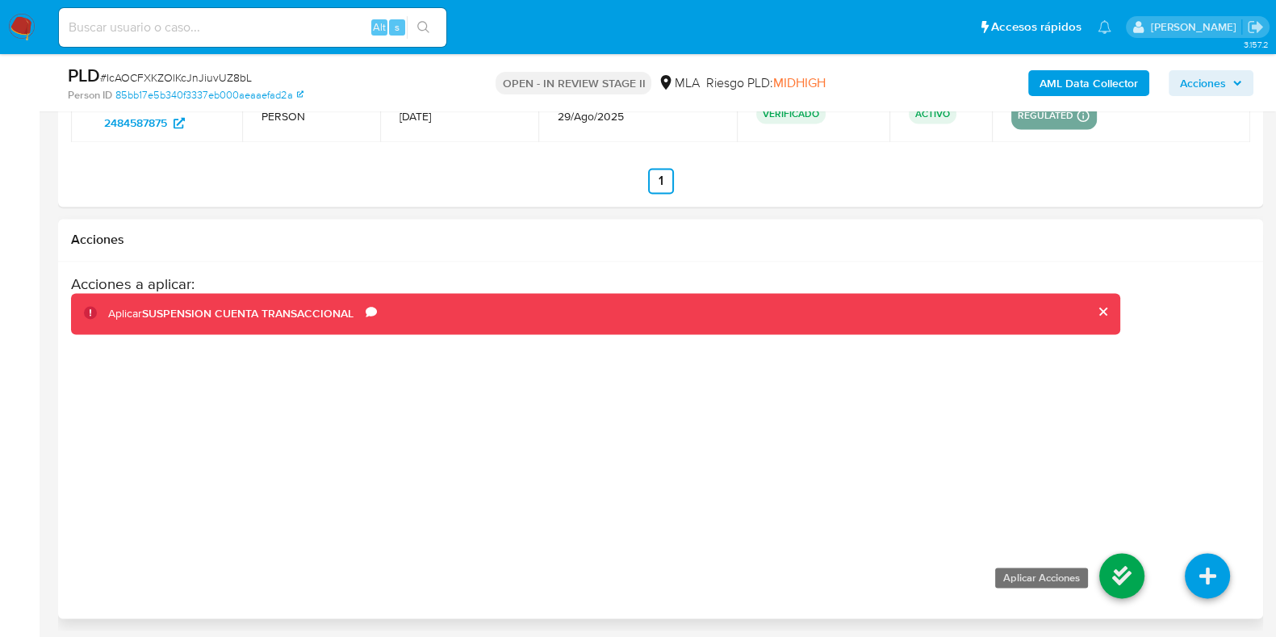
click at [1115, 572] on icon at bounding box center [1122, 575] width 45 height 45
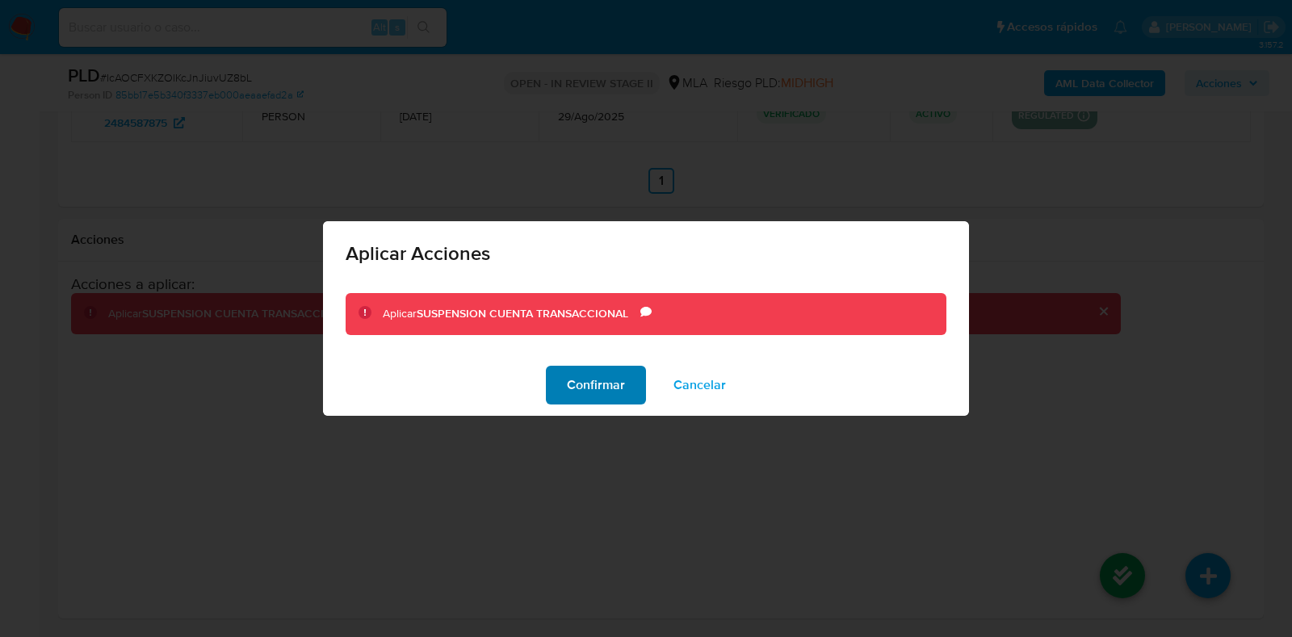
click at [590, 375] on span "Confirmar" at bounding box center [596, 385] width 58 height 36
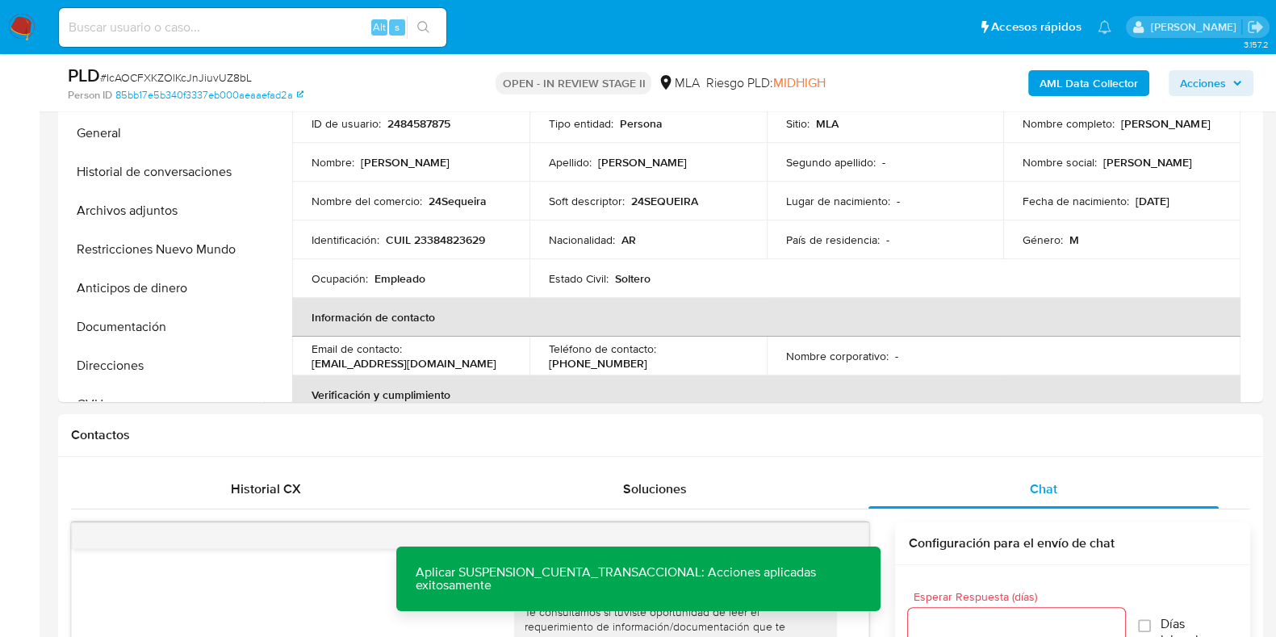
scroll to position [425, 0]
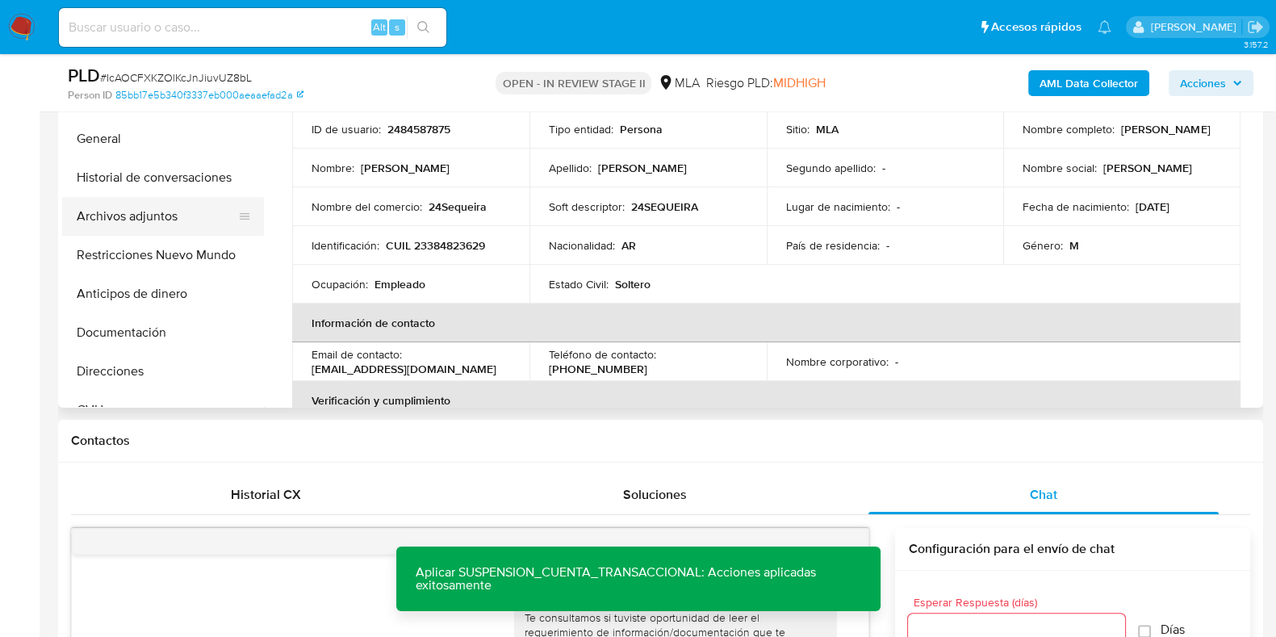
click at [132, 212] on button "Archivos adjuntos" at bounding box center [156, 216] width 189 height 39
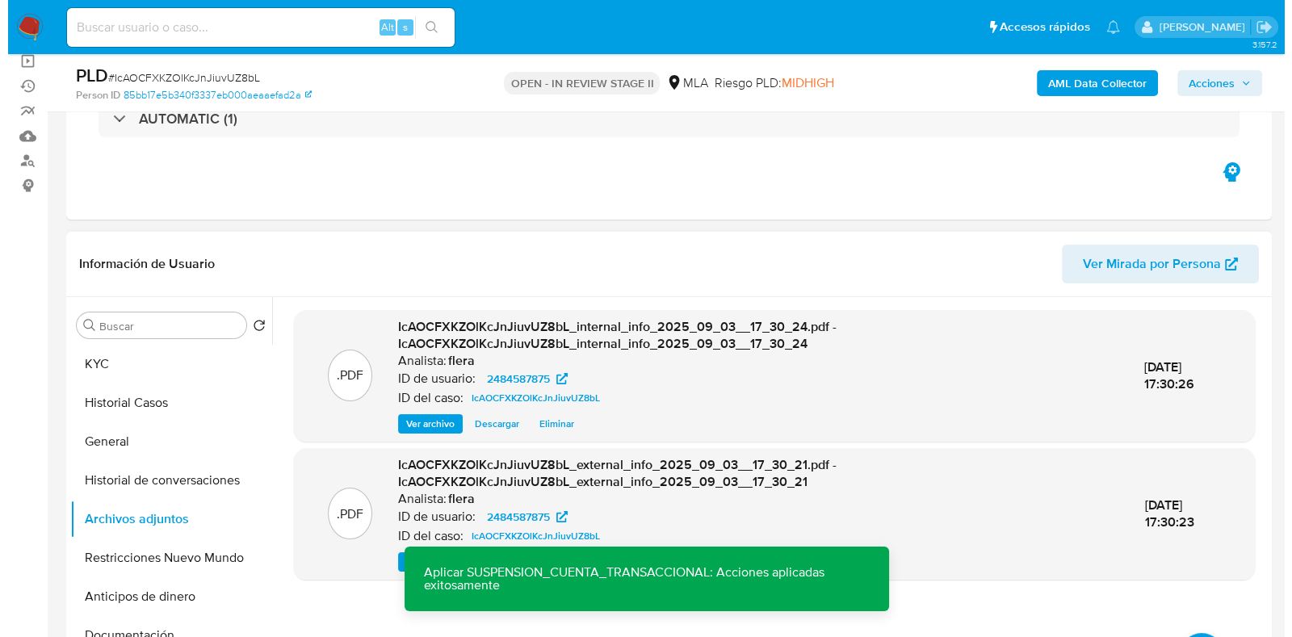
scroll to position [223, 0]
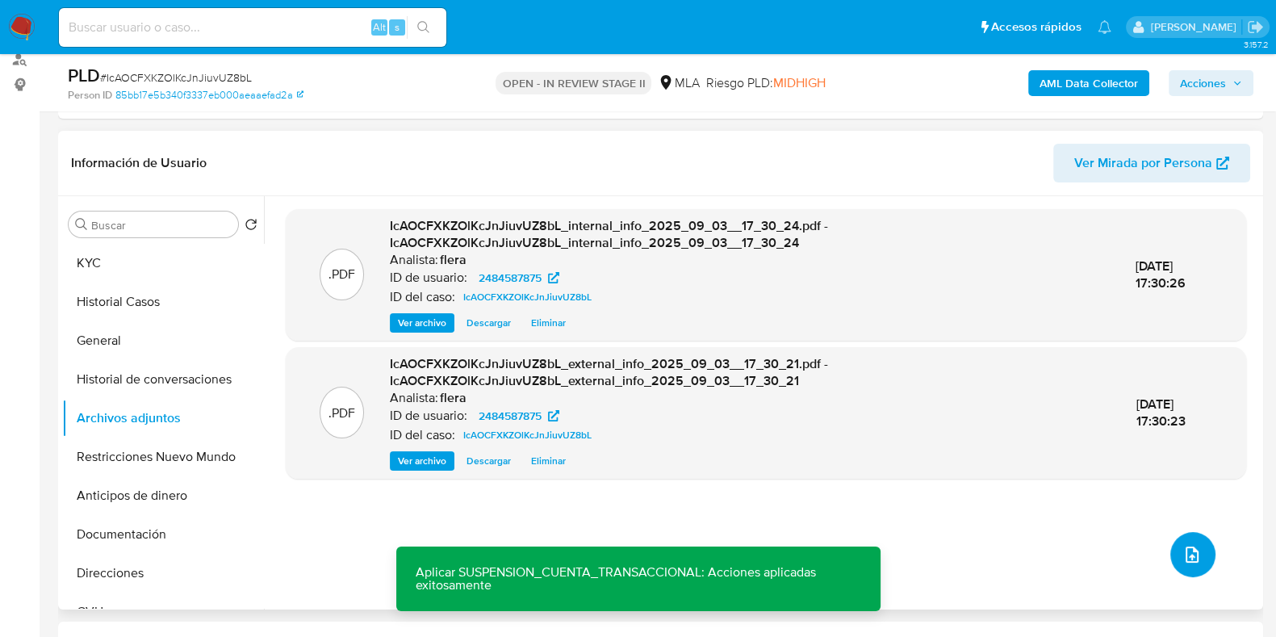
click at [1183, 551] on icon "upload-file" at bounding box center [1192, 554] width 19 height 19
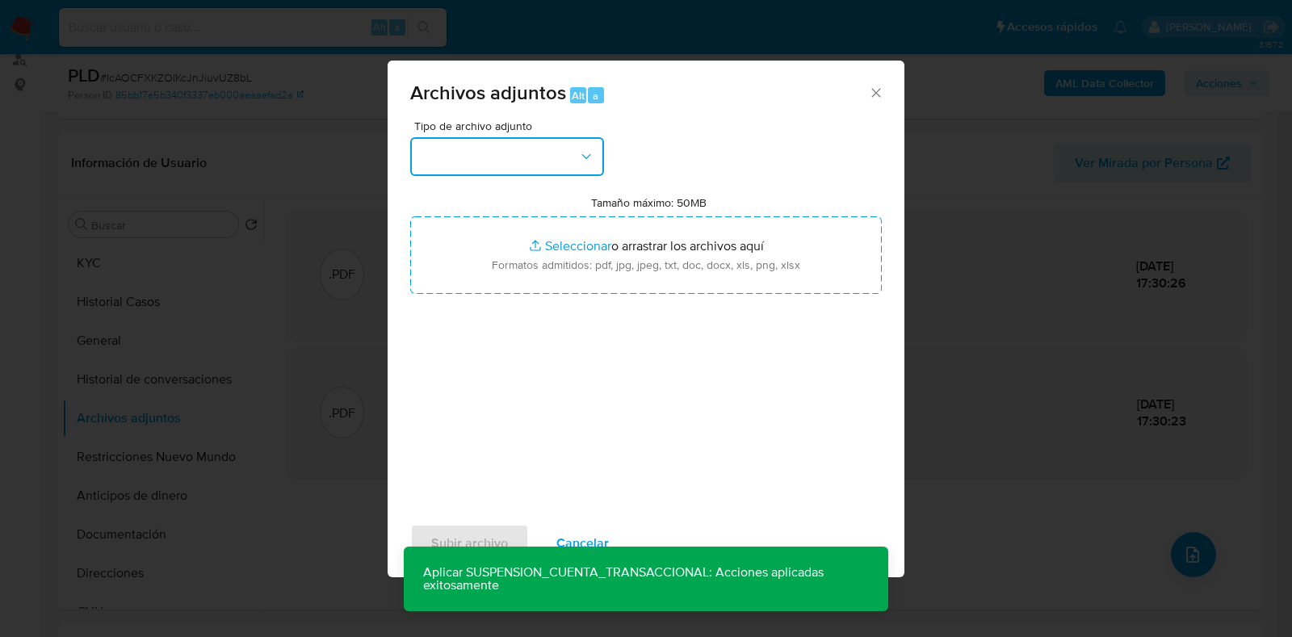
click at [525, 152] on button "button" at bounding box center [507, 156] width 194 height 39
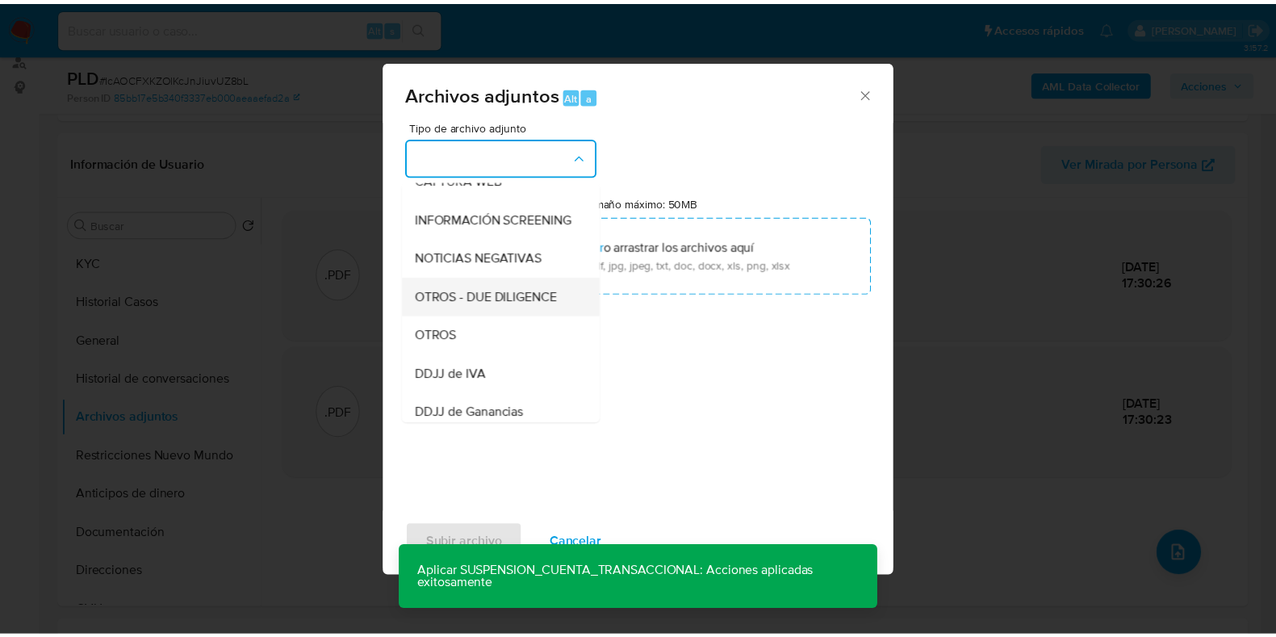
scroll to position [201, 0]
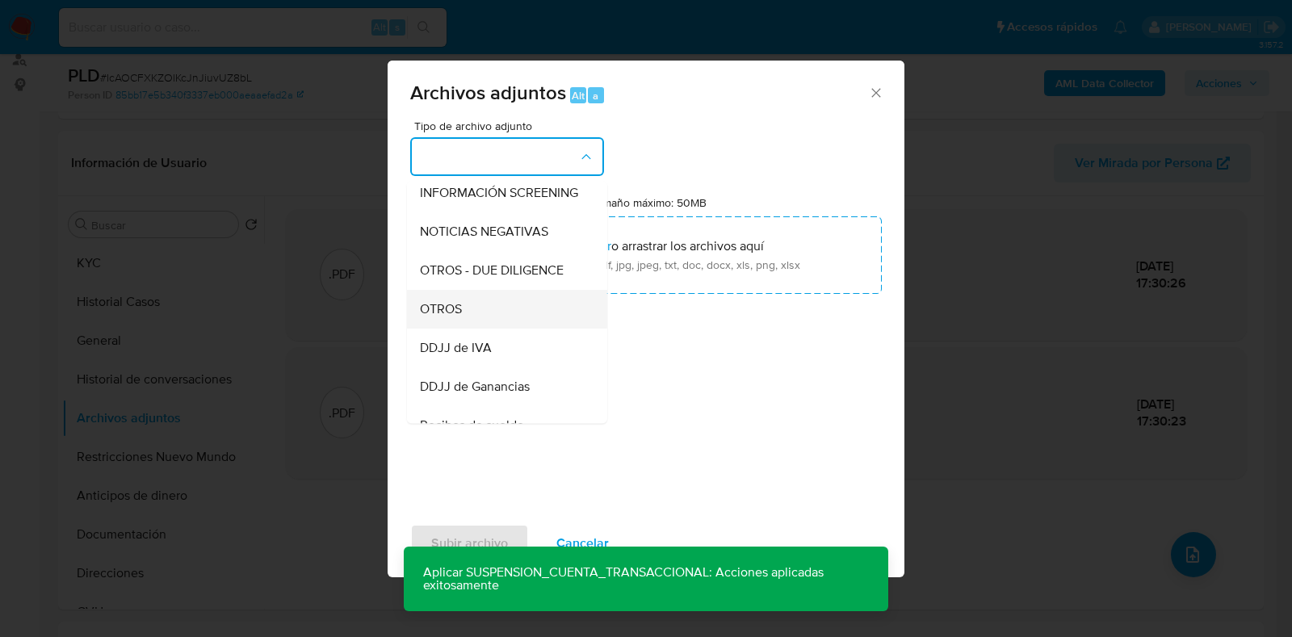
click at [504, 329] on div "OTROS" at bounding box center [502, 309] width 165 height 39
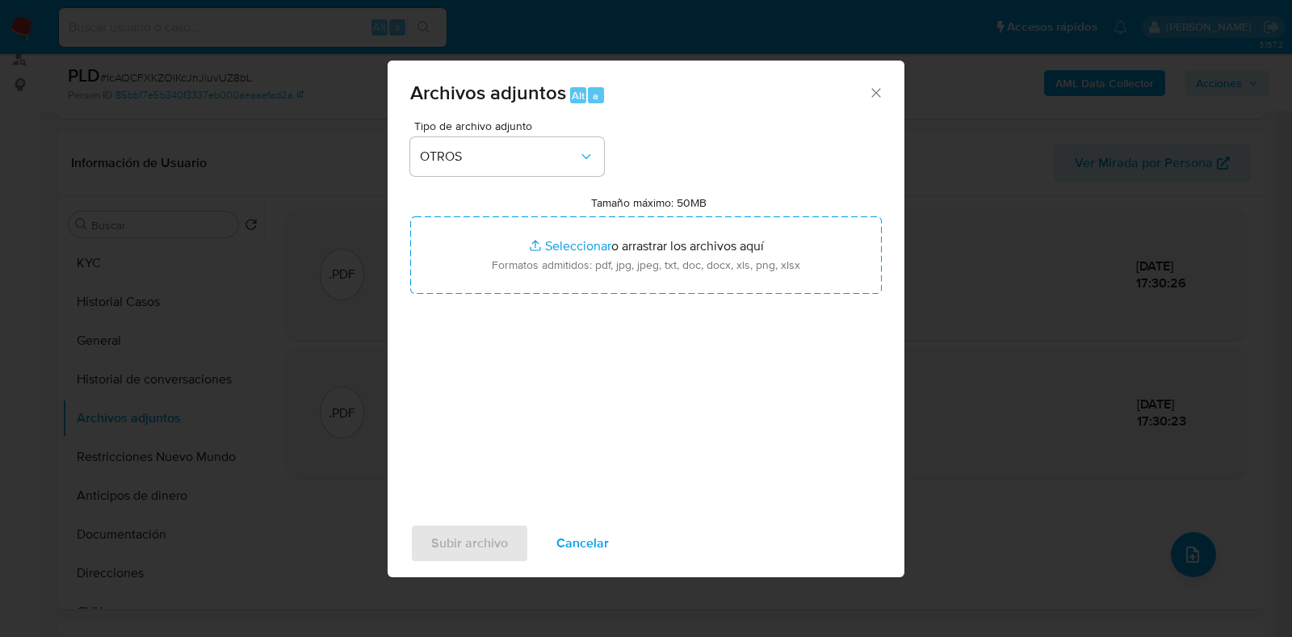
click at [881, 91] on icon "Cerrar" at bounding box center [876, 93] width 16 height 16
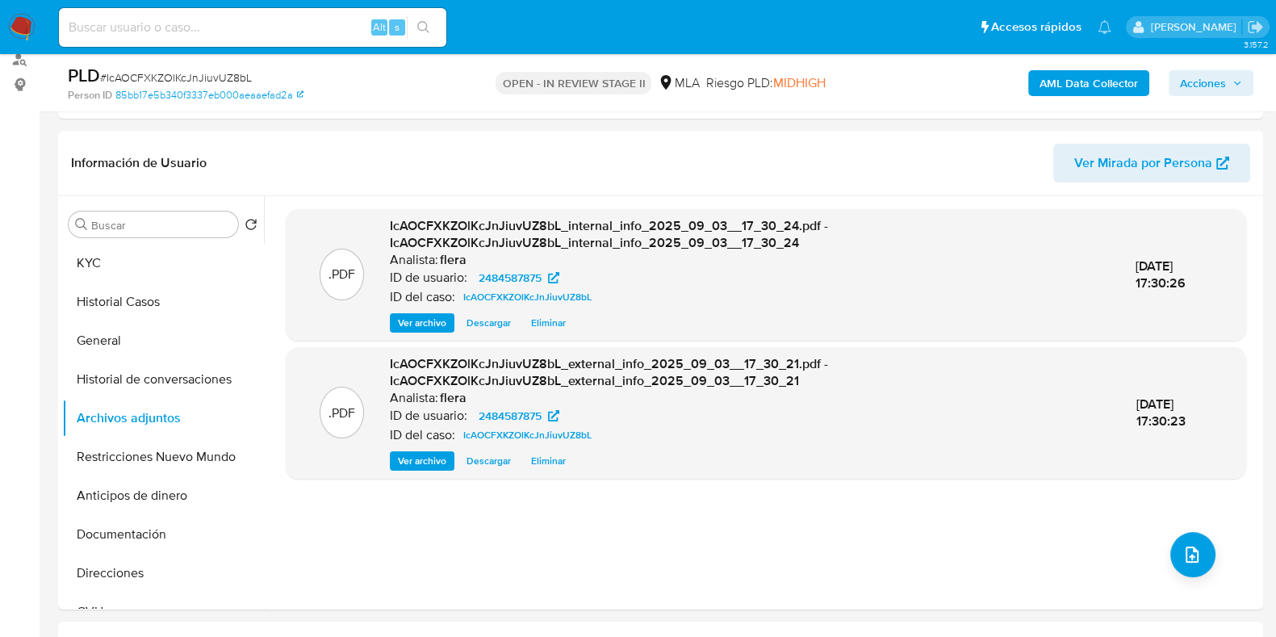
drag, startPoint x: 1268, startPoint y: 99, endPoint x: 1272, endPoint y: 109, distance: 10.5
click at [1272, 109] on div "PLD # IcAOCFXKZOlKcJnJiuvUZ8bL Person ID 85bb17e5b340f3337eb000aeaaefad2a OPEN …" at bounding box center [638, 82] width 1276 height 57
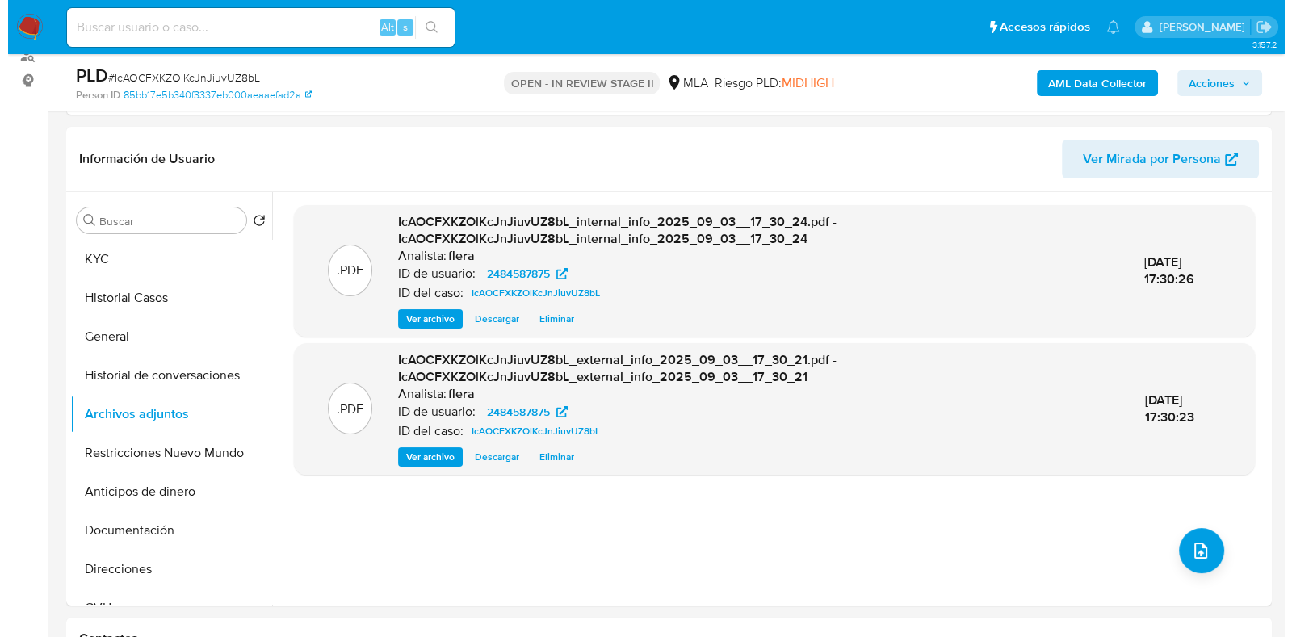
scroll to position [184, 0]
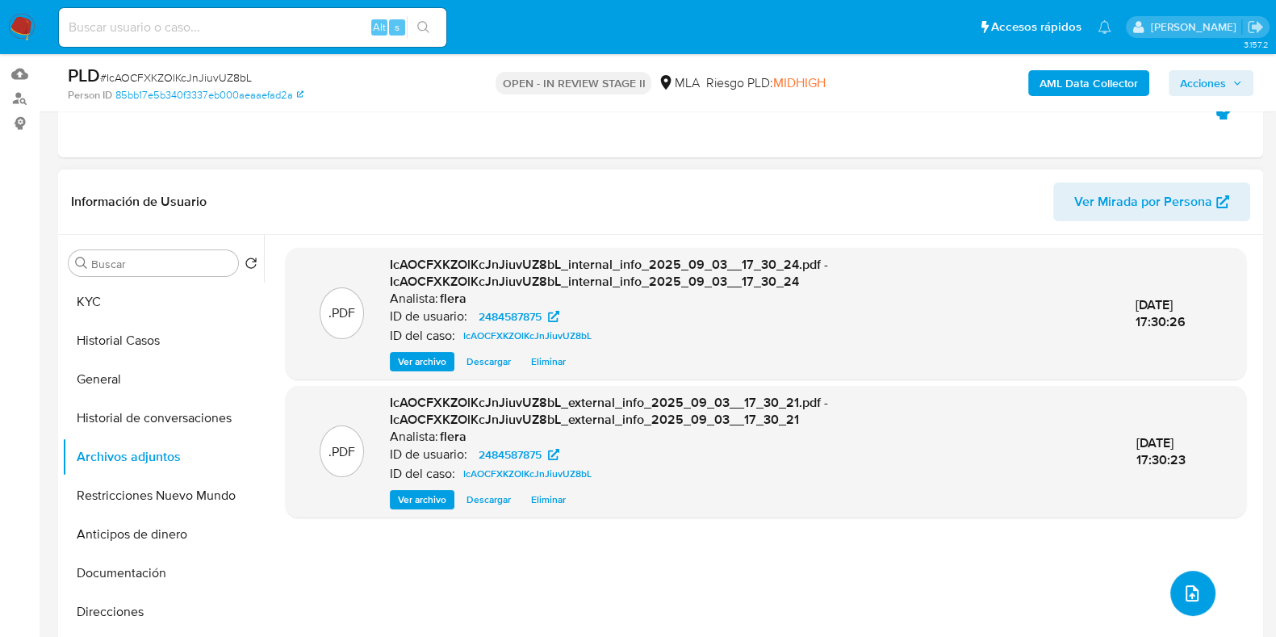
click at [1193, 597] on icon "upload-file" at bounding box center [1192, 593] width 19 height 19
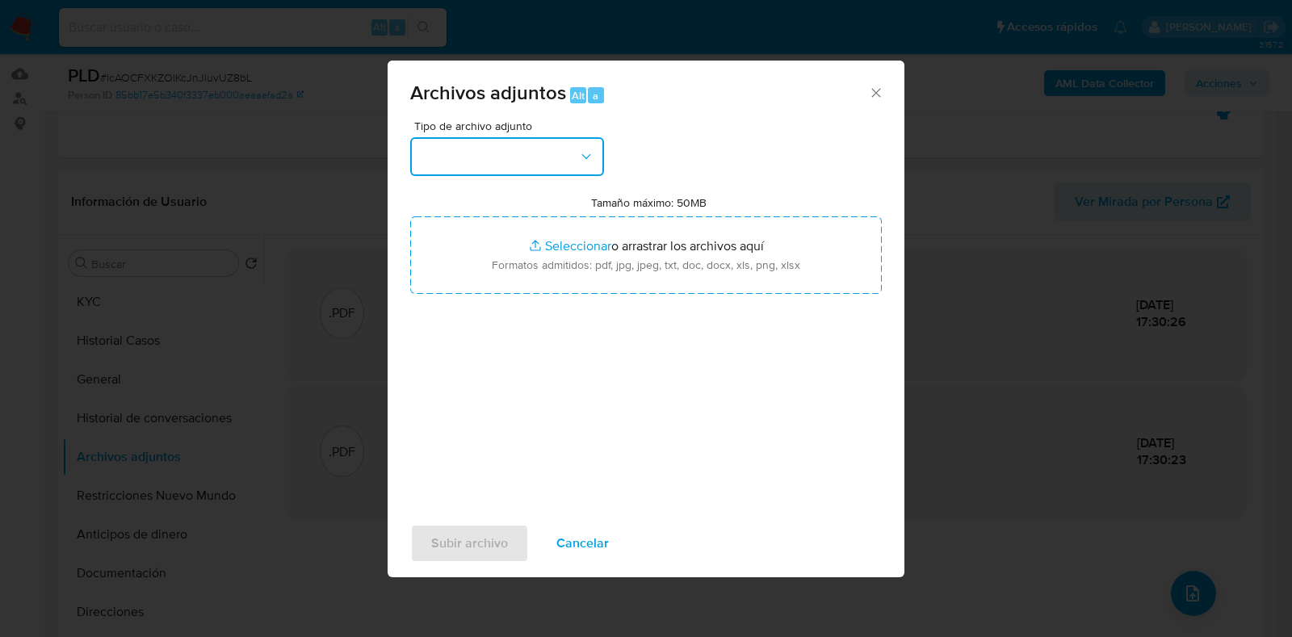
click at [551, 143] on button "button" at bounding box center [507, 156] width 194 height 39
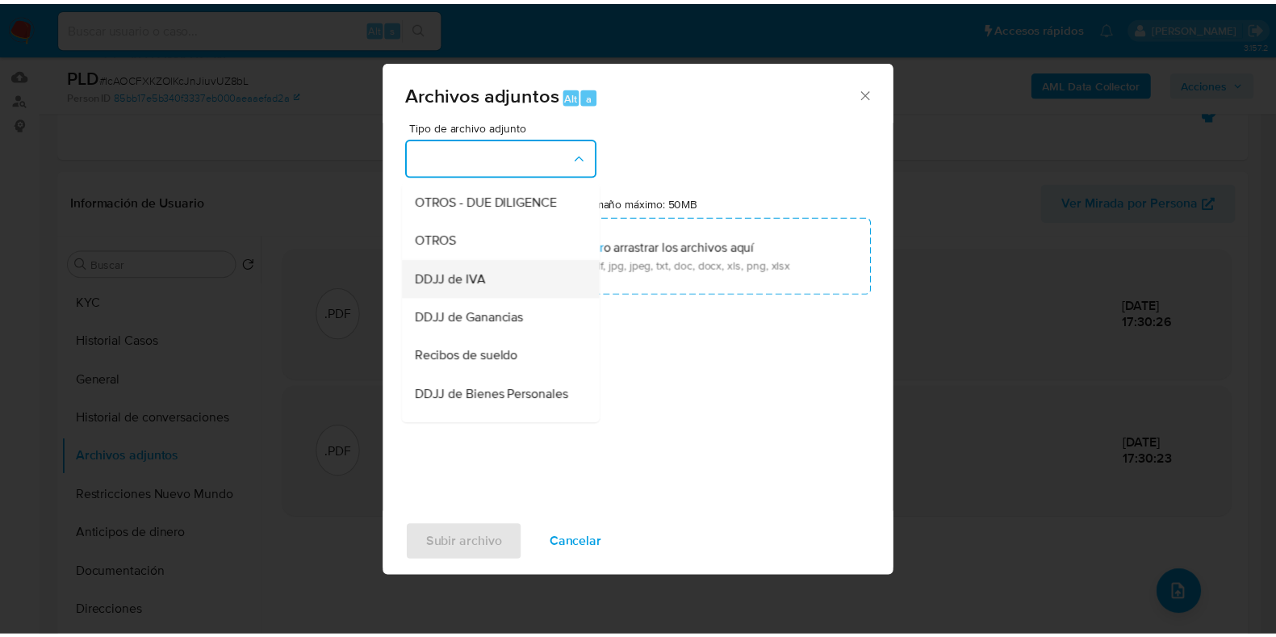
scroll to position [303, 0]
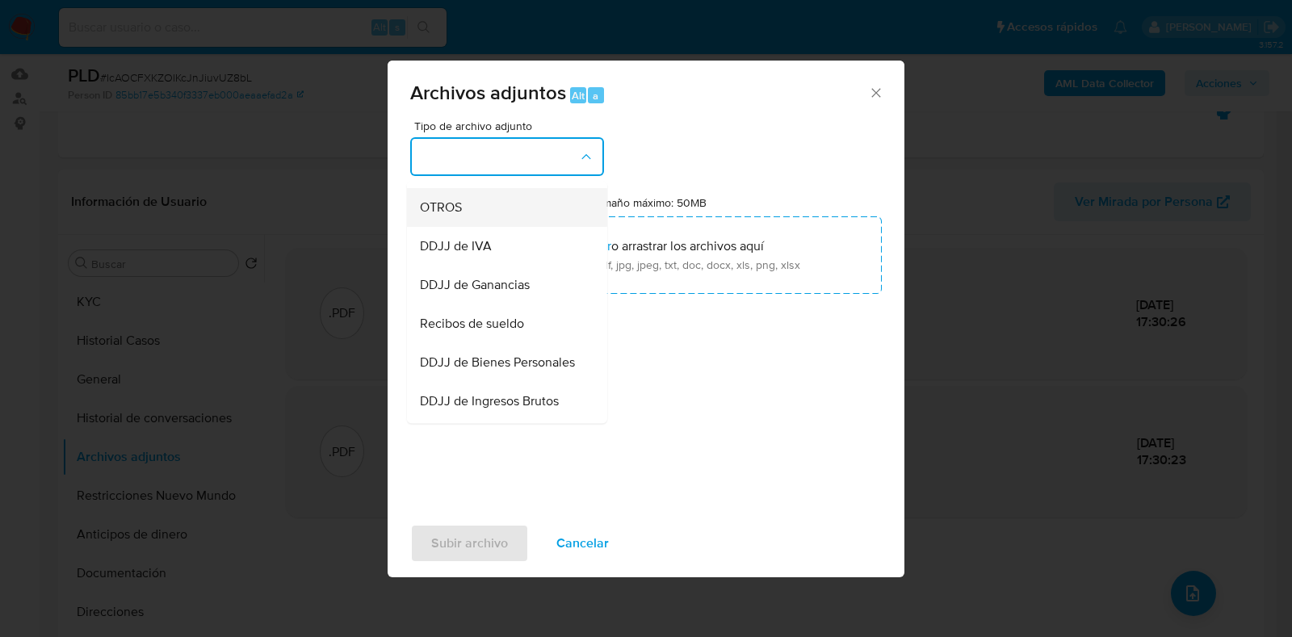
click at [490, 221] on div "OTROS" at bounding box center [502, 207] width 165 height 39
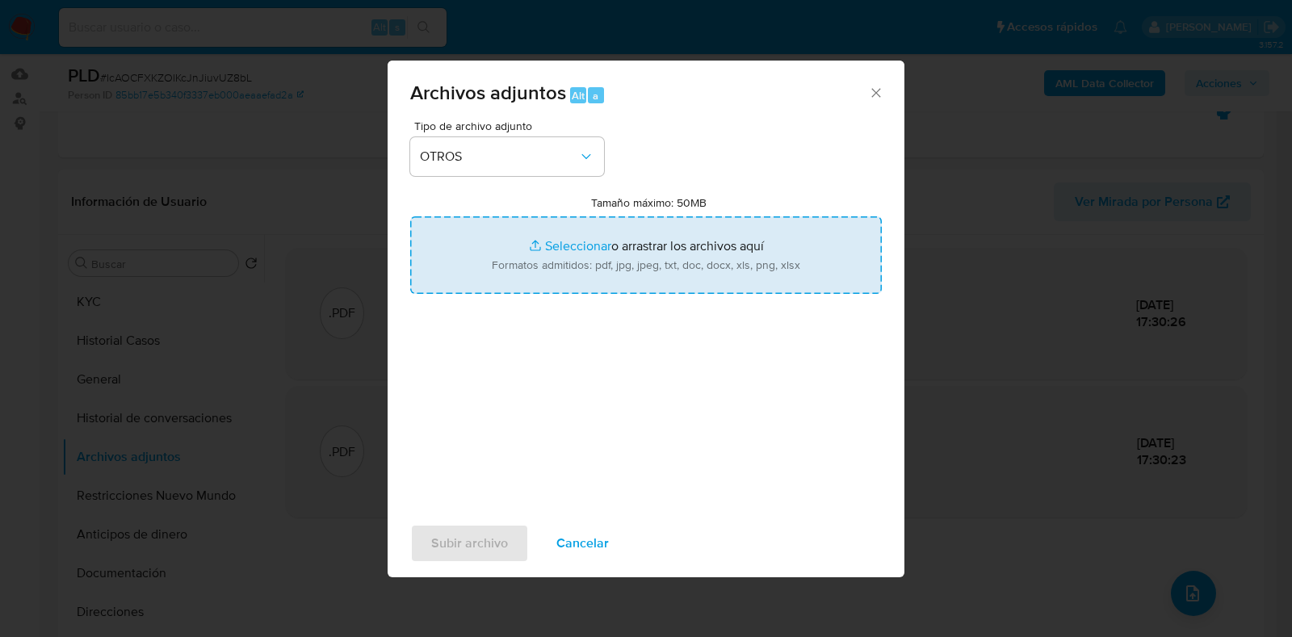
type input "C:\fakepath\Movimientos-Aladdin- Ricardo Armando Sequeira.xlsx"
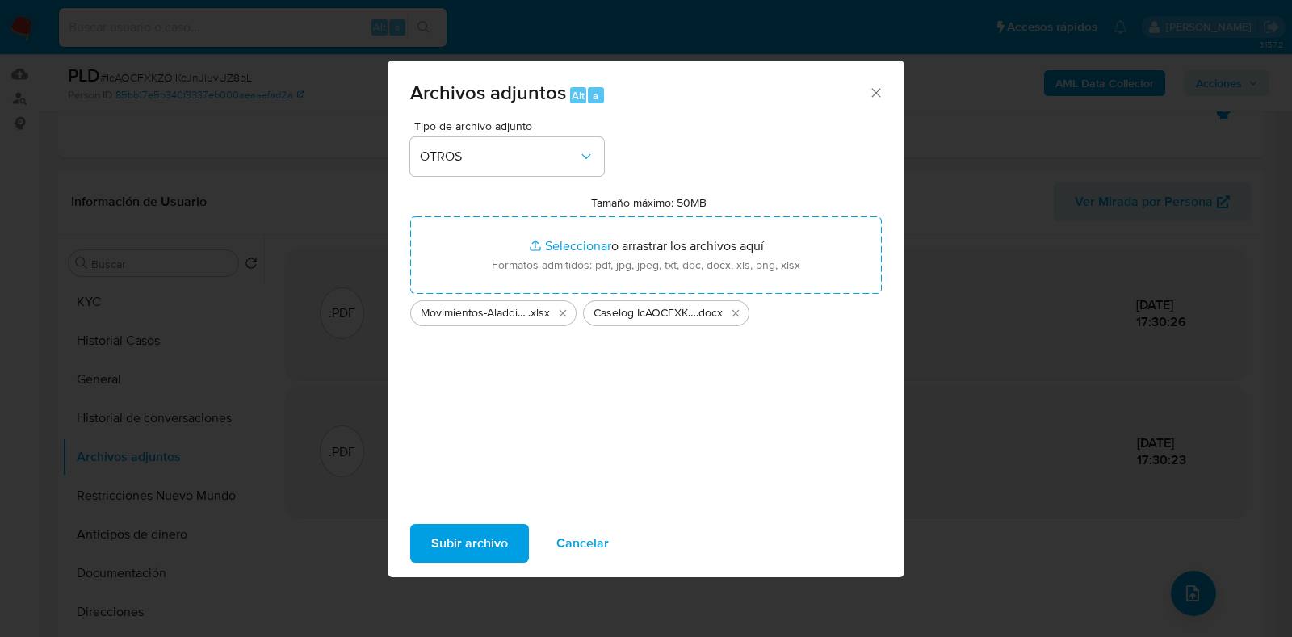
click at [449, 542] on span "Subir archivo" at bounding box center [469, 544] width 77 height 36
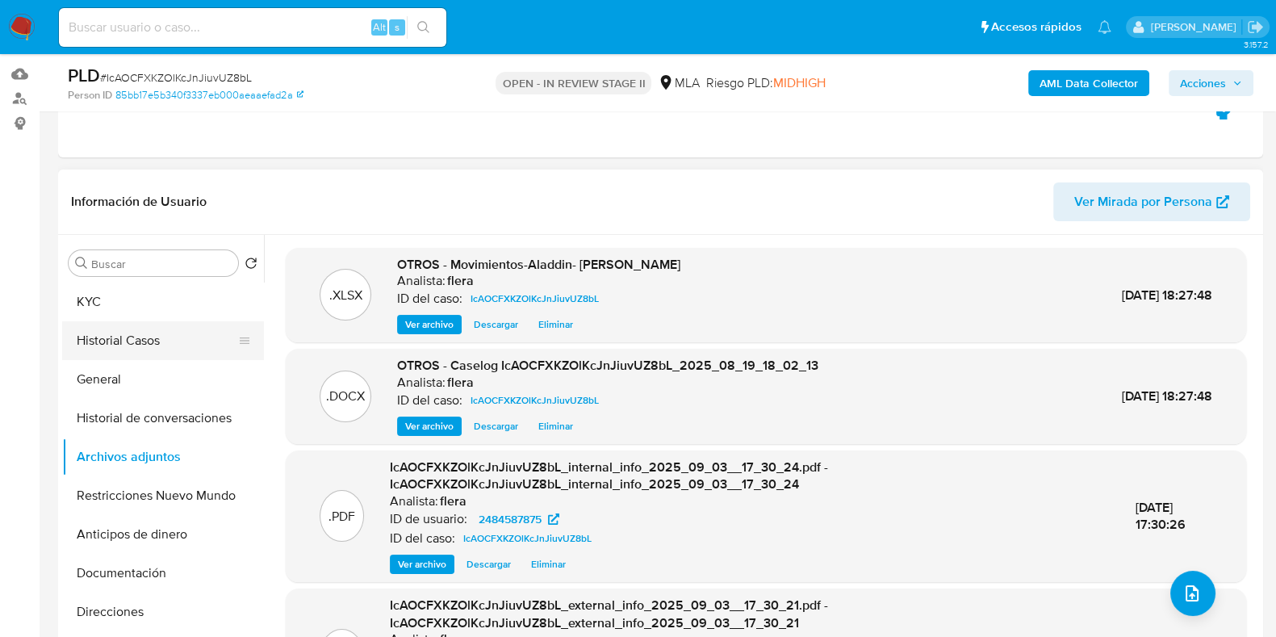
click at [136, 349] on button "Historial Casos" at bounding box center [156, 340] width 189 height 39
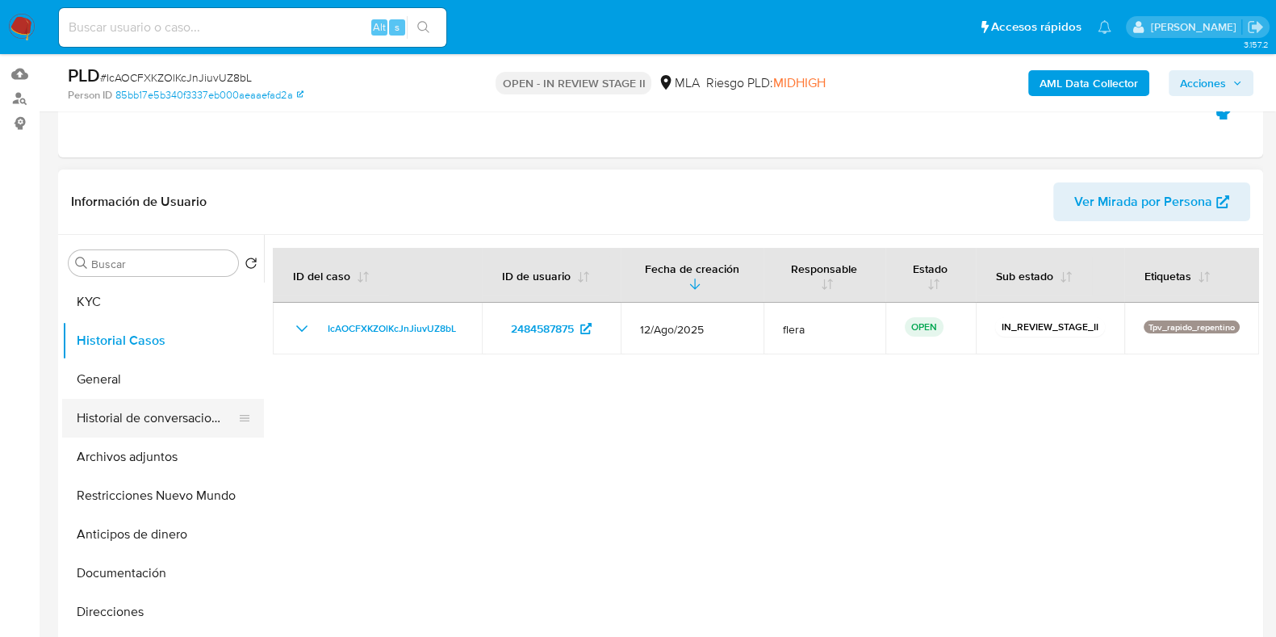
click at [136, 417] on button "Historial de conversaciones" at bounding box center [156, 418] width 189 height 39
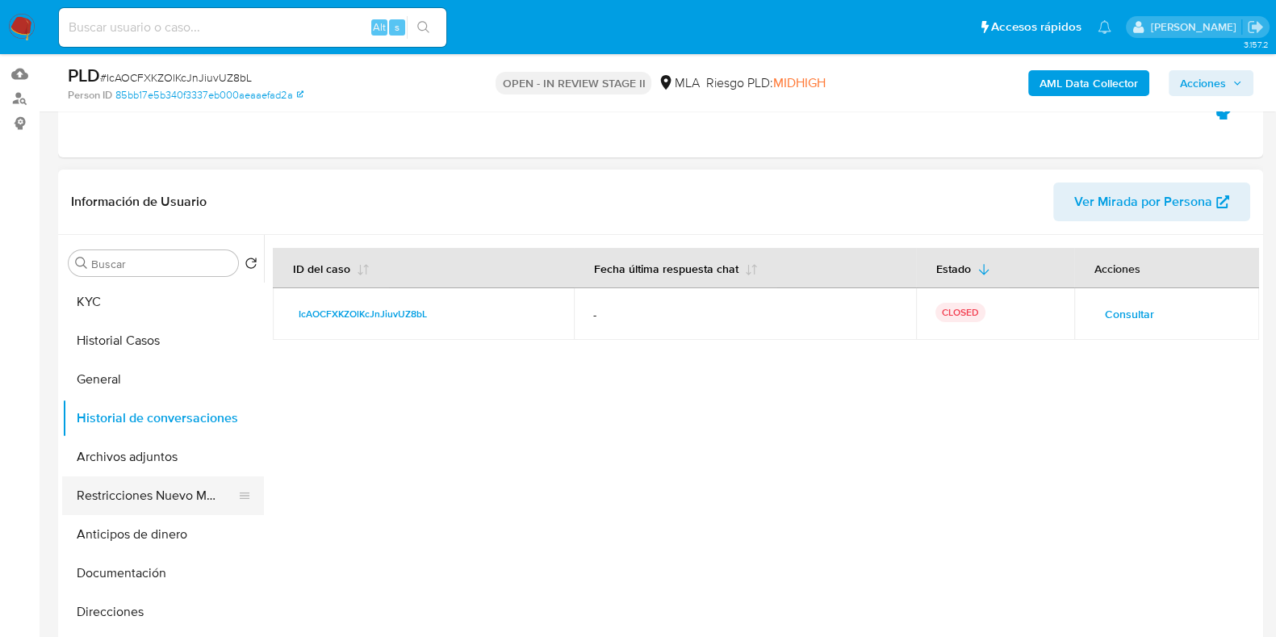
click at [139, 501] on button "Restricciones Nuevo Mundo" at bounding box center [156, 495] width 189 height 39
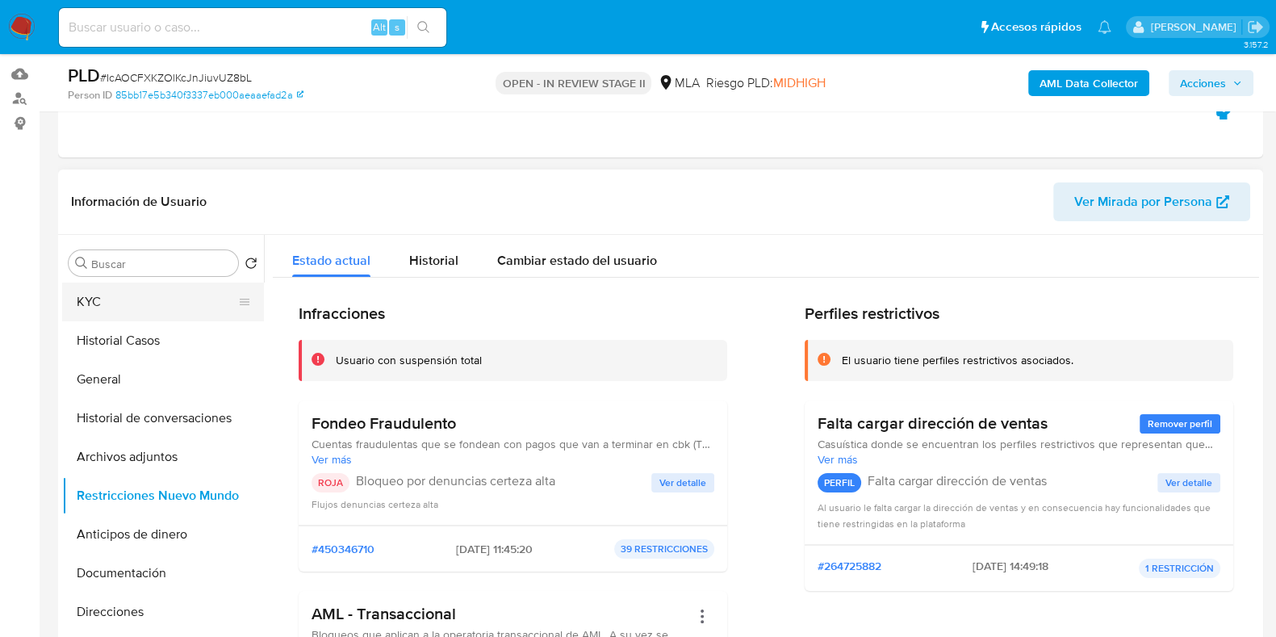
click at [124, 299] on button "KYC" at bounding box center [156, 302] width 189 height 39
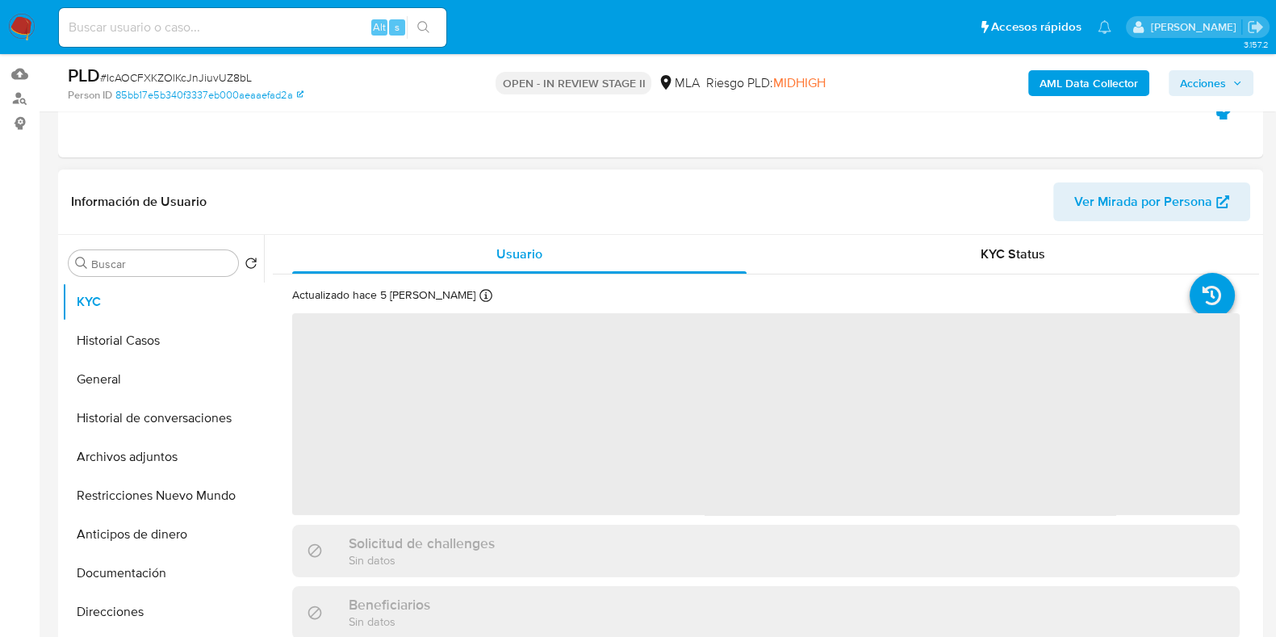
scroll to position [0, 0]
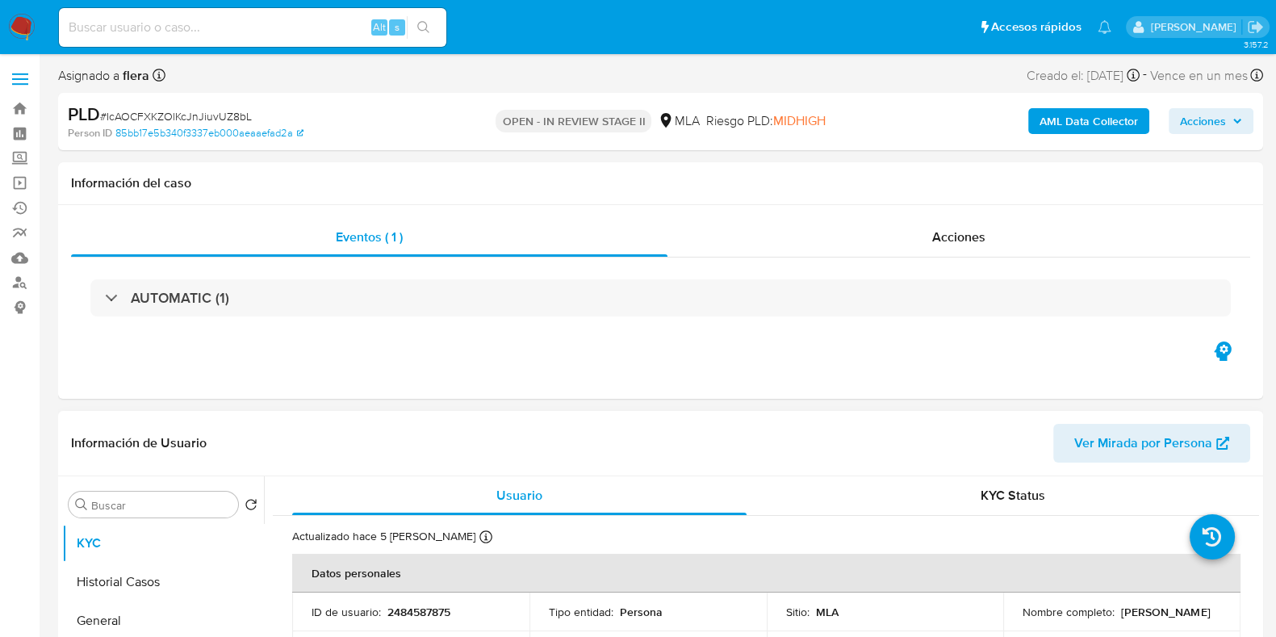
click at [1216, 131] on span "Acciones" at bounding box center [1203, 121] width 46 height 26
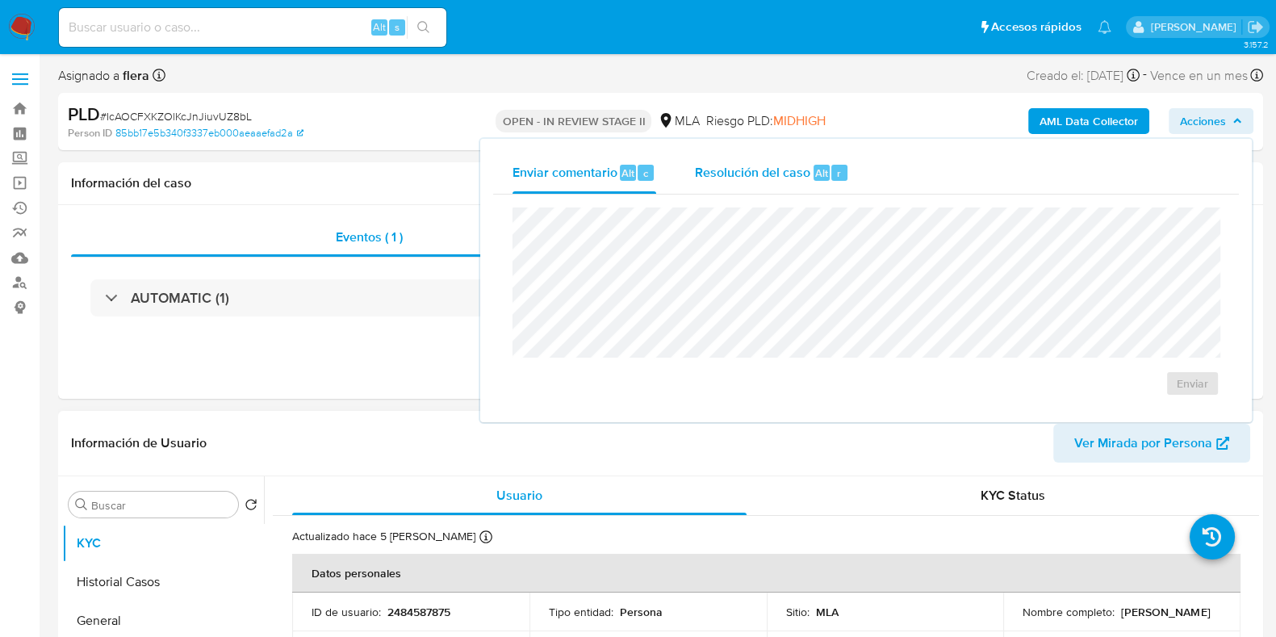
click at [793, 182] on div "Resolución del caso Alt r" at bounding box center [772, 173] width 154 height 42
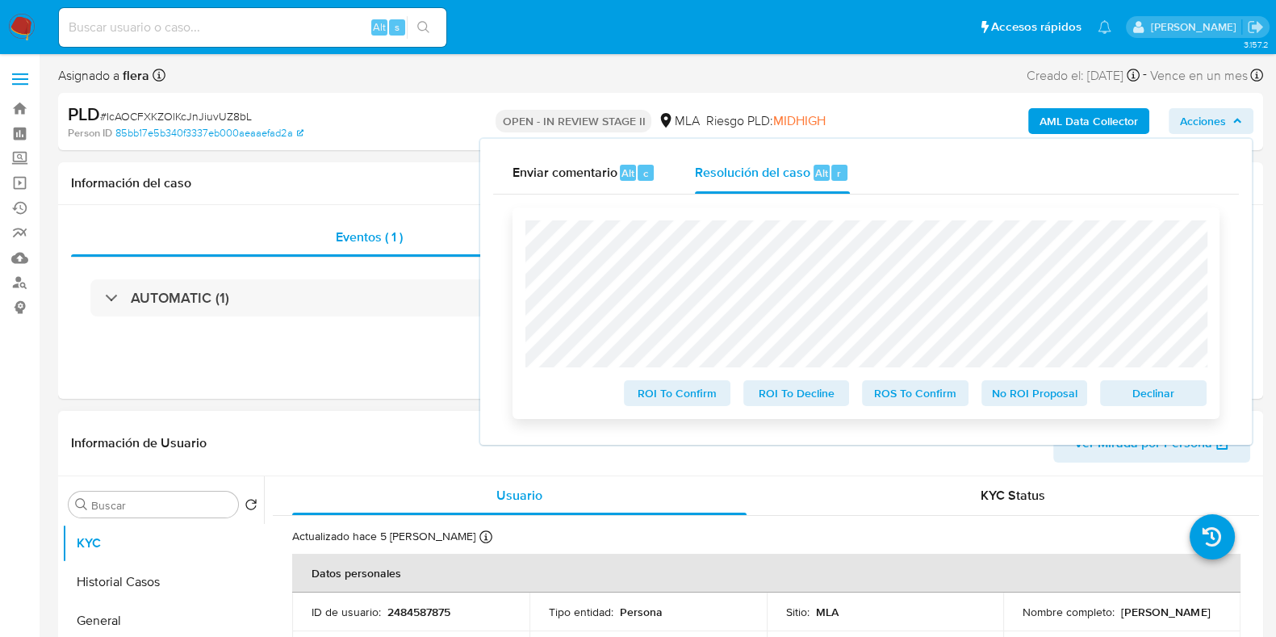
click at [1163, 398] on span "Declinar" at bounding box center [1154, 393] width 84 height 23
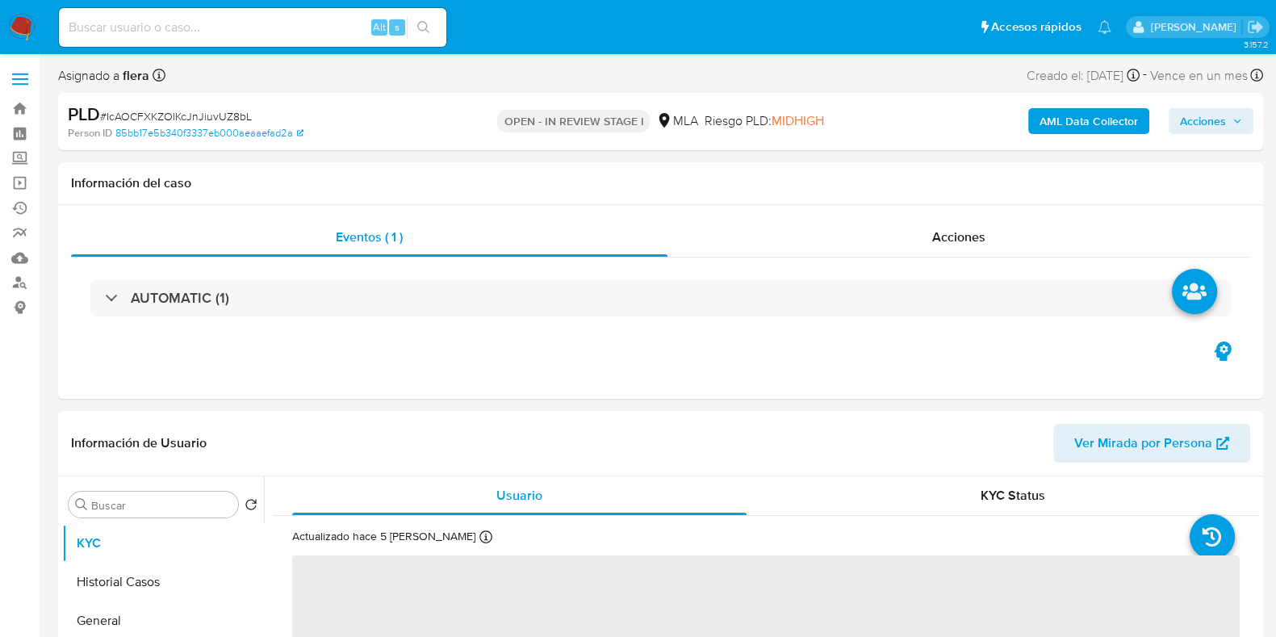
click at [1223, 127] on span "Acciones" at bounding box center [1203, 121] width 46 height 26
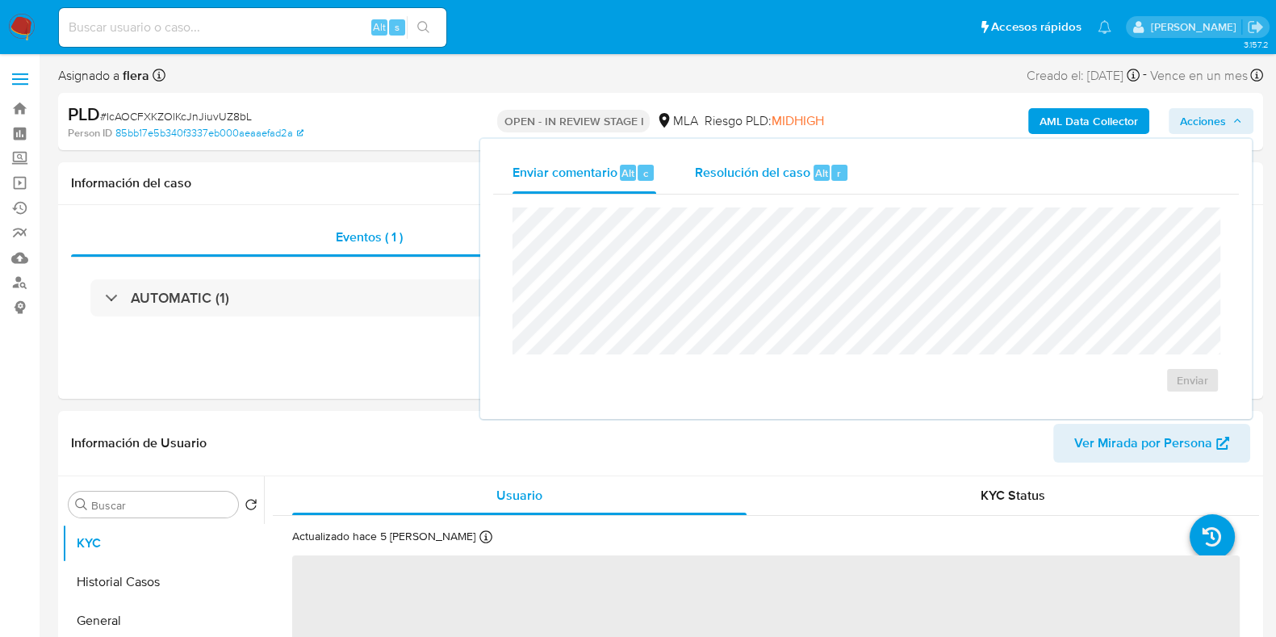
click at [741, 181] on span "Resolución del caso" at bounding box center [752, 172] width 115 height 19
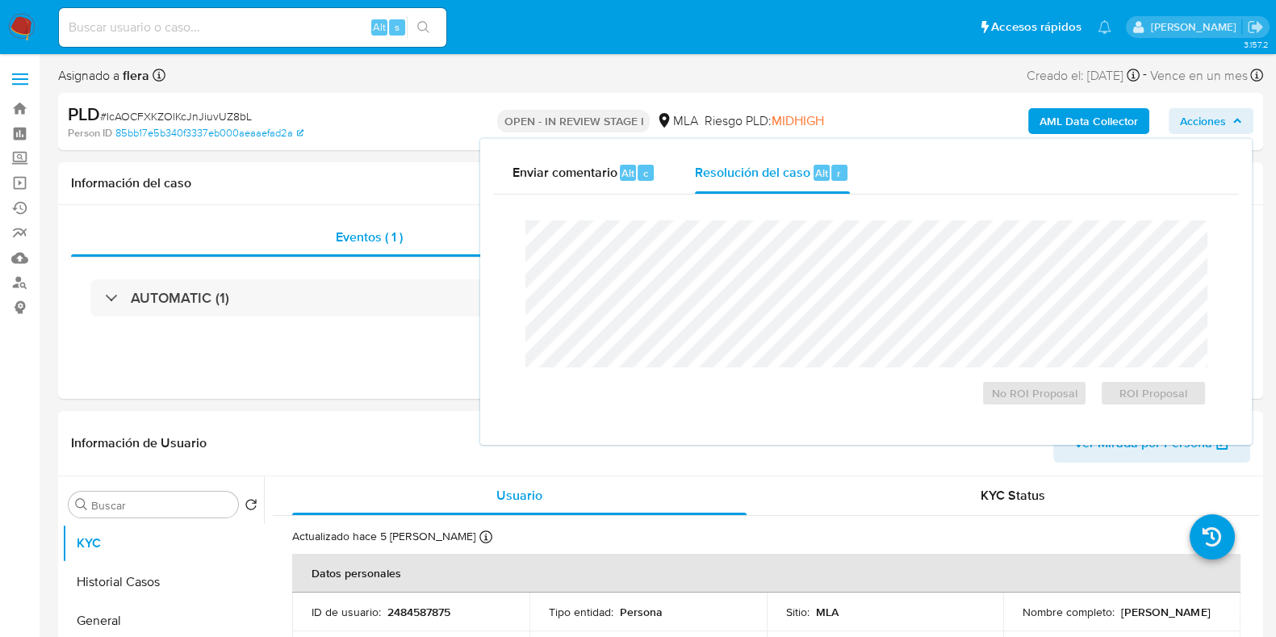
select select "10"
click at [1144, 397] on span "ROI Proposal" at bounding box center [1154, 393] width 84 height 23
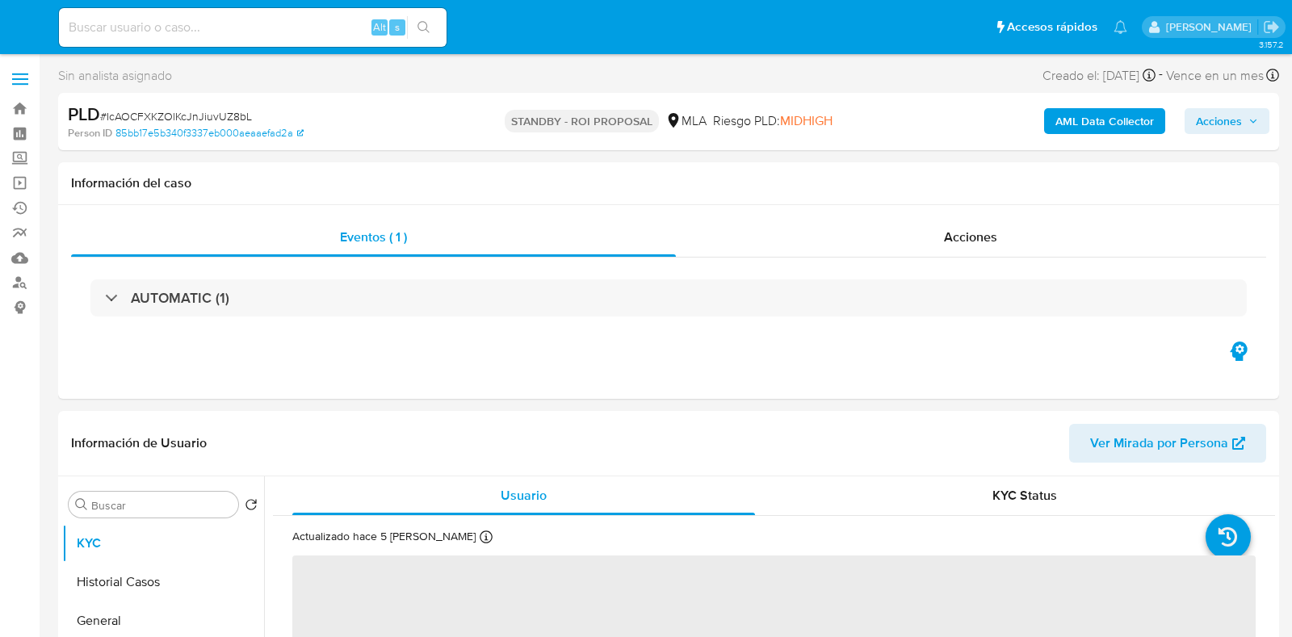
select select "10"
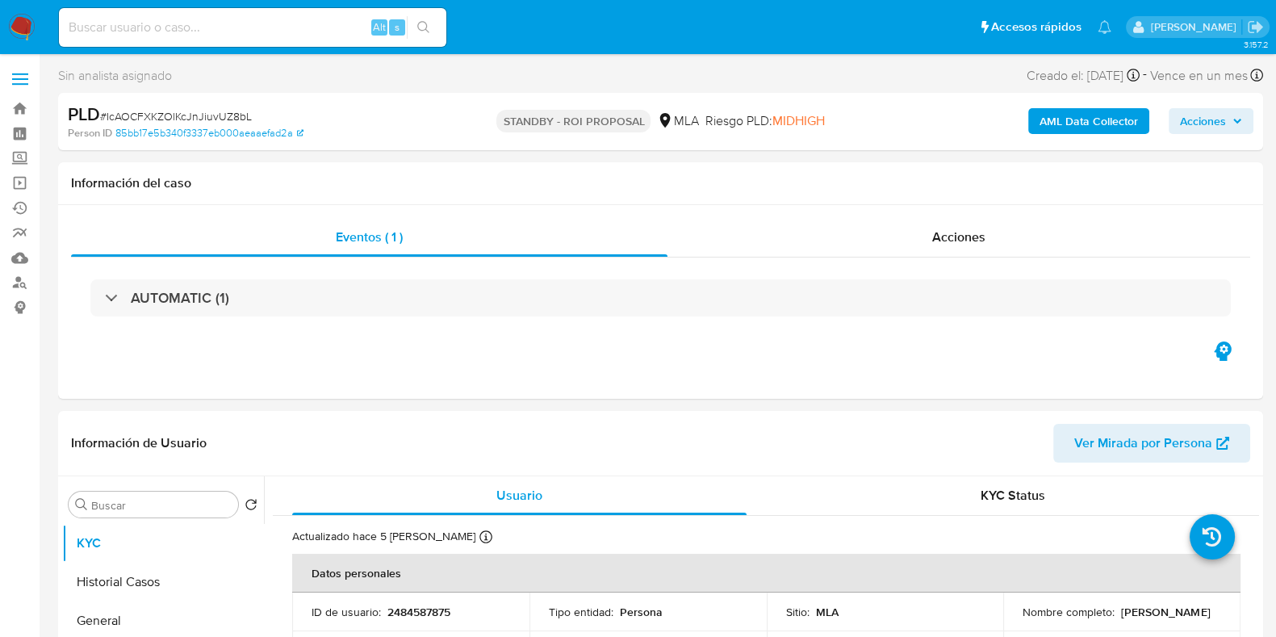
click at [239, 40] on div "Alt s" at bounding box center [253, 27] width 388 height 39
click at [243, 26] on input at bounding box center [253, 27] width 388 height 21
paste input "pFfZayfcjvYQd4W8IbhIBU70"
type input "pFfZayfcjvYQd4W8IbhIBU70"
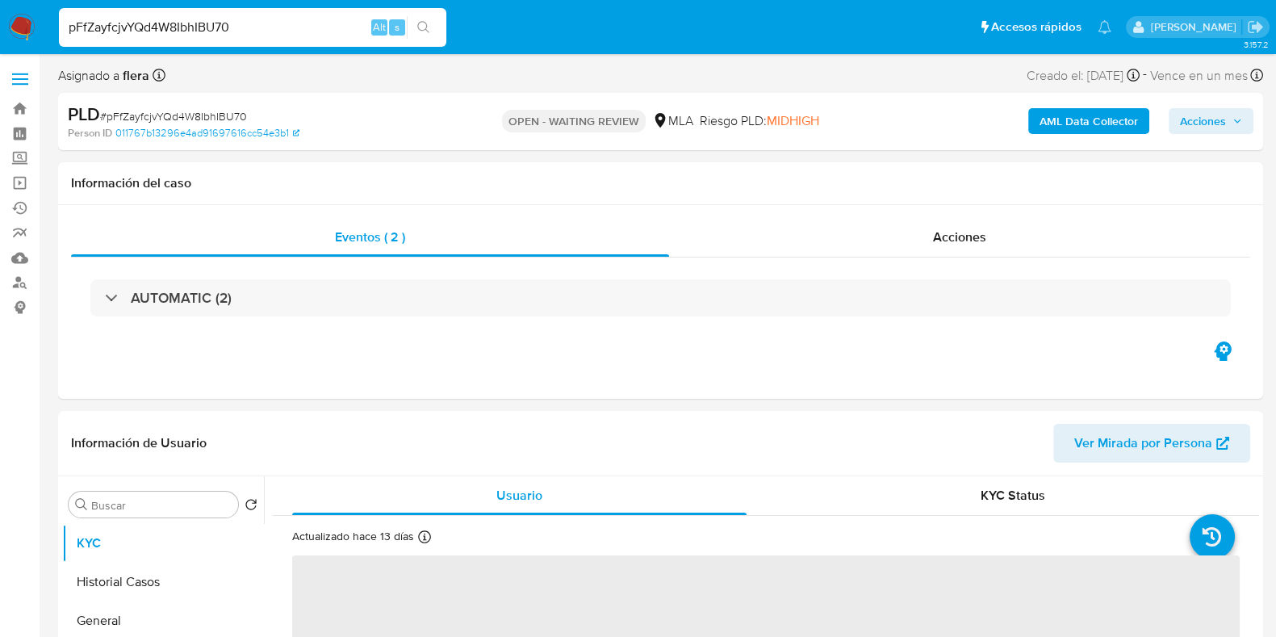
scroll to position [684, 0]
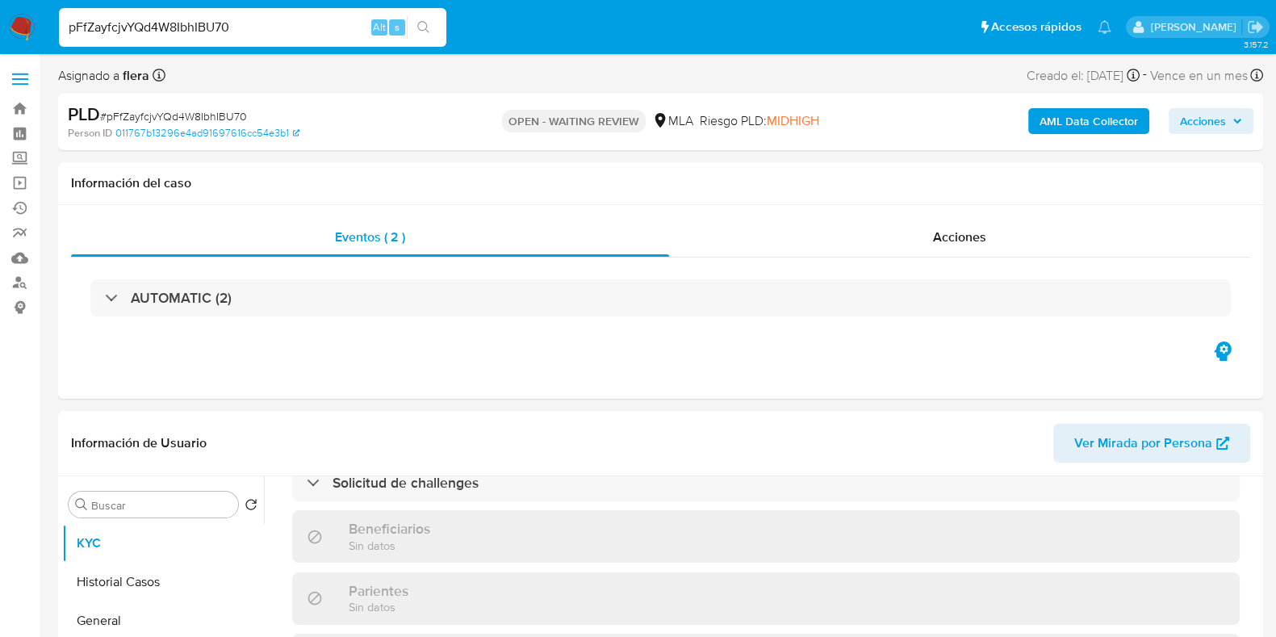
select select "10"
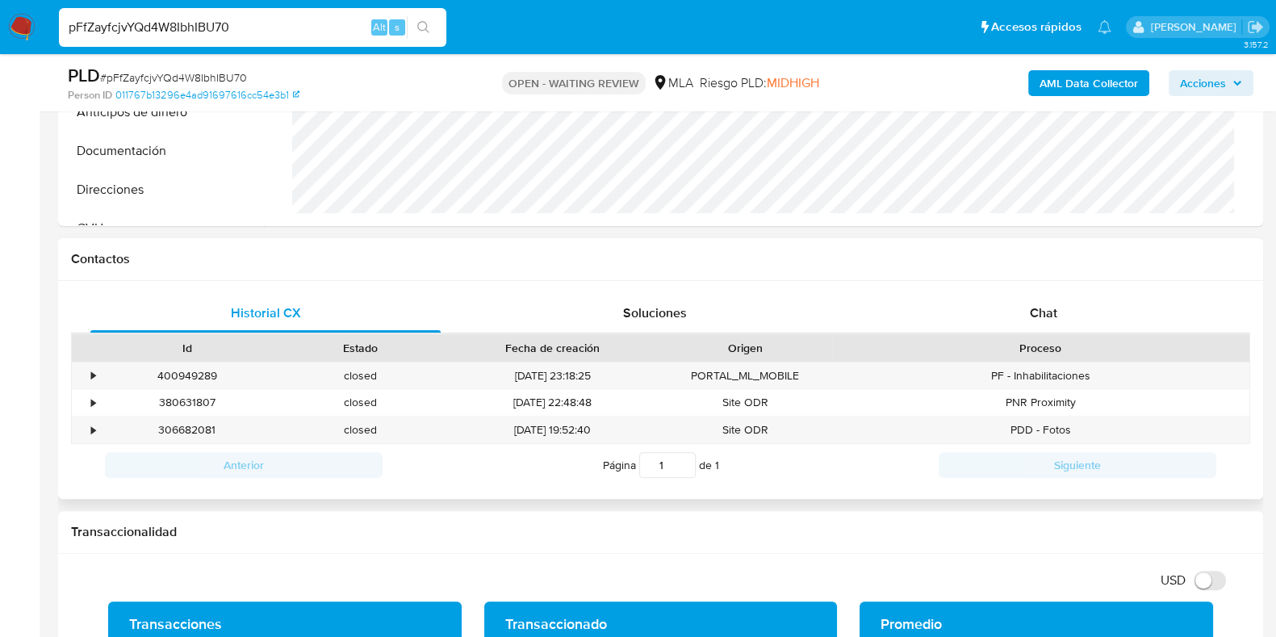
scroll to position [706, 0]
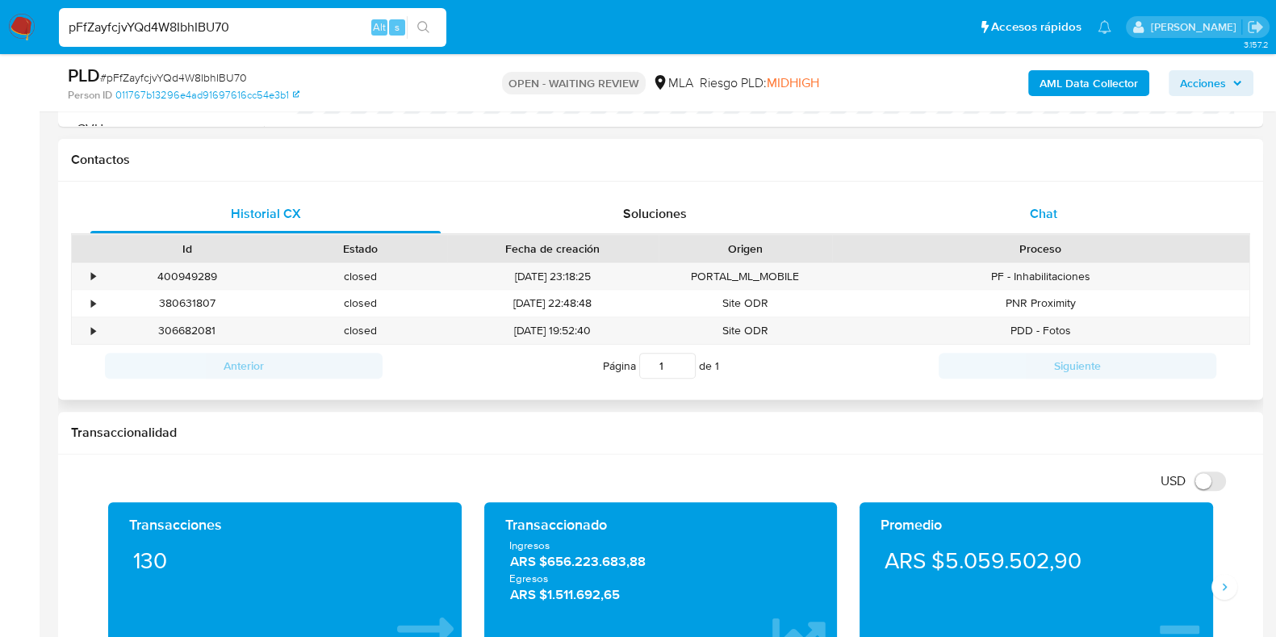
click at [1050, 212] on span "Chat" at bounding box center [1043, 213] width 27 height 19
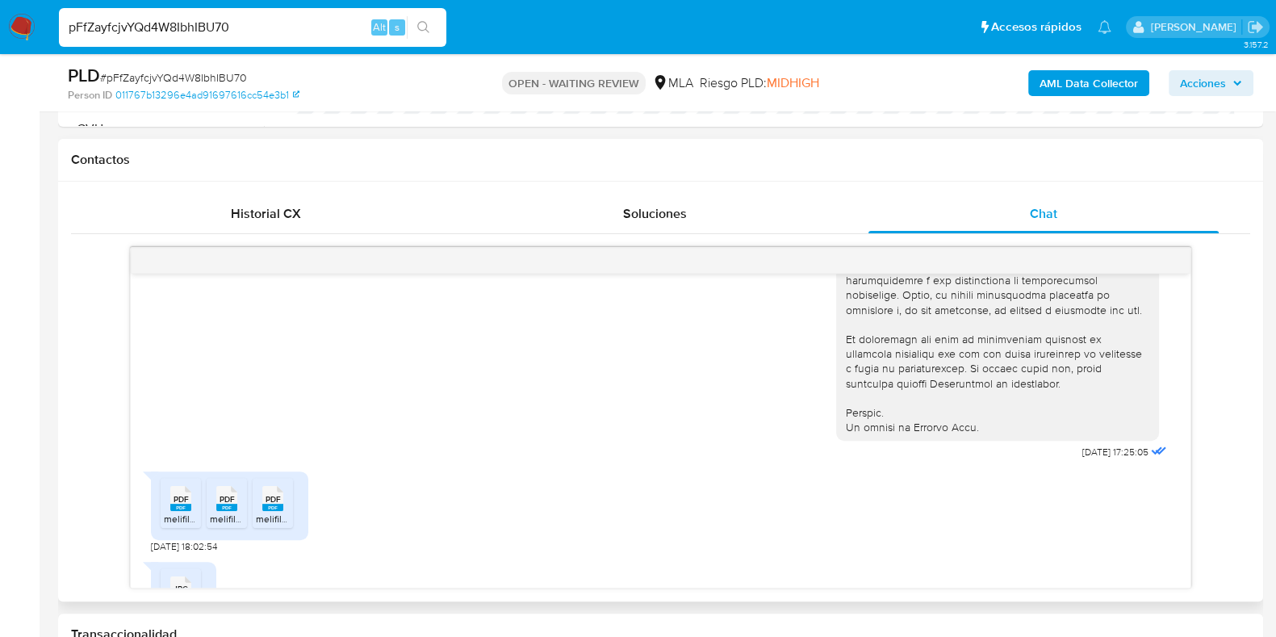
scroll to position [698, 0]
click at [168, 25] on input "pFfZayfcjvYQd4W8IbhIBU70" at bounding box center [253, 27] width 388 height 21
paste input "wY5FP63bPlLIMI8s1Zna1xd7"
type input "wY5FP63bPlLIMI8s1Zna1xd7"
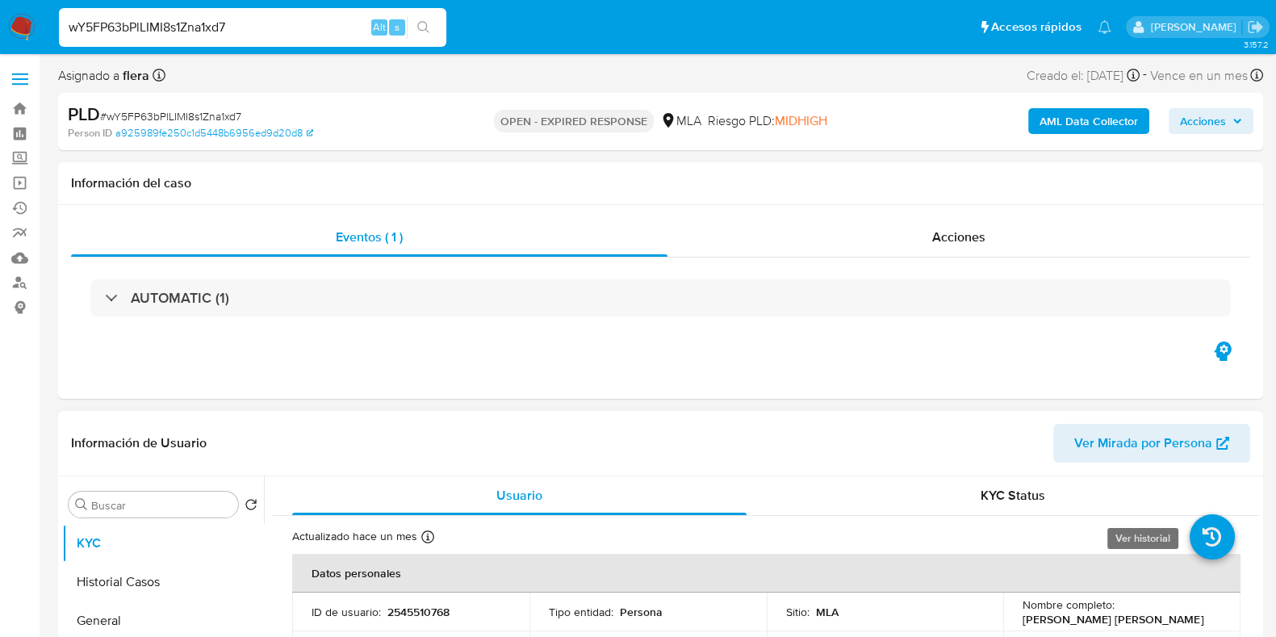
select select "10"
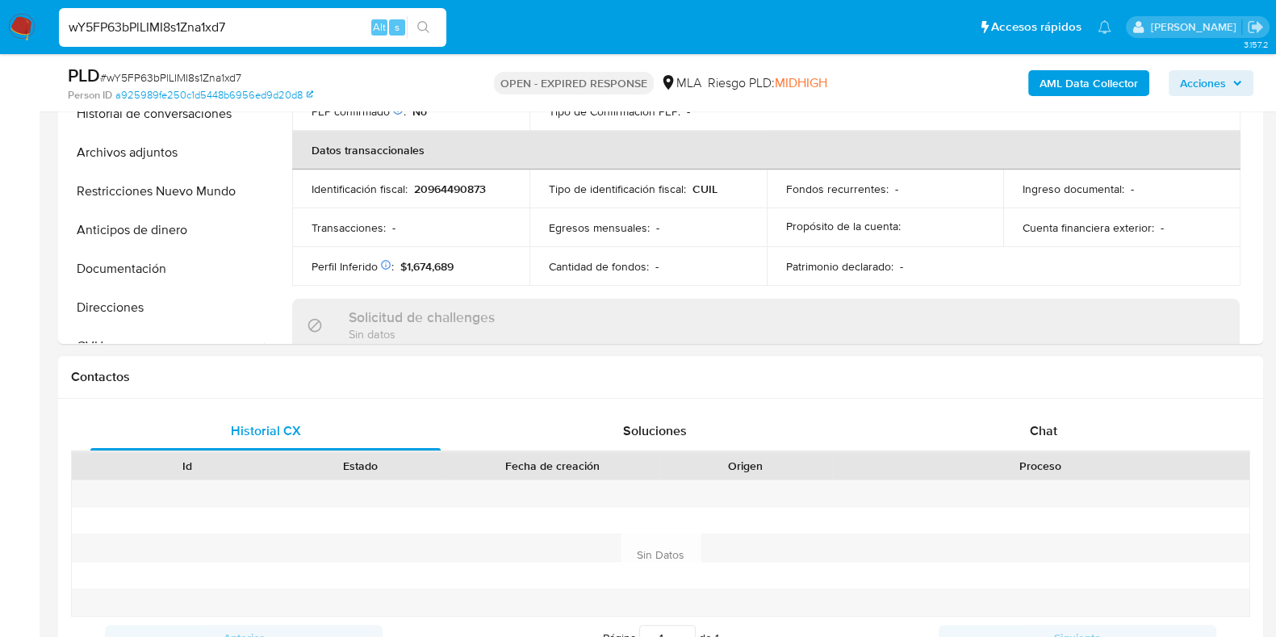
scroll to position [606, 0]
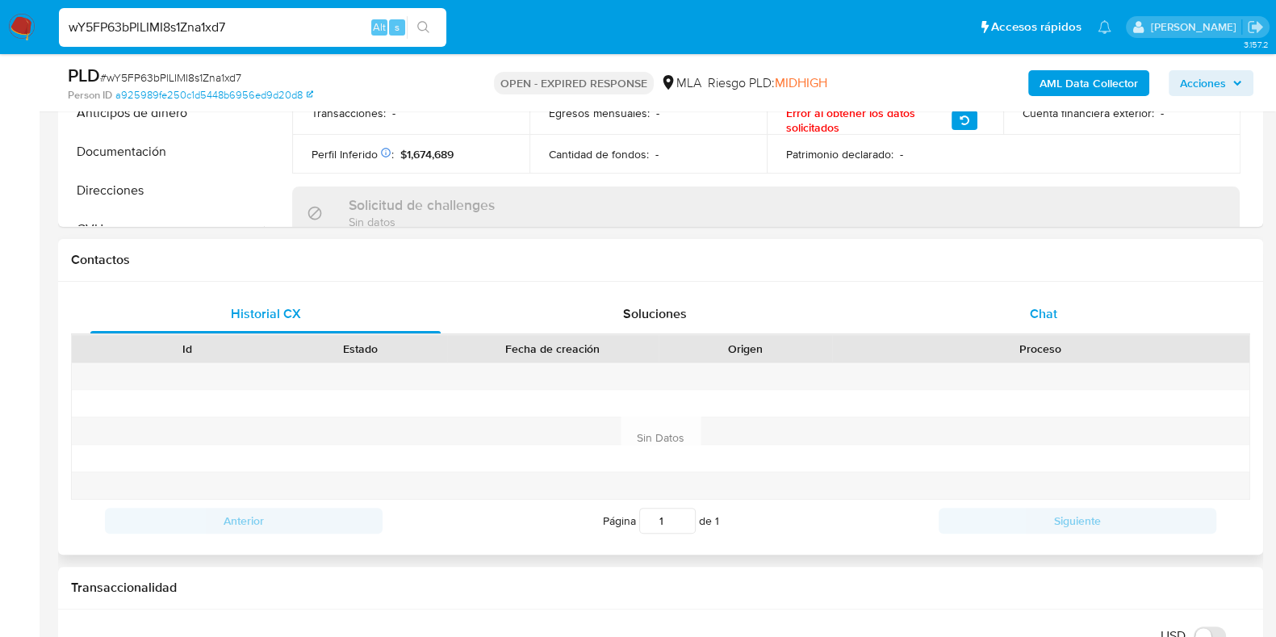
click at [1041, 299] on div "Chat" at bounding box center [1044, 314] width 350 height 39
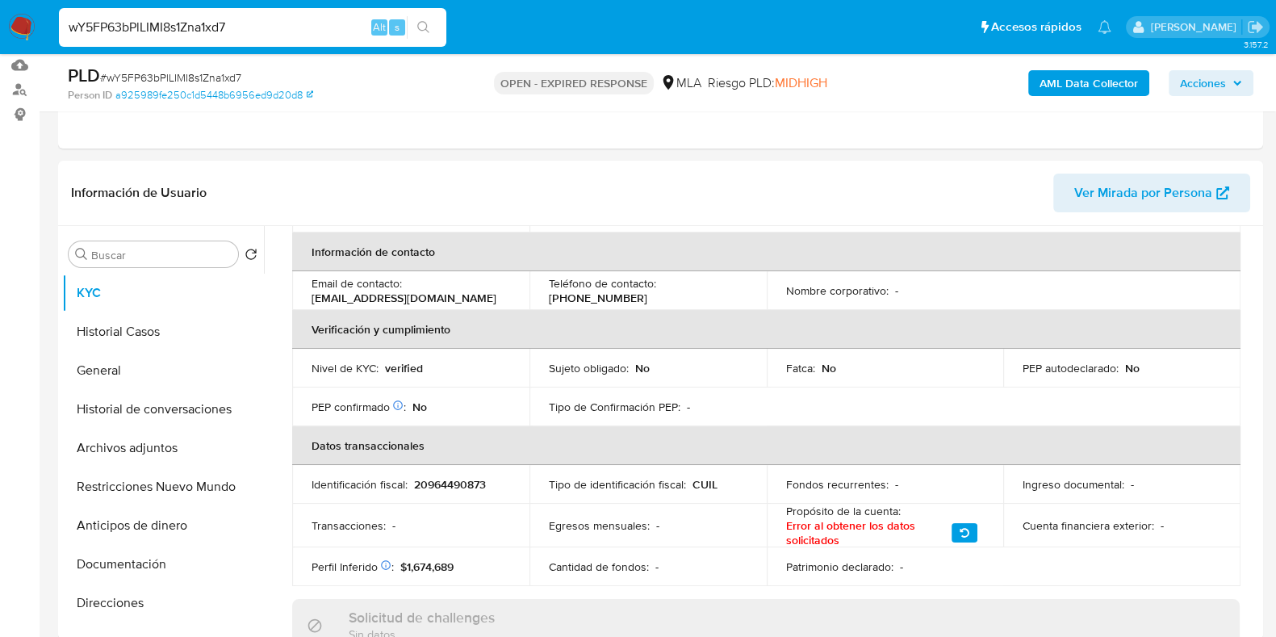
scroll to position [170, 0]
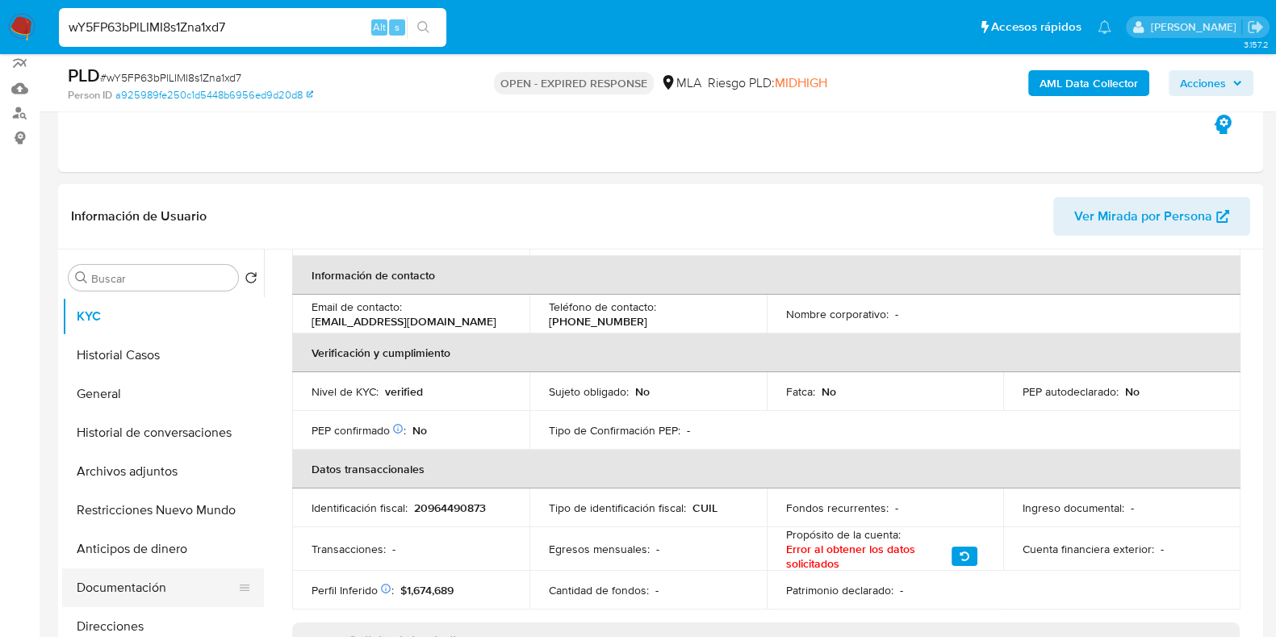
click at [156, 593] on button "Documentación" at bounding box center [156, 587] width 189 height 39
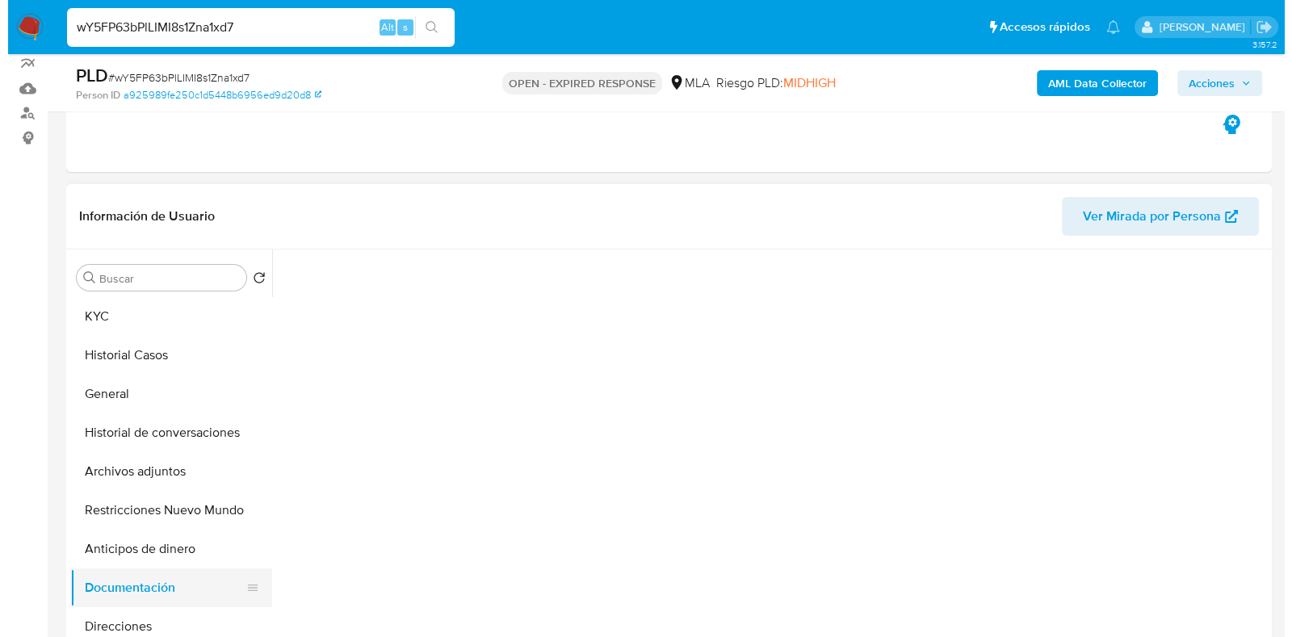
scroll to position [0, 0]
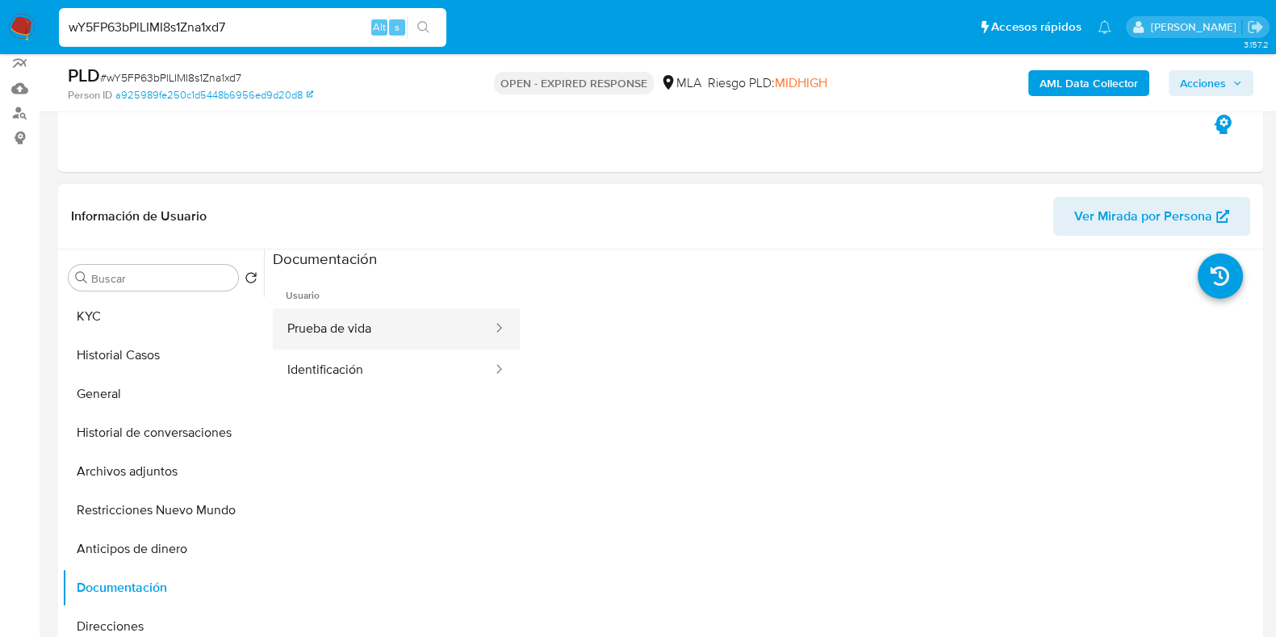
click at [316, 321] on button "Prueba de vida" at bounding box center [383, 328] width 221 height 41
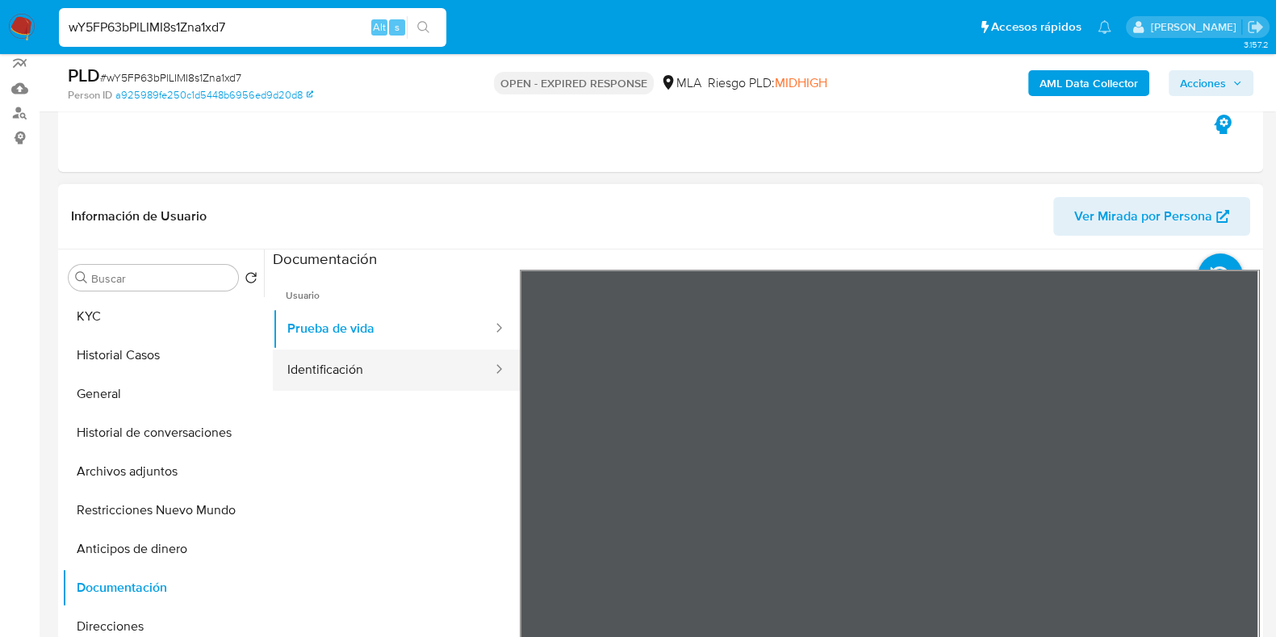
click at [347, 375] on button "Identificación" at bounding box center [383, 370] width 221 height 41
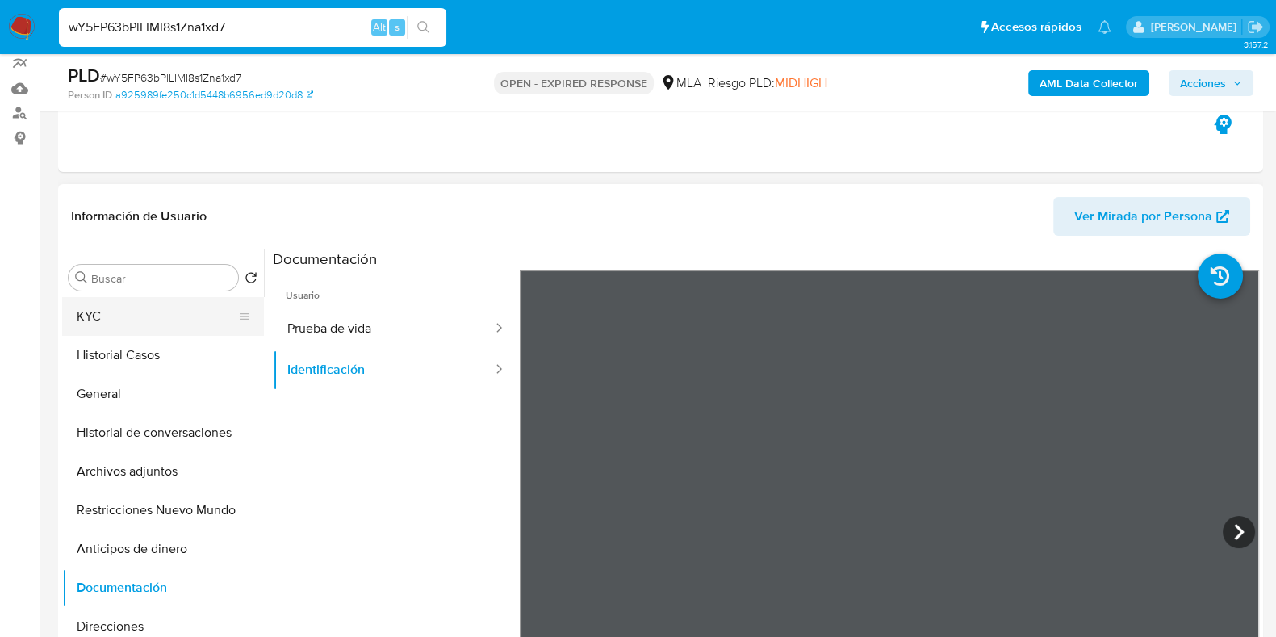
click at [117, 319] on button "KYC" at bounding box center [156, 316] width 189 height 39
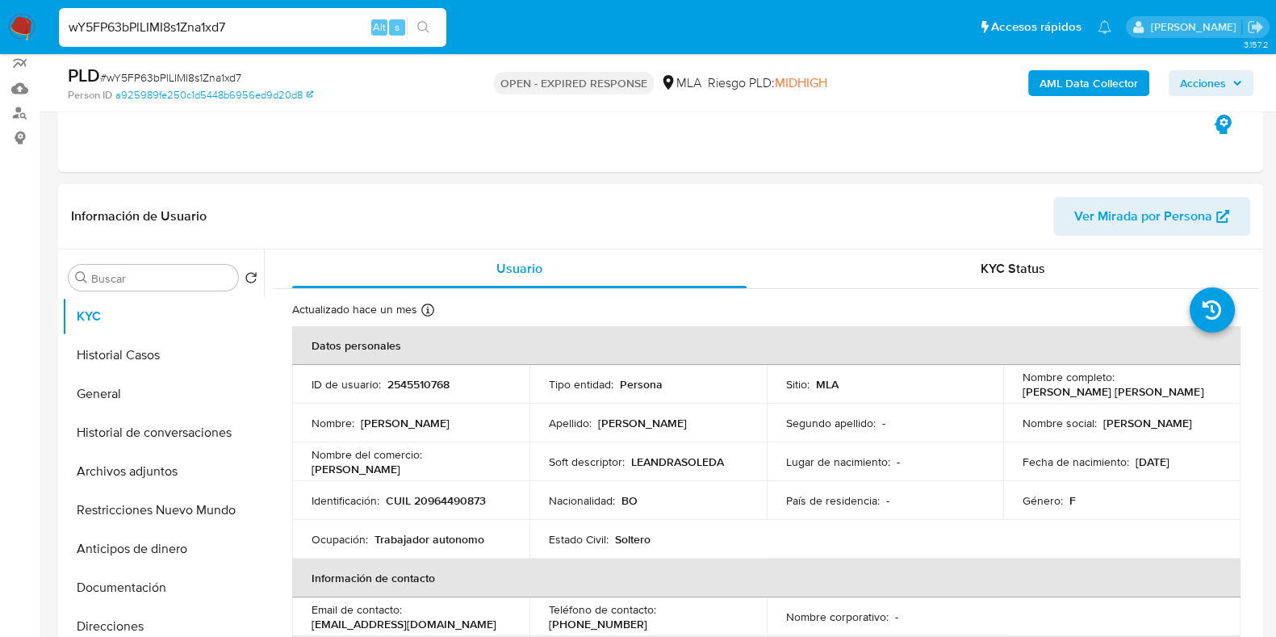
click at [428, 380] on p "2545510768" at bounding box center [419, 384] width 62 height 15
copy p "2545510768"
drag, startPoint x: 1175, startPoint y: 392, endPoint x: 1017, endPoint y: 393, distance: 157.4
click at [1017, 393] on td "Nombre completo : Leandra Soledad Ramirez Ruiz" at bounding box center [1122, 384] width 237 height 39
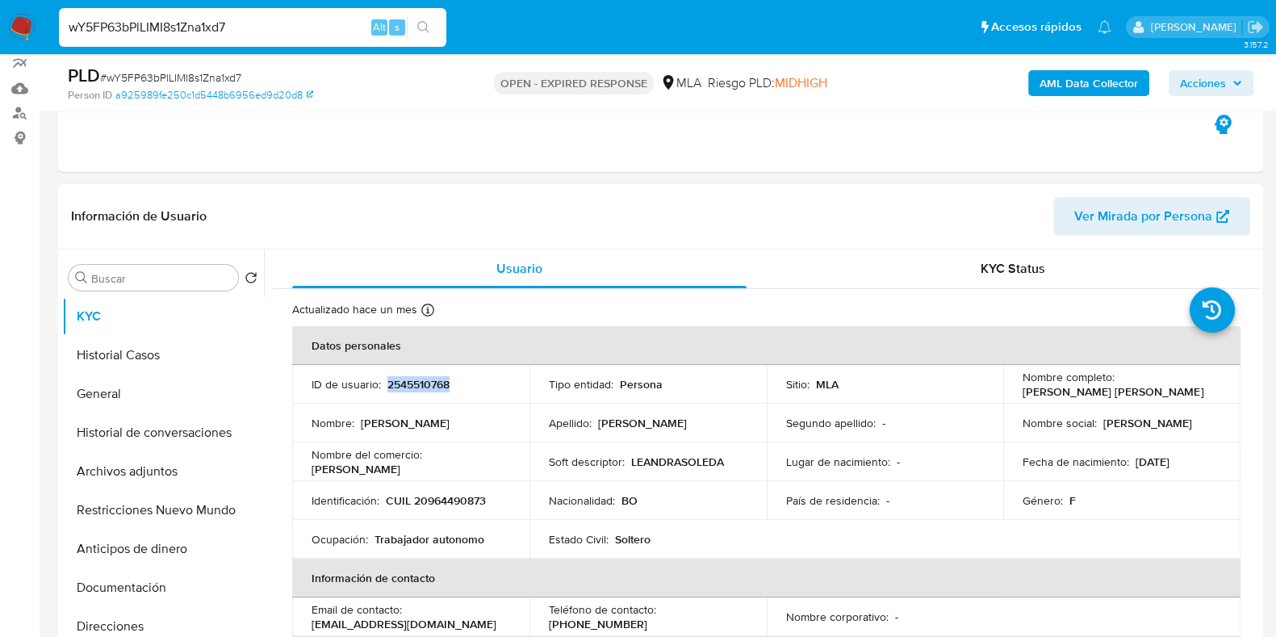
copy p "Leandra Soledad Ramirez Ruiz"
click at [1046, 90] on b "AML Data Collector" at bounding box center [1089, 83] width 98 height 26
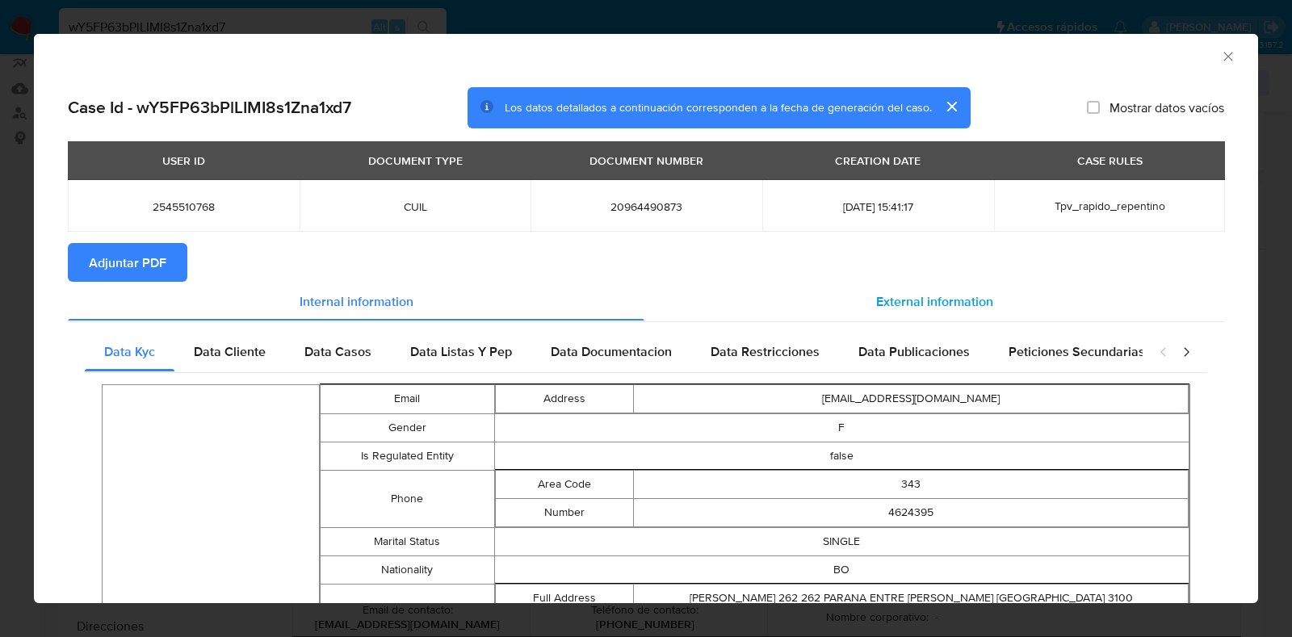
click at [930, 304] on span "External information" at bounding box center [934, 300] width 117 height 19
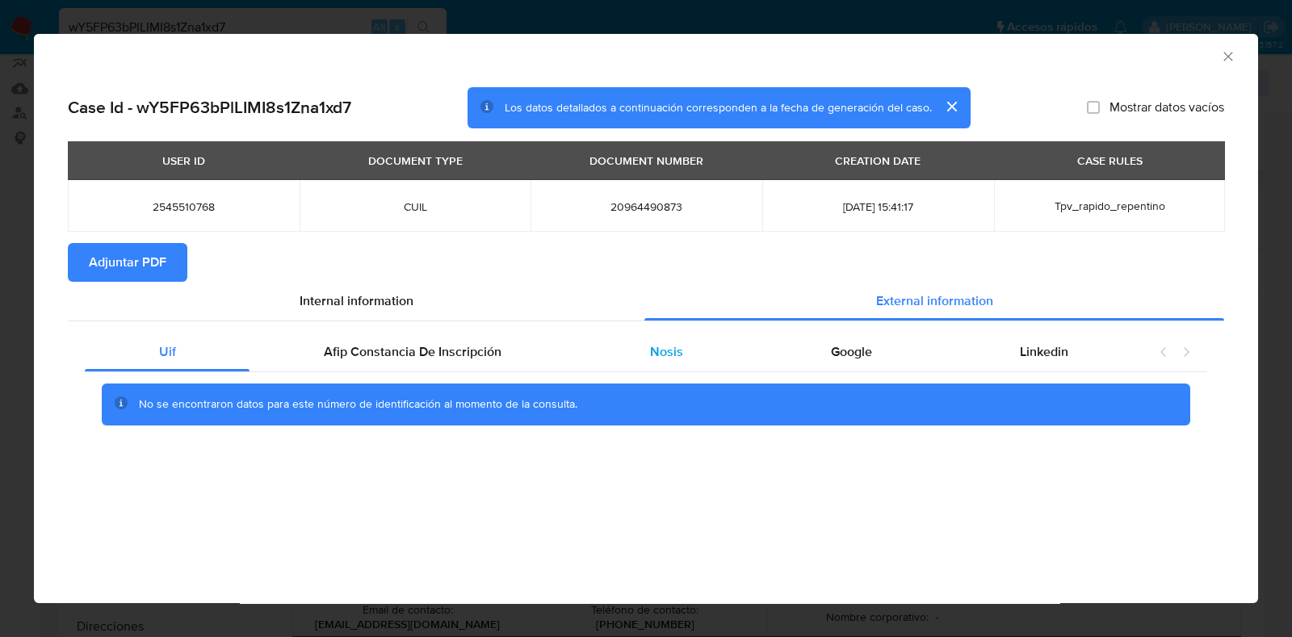
click at [695, 349] on div "Nosis" at bounding box center [666, 352] width 181 height 39
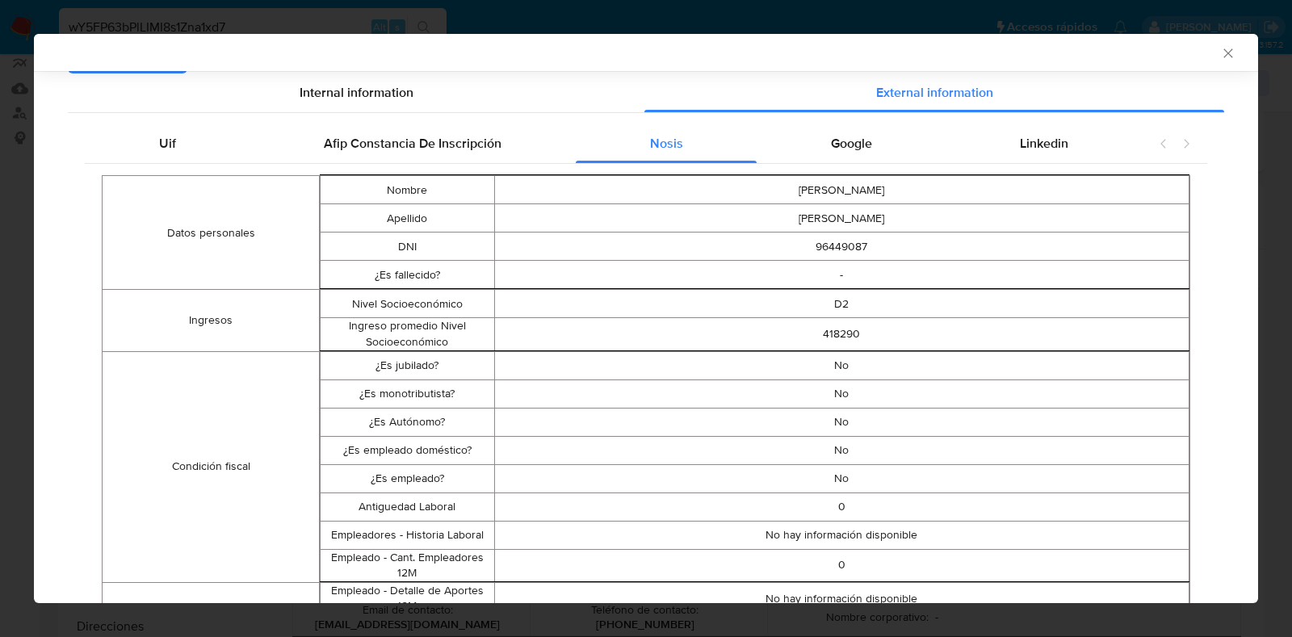
scroll to position [97, 0]
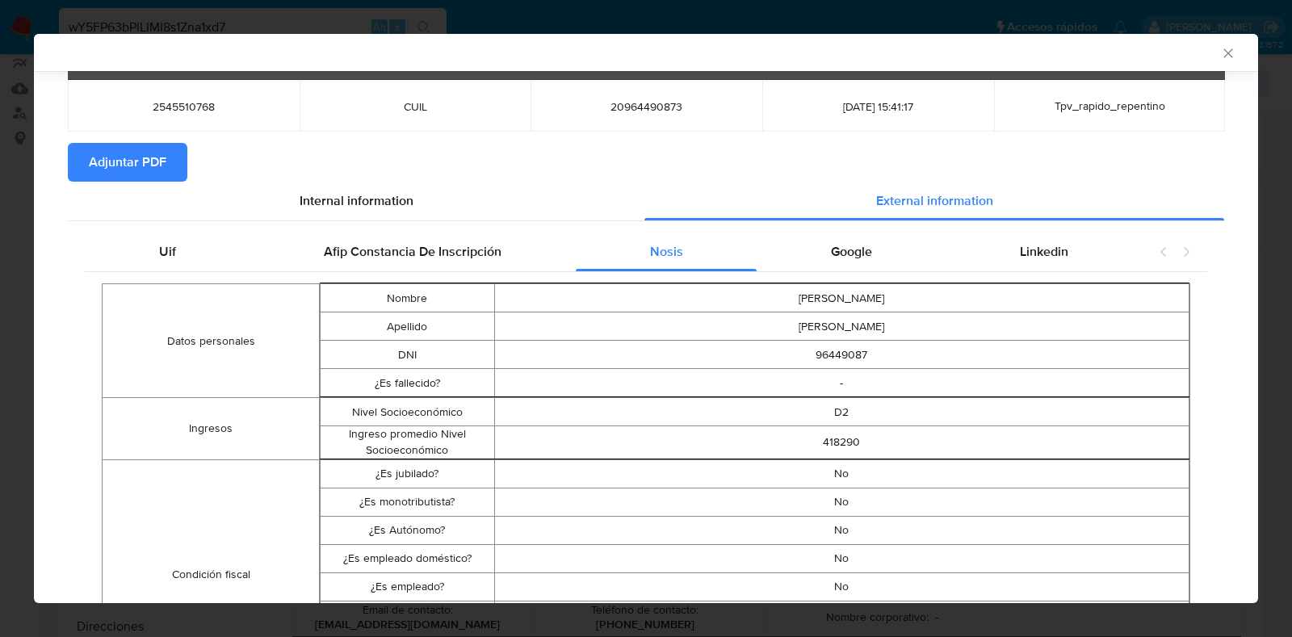
click at [138, 160] on span "Adjuntar PDF" at bounding box center [128, 163] width 78 height 36
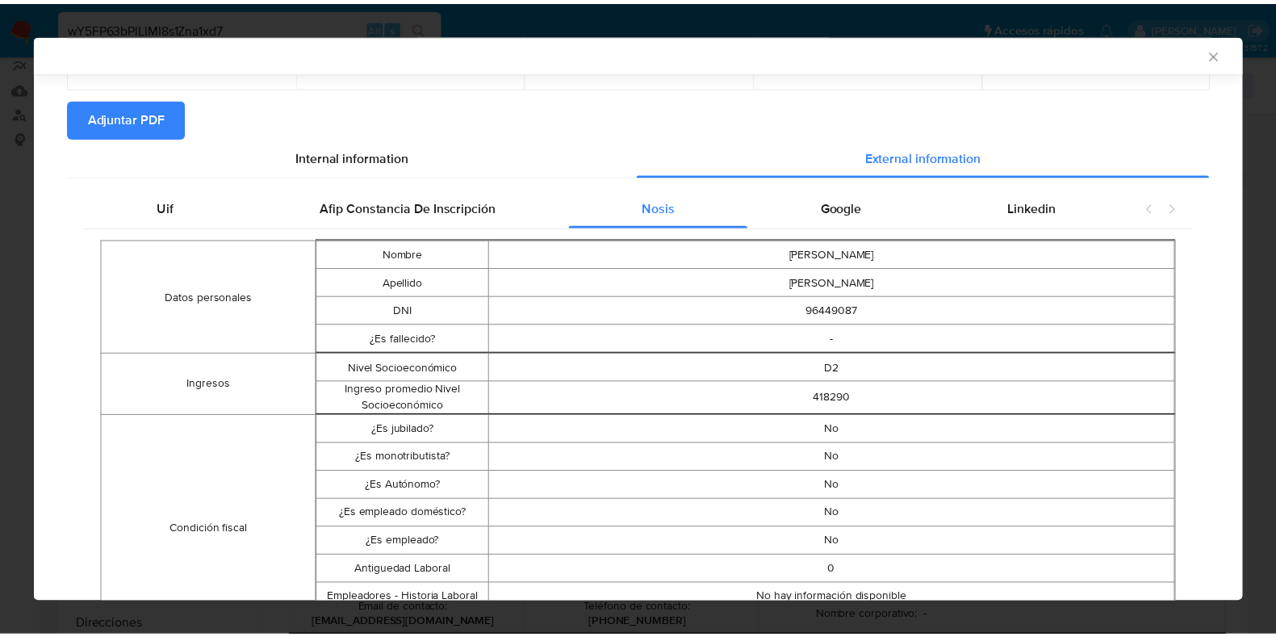
scroll to position [0, 0]
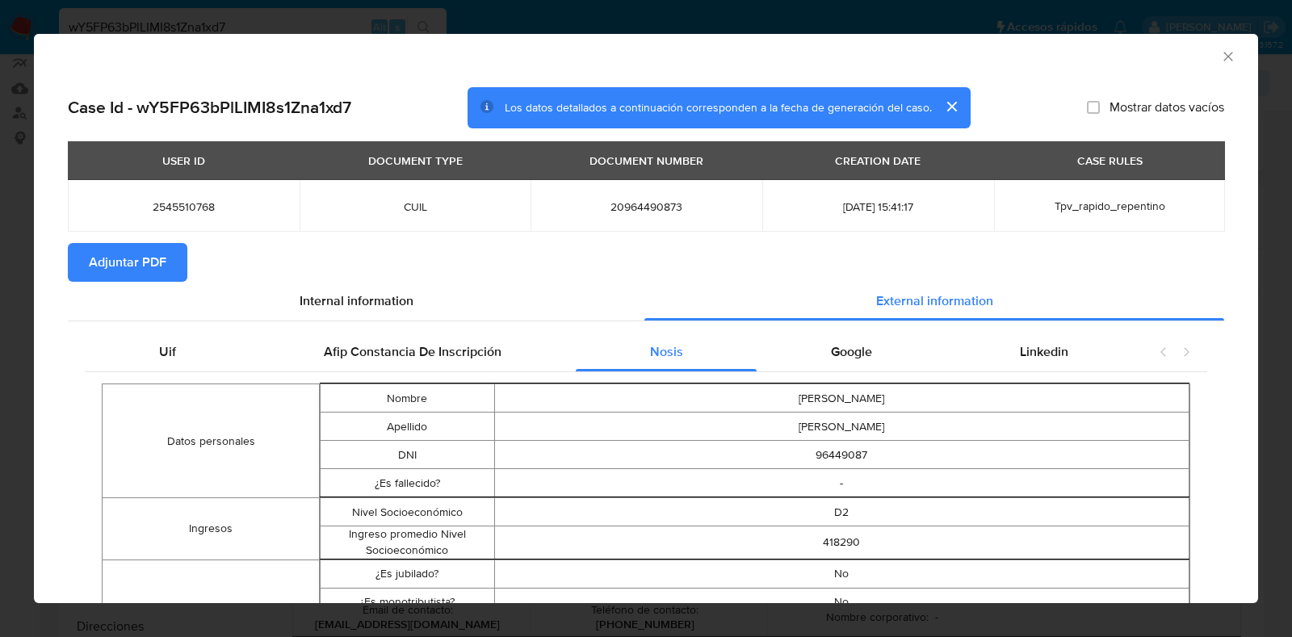
click at [1220, 52] on icon "Cerrar ventana" at bounding box center [1228, 56] width 16 height 16
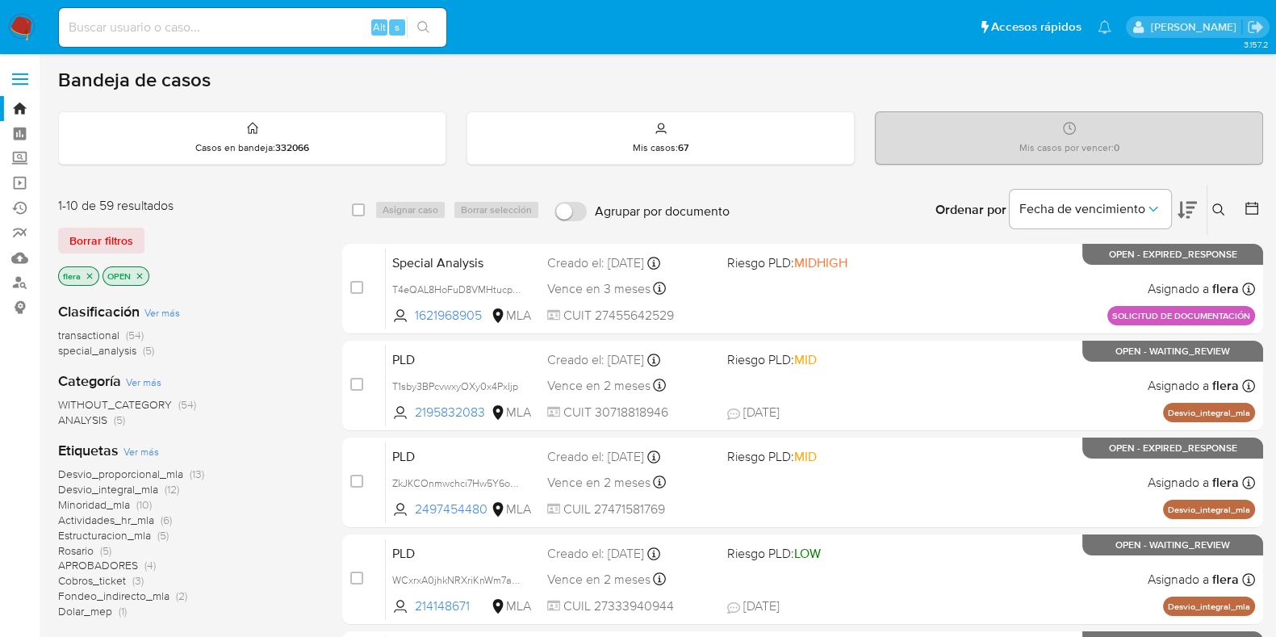
click at [174, 26] on input at bounding box center [253, 27] width 388 height 21
paste input "132949053"
type input "132949053"
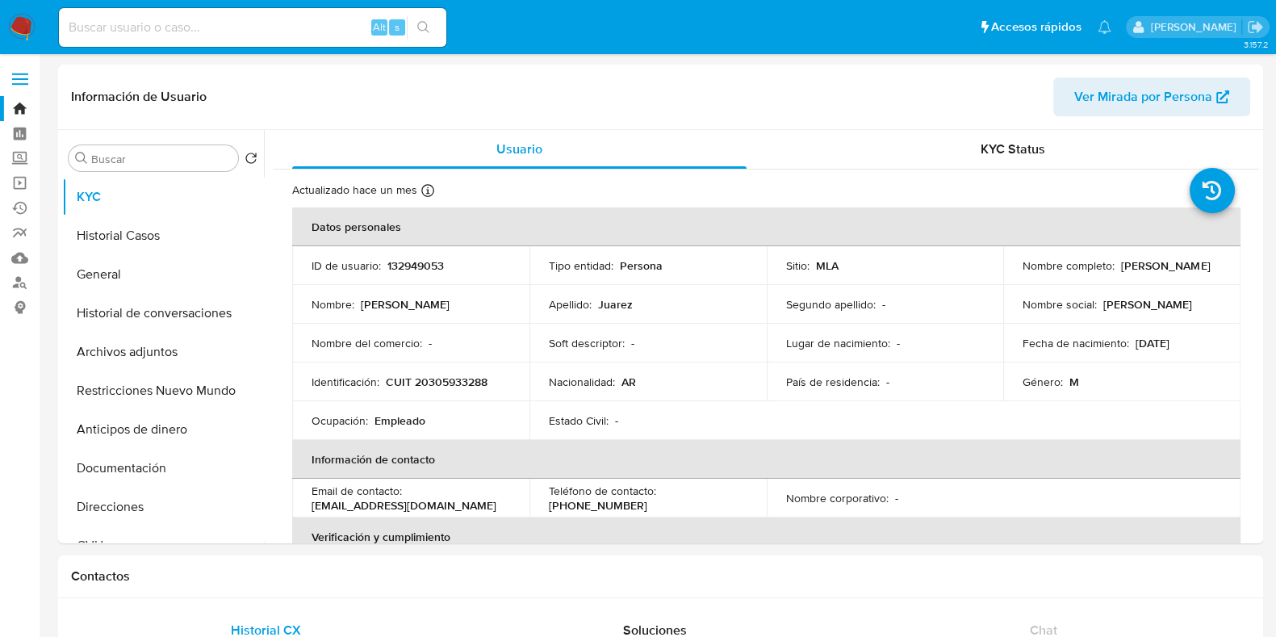
select select "10"
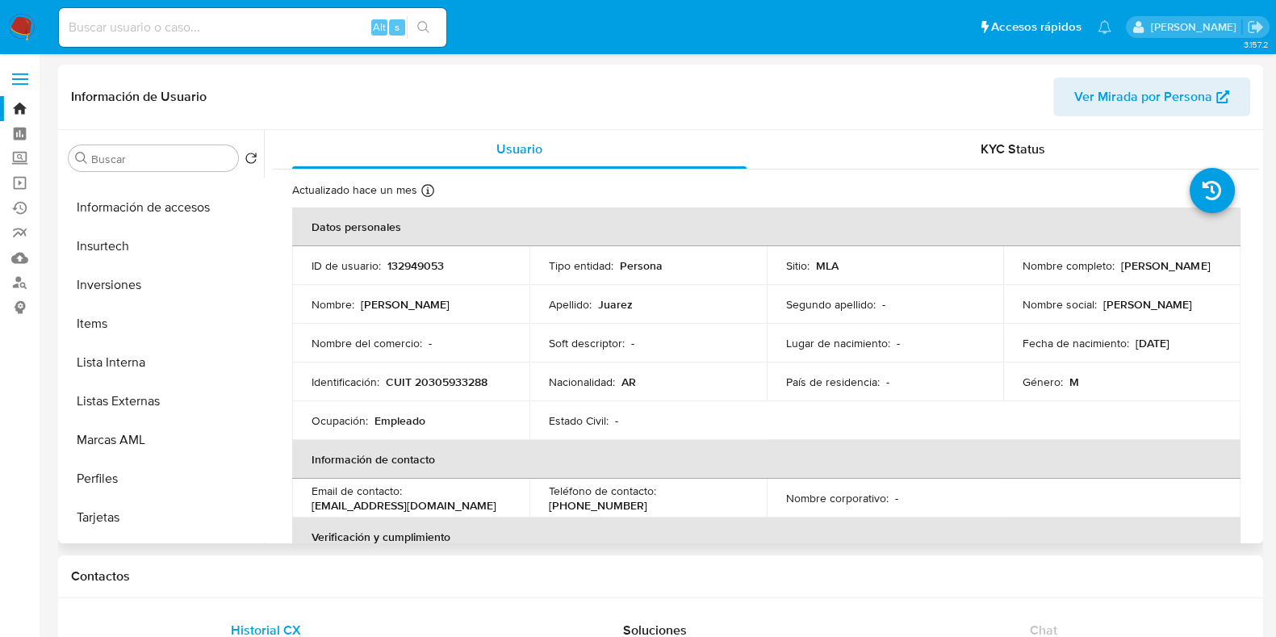
scroll to position [798, 0]
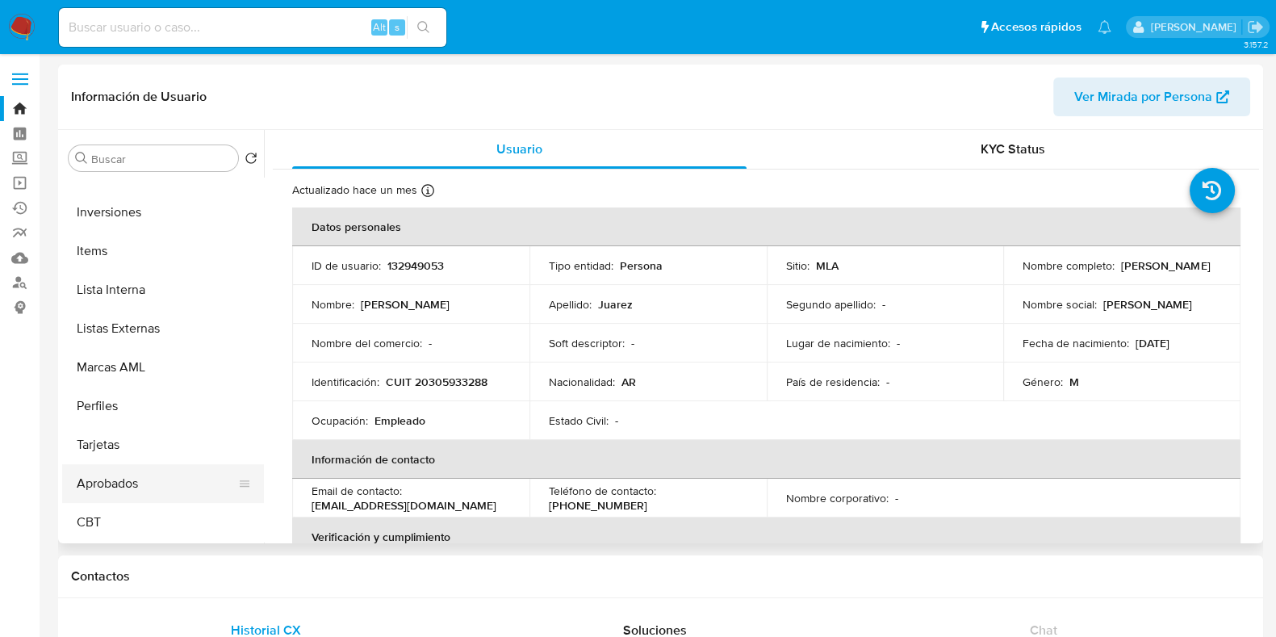
click at [133, 467] on button "Aprobados" at bounding box center [156, 483] width 189 height 39
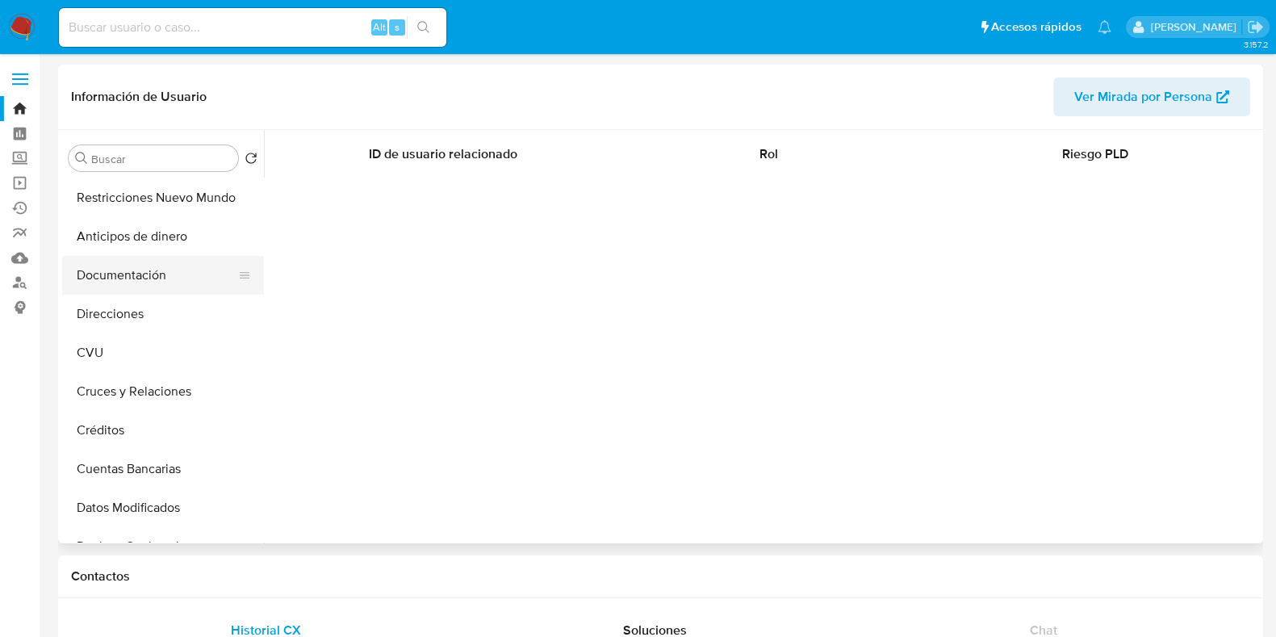
scroll to position [0, 0]
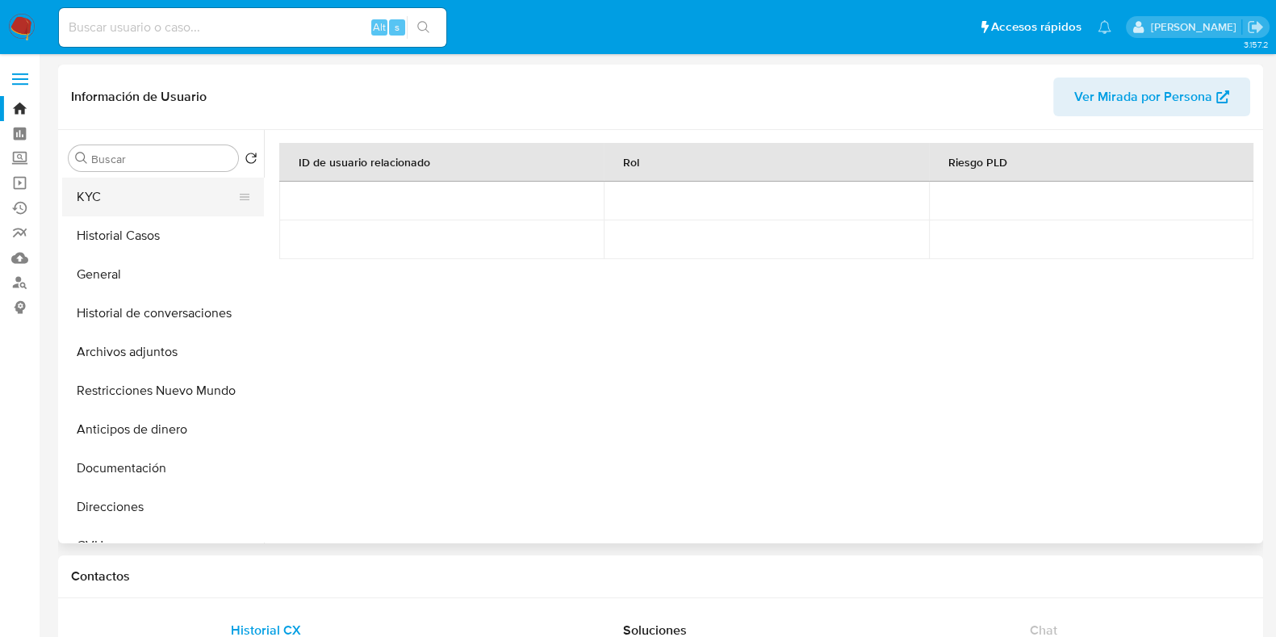
click at [132, 195] on button "KYC" at bounding box center [156, 197] width 189 height 39
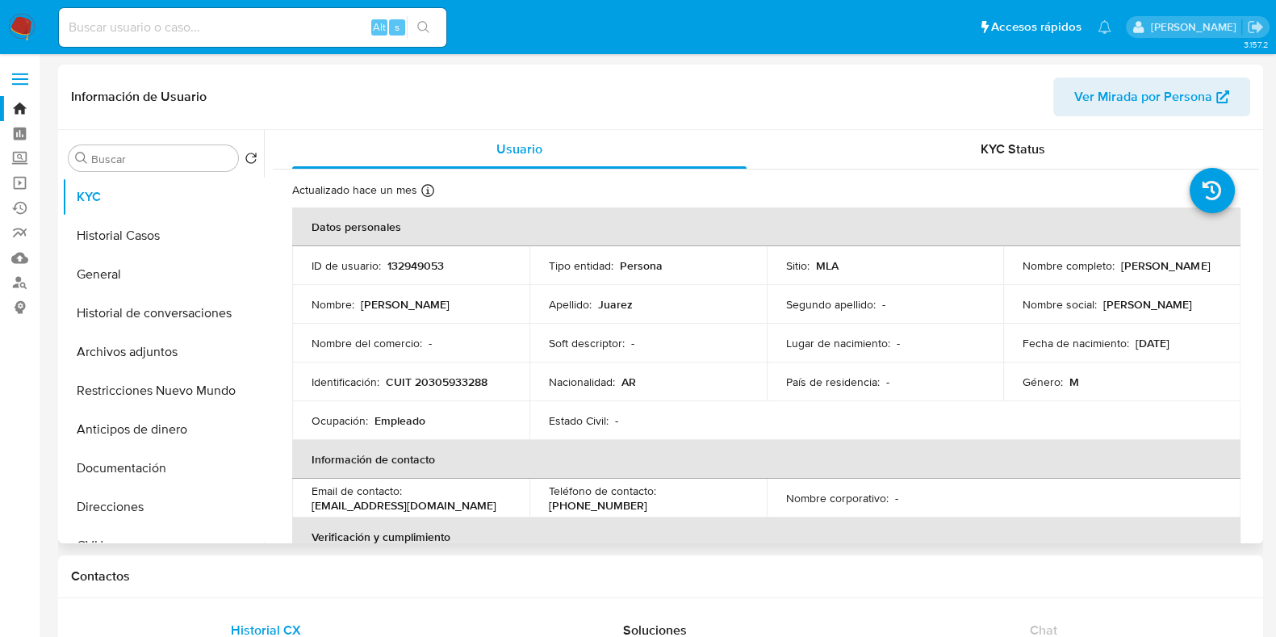
click at [435, 262] on p "132949053" at bounding box center [416, 265] width 57 height 15
copy p "132949053"
select select "10"
click at [113, 240] on button "Historial Casos" at bounding box center [156, 235] width 189 height 39
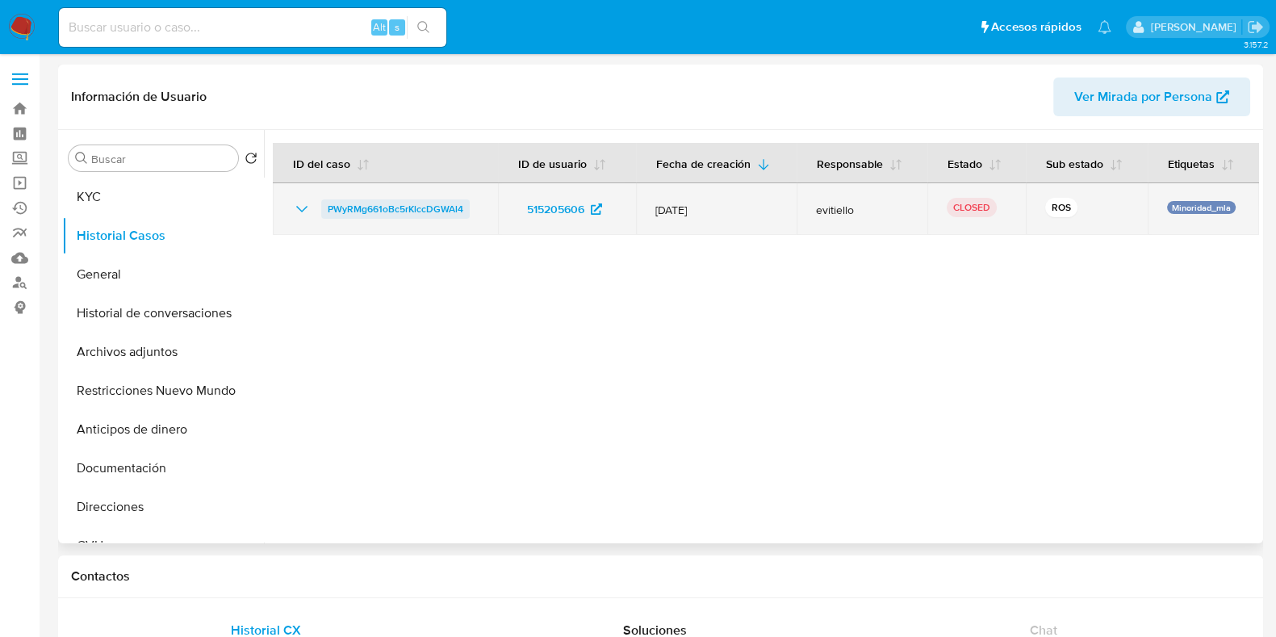
click at [392, 211] on span "PWyRMg661oBc5rKlccDGWAl4" at bounding box center [396, 208] width 136 height 19
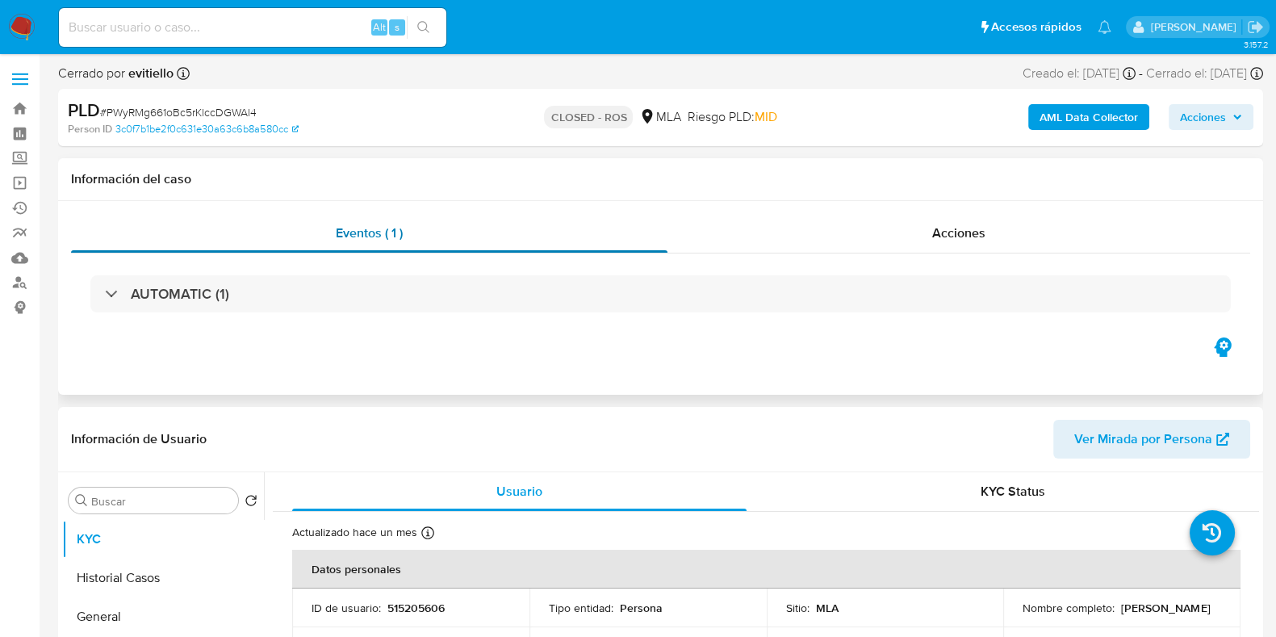
select select "10"
drag, startPoint x: 1127, startPoint y: 618, endPoint x: 1017, endPoint y: 617, distance: 109.8
click at [1023, 615] on div "Nombre completo : [PERSON_NAME]" at bounding box center [1122, 608] width 199 height 15
copy p "[PERSON_NAME]"
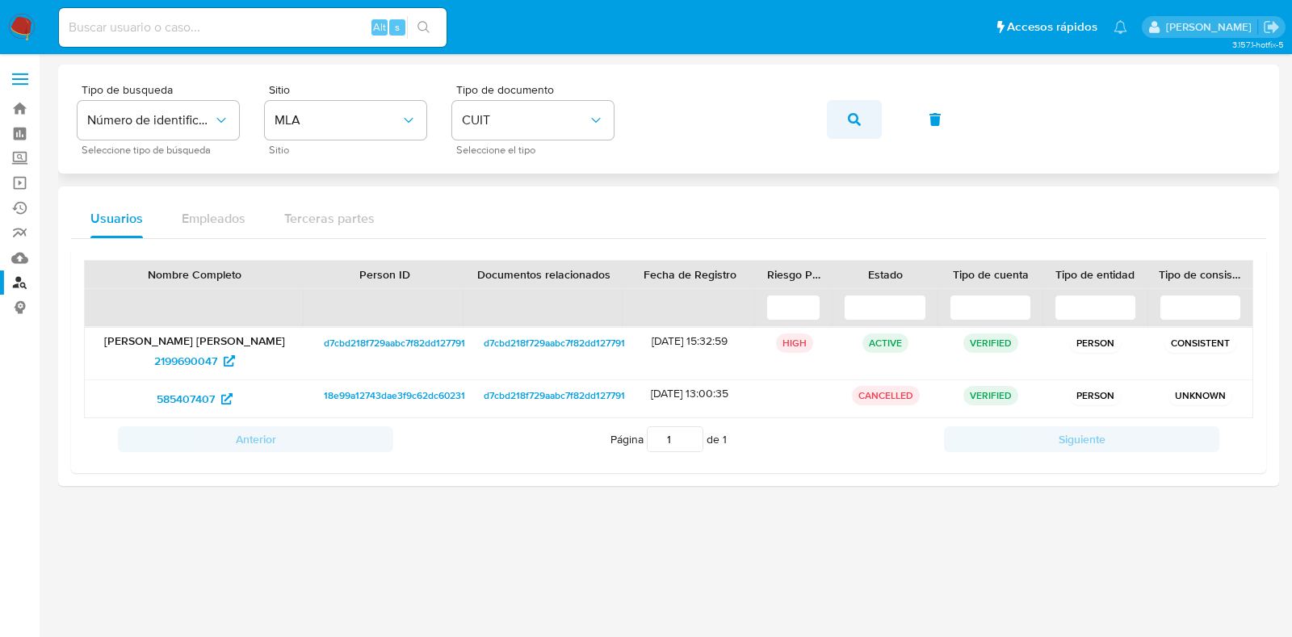
click at [851, 110] on span "button" at bounding box center [854, 120] width 13 height 36
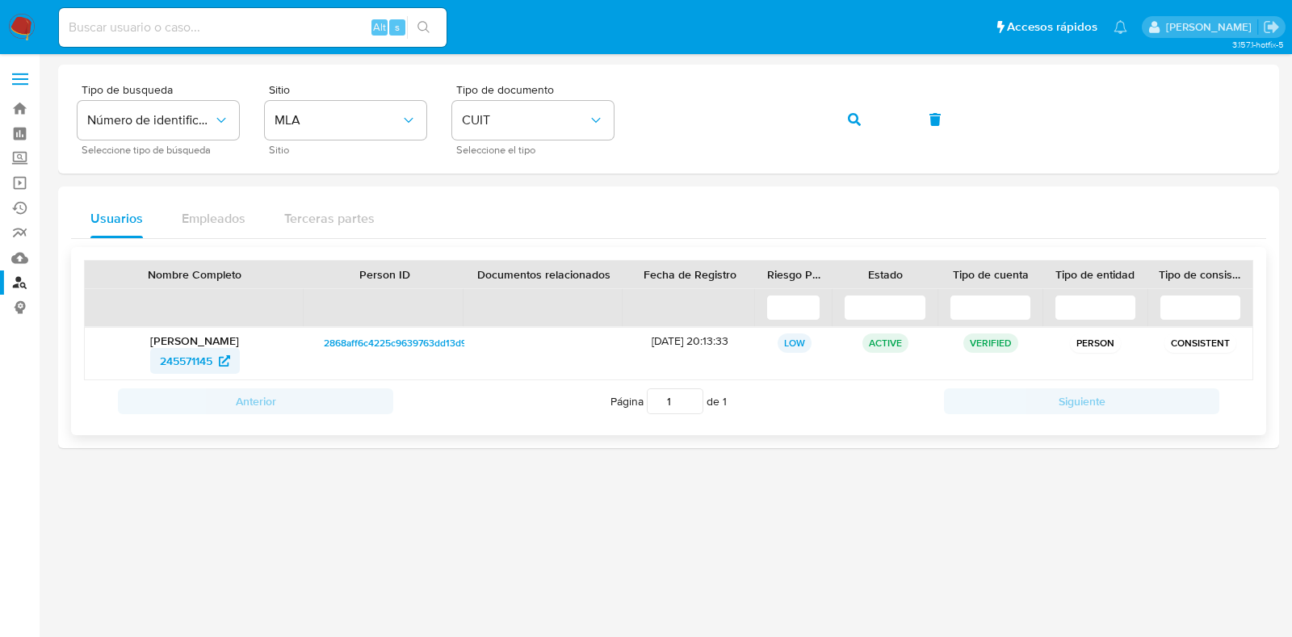
click at [165, 355] on span "245571145" at bounding box center [186, 361] width 52 height 26
click at [626, 121] on div "Tipo de busqueda Número de identificación Seleccione tipo de búsqueda Sitio MLA…" at bounding box center [669, 119] width 1182 height 70
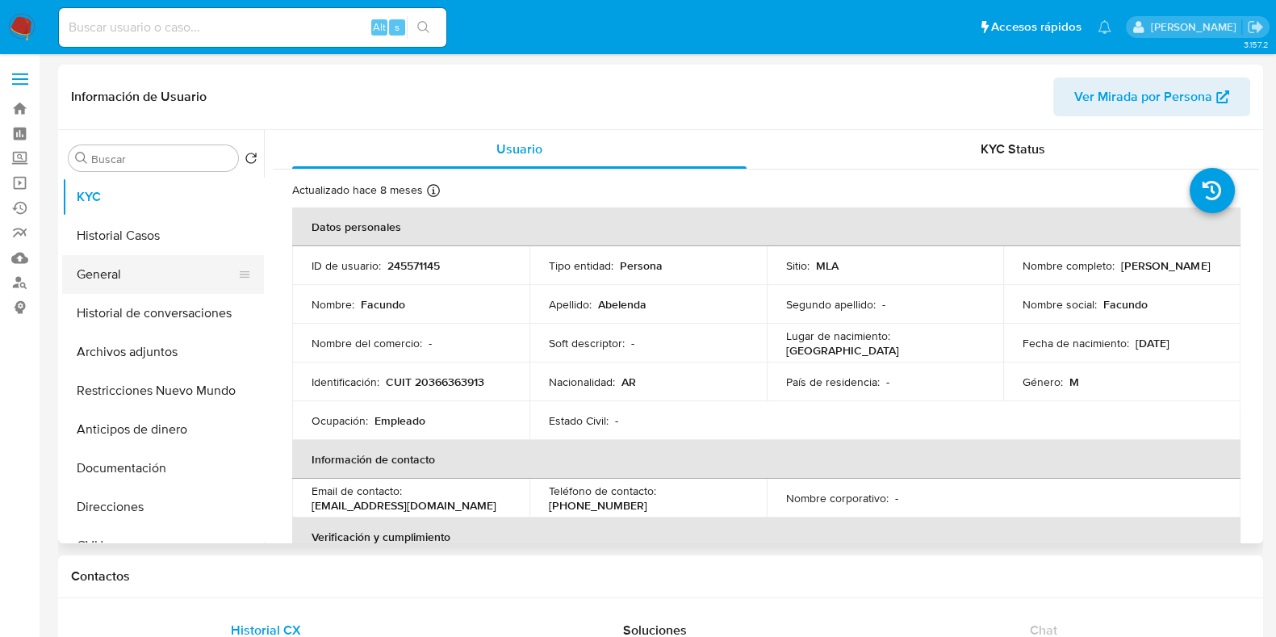
select select "10"
click at [132, 234] on button "Historial Casos" at bounding box center [156, 235] width 189 height 39
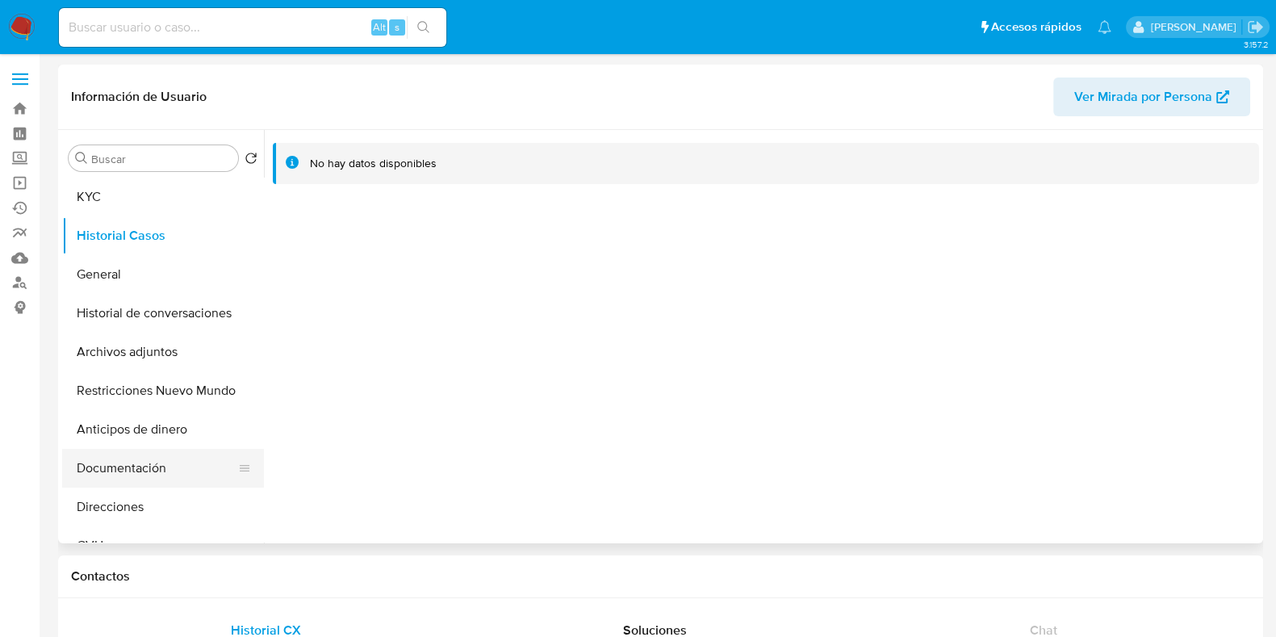
click at [142, 463] on button "Documentación" at bounding box center [156, 468] width 189 height 39
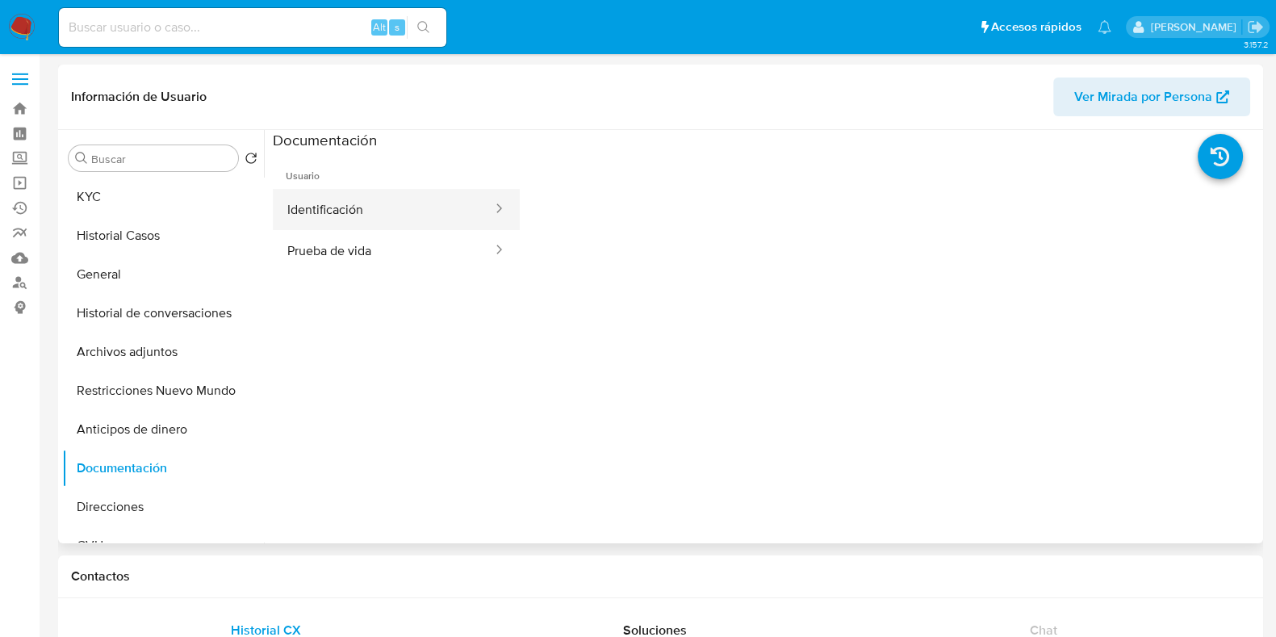
click at [362, 207] on button "Identificación" at bounding box center [383, 209] width 221 height 41
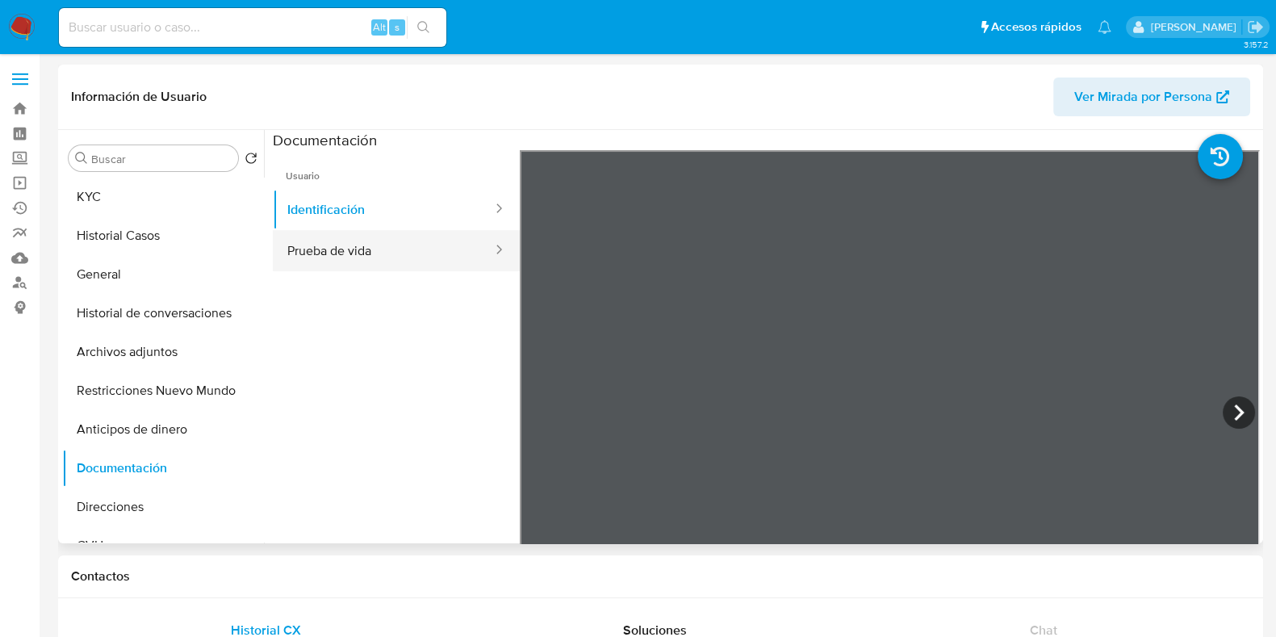
click at [408, 258] on button "Prueba de vida" at bounding box center [383, 250] width 221 height 41
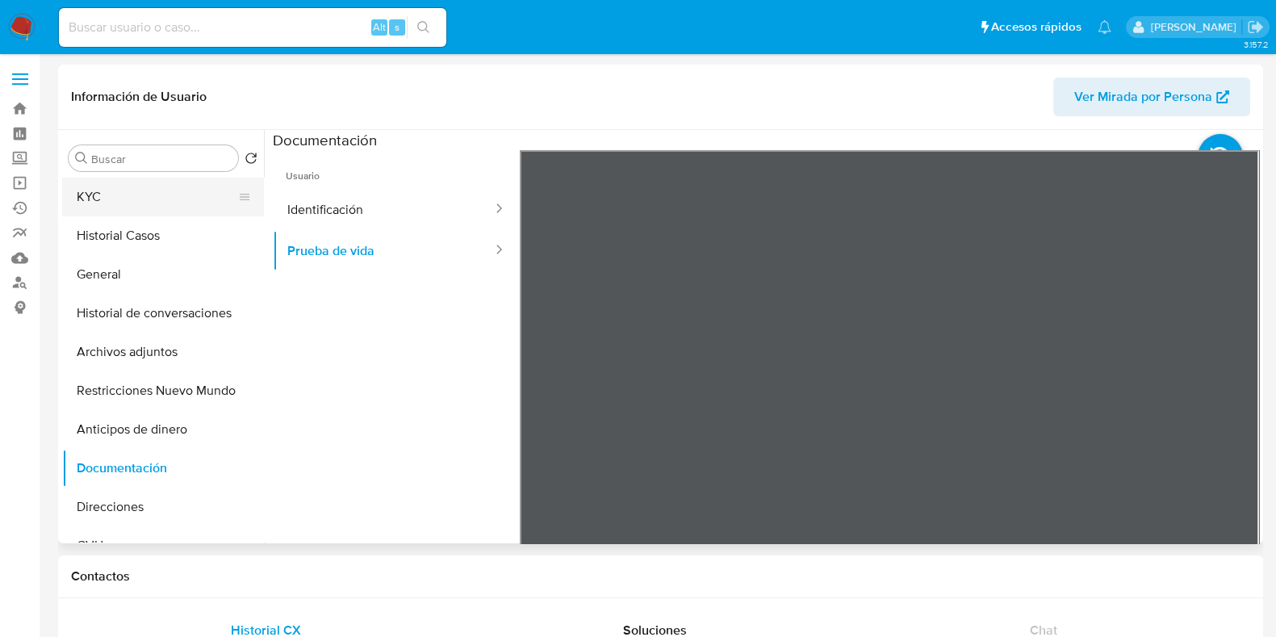
click at [172, 199] on button "KYC" at bounding box center [156, 197] width 189 height 39
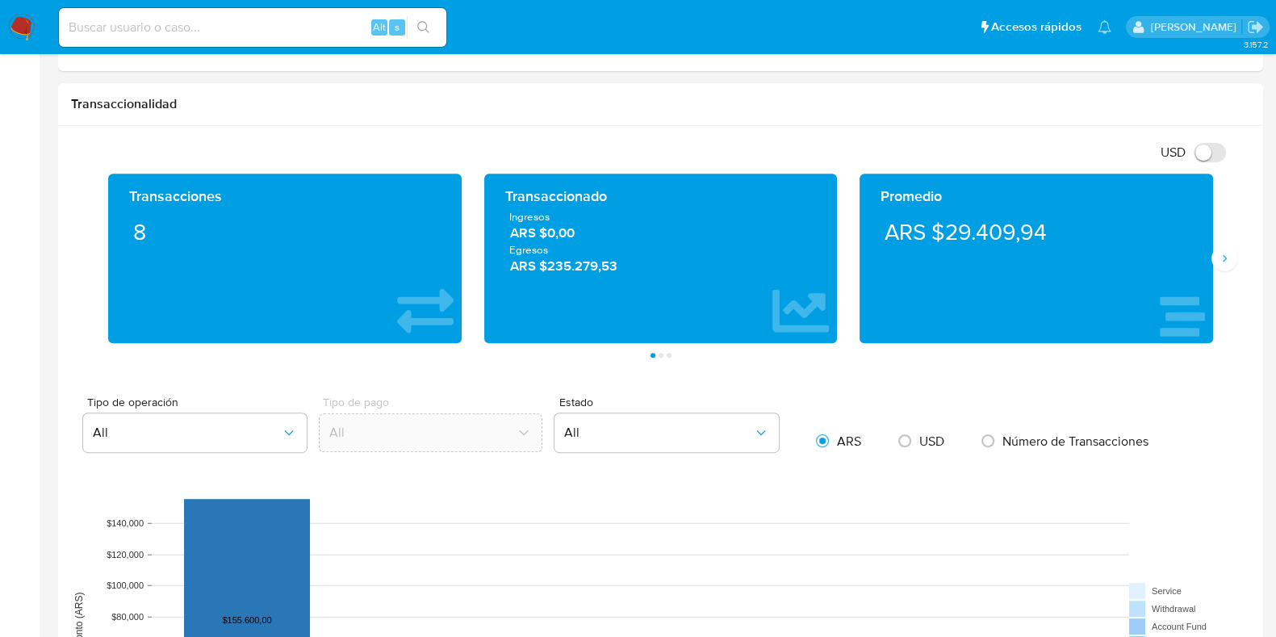
scroll to position [807, 0]
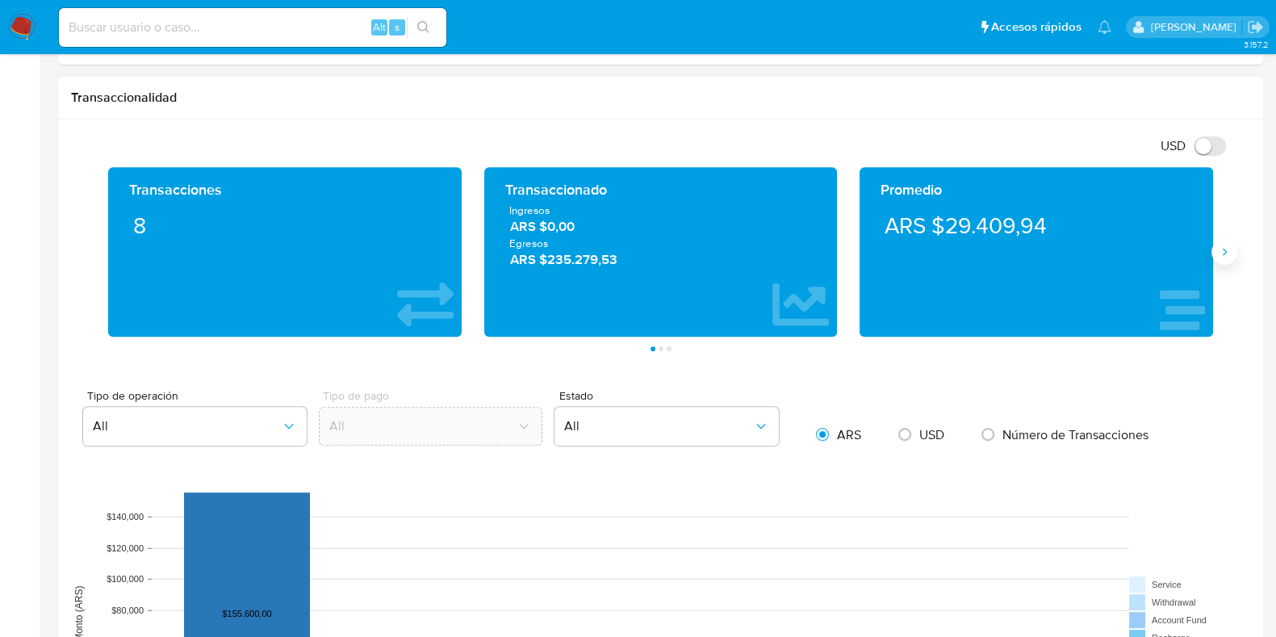
click at [1227, 245] on icon "Siguiente" at bounding box center [1224, 251] width 13 height 13
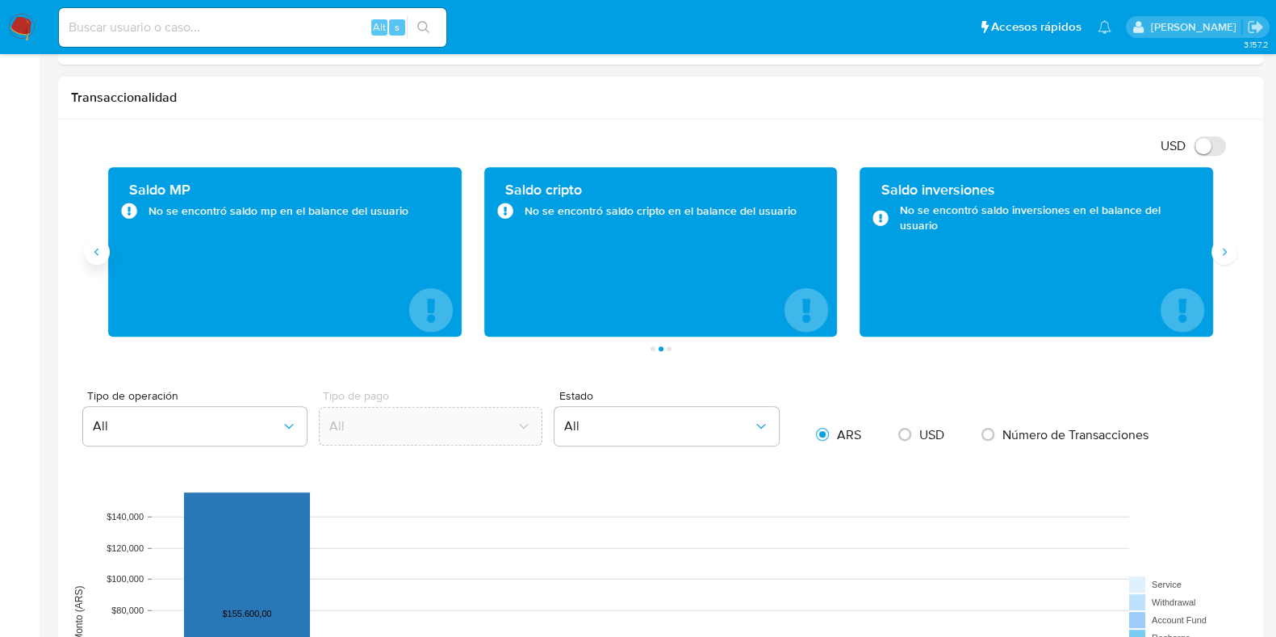
click at [98, 255] on icon "Anterior" at bounding box center [96, 251] width 13 height 13
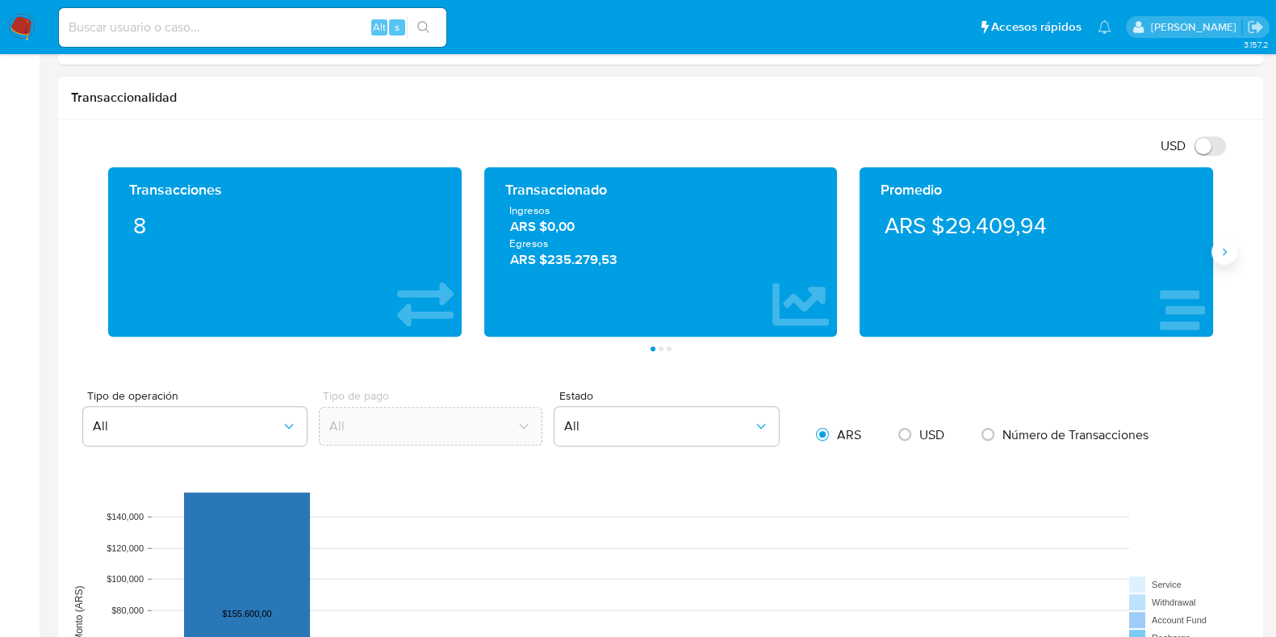
click at [1218, 249] on icon "Siguiente" at bounding box center [1224, 251] width 13 height 13
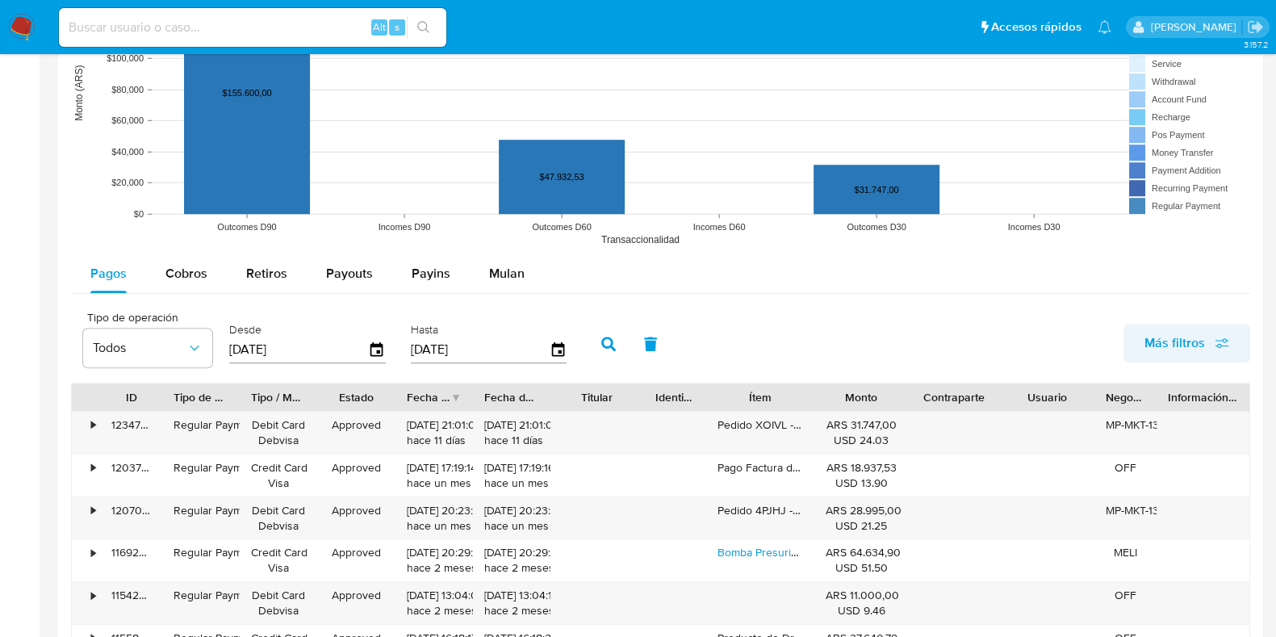
scroll to position [1513, 0]
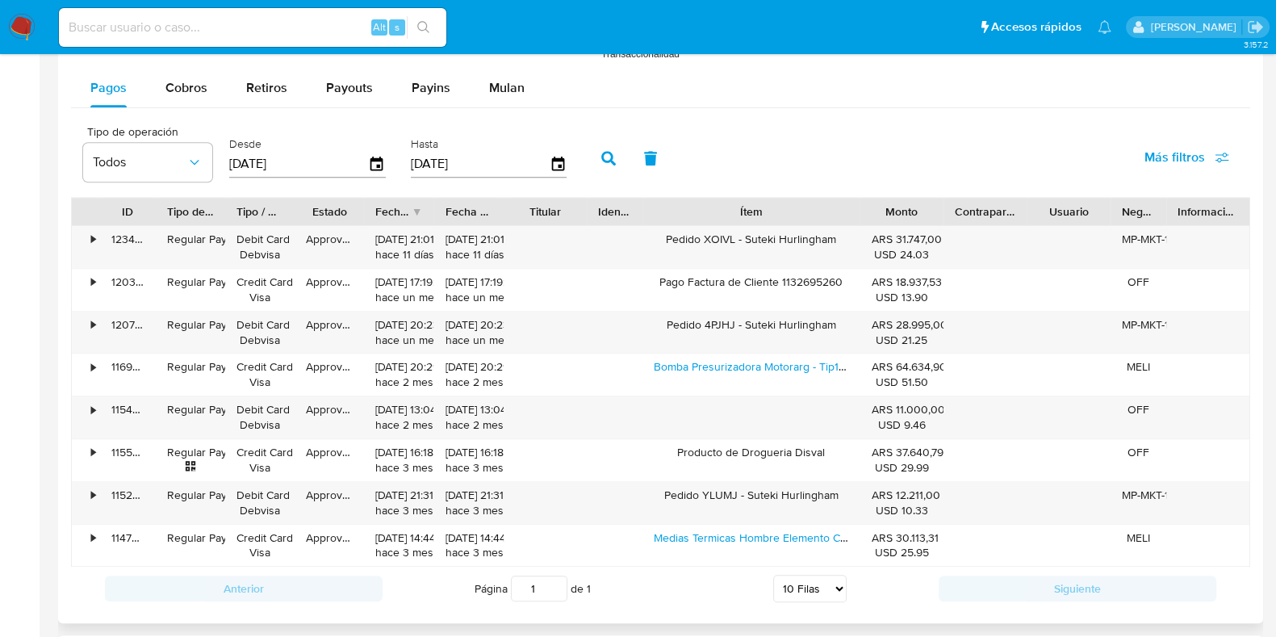
drag, startPoint x: 821, startPoint y: 202, endPoint x: 930, endPoint y: 207, distance: 109.1
click at [930, 207] on div "ID Tipo de operación Tipo / Método Estado Fecha de creación Fecha de aprobación…" at bounding box center [661, 211] width 1178 height 27
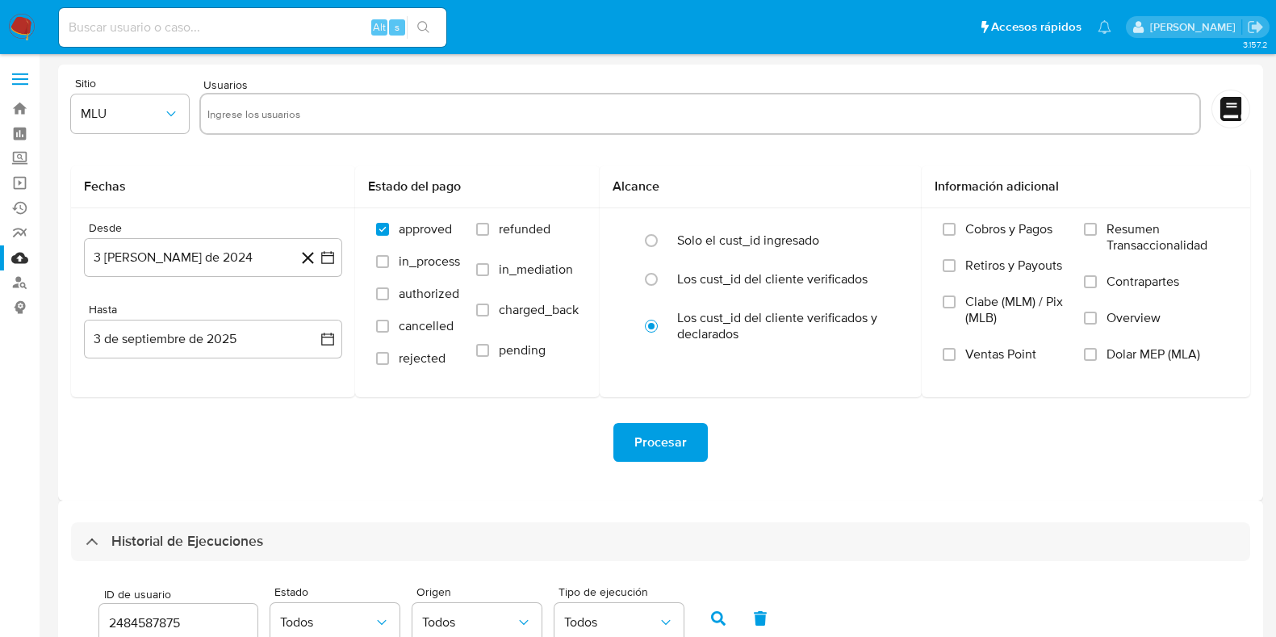
select select "10"
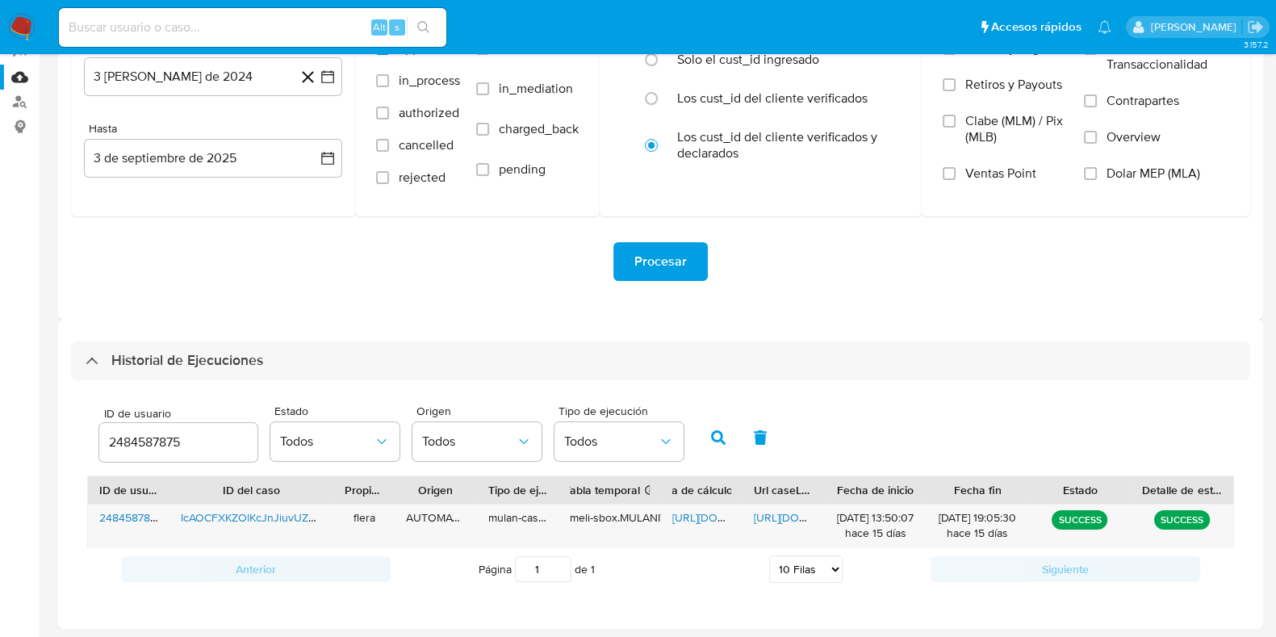
click at [172, 442] on input "2484587875" at bounding box center [178, 442] width 158 height 21
type input "2545510768"
click at [718, 438] on icon "button" at bounding box center [718, 437] width 15 height 15
click at [712, 509] on span "[URL][DOMAIN_NAME]" at bounding box center [728, 517] width 111 height 16
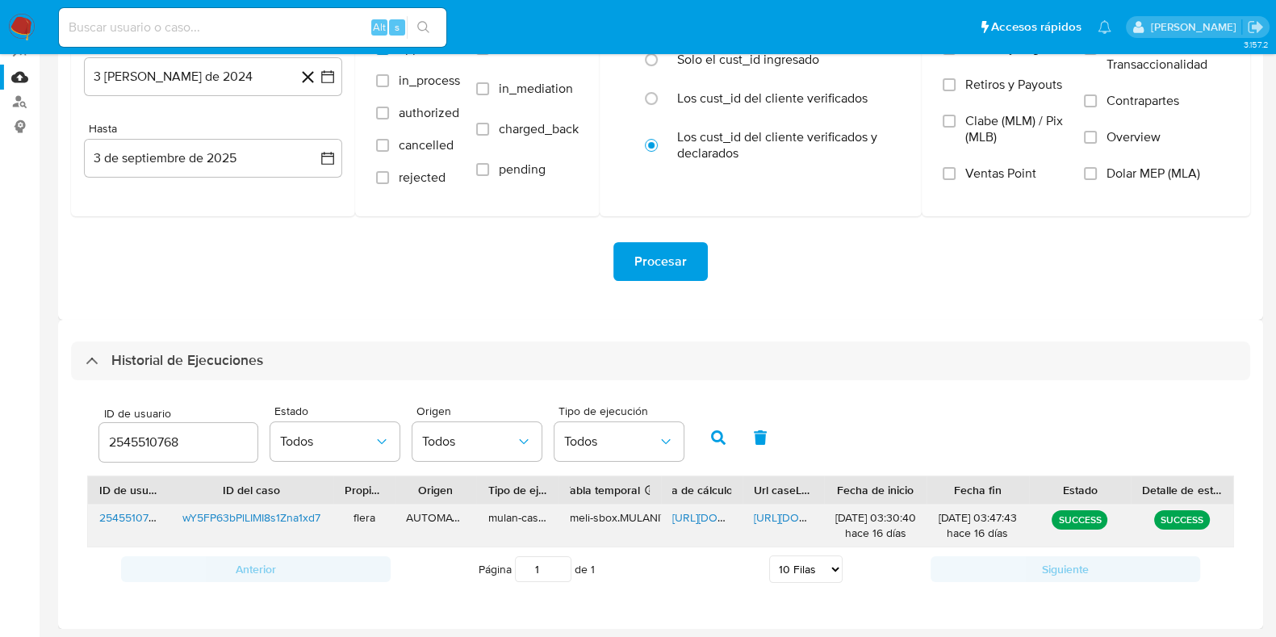
click at [794, 512] on span "[URL][DOMAIN_NAME]" at bounding box center [809, 517] width 111 height 16
